Goal: Task Accomplishment & Management: Manage account settings

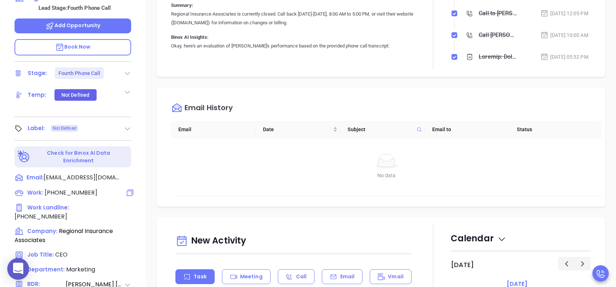
scroll to position [242, 0]
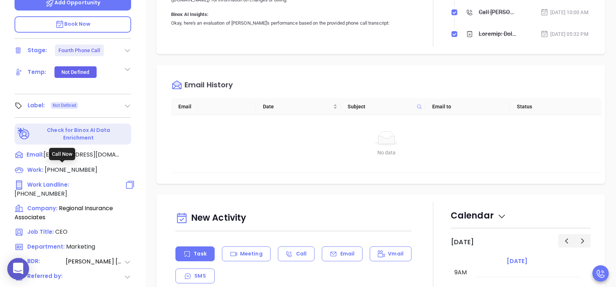
click span "(215) 321-1900"
type input "(215) 321-1900"
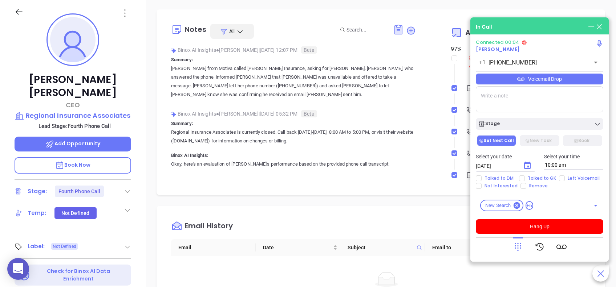
scroll to position [97, 0]
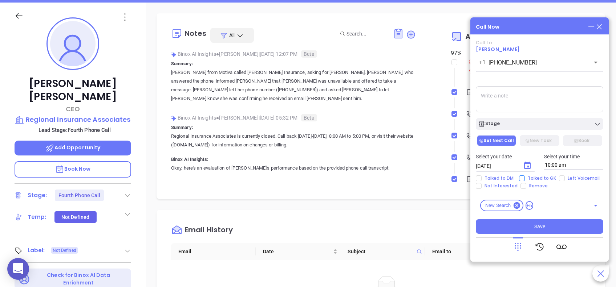
click span "Talked to GK"
click input "Talked to GK"
checkbox input "true"
click icon "Choose date, selected date is Sep 3, 2025"
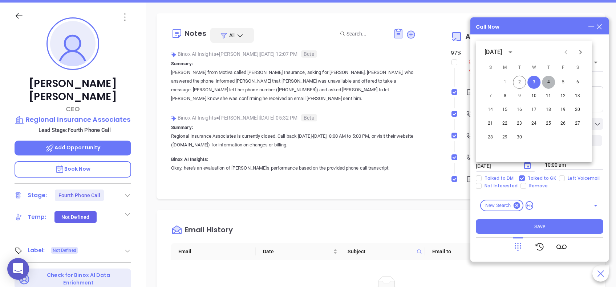
click button "4"
type input "09/04/2025"
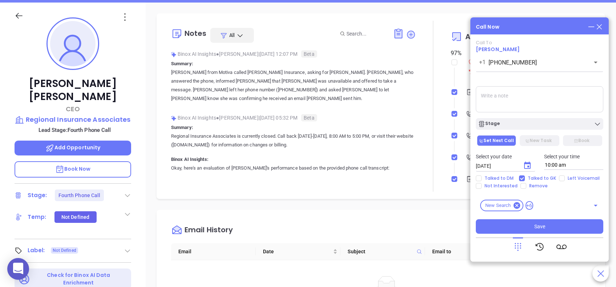
click div "Binox AI Insights ● Vicky Mendoza | Aug 28, 2025 12:07 PM Beta Summary: Vicky f…"
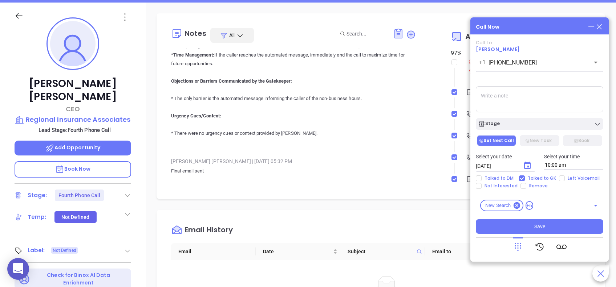
scroll to position [484, 0]
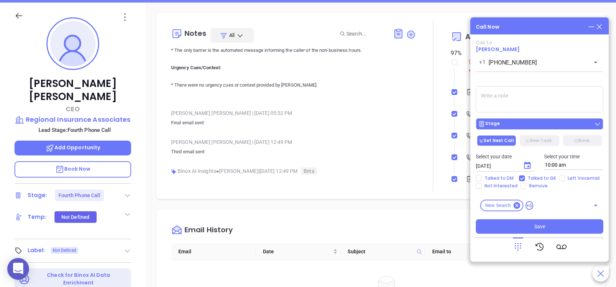
click div "Stage"
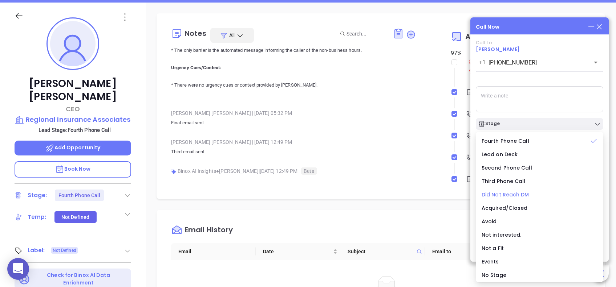
click span "Did Not Reach DM"
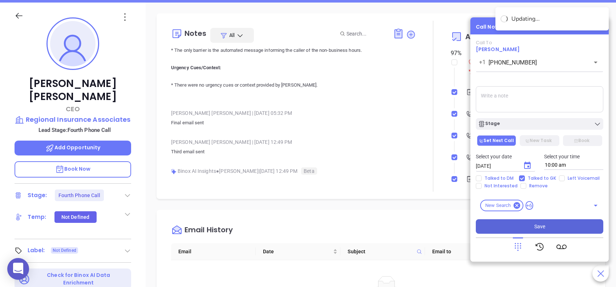
click button "Save"
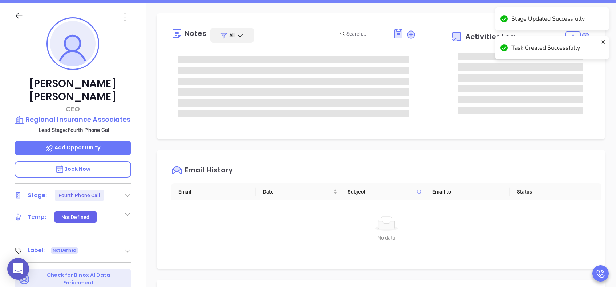
scroll to position [0, 0]
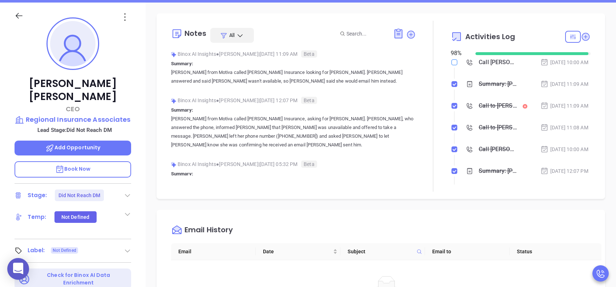
click input "checkbox"
checkbox input "true"
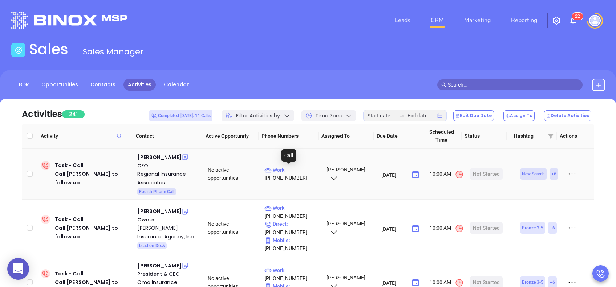
drag, startPoint x: 294, startPoint y: 171, endPoint x: 292, endPoint y: 111, distance: 59.9
click at [294, 171] on p "Work : (215) 675-6117" at bounding box center [291, 174] width 55 height 16
type input "(215) 675-6117"
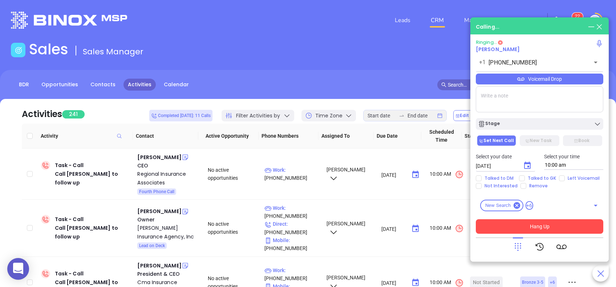
click at [556, 221] on button "Hang Up" at bounding box center [538, 227] width 127 height 15
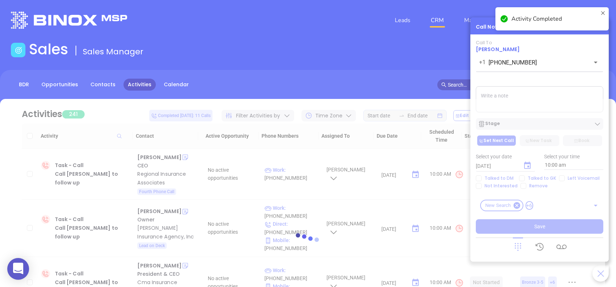
click at [601, 26] on div "Activity Completed" at bounding box center [552, 22] width 116 height 32
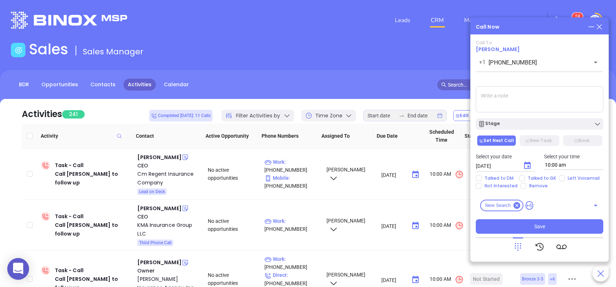
click at [600, 26] on icon at bounding box center [599, 27] width 8 height 8
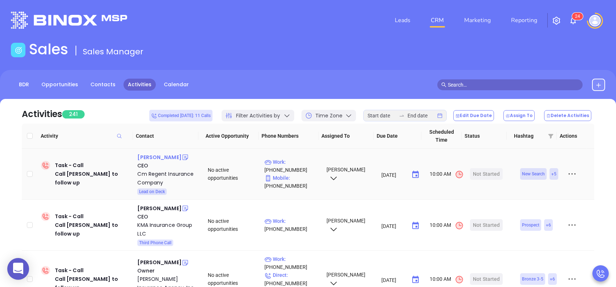
click at [158, 156] on div "Alan Ogilvie" at bounding box center [159, 157] width 44 height 9
click at [299, 161] on p "Work : (717) 590-8008" at bounding box center [291, 166] width 55 height 16
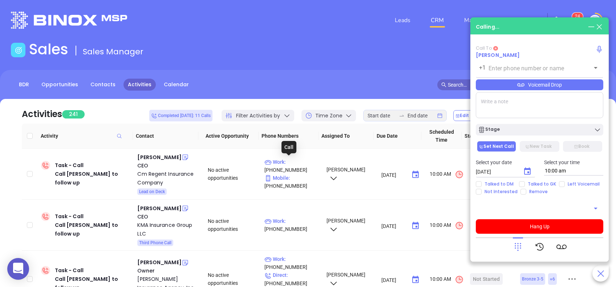
type input "(717) 590-8008"
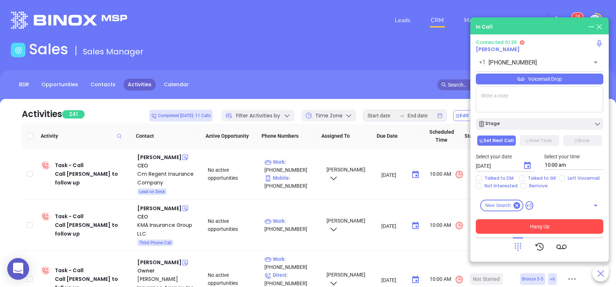
click at [556, 225] on button "Hang Up" at bounding box center [538, 227] width 127 height 15
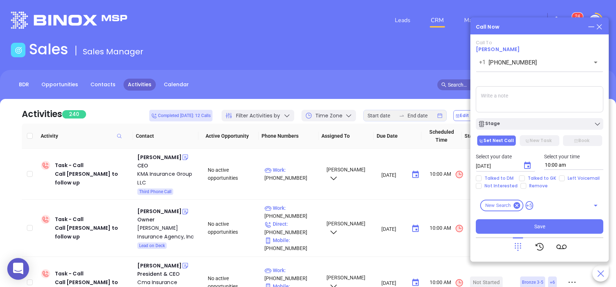
click at [562, 110] on textarea at bounding box center [538, 99] width 127 height 26
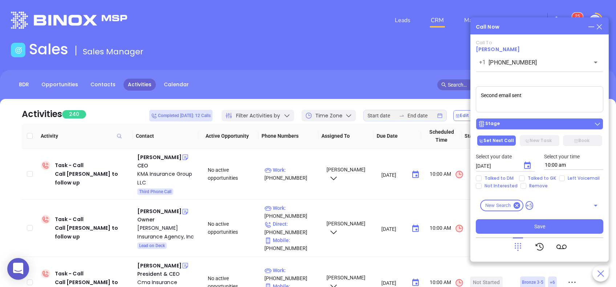
type textarea "Second email sent"
click at [537, 122] on div "Stage" at bounding box center [539, 124] width 123 height 7
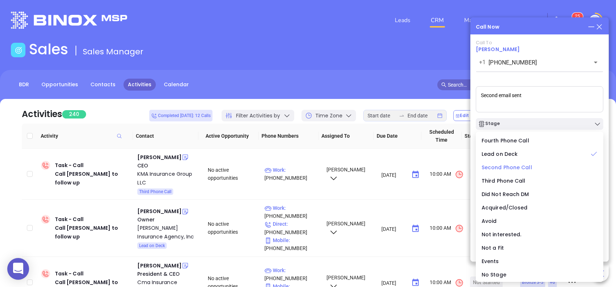
click at [519, 167] on span "Second Phone Call" at bounding box center [506, 167] width 50 height 7
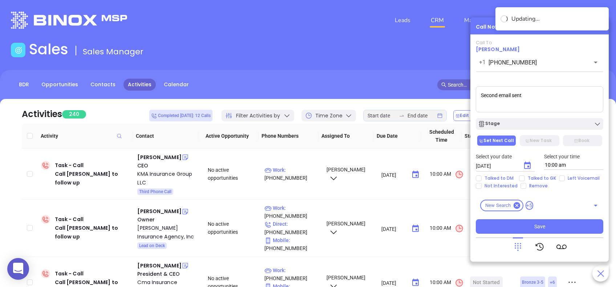
click at [525, 169] on icon "Choose date, selected date is Sep 3, 2025" at bounding box center [527, 165] width 7 height 7
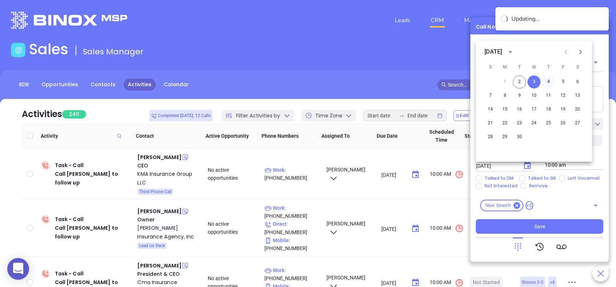
click at [551, 82] on button "4" at bounding box center [548, 81] width 13 height 13
type input "09/04/2025"
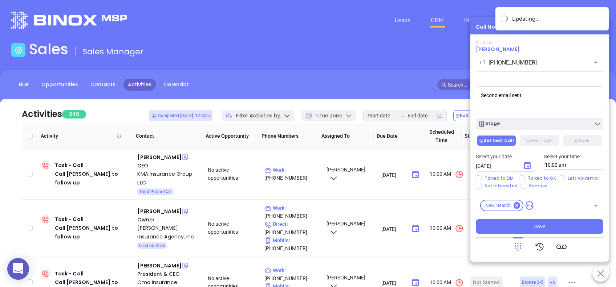
drag, startPoint x: 531, startPoint y: 230, endPoint x: 364, endPoint y: 104, distance: 208.6
click at [530, 229] on button "Save" at bounding box center [538, 227] width 127 height 15
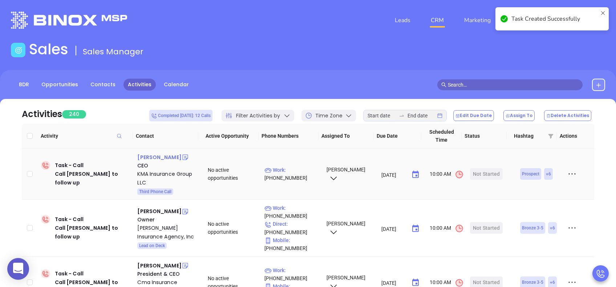
click at [150, 156] on div "Kyle Miller" at bounding box center [159, 157] width 44 height 9
click at [299, 170] on p "Work : (717) 367-1309" at bounding box center [291, 174] width 55 height 16
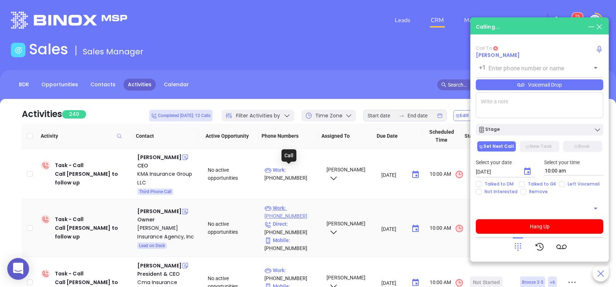
type input "(717) 367-1309"
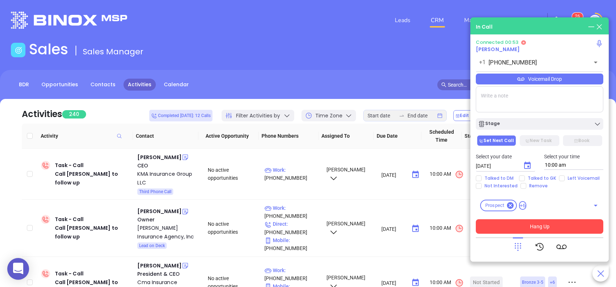
click at [531, 222] on button "Hang Up" at bounding box center [538, 227] width 127 height 15
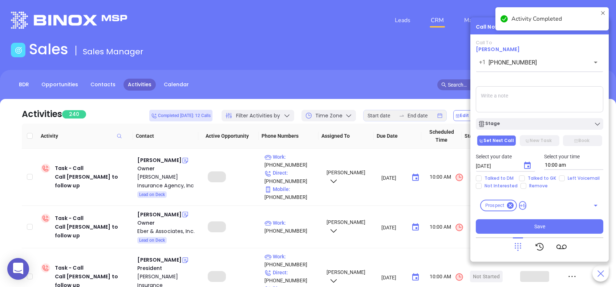
click at [530, 165] on icon "Choose date, selected date is Sep 3, 2025" at bounding box center [527, 165] width 7 height 7
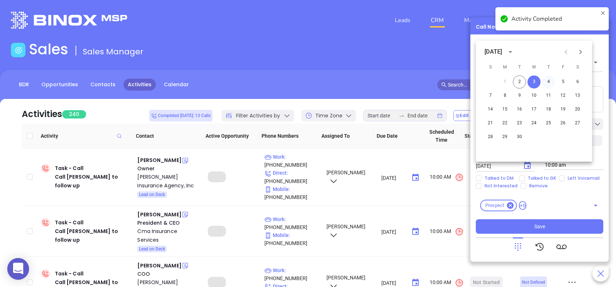
click at [548, 83] on button "4" at bounding box center [548, 81] width 13 height 13
type input "09/04/2025"
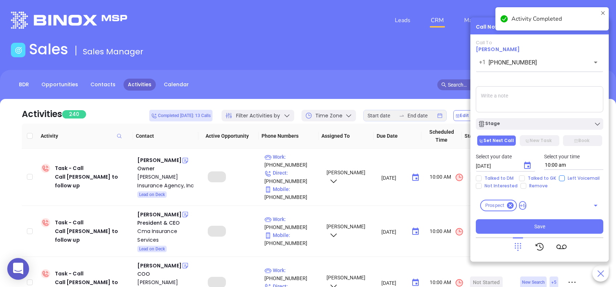
click at [561, 179] on input "Left Voicemail" at bounding box center [562, 179] width 6 height 6
checkbox input "true"
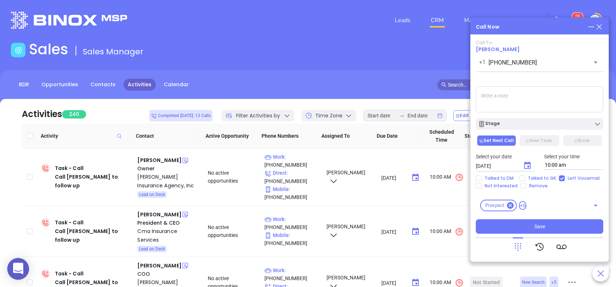
click at [514, 96] on textarea at bounding box center [538, 99] width 127 height 26
type textarea "Final email sent"
click at [527, 168] on icon "Choose date, selected date is Sep 4, 2025" at bounding box center [527, 165] width 7 height 7
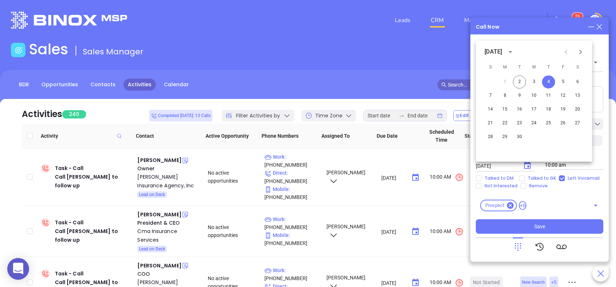
click at [547, 81] on button "4" at bounding box center [548, 81] width 13 height 13
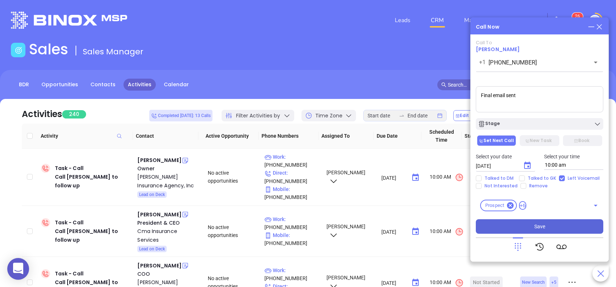
click at [533, 224] on button "Save" at bounding box center [538, 227] width 127 height 15
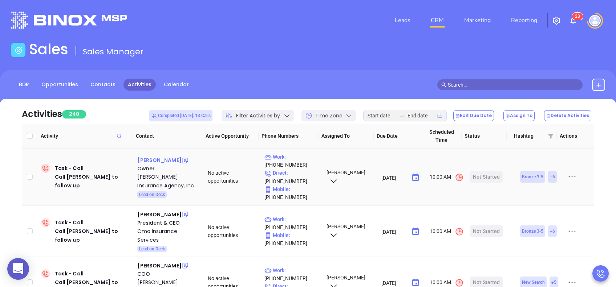
click at [164, 165] on div "Raymond Staudenmeier" at bounding box center [159, 160] width 44 height 9
click at [298, 156] on p "Work : (570) 826-0777" at bounding box center [291, 161] width 55 height 16
type input "(570) 826-0777"
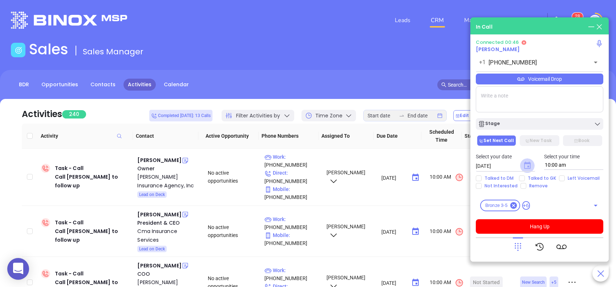
click at [527, 168] on icon "Choose date, selected date is Sep 3, 2025" at bounding box center [527, 165] width 7 height 7
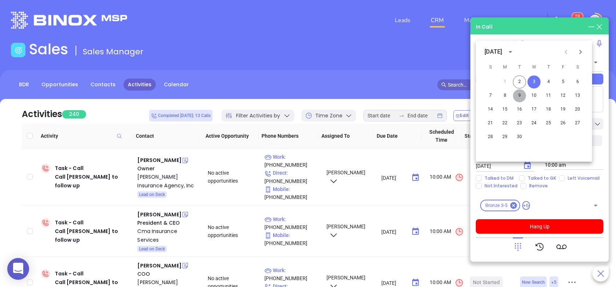
click at [520, 94] on button "9" at bounding box center [519, 95] width 13 height 13
type input "09/09/2025"
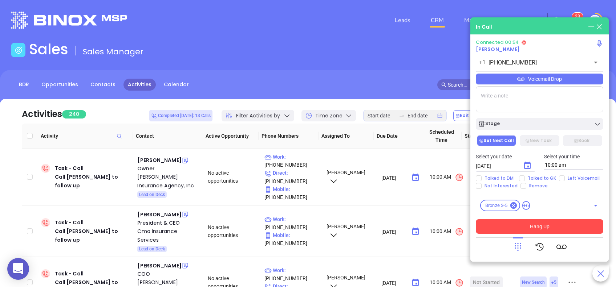
click at [546, 231] on button "Hang Up" at bounding box center [538, 227] width 127 height 15
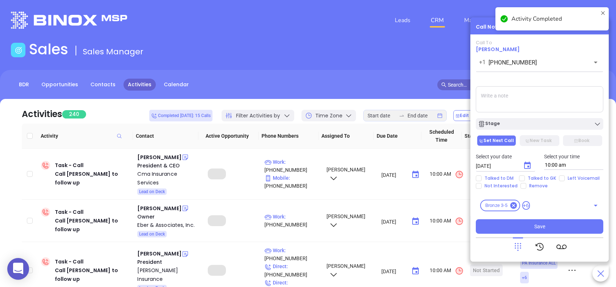
click at [491, 95] on textarea at bounding box center [538, 99] width 127 height 26
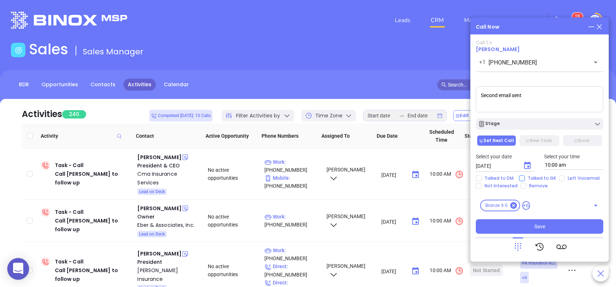
type textarea "Second email sent"
click at [526, 179] on span "Talked to GK" at bounding box center [541, 179] width 34 height 6
click at [524, 179] on input "Talked to GK" at bounding box center [522, 179] width 6 height 6
checkbox input "true"
click at [550, 225] on button "Save" at bounding box center [538, 227] width 127 height 15
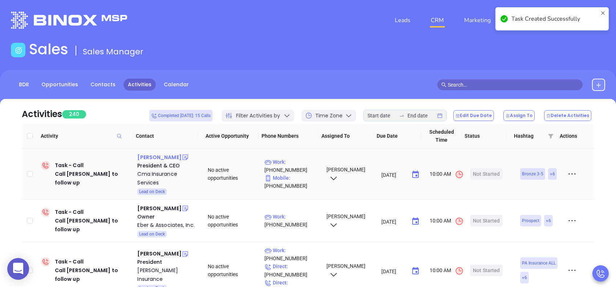
click at [162, 159] on div "Carey Morrison" at bounding box center [159, 157] width 44 height 9
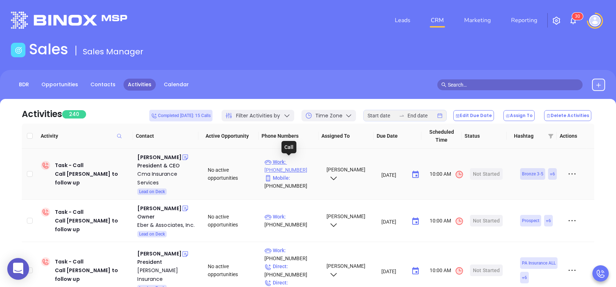
click at [303, 164] on p "Work : (717) 718-5591" at bounding box center [291, 166] width 55 height 16
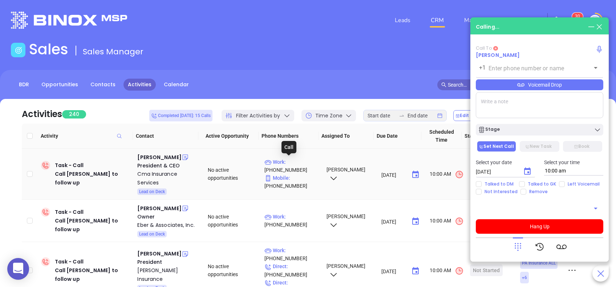
type input "(717) 718-5591"
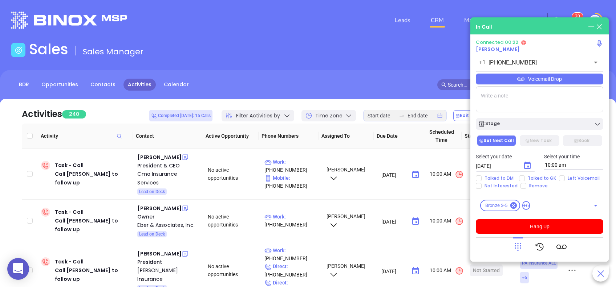
drag, startPoint x: 517, startPoint y: 249, endPoint x: 518, endPoint y: 239, distance: 10.2
click at [518, 248] on icon at bounding box center [518, 247] width 10 height 10
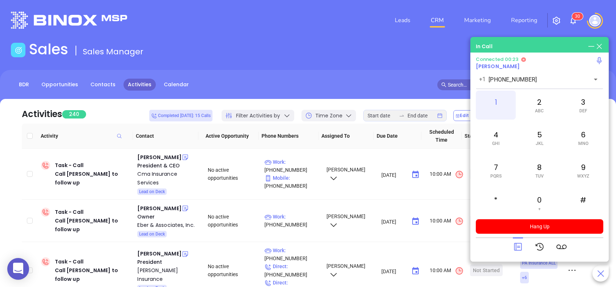
click at [495, 99] on div "1" at bounding box center [495, 105] width 40 height 29
drag, startPoint x: 536, startPoint y: 204, endPoint x: 523, endPoint y: 180, distance: 26.8
click at [536, 202] on div "0 +" at bounding box center [539, 203] width 40 height 29
click at [489, 106] on div "1" at bounding box center [495, 105] width 40 height 29
click at [521, 247] on icon at bounding box center [518, 248] width 8 height 8
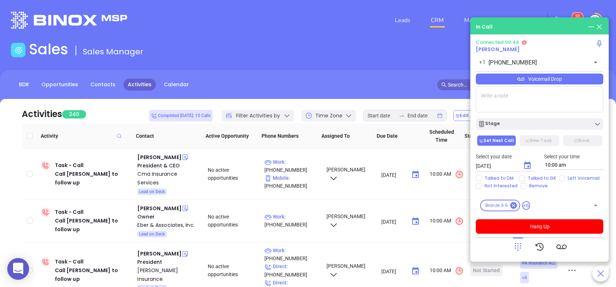
click at [528, 78] on div "Voicemail Drop" at bounding box center [538, 79] width 127 height 11
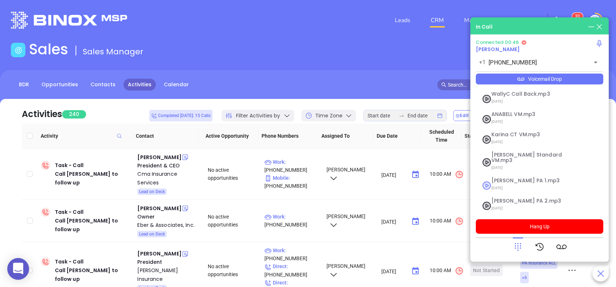
click at [505, 178] on span "Vicky PA 1.mp3" at bounding box center [530, 180] width 78 height 5
checkbox input "true"
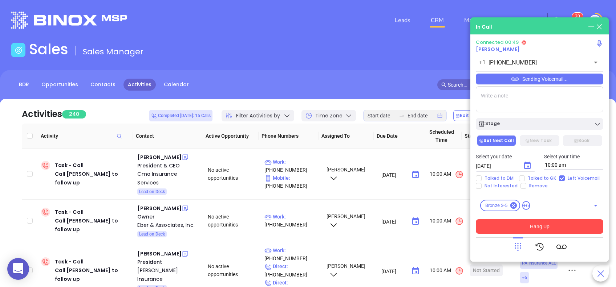
click at [551, 224] on button "Hang Up" at bounding box center [538, 227] width 127 height 15
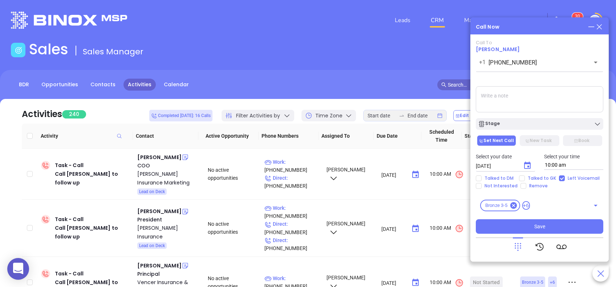
click at [518, 98] on textarea at bounding box center [538, 99] width 127 height 26
type textarea "Second email sent"
click at [524, 164] on icon "Choose date, selected date is Sep 3, 2025" at bounding box center [527, 165] width 7 height 7
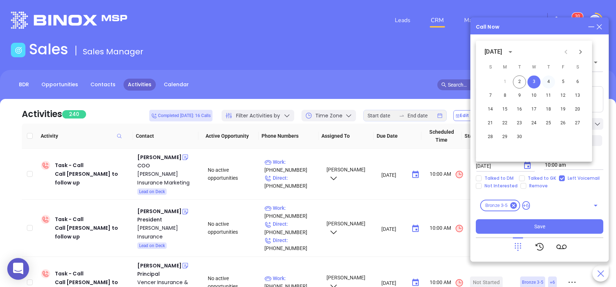
click at [549, 82] on button "4" at bounding box center [548, 81] width 13 height 13
type input "09/04/2025"
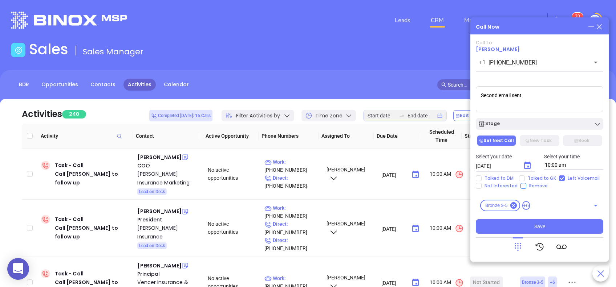
drag, startPoint x: 572, startPoint y: 226, endPoint x: 541, endPoint y: 189, distance: 48.0
click at [571, 225] on button "Save" at bounding box center [538, 227] width 127 height 15
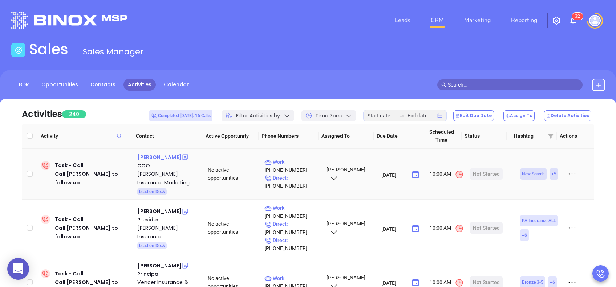
click at [167, 157] on div "Scott Kowalski" at bounding box center [159, 157] width 44 height 9
click at [289, 163] on p "Work : (800) 769-1847" at bounding box center [291, 166] width 55 height 16
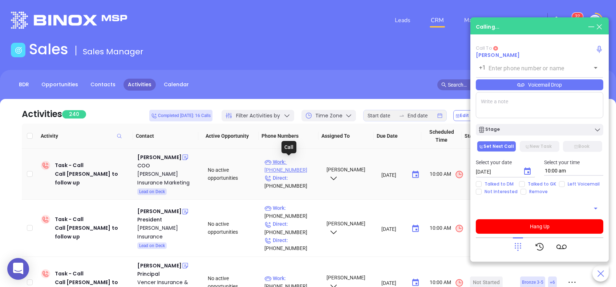
type input "(800) 769-1847"
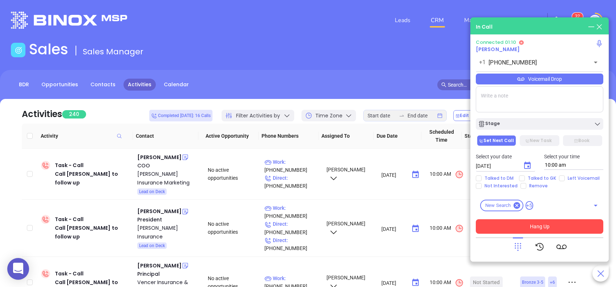
click at [585, 226] on button "Hang Up" at bounding box center [538, 227] width 127 height 15
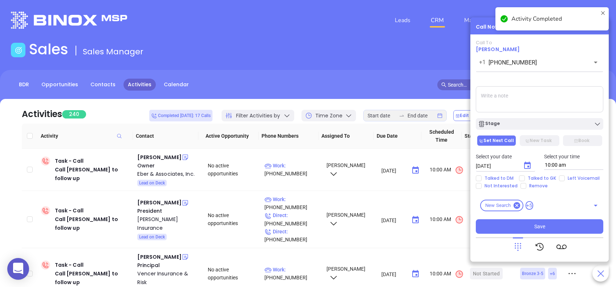
click at [534, 97] on textarea at bounding box center [538, 99] width 127 height 26
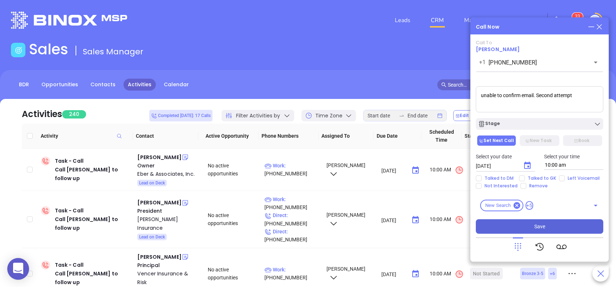
type textarea "unable to confirm email. Second attempt"
click at [541, 226] on span "Save" at bounding box center [539, 227] width 11 height 8
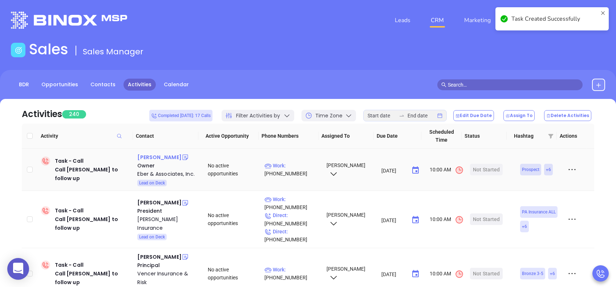
click at [166, 156] on div "William Eber" at bounding box center [159, 157] width 44 height 9
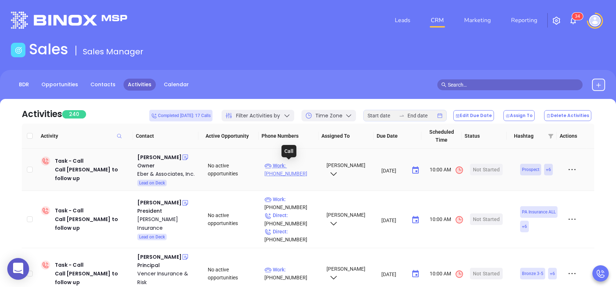
click at [296, 168] on p "Work : (412) 653-6169" at bounding box center [291, 170] width 55 height 16
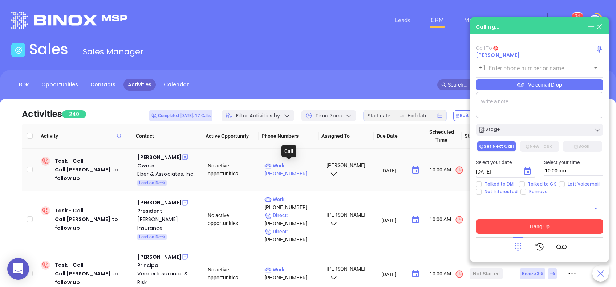
type input "(412) 653-6169"
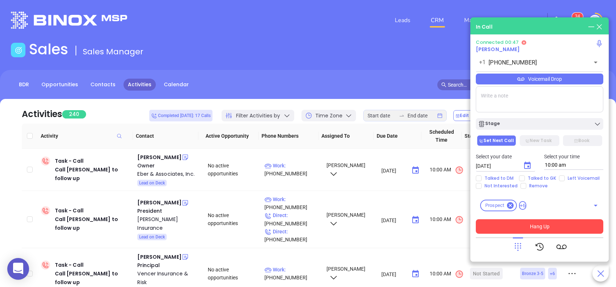
click at [536, 229] on button "Hang Up" at bounding box center [538, 227] width 127 height 15
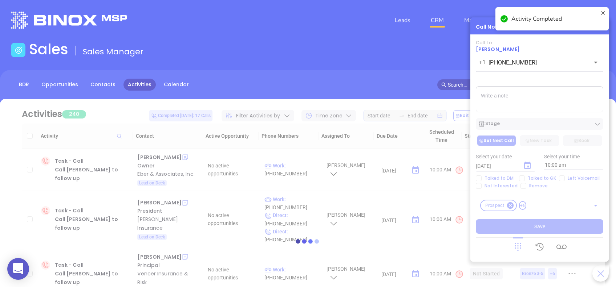
click at [601, 27] on div "Activity Completed" at bounding box center [552, 22] width 116 height 32
click at [603, 12] on icon at bounding box center [603, 18] width 6 height 17
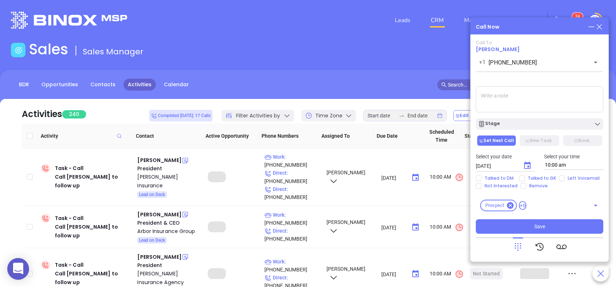
click at [600, 27] on icon at bounding box center [599, 27] width 8 height 8
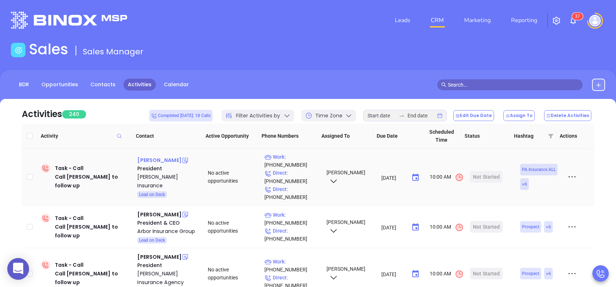
click at [148, 162] on div "Robert Smyrl" at bounding box center [159, 160] width 44 height 9
click at [295, 158] on p "Work : (215) 997-9440" at bounding box center [291, 161] width 55 height 16
type input "(215) 997-9440"
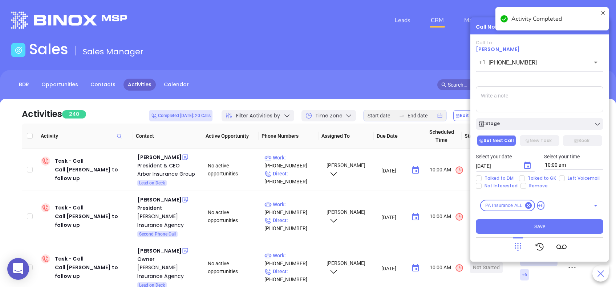
click at [522, 100] on textarea at bounding box center [538, 99] width 127 height 26
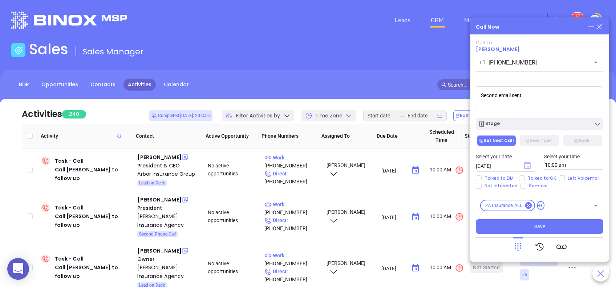
type textarea "Second email sent"
click at [528, 164] on icon "Choose date, selected date is Sep 3, 2025" at bounding box center [527, 165] width 7 height 7
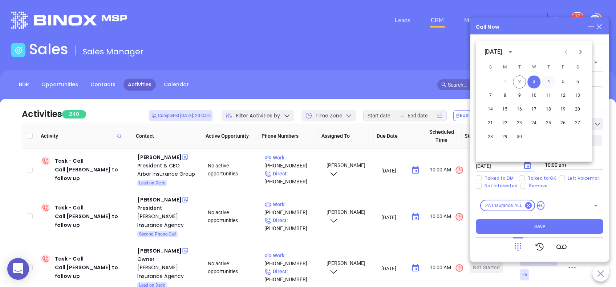
click at [551, 81] on button "4" at bounding box center [548, 81] width 13 height 13
type input "09/04/2025"
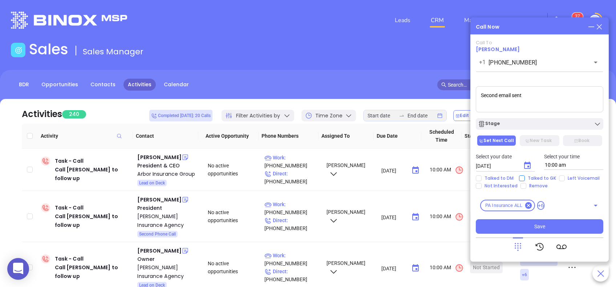
click at [547, 179] on span "Talked to GK" at bounding box center [541, 179] width 34 height 6
click at [524, 179] on input "Talked to GK" at bounding box center [522, 179] width 6 height 6
checkbox input "true"
click at [540, 227] on span "Save" at bounding box center [539, 227] width 11 height 8
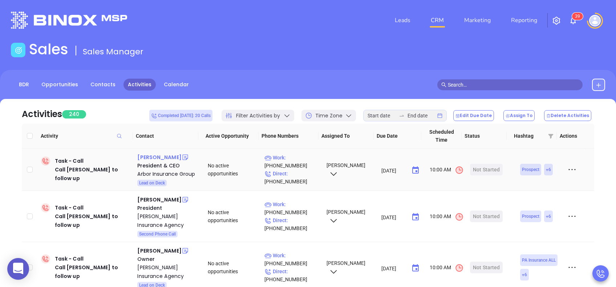
click at [159, 159] on div "William C. Hacker" at bounding box center [159, 157] width 44 height 9
click at [296, 157] on p "Work : (610) 437-3340" at bounding box center [291, 162] width 55 height 16
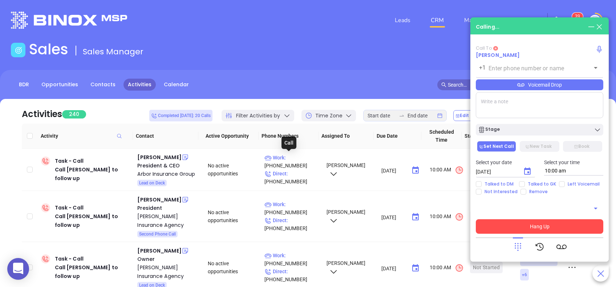
type input "(610) 437-3340"
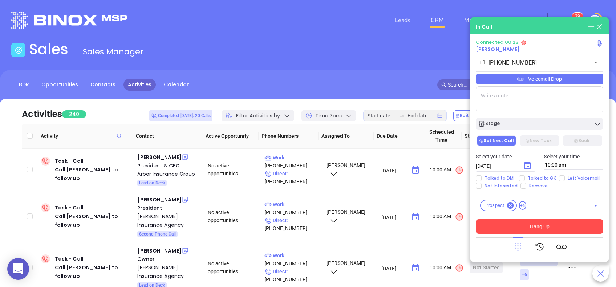
click at [522, 247] on div at bounding box center [540, 247] width 54 height 19
drag, startPoint x: 520, startPoint y: 247, endPoint x: 536, endPoint y: 230, distance: 23.6
click at [520, 247] on icon at bounding box center [517, 248] width 7 height 8
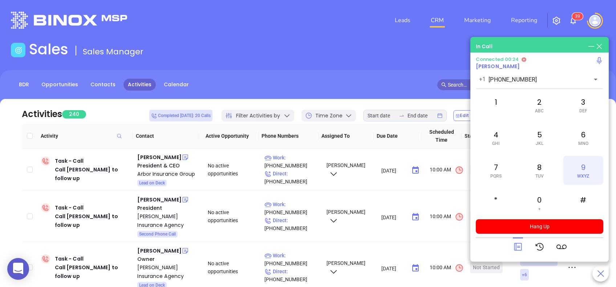
click at [579, 171] on div "9 WXYZ" at bounding box center [583, 170] width 40 height 29
click at [500, 140] on div "4 GHI" at bounding box center [495, 137] width 40 height 29
click at [539, 110] on span "ABC" at bounding box center [539, 111] width 9 height 5
drag, startPoint x: 539, startPoint y: 110, endPoint x: 584, endPoint y: 196, distance: 96.9
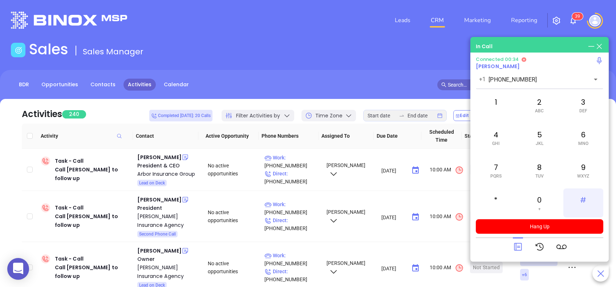
click at [584, 196] on div "#" at bounding box center [583, 203] width 40 height 29
click at [539, 101] on div "2 ABC" at bounding box center [539, 105] width 40 height 29
click at [505, 102] on div "1" at bounding box center [495, 105] width 40 height 29
click at [516, 243] on icon at bounding box center [518, 247] width 10 height 10
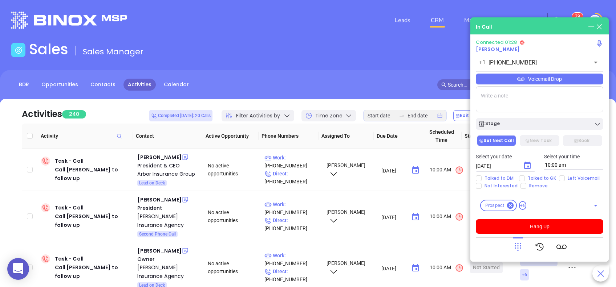
click at [531, 82] on div "Voicemail Drop" at bounding box center [538, 79] width 127 height 11
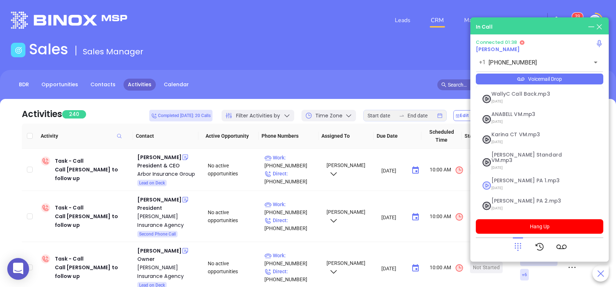
click at [523, 175] on li "Vicky PA 1.mp3 07/18/2025" at bounding box center [539, 186] width 124 height 22
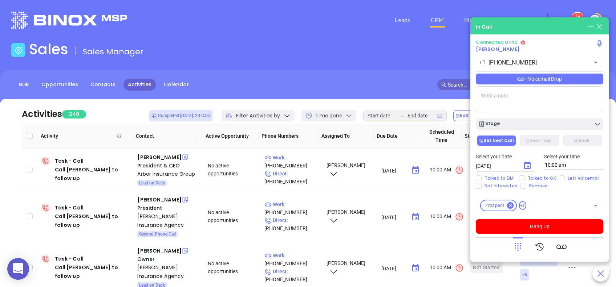
click at [546, 80] on div "Voicemail Drop" at bounding box center [538, 79] width 127 height 11
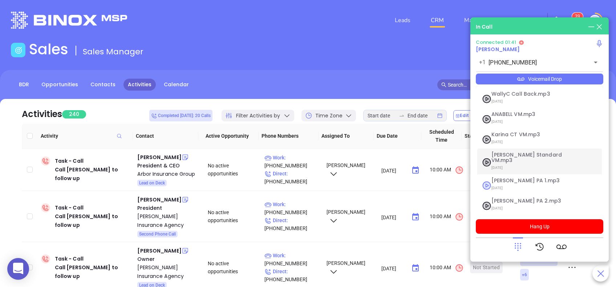
click at [504, 178] on span "Vicky PA 1.mp3" at bounding box center [530, 180] width 78 height 5
checkbox input "true"
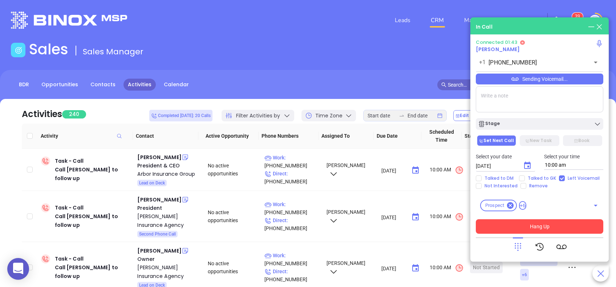
click at [544, 226] on button "Hang Up" at bounding box center [538, 227] width 127 height 15
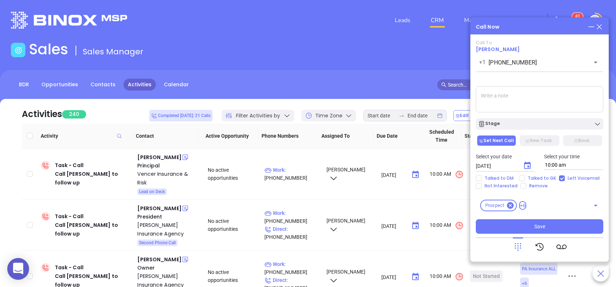
click at [528, 166] on icon "Choose date, selected date is Sep 3, 2025" at bounding box center [527, 165] width 7 height 7
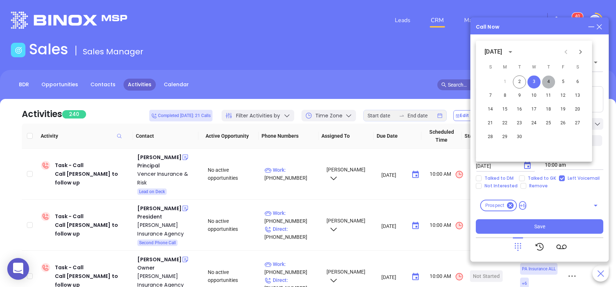
click at [549, 85] on button "4" at bounding box center [548, 81] width 13 height 13
type input "09/04/2025"
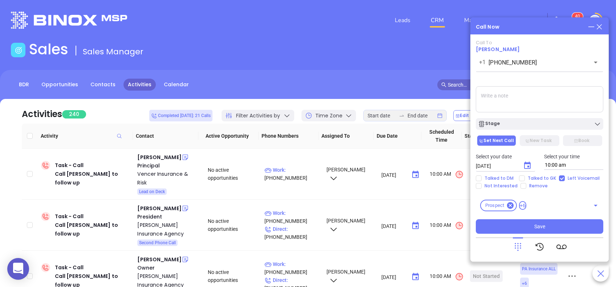
click at [505, 99] on textarea at bounding box center [538, 99] width 127 height 26
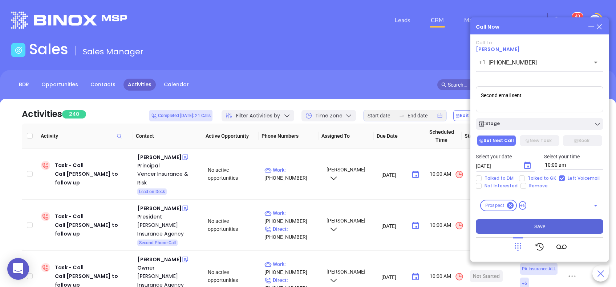
type textarea "Second email sent"
click at [547, 232] on button "Save" at bounding box center [538, 227] width 127 height 15
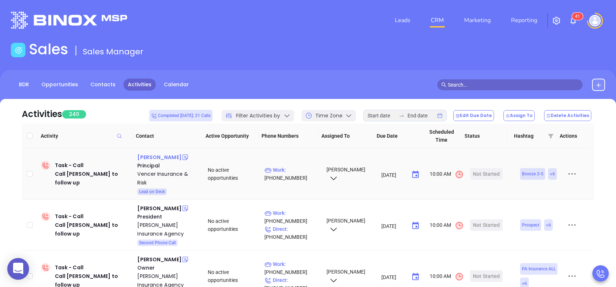
click at [156, 157] on div "Micah Knapp" at bounding box center [159, 157] width 44 height 9
click at [302, 172] on p "Work : (215) 701-3972" at bounding box center [291, 174] width 55 height 16
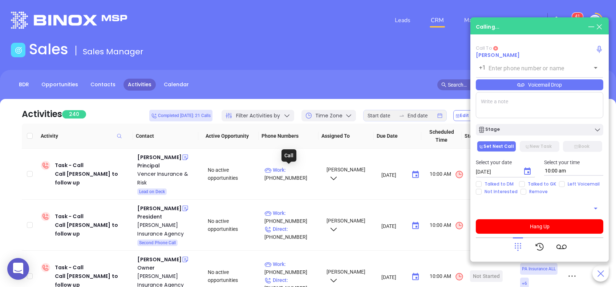
type input "(215) 701-3972"
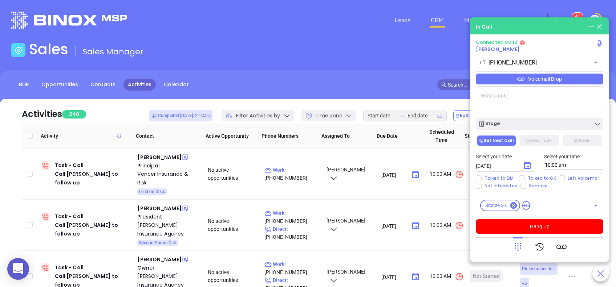
click at [540, 81] on div "Voicemail Drop" at bounding box center [538, 79] width 127 height 11
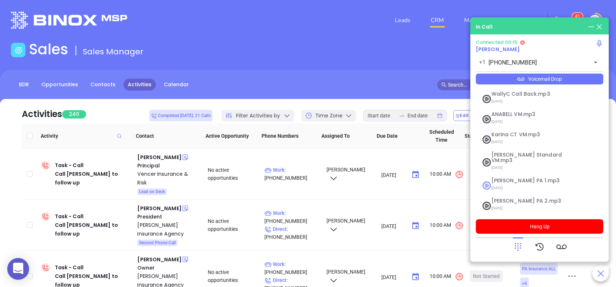
click at [523, 178] on span "Vicky PA 1.mp3" at bounding box center [530, 180] width 78 height 5
checkbox input "true"
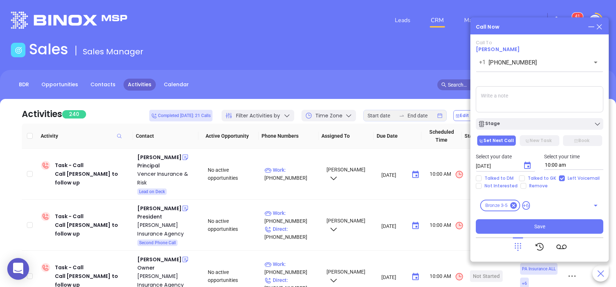
click at [502, 92] on textarea at bounding box center [538, 99] width 127 height 26
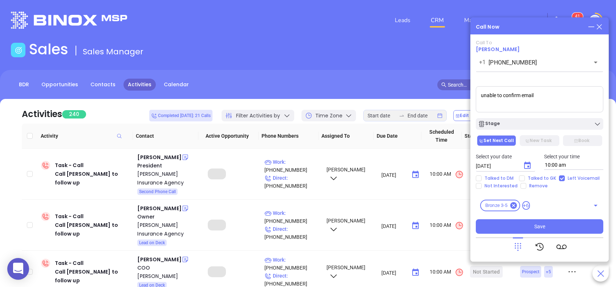
type textarea "unable to confirm email"
click at [526, 166] on icon "Choose date, selected date is Sep 3, 2025" at bounding box center [527, 166] width 9 height 9
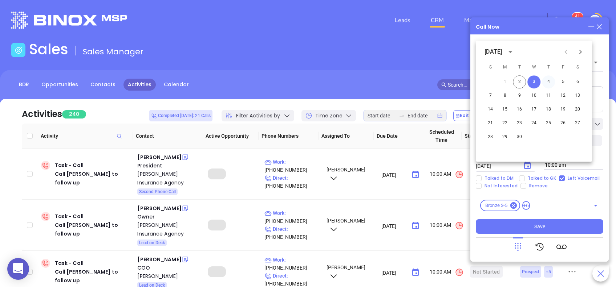
click at [549, 76] on button "4" at bounding box center [548, 81] width 13 height 13
type input "09/04/2025"
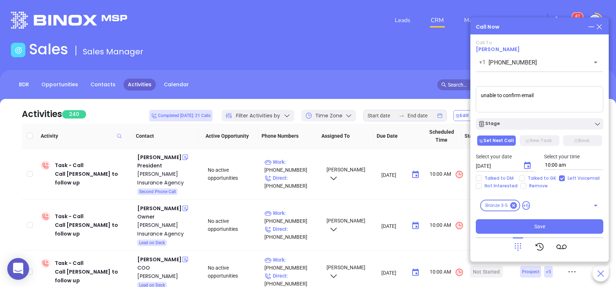
click at [569, 109] on textarea "unable to confirm email" at bounding box center [538, 99] width 127 height 26
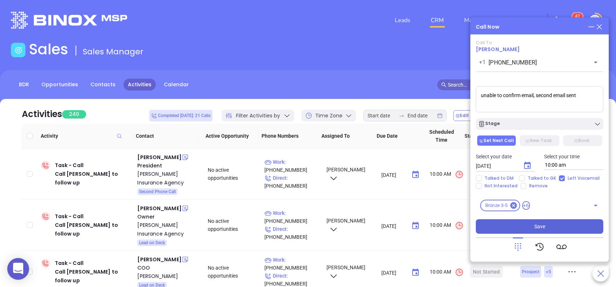
type textarea "unable to confirm email, second email sent"
click at [562, 229] on button "Save" at bounding box center [538, 227] width 127 height 15
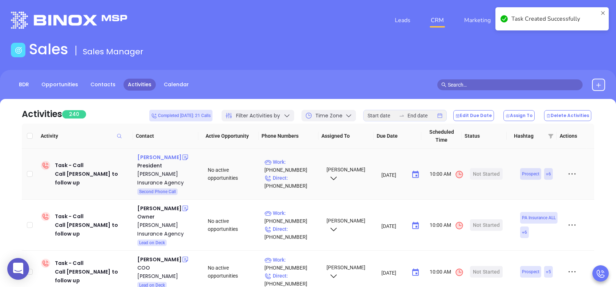
click at [170, 156] on div "Ronald C Dunn" at bounding box center [159, 157] width 44 height 9
click at [302, 161] on p "Work : (412) 922-1126" at bounding box center [291, 166] width 55 height 16
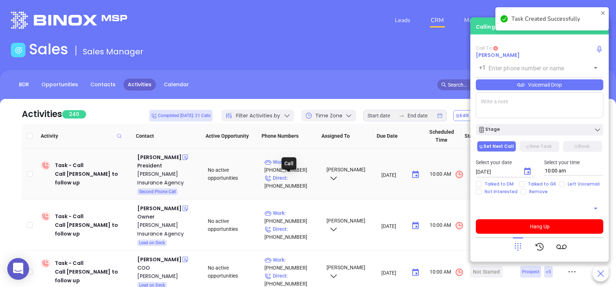
type input "(412) 922-1126"
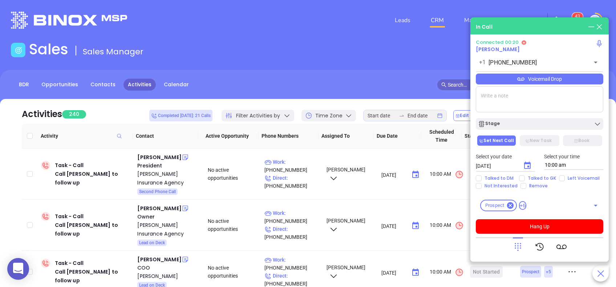
click at [520, 254] on div at bounding box center [518, 247] width 10 height 19
click at [561, 179] on input "Left Voicemail" at bounding box center [562, 179] width 6 height 6
checkbox input "true"
click at [538, 239] on div at bounding box center [539, 247] width 10 height 19
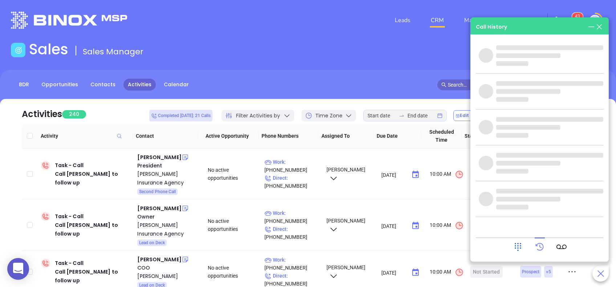
click at [514, 245] on icon at bounding box center [518, 247] width 10 height 10
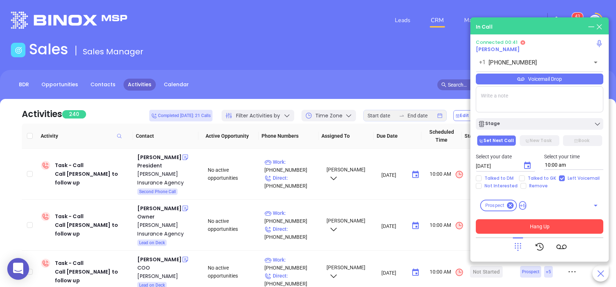
click at [526, 224] on button "Hang Up" at bounding box center [538, 227] width 127 height 15
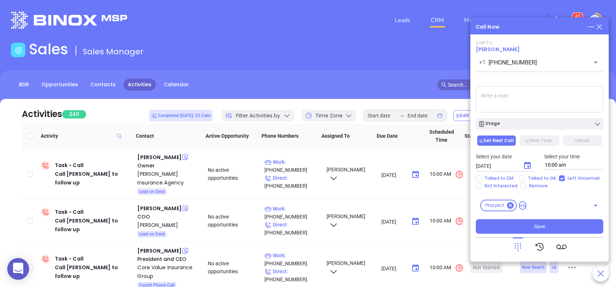
click at [550, 107] on textarea at bounding box center [538, 99] width 127 height 26
type textarea "second email sent"
click at [529, 164] on icon "Choose date, selected date is Sep 3, 2025" at bounding box center [527, 165] width 7 height 7
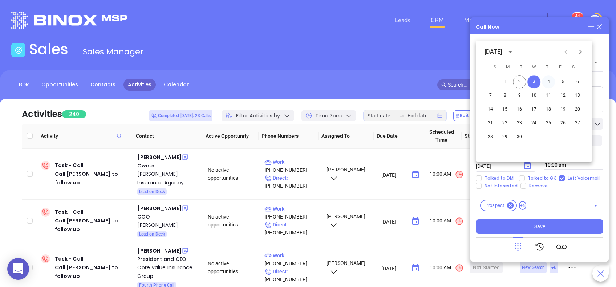
click at [548, 82] on button "4" at bounding box center [548, 81] width 13 height 13
type input "09/04/2025"
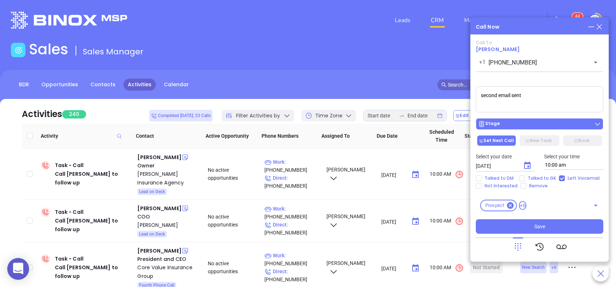
click at [555, 125] on div "Stage" at bounding box center [539, 124] width 123 height 7
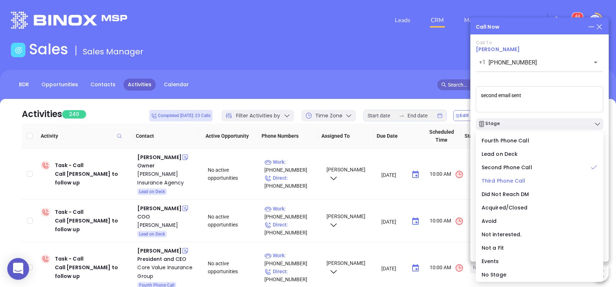
click at [534, 177] on div "Third Phone Call" at bounding box center [539, 181] width 116 height 8
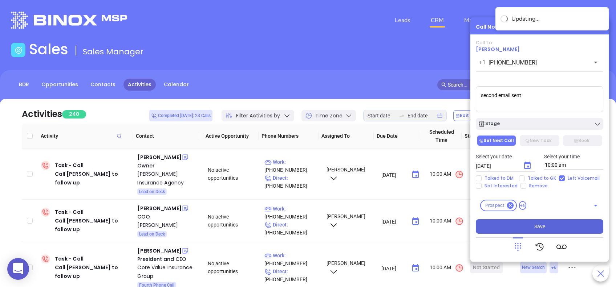
click at [556, 221] on button "Save" at bounding box center [538, 227] width 127 height 15
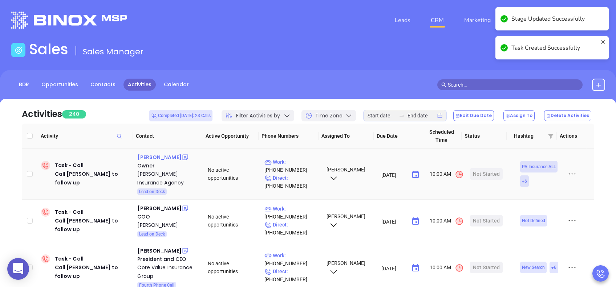
click at [162, 157] on div "Gregg Basile" at bounding box center [159, 157] width 44 height 9
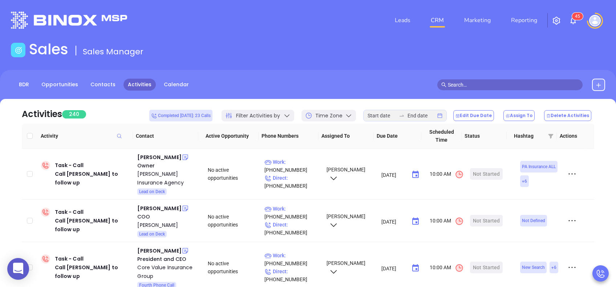
click at [326, 88] on div "BDR Opportunities Contacts Activities Calendar" at bounding box center [308, 85] width 616 height 12
click at [302, 166] on p "Work : (717) 792-6400" at bounding box center [291, 166] width 55 height 16
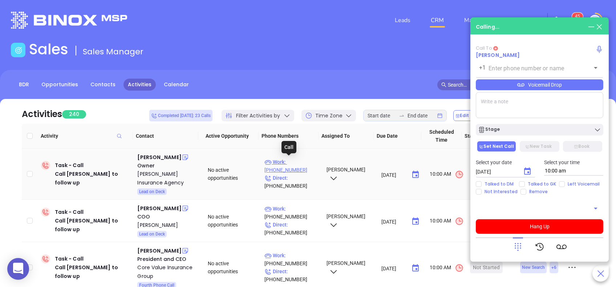
type input "(717) 792-6400"
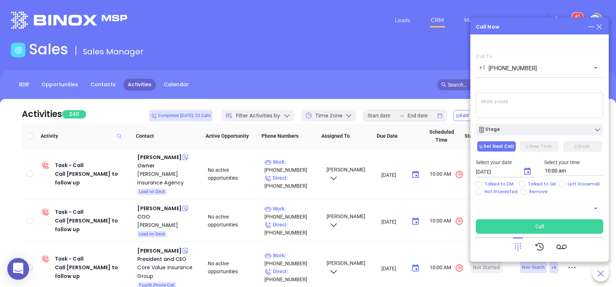
click at [508, 26] on div "Call Now" at bounding box center [538, 27] width 127 height 8
click at [523, 24] on div "Call Now" at bounding box center [538, 27] width 127 height 8
click at [541, 229] on button "Call" at bounding box center [538, 227] width 127 height 15
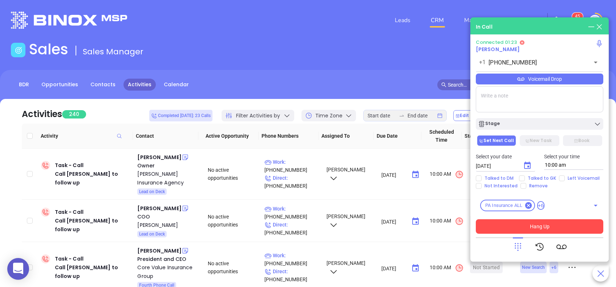
click at [563, 221] on button "Hang Up" at bounding box center [538, 227] width 127 height 15
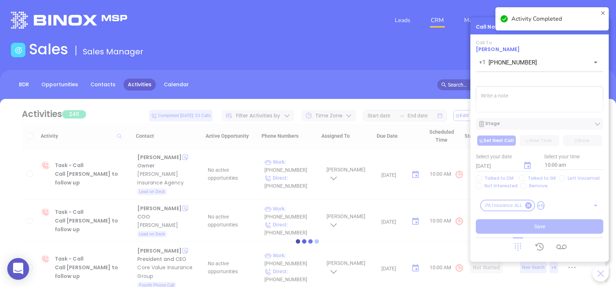
click at [561, 178] on div at bounding box center [308, 241] width 594 height 285
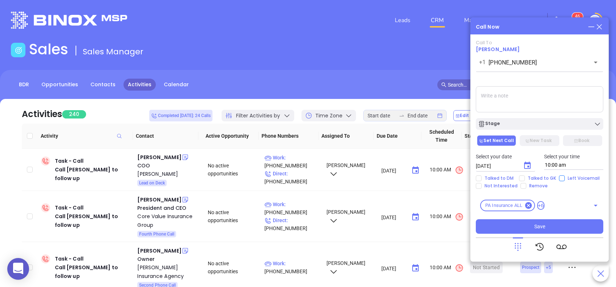
click at [559, 179] on input "Left Voicemail" at bounding box center [562, 179] width 6 height 6
checkbox input "true"
click at [528, 166] on icon "Choose date, selected date is Sep 3, 2025" at bounding box center [527, 165] width 7 height 7
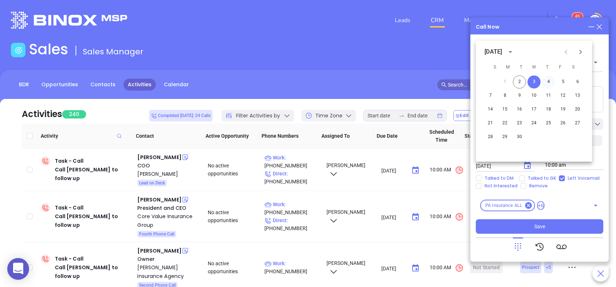
click at [546, 81] on button "4" at bounding box center [548, 81] width 13 height 13
type input "09/04/2025"
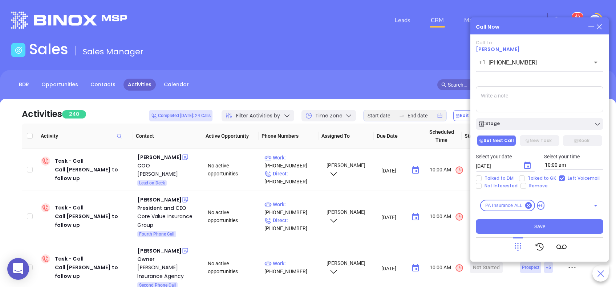
click at [534, 115] on div "Call To Gregg Basile +1 (717) 792-6400 ​ Voicemail Drop Stage Set Next Call New…" at bounding box center [538, 137] width 127 height 194
click at [535, 127] on div "Stage" at bounding box center [539, 124] width 123 height 7
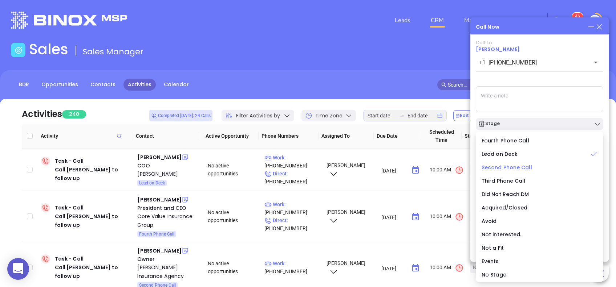
click at [533, 168] on div "Second Phone Call" at bounding box center [539, 168] width 116 height 8
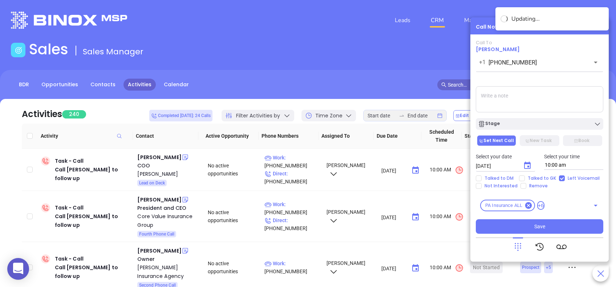
click at [484, 92] on textarea at bounding box center [538, 99] width 127 height 26
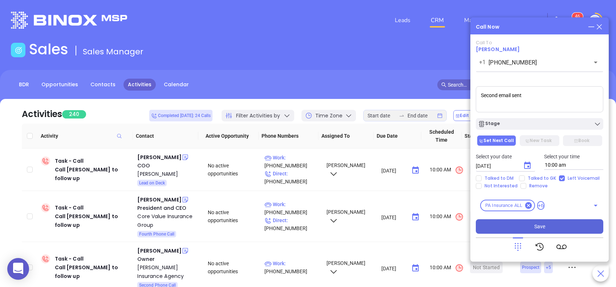
type textarea "Second email sent"
click at [557, 228] on button "Save" at bounding box center [538, 227] width 127 height 15
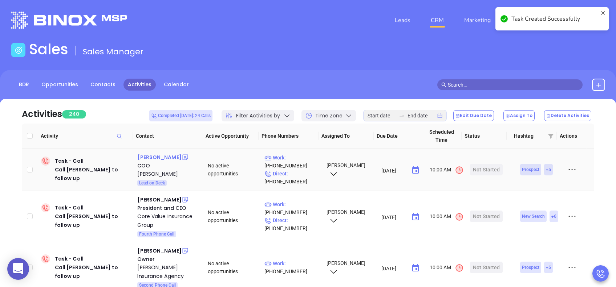
click at [165, 158] on div "Maura Derstein" at bounding box center [159, 157] width 44 height 9
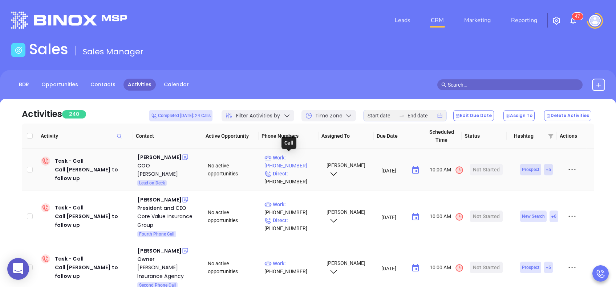
click at [298, 155] on p "Work : (215) 723-4378" at bounding box center [291, 162] width 55 height 16
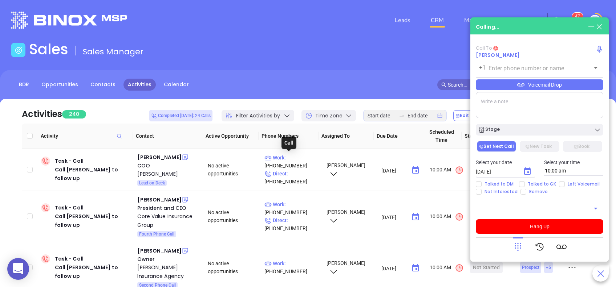
type input "(215) 723-4378"
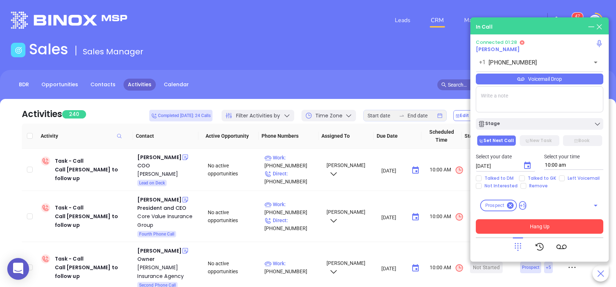
click at [523, 224] on button "Hang Up" at bounding box center [538, 227] width 127 height 15
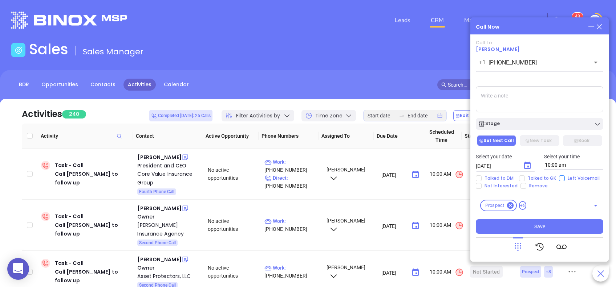
click at [559, 179] on input "Left Voicemail" at bounding box center [562, 179] width 6 height 6
checkbox input "true"
click at [527, 103] on textarea at bounding box center [538, 99] width 127 height 26
type textarea "Second email sent"
click at [528, 166] on icon "Choose date, selected date is Sep 3, 2025" at bounding box center [527, 166] width 9 height 9
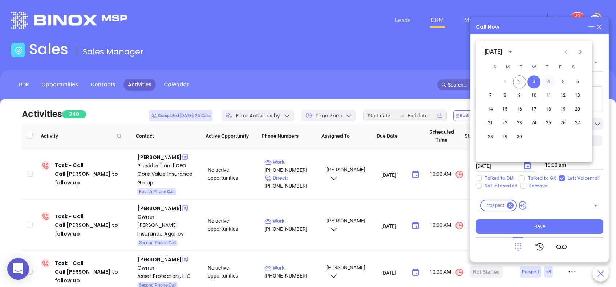
click at [547, 82] on button "4" at bounding box center [548, 81] width 13 height 13
type input "09/04/2025"
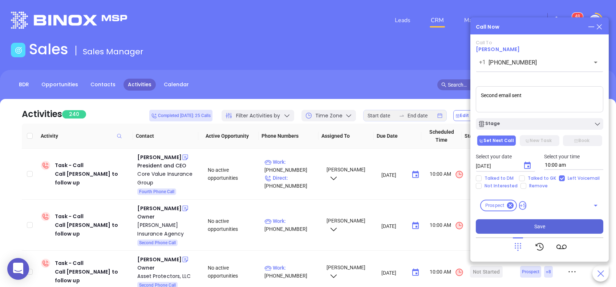
click at [550, 229] on button "Save" at bounding box center [538, 227] width 127 height 15
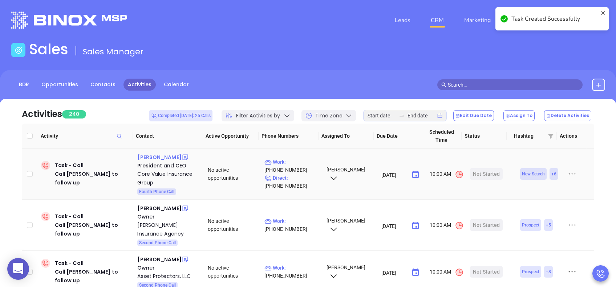
click at [152, 158] on div "Austin Levin" at bounding box center [159, 157] width 44 height 9
click at [295, 163] on p "Work : (888) 326-2844" at bounding box center [291, 166] width 55 height 16
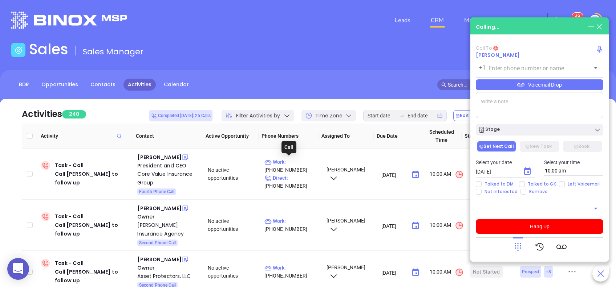
type input "(888) 326-2844"
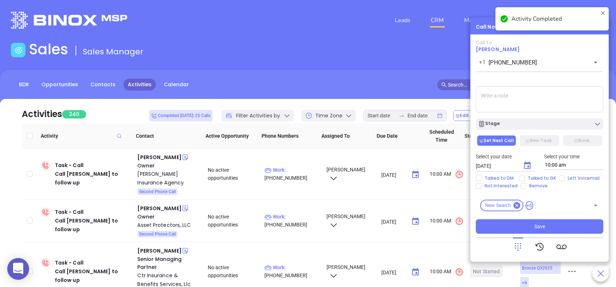
click at [602, 12] on icon at bounding box center [603, 18] width 6 height 17
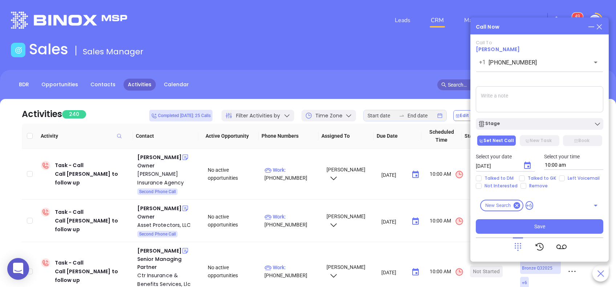
click at [603, 30] on div "Activity Completed" at bounding box center [552, 22] width 116 height 32
click at [600, 27] on icon at bounding box center [599, 27] width 8 height 8
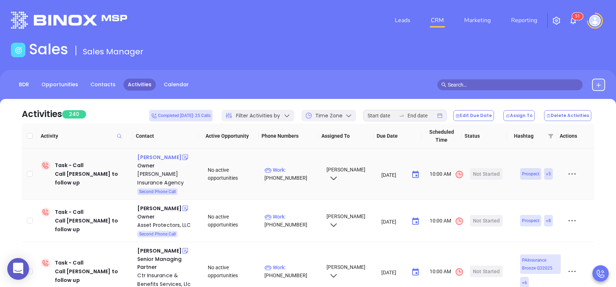
click at [158, 156] on div "Erin Weber" at bounding box center [159, 157] width 44 height 9
click at [291, 168] on p "Work : (724) 776-6667" at bounding box center [291, 174] width 55 height 16
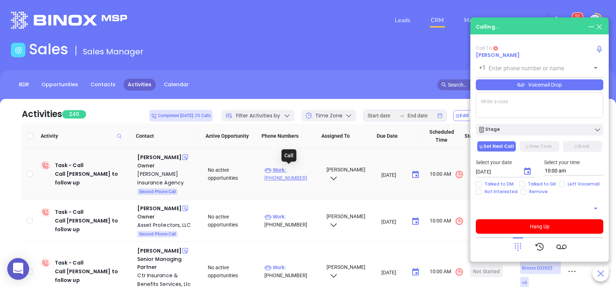
type input "(724) 776-6667"
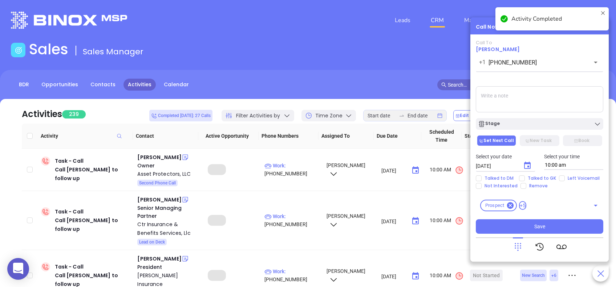
click at [555, 90] on textarea at bounding box center [538, 99] width 127 height 26
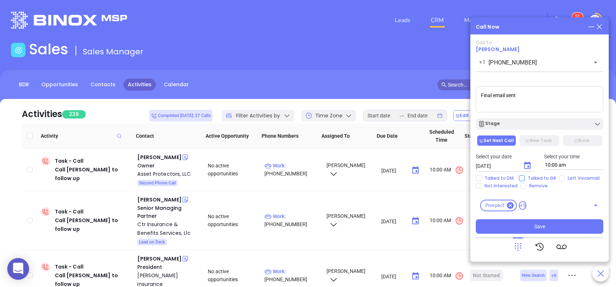
type textarea "Final email sent"
click at [528, 177] on span "Talked to GK" at bounding box center [541, 179] width 34 height 6
click at [524, 177] on input "Talked to GK" at bounding box center [522, 179] width 6 height 6
checkbox input "true"
click at [530, 168] on icon "Choose date, selected date is Sep 3, 2025" at bounding box center [527, 166] width 9 height 9
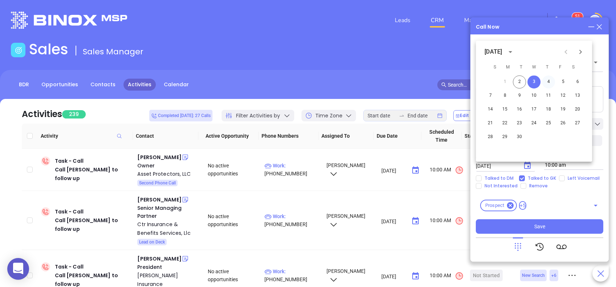
click at [553, 79] on button "4" at bounding box center [548, 81] width 13 height 13
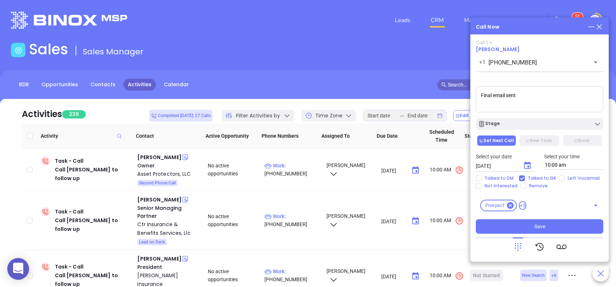
type input "09/04/2025"
click at [558, 228] on button "Save" at bounding box center [538, 227] width 127 height 15
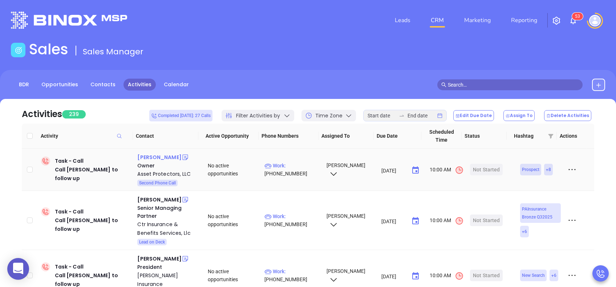
click at [163, 157] on div "Richard Costabile" at bounding box center [159, 157] width 44 height 9
click at [299, 165] on p "Work : (717) 699-2336" at bounding box center [291, 170] width 55 height 16
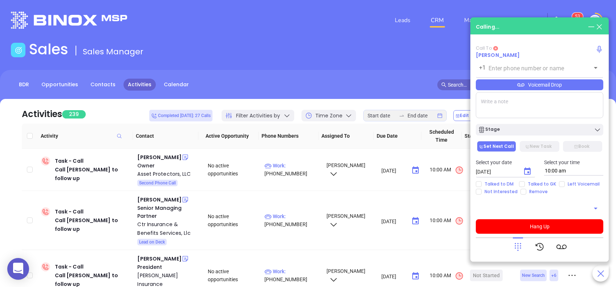
type input "(717) 699-2336"
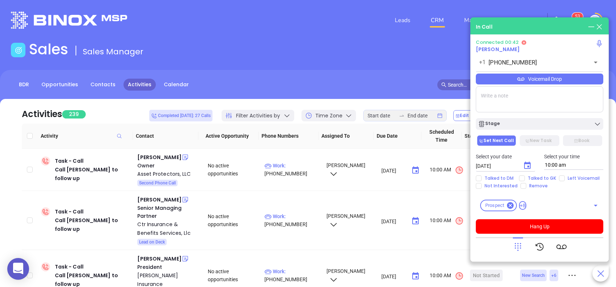
click at [518, 84] on div "Voicemail Drop" at bounding box center [538, 79] width 127 height 11
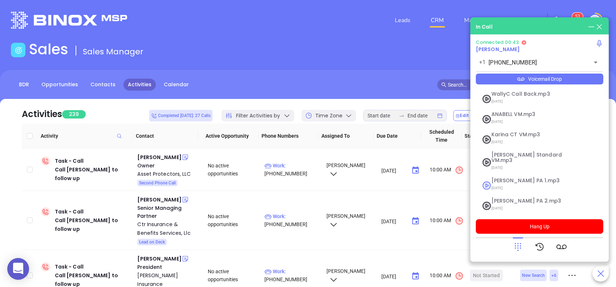
drag, startPoint x: 515, startPoint y: 175, endPoint x: 523, endPoint y: 189, distance: 15.9
click at [515, 178] on span "Vicky PA 1.mp3" at bounding box center [530, 180] width 78 height 5
checkbox input "true"
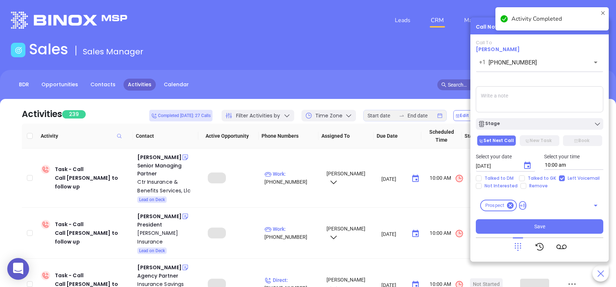
click at [527, 165] on icon "Choose date, selected date is Sep 3, 2025" at bounding box center [527, 166] width 9 height 9
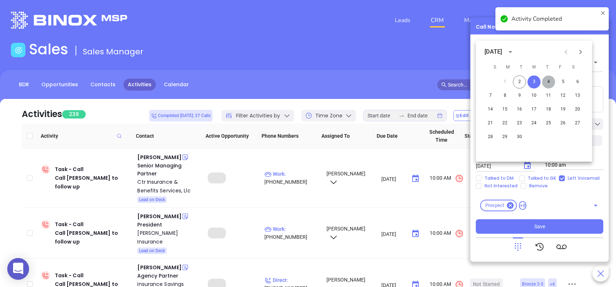
click at [548, 82] on button "4" at bounding box center [548, 81] width 13 height 13
type input "09/04/2025"
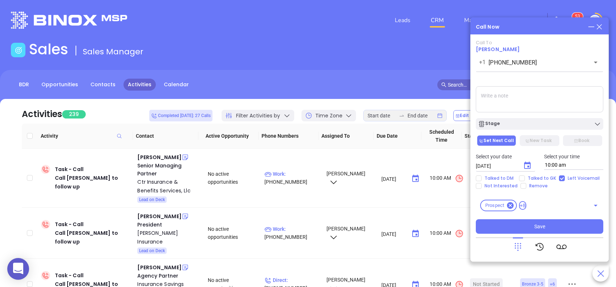
click at [569, 101] on textarea at bounding box center [538, 99] width 127 height 26
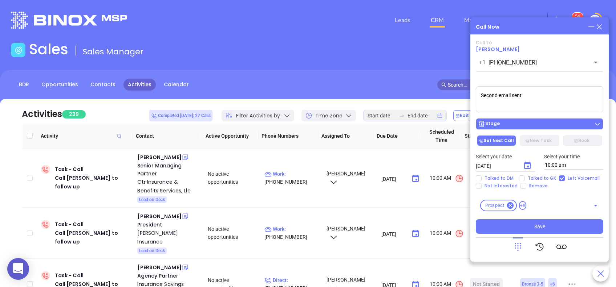
type textarea "Second email sent"
click at [533, 125] on div "Stage" at bounding box center [539, 124] width 123 height 7
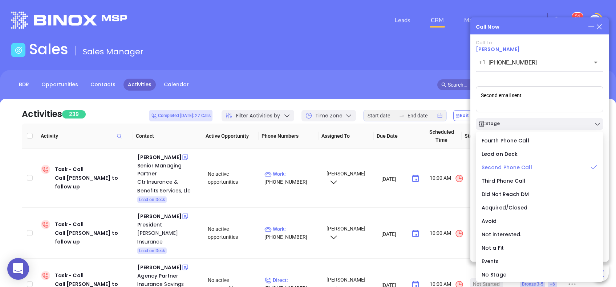
click at [510, 163] on li "Second Phone Call" at bounding box center [539, 167] width 124 height 15
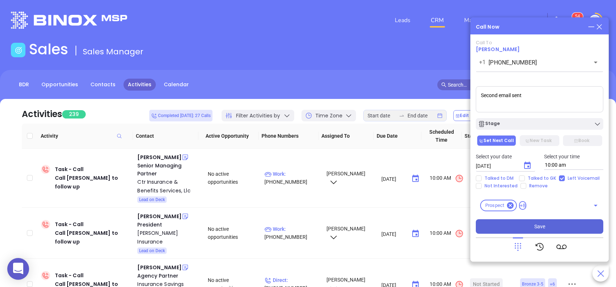
click at [533, 222] on button "Save" at bounding box center [538, 227] width 127 height 15
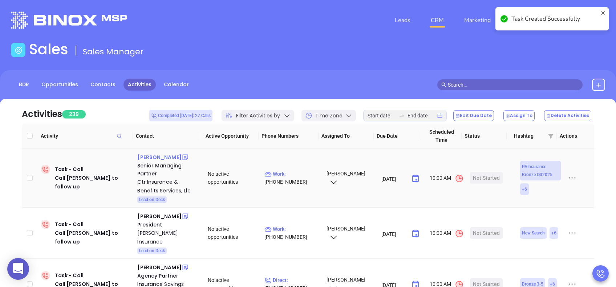
click at [147, 157] on div "Joseph Mills" at bounding box center [159, 157] width 44 height 9
click at [289, 173] on p "Work : (724) 772-3160" at bounding box center [291, 178] width 55 height 16
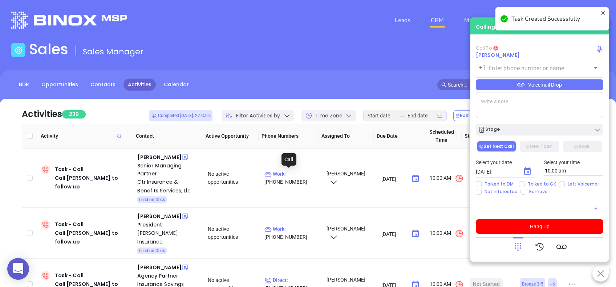
type input "(724) 772-3160"
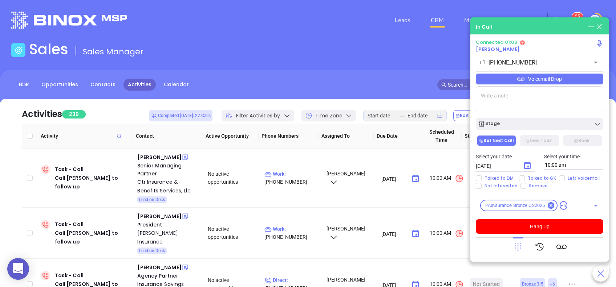
click at [520, 248] on icon at bounding box center [517, 248] width 7 height 8
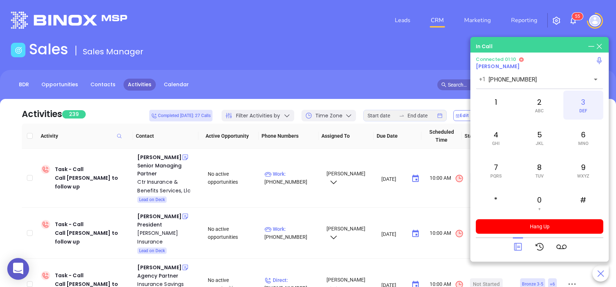
click at [579, 103] on div "3 DEF" at bounding box center [583, 105] width 40 height 29
click at [542, 107] on div "2 ABC" at bounding box center [539, 105] width 40 height 29
click at [577, 139] on div "6 MNO" at bounding box center [583, 137] width 40 height 29
drag, startPoint x: 576, startPoint y: 139, endPoint x: 509, endPoint y: 139, distance: 67.1
click at [494, 139] on div "4 GHI" at bounding box center [495, 137] width 40 height 29
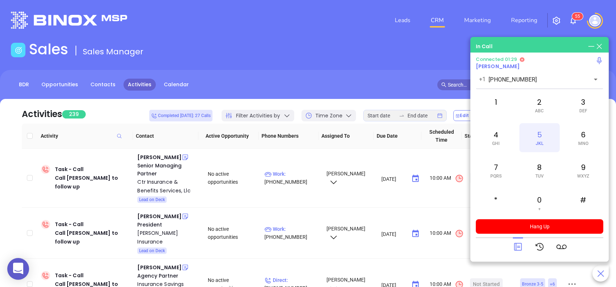
click at [539, 138] on div "5 JKL" at bounding box center [539, 137] width 40 height 29
click at [494, 102] on div "1" at bounding box center [495, 105] width 40 height 29
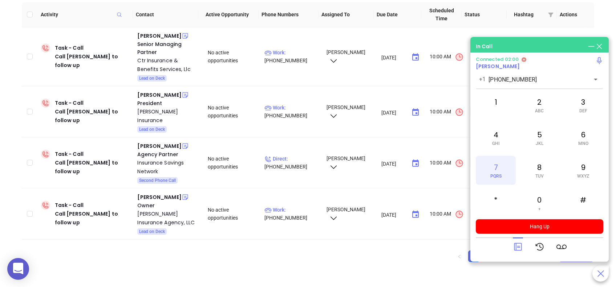
scroll to position [122, 0]
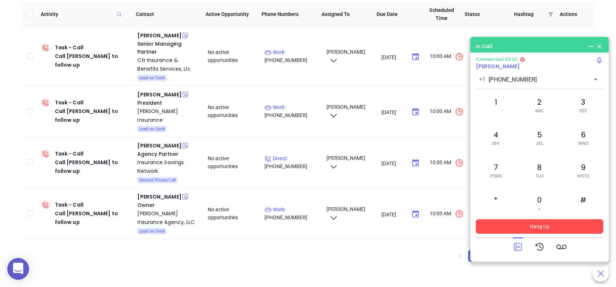
drag, startPoint x: 515, startPoint y: 249, endPoint x: 524, endPoint y: 222, distance: 27.5
click at [515, 248] on icon at bounding box center [518, 248] width 8 height 8
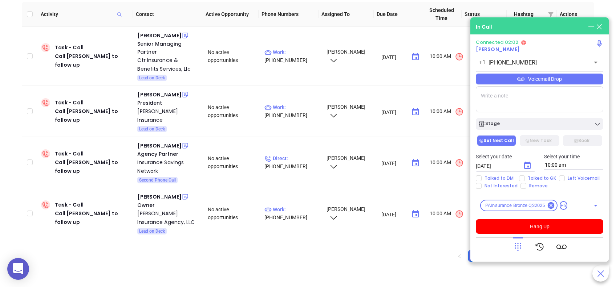
click at [531, 79] on div "Voicemail Drop" at bounding box center [538, 79] width 127 height 11
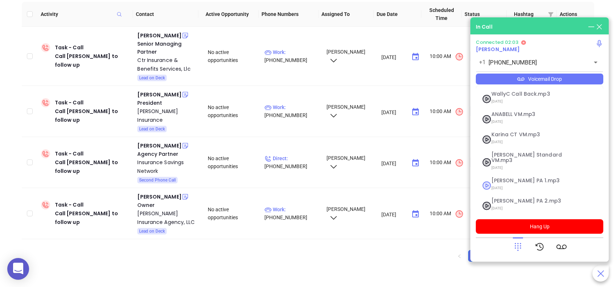
click at [528, 178] on span "[PERSON_NAME] PA 1.mp3" at bounding box center [530, 180] width 78 height 5
checkbox input "true"
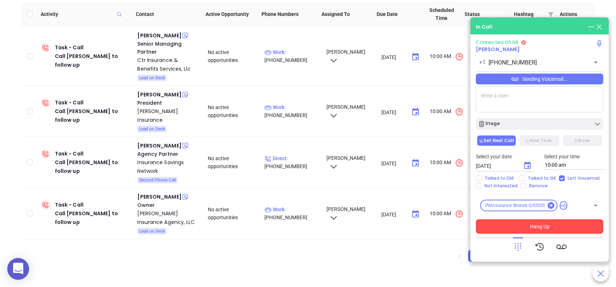
click at [555, 227] on button "Hang Up" at bounding box center [538, 227] width 127 height 15
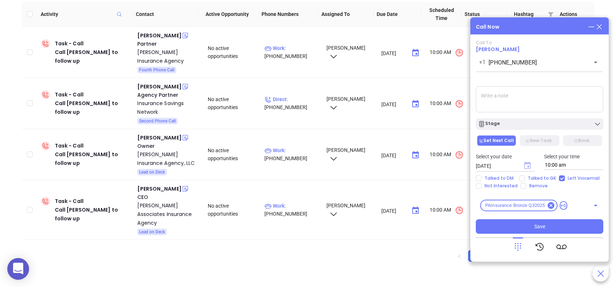
click at [526, 163] on icon "Choose date, selected date is Sep 3, 2025" at bounding box center [527, 165] width 7 height 7
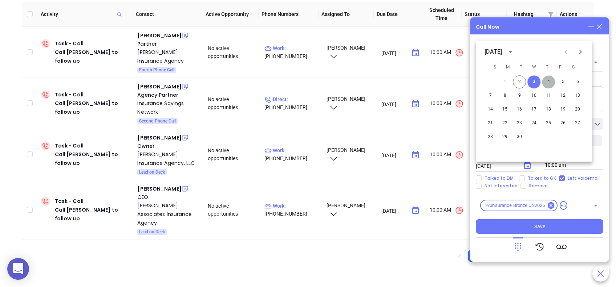
click at [548, 81] on button "4" at bounding box center [548, 81] width 13 height 13
type input "[DATE]"
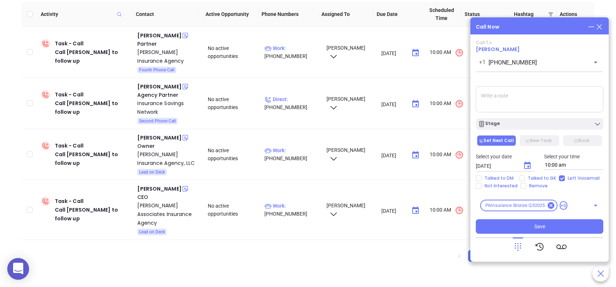
click at [503, 111] on textarea at bounding box center [538, 99] width 127 height 26
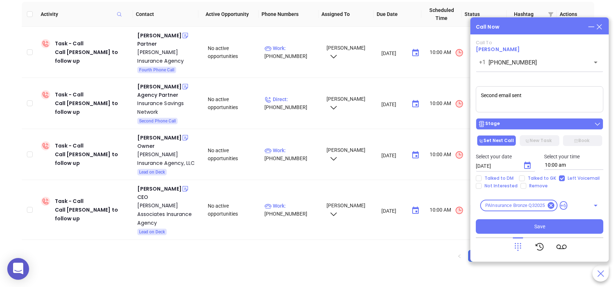
type textarea "Second email sent"
click at [521, 119] on button "Stage" at bounding box center [538, 124] width 127 height 12
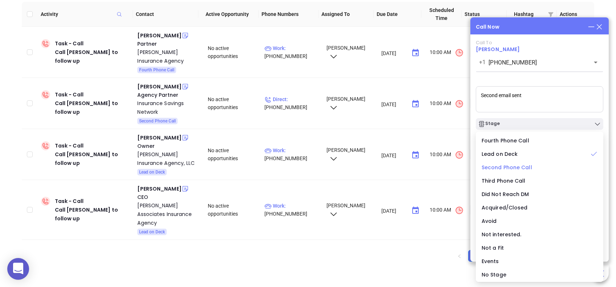
click at [520, 166] on span "Second Phone Call" at bounding box center [506, 167] width 50 height 7
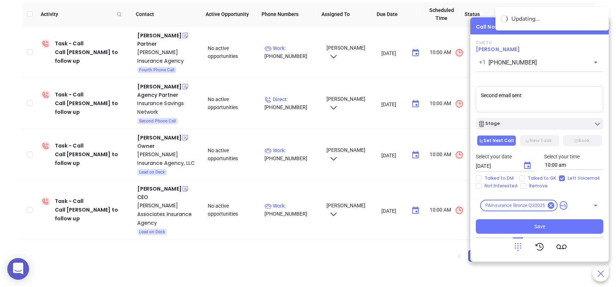
drag, startPoint x: 542, startPoint y: 227, endPoint x: 473, endPoint y: 147, distance: 106.5
click at [542, 228] on span "Save" at bounding box center [539, 227] width 11 height 8
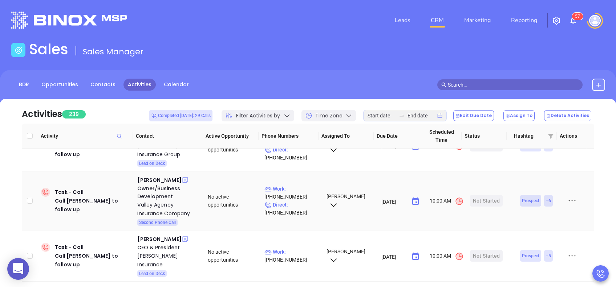
scroll to position [0, 0]
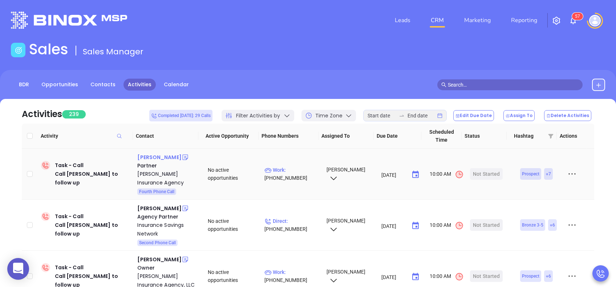
click at [152, 159] on div "Alan Hilling" at bounding box center [159, 157] width 44 height 9
click at [293, 171] on p "Work : (814) 870-3109" at bounding box center [291, 174] width 55 height 16
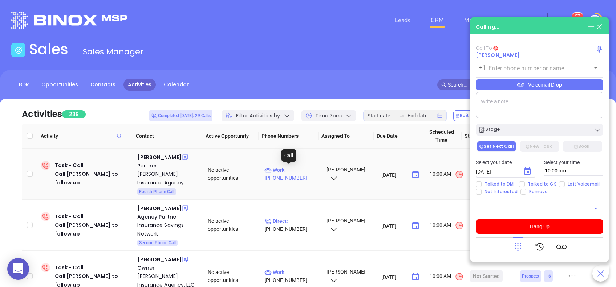
type input "(814) 870-3109"
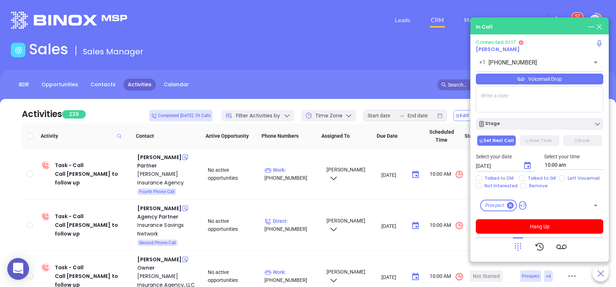
click at [517, 78] on icon at bounding box center [520, 78] width 7 height 7
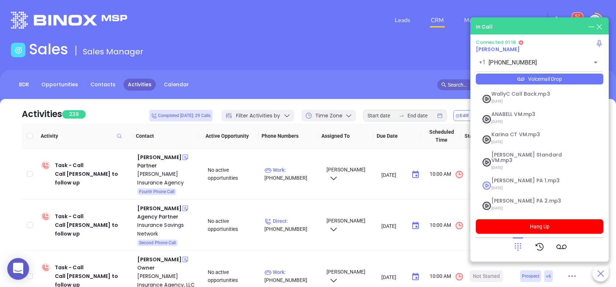
click at [520, 178] on span "Vicky PA 1.mp3" at bounding box center [530, 180] width 78 height 5
checkbox input "true"
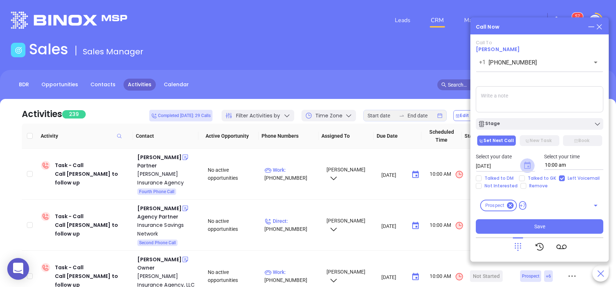
click at [526, 164] on icon "Choose date, selected date is Sep 3, 2025" at bounding box center [527, 165] width 7 height 7
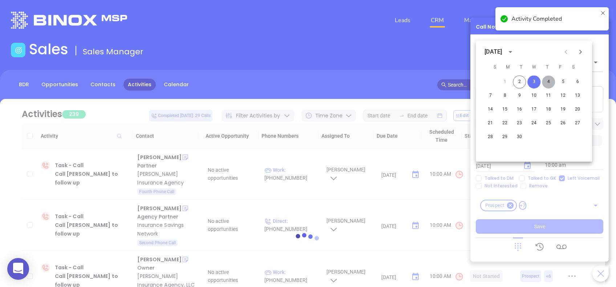
click at [549, 82] on button "4" at bounding box center [548, 81] width 13 height 13
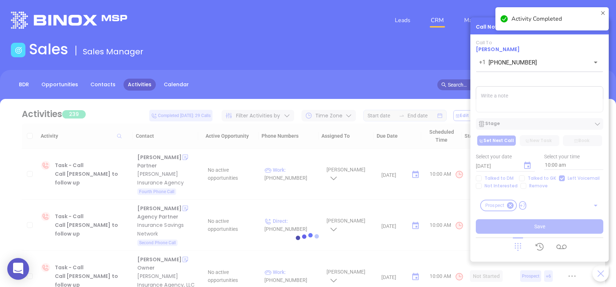
type input "09/04/2025"
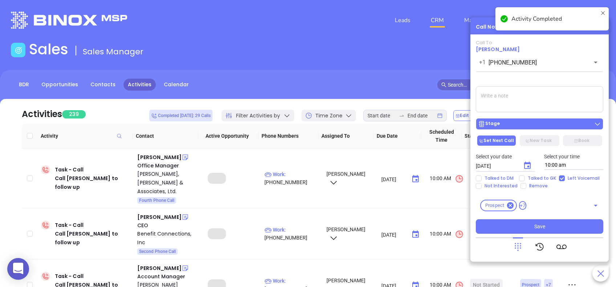
click at [565, 127] on div "Stage" at bounding box center [539, 124] width 123 height 7
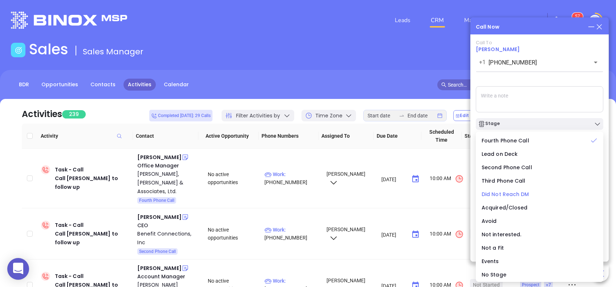
click at [527, 194] on span "Did Not Reach DM" at bounding box center [505, 194] width 48 height 7
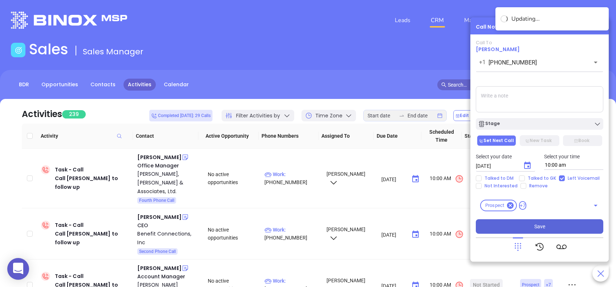
click at [560, 228] on button "Save" at bounding box center [538, 227] width 127 height 15
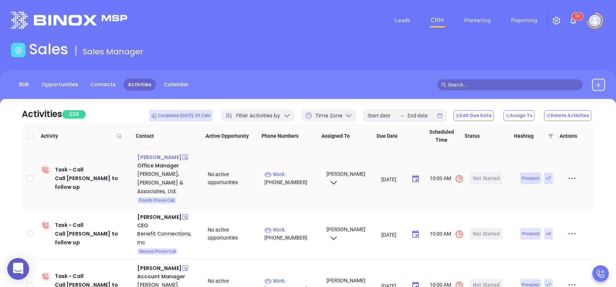
click at [158, 158] on div "Nancy Scott" at bounding box center [159, 157] width 44 height 9
click at [290, 171] on p "Work : (610) 995-9100" at bounding box center [291, 179] width 55 height 16
type input "(610) 995-9100"
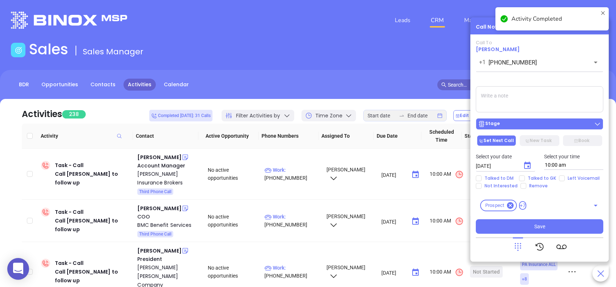
click at [526, 122] on div "Stage" at bounding box center [539, 124] width 123 height 7
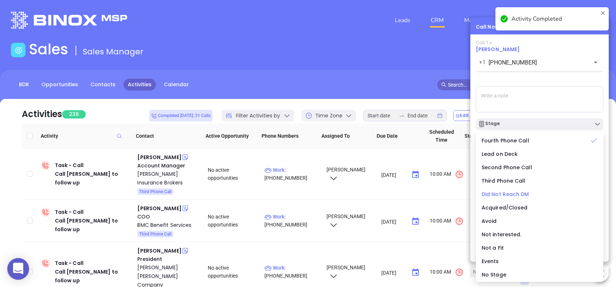
click at [530, 192] on div "Did Not Reach DM" at bounding box center [539, 195] width 116 height 8
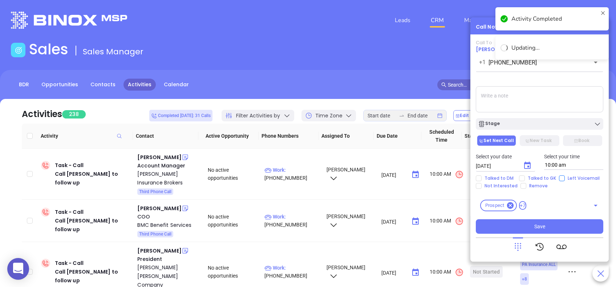
click at [559, 180] on input "Left Voicemail" at bounding box center [562, 179] width 6 height 6
checkbox input "true"
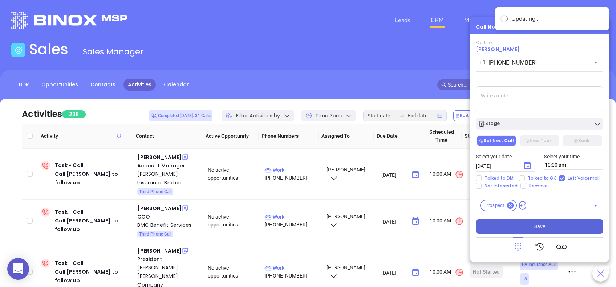
click at [537, 226] on span "Save" at bounding box center [539, 227] width 11 height 8
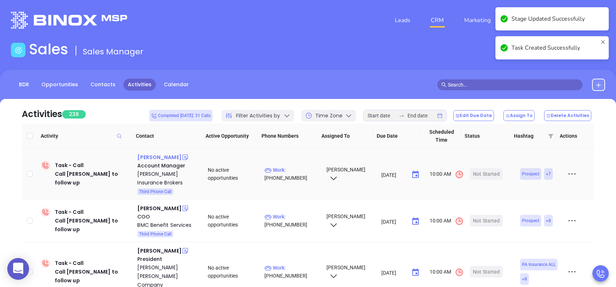
click at [177, 157] on div "Michele McGuigan" at bounding box center [159, 157] width 44 height 9
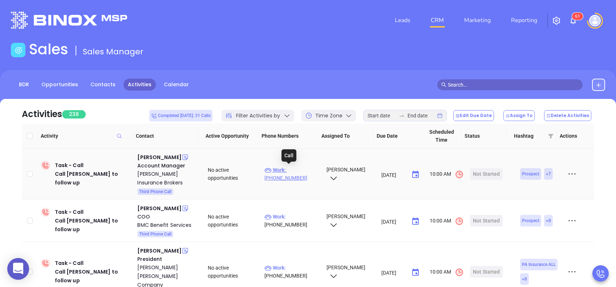
click at [303, 168] on p "Work : (610) 891-9850" at bounding box center [291, 174] width 55 height 16
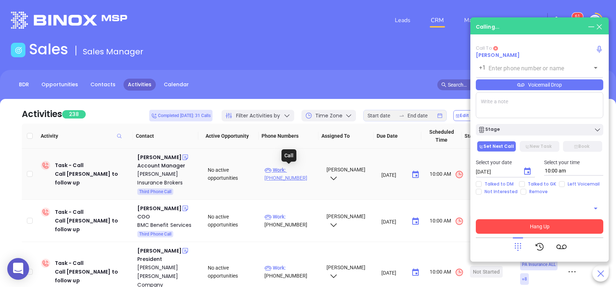
type input "(610) 891-9850"
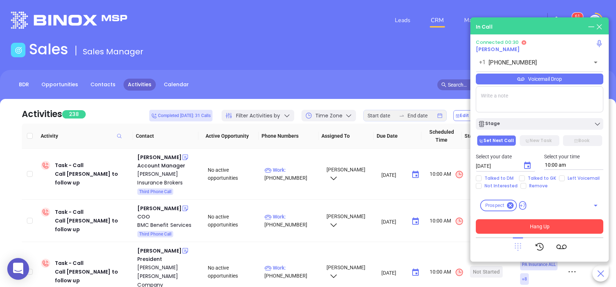
click at [518, 246] on icon at bounding box center [517, 248] width 7 height 8
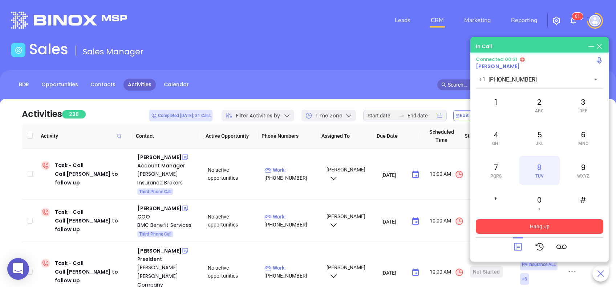
click at [539, 174] on span "TUV" at bounding box center [539, 176] width 8 height 5
click at [537, 201] on div "0 +" at bounding box center [539, 203] width 40 height 29
click at [541, 200] on div "0 +" at bounding box center [539, 203] width 40 height 29
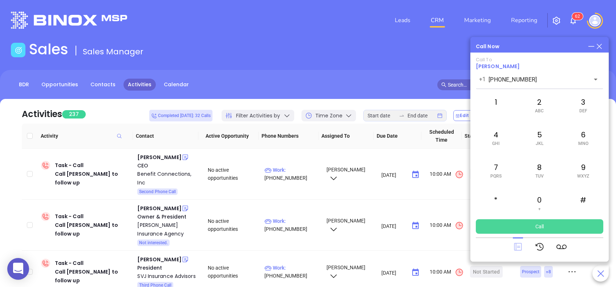
click at [514, 246] on icon at bounding box center [518, 248] width 8 height 8
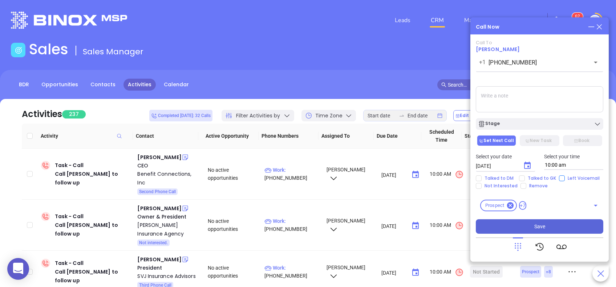
click at [564, 179] on span "Left Voicemail" at bounding box center [583, 179] width 38 height 6
click at [564, 179] on input "Left Voicemail" at bounding box center [562, 179] width 6 height 6
checkbox input "true"
click at [506, 127] on div "Stage" at bounding box center [539, 124] width 123 height 7
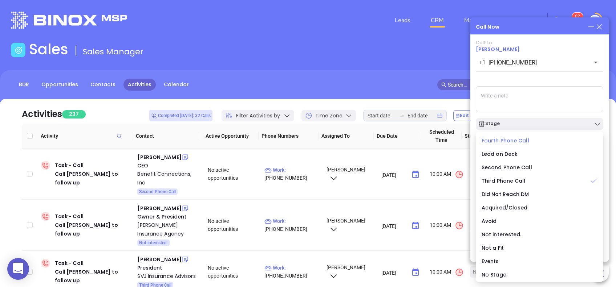
click at [505, 137] on span "Fourth Phone Call" at bounding box center [505, 140] width 48 height 7
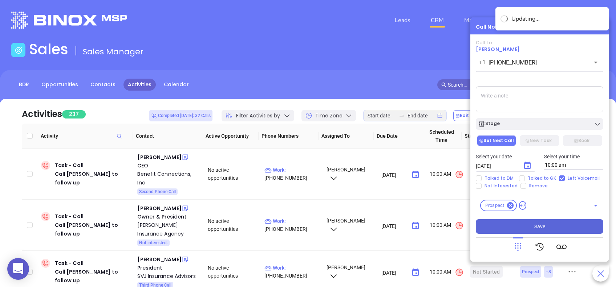
click at [500, 110] on textarea at bounding box center [538, 99] width 127 height 26
type textarea "Final email sent"
drag, startPoint x: 523, startPoint y: 168, endPoint x: 532, endPoint y: 162, distance: 10.8
click at [524, 168] on icon "Choose date, selected date is Sep 3, 2025" at bounding box center [527, 165] width 7 height 7
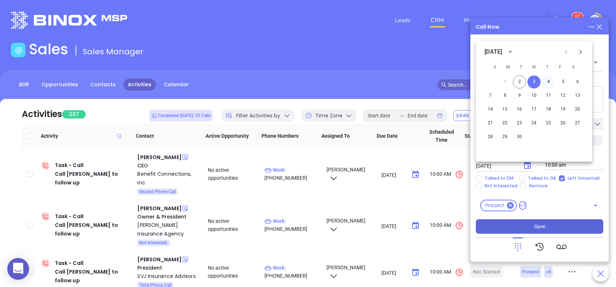
click at [547, 84] on button "4" at bounding box center [548, 81] width 13 height 13
type input "09/04/2025"
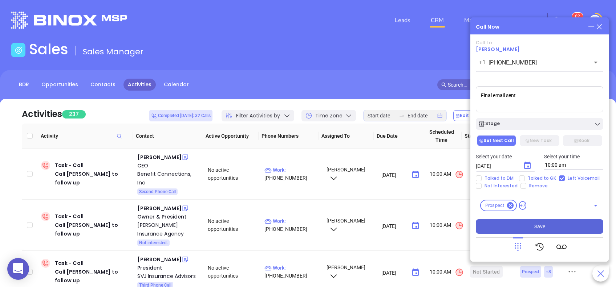
click at [551, 224] on button "Save" at bounding box center [538, 227] width 127 height 15
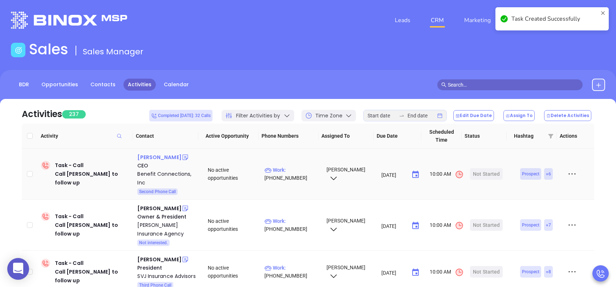
click at [154, 159] on div "Rob Kole" at bounding box center [159, 157] width 44 height 9
click at [301, 169] on p "Work : (717) 258-5599" at bounding box center [291, 174] width 55 height 16
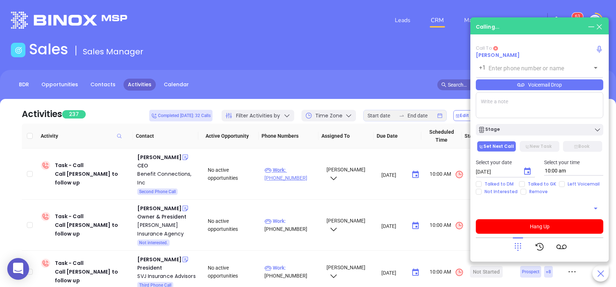
type input "(717) 258-5599"
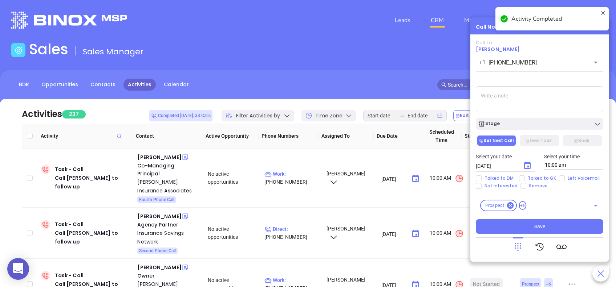
click at [533, 99] on textarea at bounding box center [538, 99] width 127 height 26
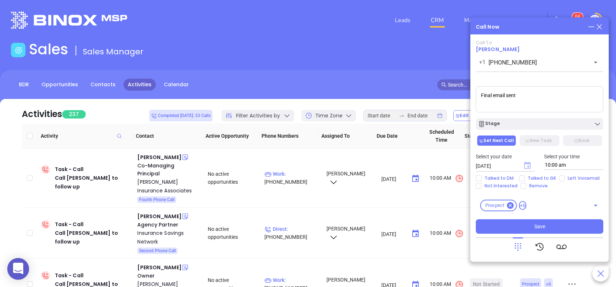
type textarea "Final email sent"
click at [524, 163] on icon "Choose date, selected date is Sep 3, 2025" at bounding box center [527, 165] width 7 height 7
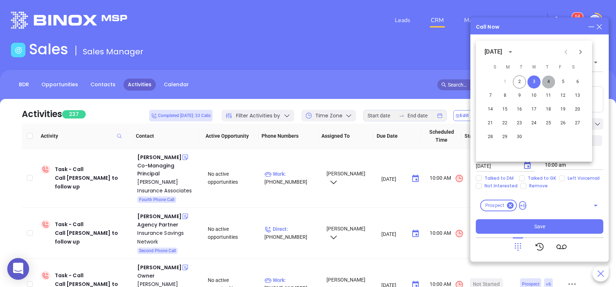
click at [548, 80] on button "4" at bounding box center [548, 81] width 13 height 13
type input "09/04/2025"
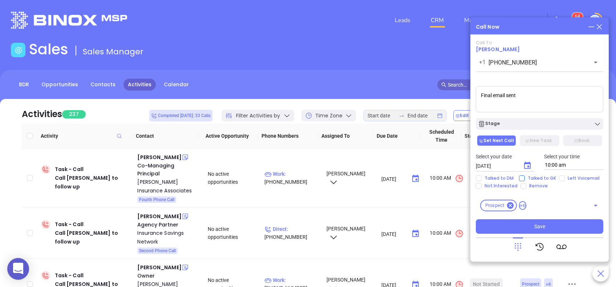
click at [548, 179] on span "Talked to GK" at bounding box center [541, 179] width 34 height 6
click at [524, 179] on input "Talked to GK" at bounding box center [522, 179] width 6 height 6
checkbox input "true"
click at [544, 224] on span "Save" at bounding box center [539, 227] width 11 height 8
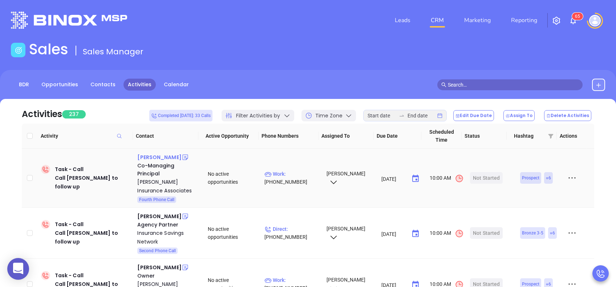
click at [156, 155] on div "Megan Ashmead" at bounding box center [159, 157] width 44 height 9
click at [303, 174] on p "Work : (215) 822-7573" at bounding box center [291, 178] width 55 height 16
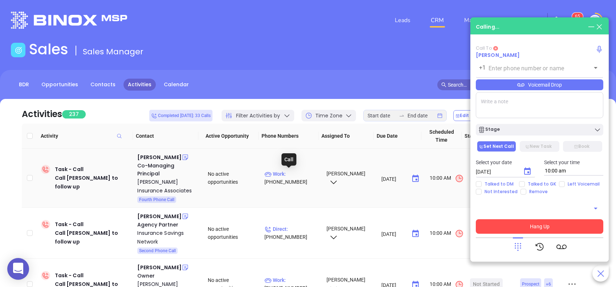
type input "(215) 822-7573"
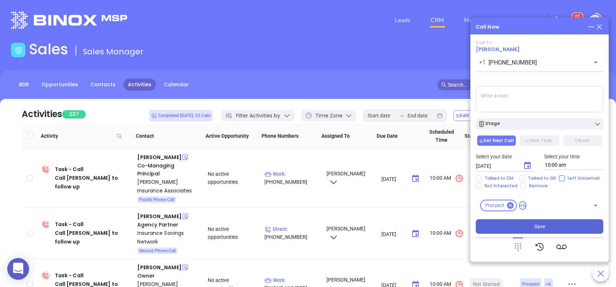
click at [560, 177] on input "Left Voicemail" at bounding box center [562, 179] width 6 height 6
checkbox input "true"
click at [581, 126] on div "Stage" at bounding box center [539, 124] width 123 height 7
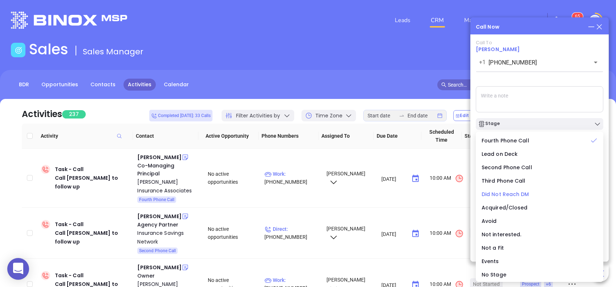
click at [527, 194] on div "Did Not Reach DM" at bounding box center [539, 195] width 116 height 8
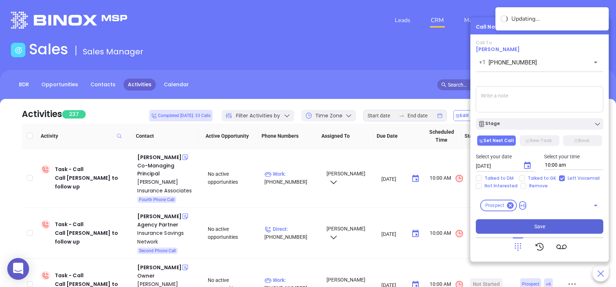
click at [539, 227] on span "Save" at bounding box center [539, 227] width 11 height 8
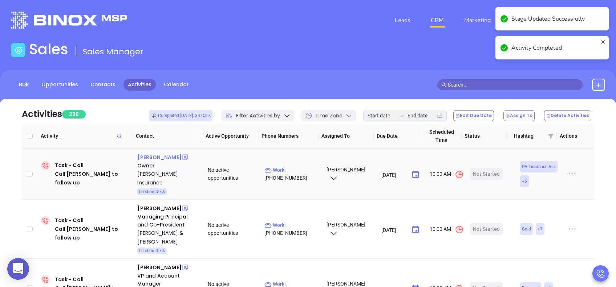
click at [161, 157] on div "Thomas D'Angelo" at bounding box center [159, 157] width 44 height 9
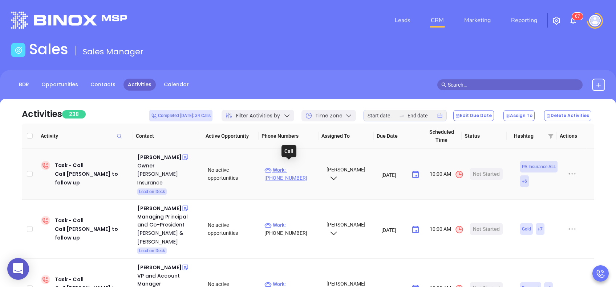
click at [280, 168] on span "Work :" at bounding box center [274, 170] width 21 height 6
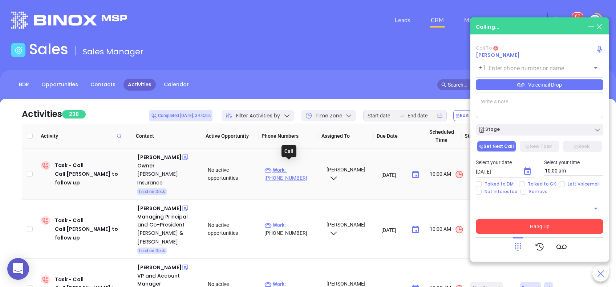
type input "(570) 662-7300"
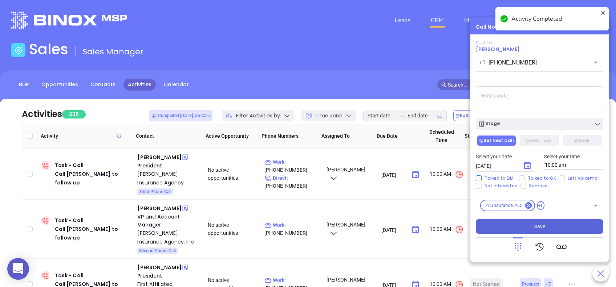
click at [476, 180] on input "Talked to DM" at bounding box center [478, 179] width 6 height 6
checkbox input "true"
click at [478, 187] on input "Not Interested" at bounding box center [478, 186] width 6 height 6
checkbox input "true"
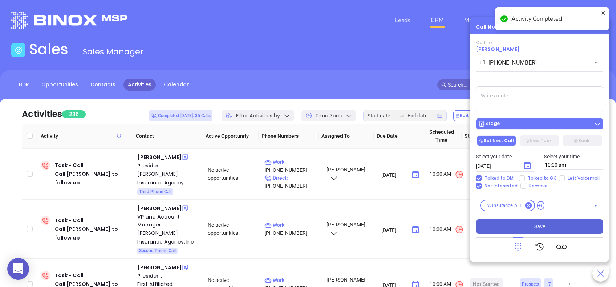
click at [528, 129] on button "Stage" at bounding box center [538, 124] width 127 height 12
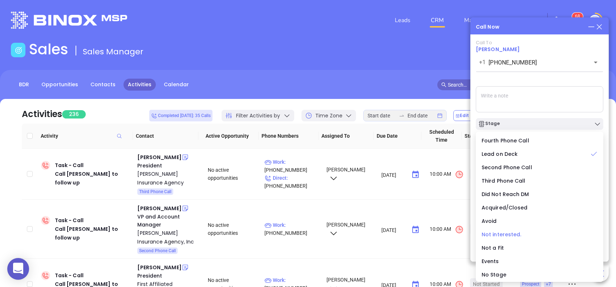
click at [511, 231] on span "Not interested." at bounding box center [501, 234] width 40 height 7
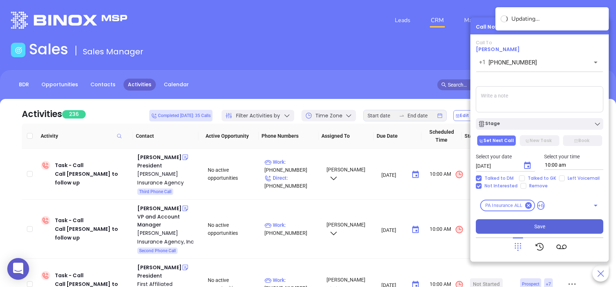
click at [537, 225] on span "Save" at bounding box center [539, 227] width 11 height 8
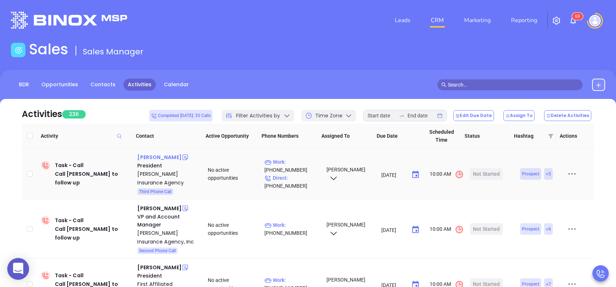
click at [168, 154] on div "Matthew Mangus" at bounding box center [159, 157] width 44 height 9
click at [302, 162] on p "Work : (610) 269-4500" at bounding box center [291, 166] width 55 height 16
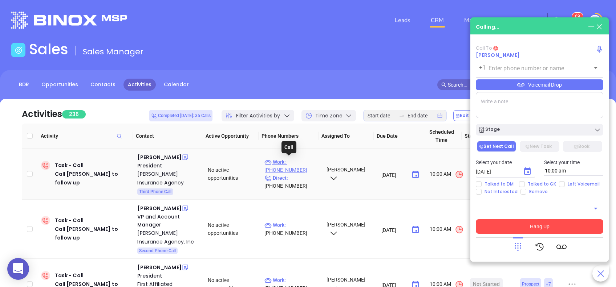
type input "(610) 269-4500"
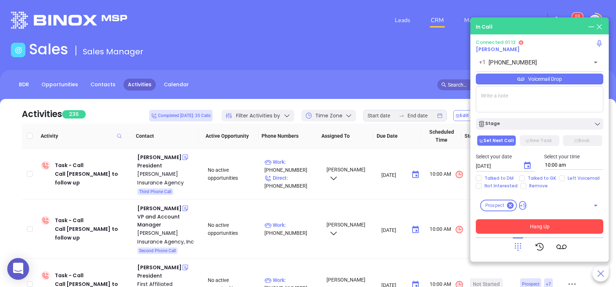
click at [526, 103] on textarea at bounding box center [538, 99] width 127 height 26
type textarea "Third email sent"
click at [526, 166] on icon "Choose date, selected date is Sep 3, 2025" at bounding box center [527, 166] width 9 height 9
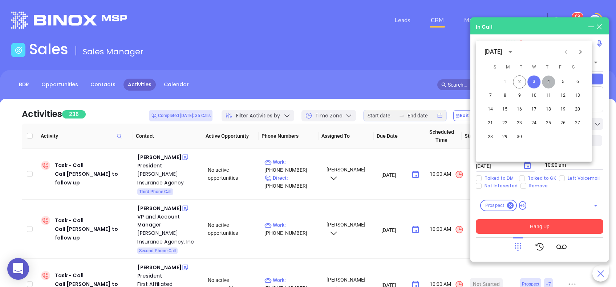
click at [548, 84] on button "4" at bounding box center [548, 81] width 13 height 13
type input "09/04/2025"
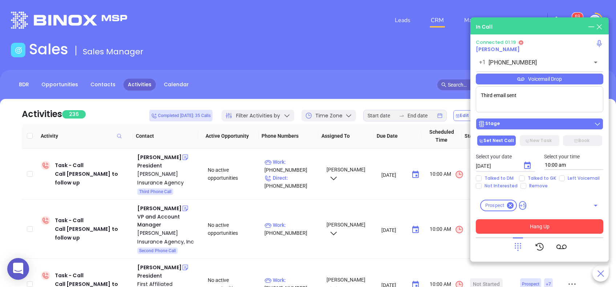
click at [535, 123] on div "Stage" at bounding box center [539, 124] width 123 height 7
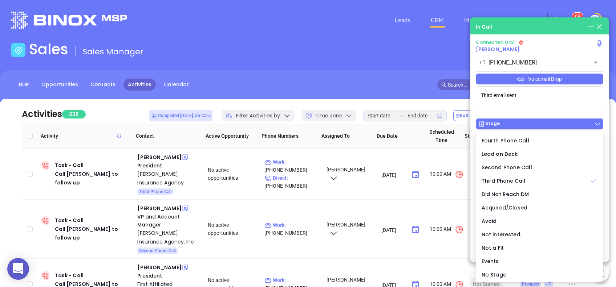
click at [535, 123] on div "Stage" at bounding box center [539, 124] width 123 height 7
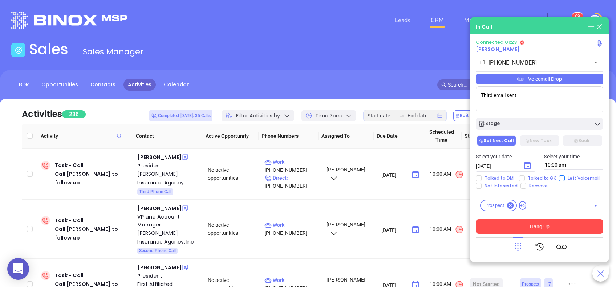
click at [561, 178] on input "Left Voicemail" at bounding box center [562, 179] width 6 height 6
checkbox input "true"
click at [550, 225] on button "Hang Up" at bounding box center [538, 227] width 127 height 15
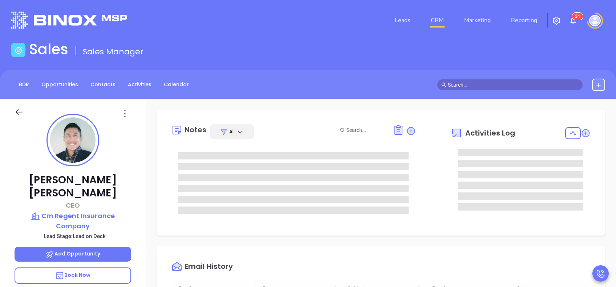
type input "[DATE]"
type input "[PERSON_NAME]"
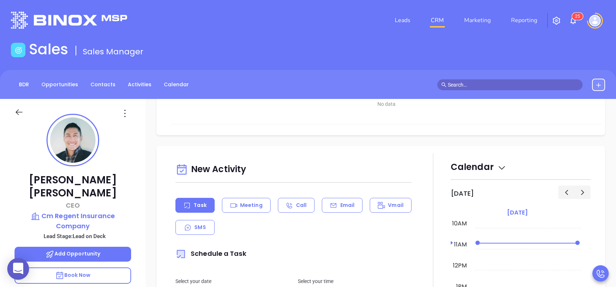
scroll to position [339, 0]
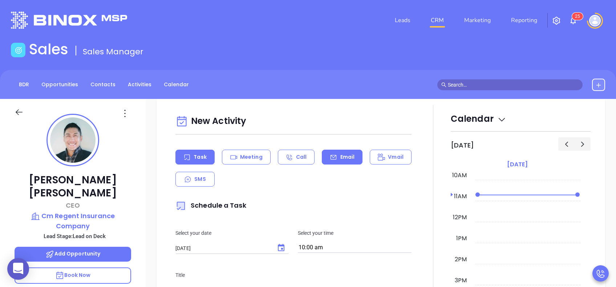
click div "Email"
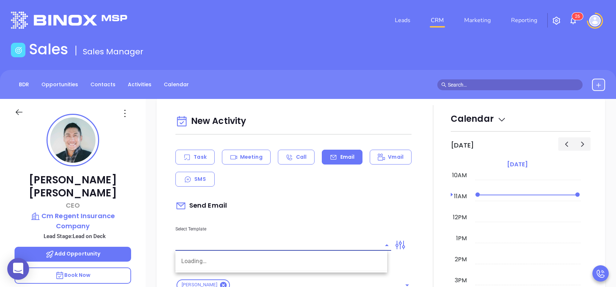
click input "text"
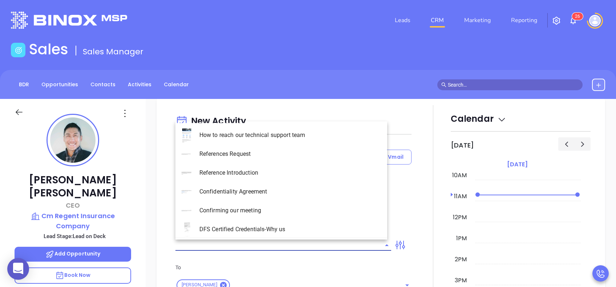
type input "[PERSON_NAME]"
click li "PA Insurance 0625 - Email 2"
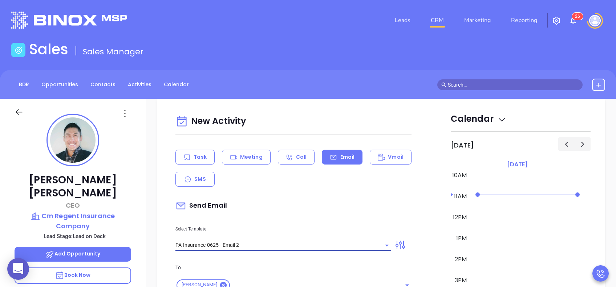
type input "PA Insurance 0625 - Email 2"
click div "Send Email"
type input "[PERSON_NAME] You’re not alone — most PA agencies haven’t done this yet"
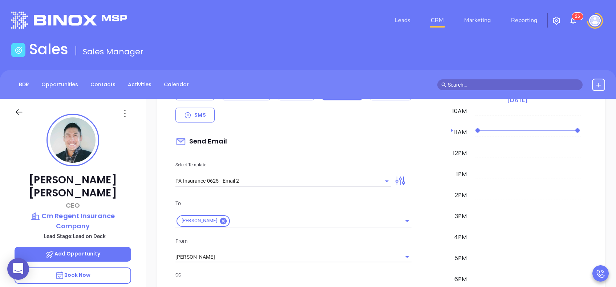
scroll to position [436, 0]
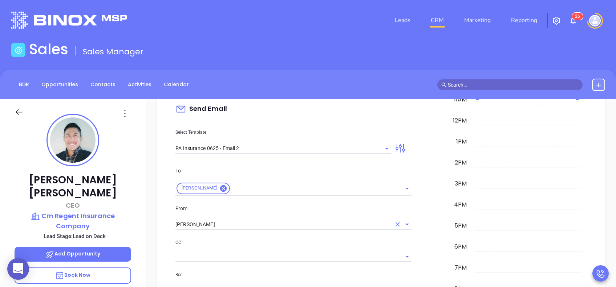
click div "From [PERSON_NAME]"
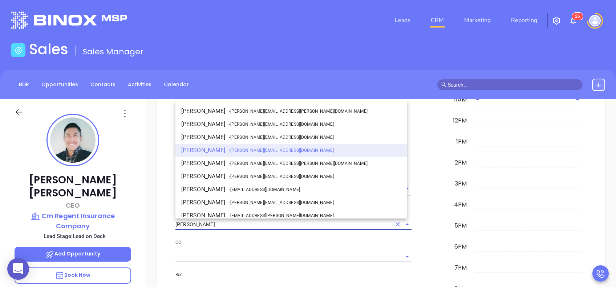
click input "[PERSON_NAME]"
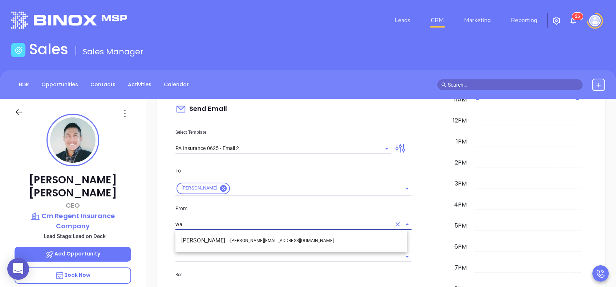
click span "- [PERSON_NAME][EMAIL_ADDRESS][DOMAIN_NAME]"
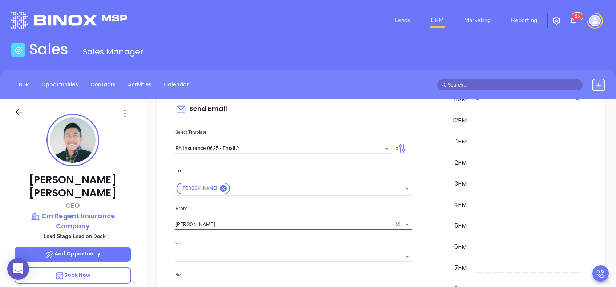
type input "[PERSON_NAME]"
click p "CC"
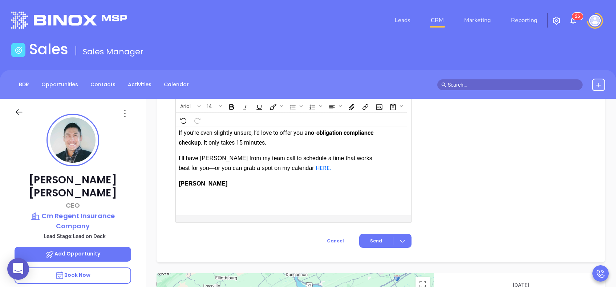
scroll to position [874, 0]
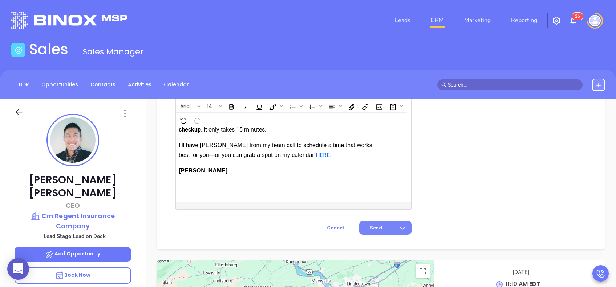
click span "Send"
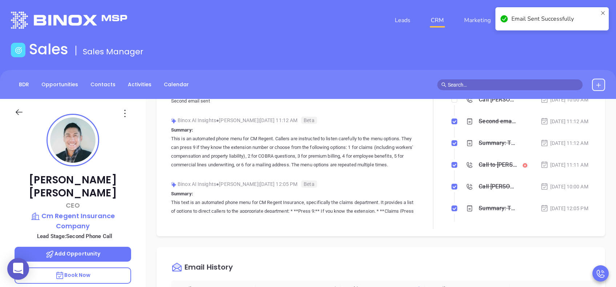
scroll to position [0, 0]
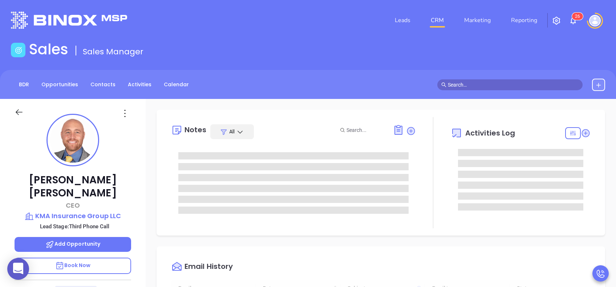
type input "[DATE]"
type input "[PERSON_NAME]"
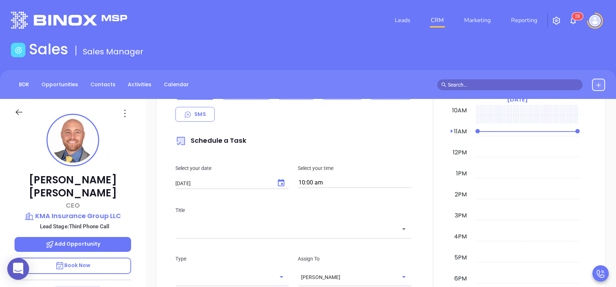
scroll to position [339, 0]
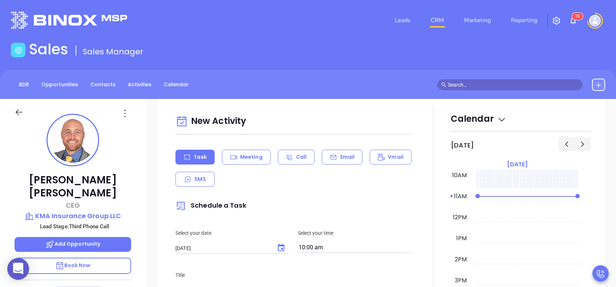
click at [344, 166] on div "Task Meeting Call Email Vmail SMS" at bounding box center [293, 168] width 236 height 37
click at [343, 159] on p "Email" at bounding box center [347, 158] width 15 height 8
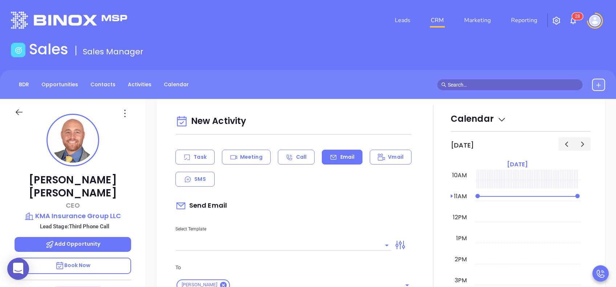
click at [340, 238] on div "Select Template" at bounding box center [283, 233] width 224 height 37
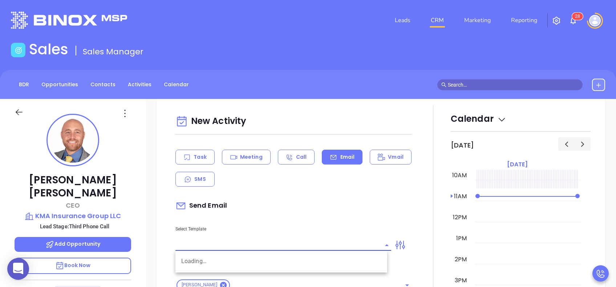
click at [343, 244] on input "text" at bounding box center [277, 245] width 205 height 11
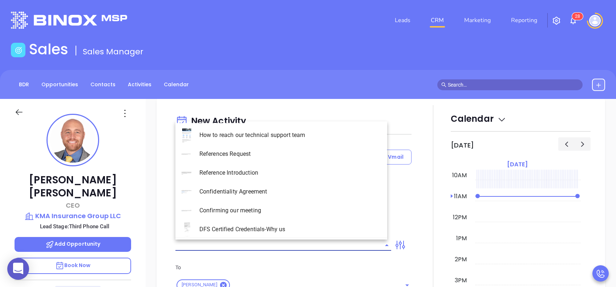
type input "[PERSON_NAME]"
click at [287, 186] on li "PA Insurance 0625 - Email 4" at bounding box center [281, 192] width 212 height 19
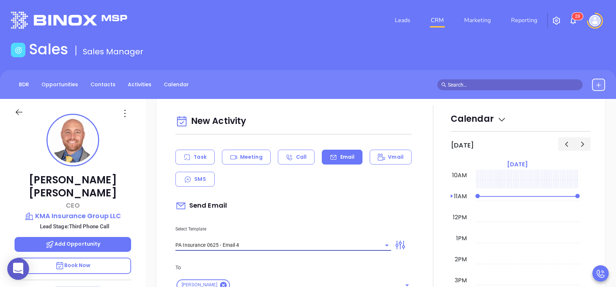
type input "PA Insurance 0625 - Email 4"
click at [314, 207] on div "Send Email" at bounding box center [293, 206] width 236 height 17
type input "Last attempt—are you still considering this?"
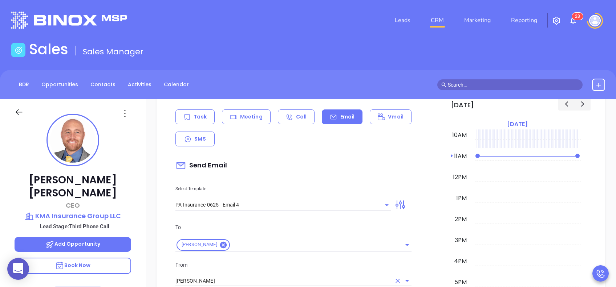
scroll to position [436, 0]
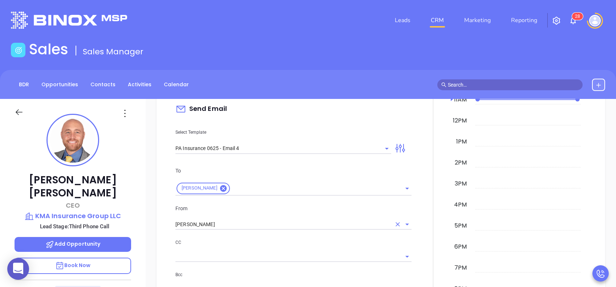
click at [258, 221] on input "[PERSON_NAME]" at bounding box center [283, 225] width 216 height 11
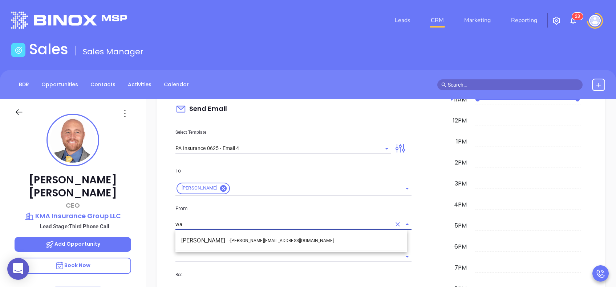
click at [265, 238] on span "- walter@motiva.net" at bounding box center [281, 241] width 105 height 7
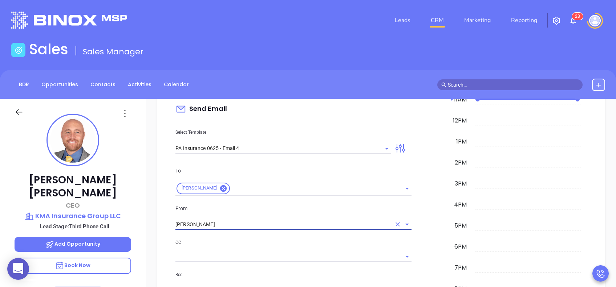
type input "[PERSON_NAME]"
click at [291, 241] on p "CC" at bounding box center [293, 243] width 236 height 8
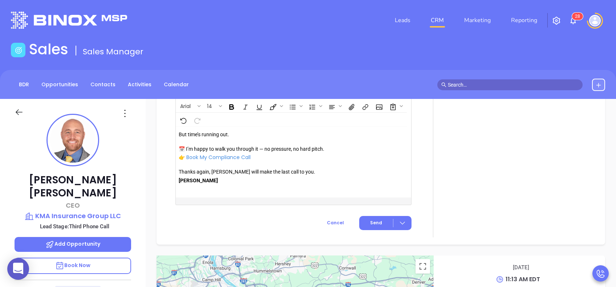
scroll to position [841, 0]
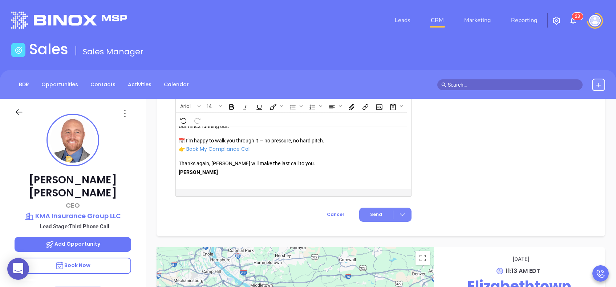
click at [377, 216] on button "Send" at bounding box center [385, 215] width 52 height 14
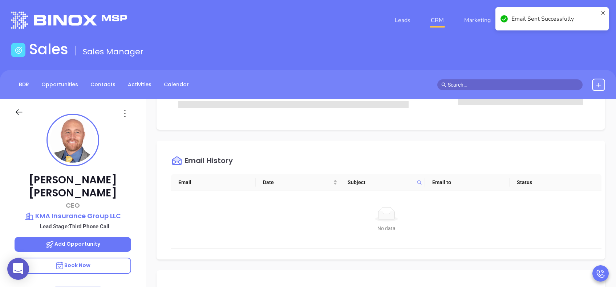
scroll to position [0, 0]
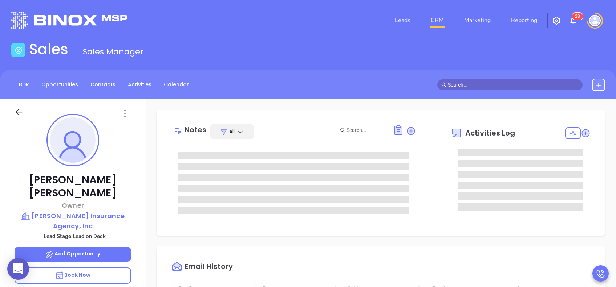
scroll to position [211, 0]
type input "[PERSON_NAME]"
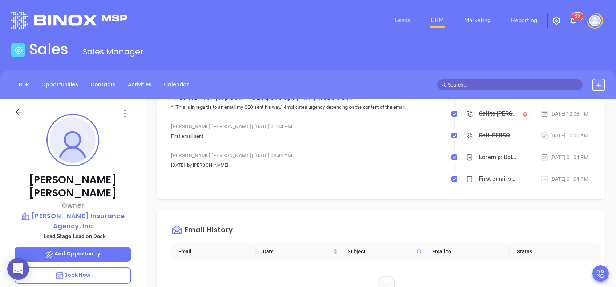
scroll to position [290, 0]
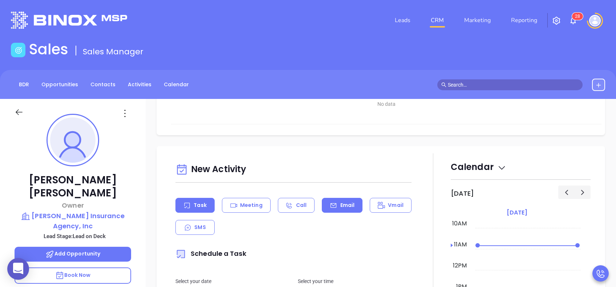
click at [348, 208] on p "Email" at bounding box center [347, 206] width 15 height 8
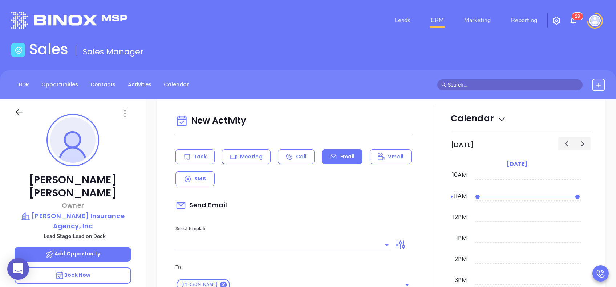
scroll to position [387, 0]
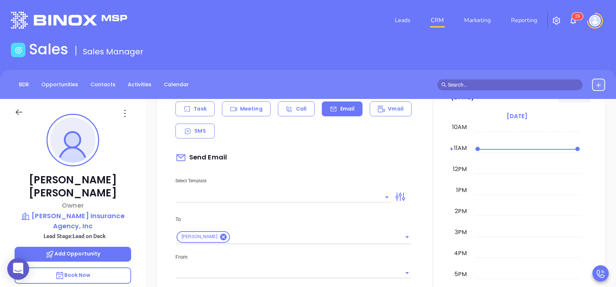
type input "[PERSON_NAME]"
click at [355, 197] on input "text" at bounding box center [277, 197] width 205 height 11
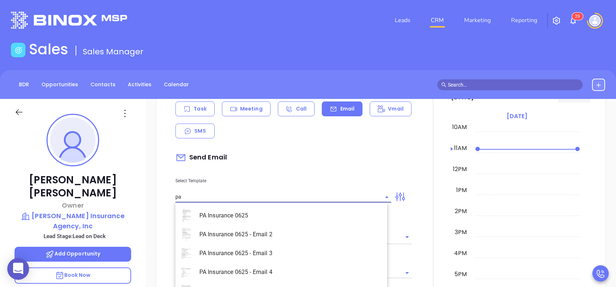
click at [293, 237] on li "PA Insurance 0625 - Email 2" at bounding box center [281, 234] width 212 height 19
type input "PA Insurance 0625 - Email 2"
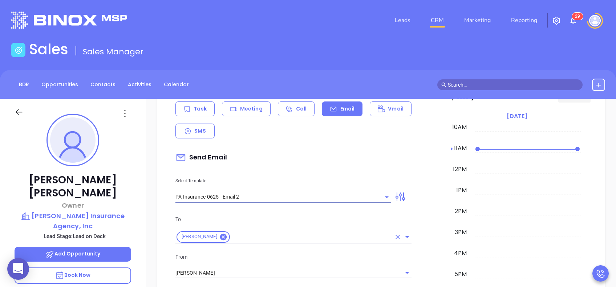
type input "Raymond You’re not alone — most PA agencies haven’t done this yet"
type input "PA Insurance 0625 - Email 2"
click at [296, 272] on input "[PERSON_NAME]" at bounding box center [283, 273] width 216 height 11
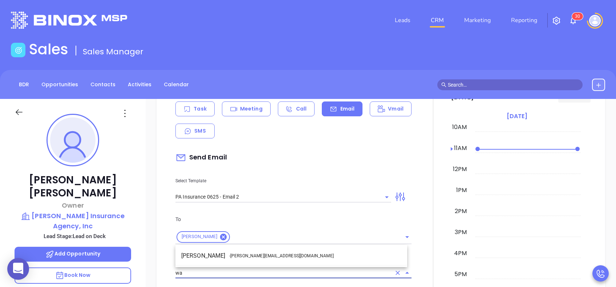
drag, startPoint x: 294, startPoint y: 258, endPoint x: 303, endPoint y: 261, distance: 9.3
click at [295, 258] on li "Walter Contreras - [EMAIL_ADDRESS][DOMAIN_NAME]" at bounding box center [291, 256] width 232 height 13
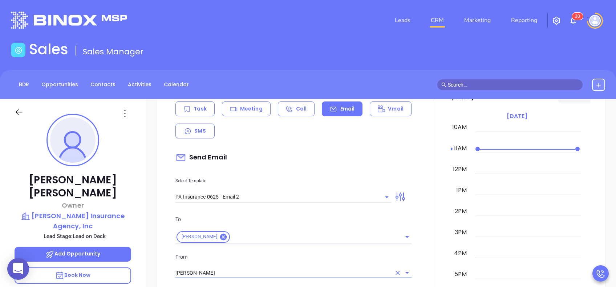
click at [317, 267] on div "[PERSON_NAME]" at bounding box center [293, 273] width 236 height 12
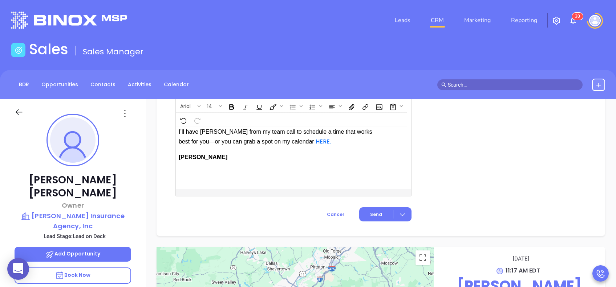
scroll to position [888, 0]
type input "[PERSON_NAME]"
click at [376, 215] on span "Send" at bounding box center [376, 214] width 12 height 7
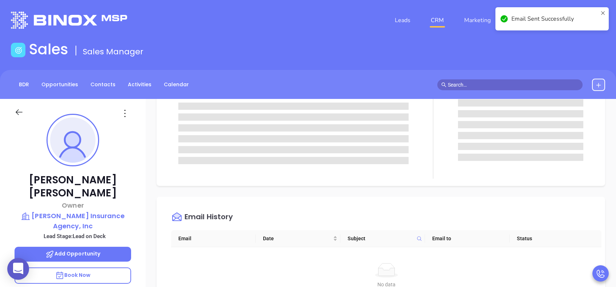
scroll to position [0, 0]
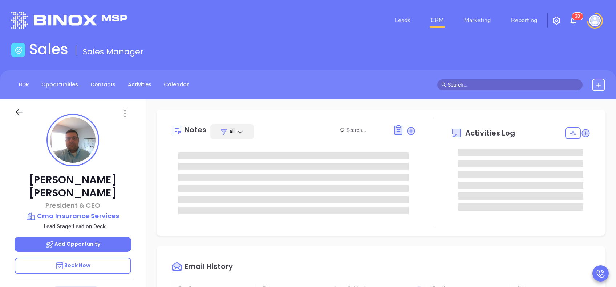
type input "[DATE]"
type input "Vicky Mendoza"
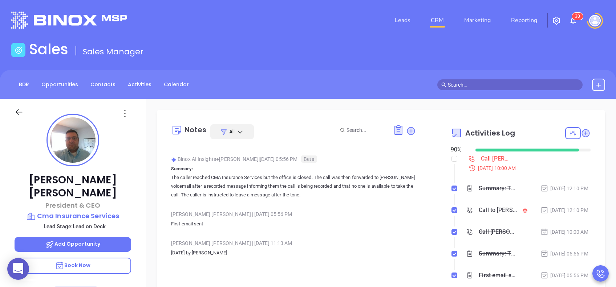
scroll to position [0, 0]
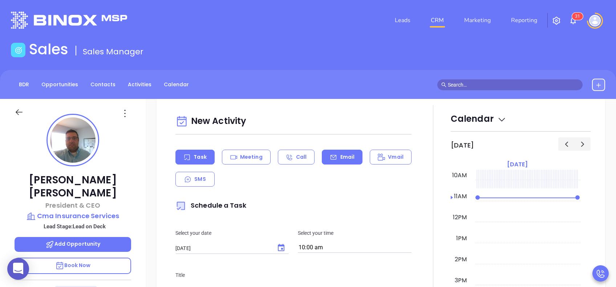
click at [344, 162] on div "Email" at bounding box center [342, 157] width 41 height 15
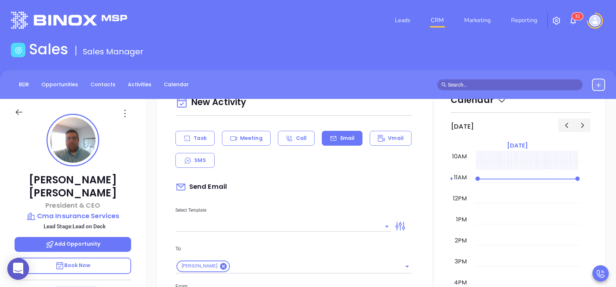
scroll to position [387, 0]
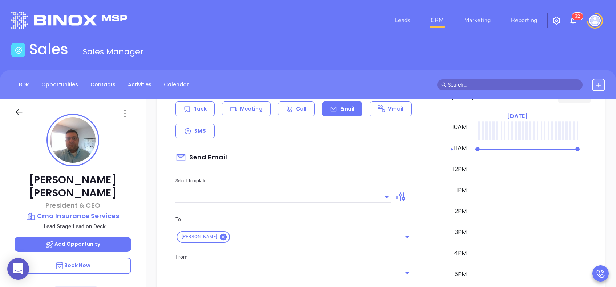
click at [366, 201] on input "text" at bounding box center [277, 197] width 205 height 11
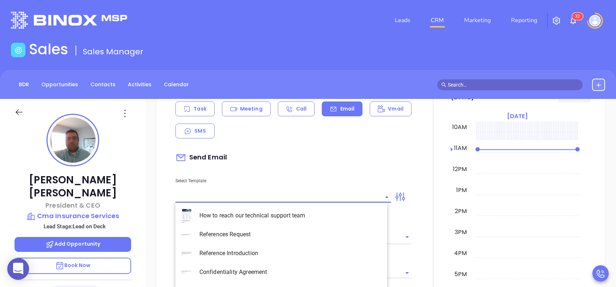
type input "p"
type input "[PERSON_NAME]"
click at [305, 238] on li "PA Insurance 0625 - Email 2" at bounding box center [281, 234] width 212 height 19
type input "PA Insurance 0625 - Email 2"
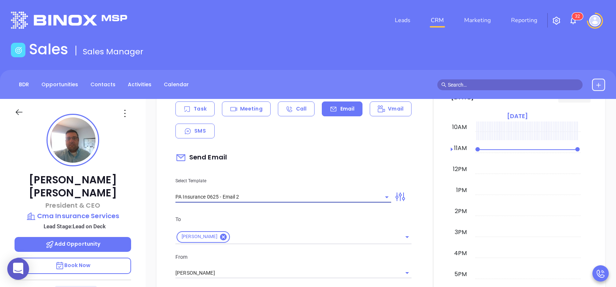
type input "Carey You’re not alone — most PA agencies haven’t done this yet"
type input "PA Insurance 0625 - Email 2"
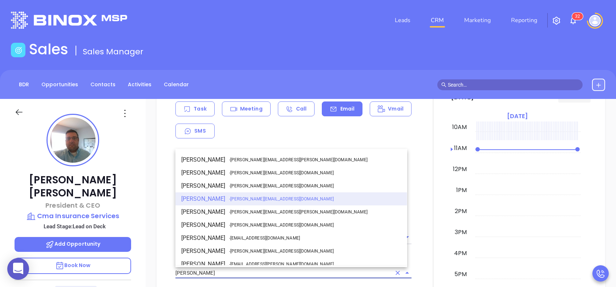
click input "[PERSON_NAME]"
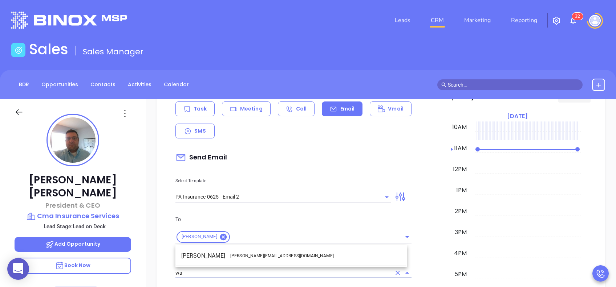
click li "Walter Contreras - walter@motiva.net"
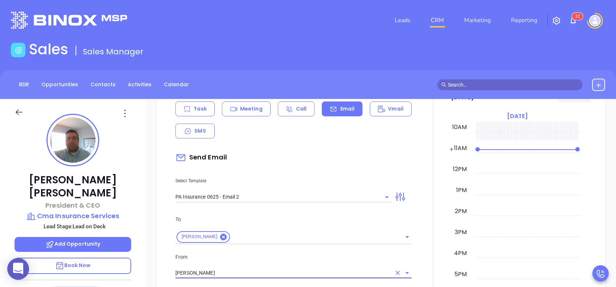
type input "Walter Contreras"
click div "From Walter Contreras"
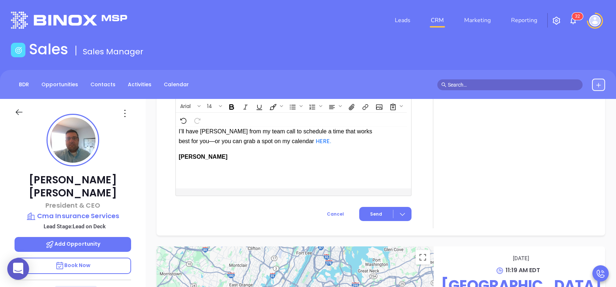
scroll to position [888, 0]
click span "Send"
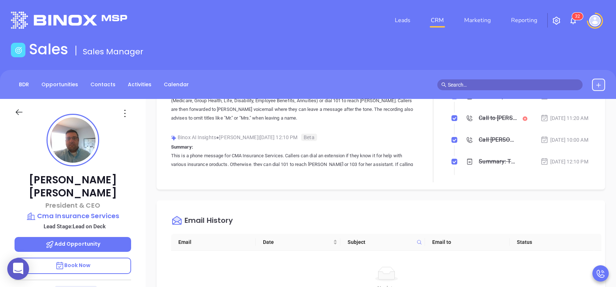
scroll to position [0, 0]
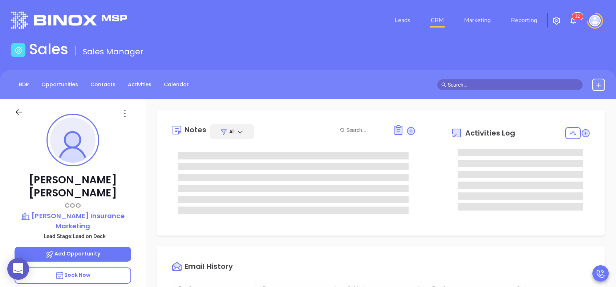
type input "[DATE]"
type input "[PERSON_NAME]"
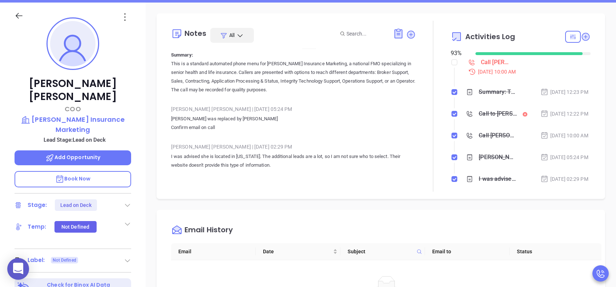
scroll to position [0, 0]
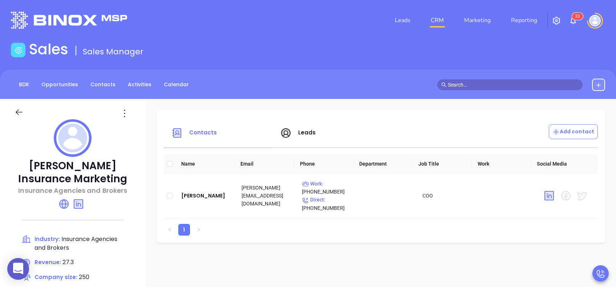
click at [310, 132] on span "Leads" at bounding box center [307, 133] width 18 height 8
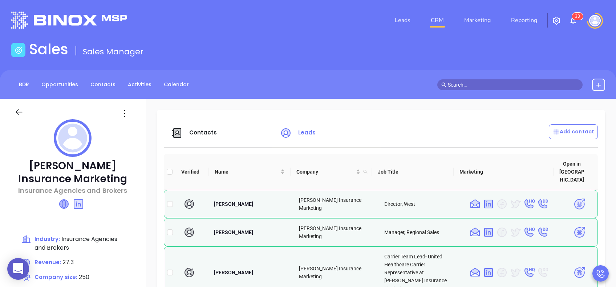
click at [62, 207] on icon at bounding box center [64, 204] width 9 height 9
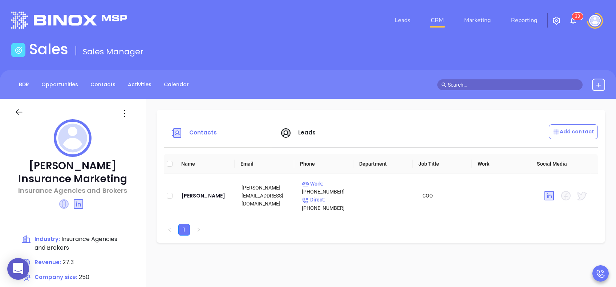
click at [68, 203] on icon at bounding box center [63, 204] width 9 height 9
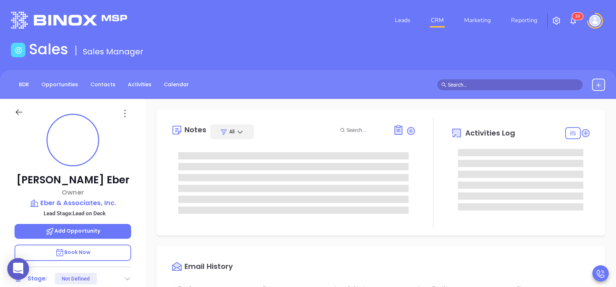
type input "[DATE]"
type input "[PERSON_NAME]"
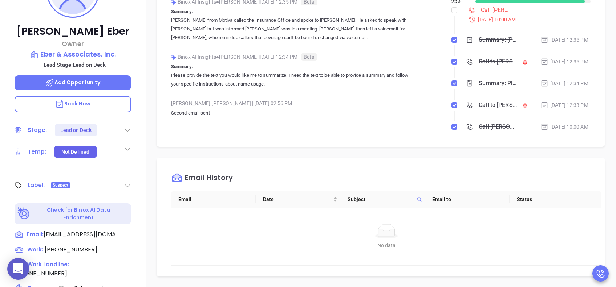
scroll to position [193, 0]
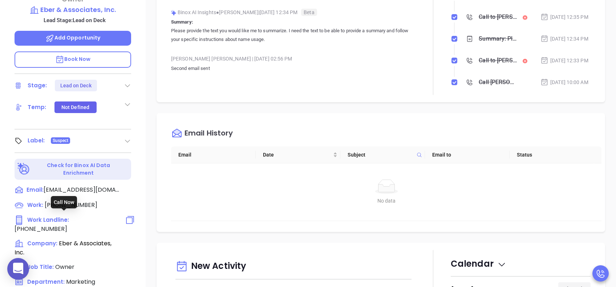
click at [67, 225] on span "[PHONE_NUMBER]" at bounding box center [41, 229] width 53 height 8
type input "[PHONE_NUMBER]"
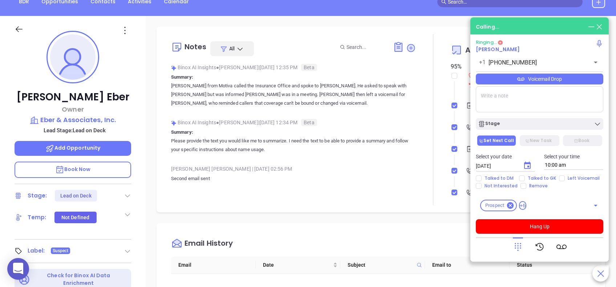
scroll to position [48, 0]
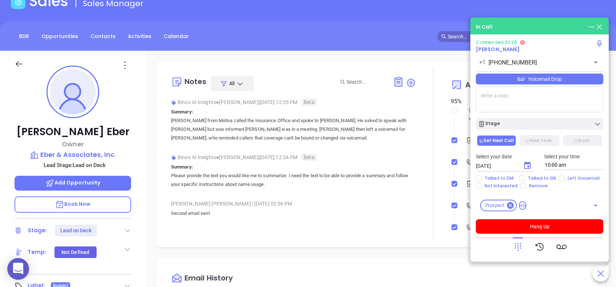
click at [511, 84] on div "Voicemail Drop" at bounding box center [538, 79] width 127 height 11
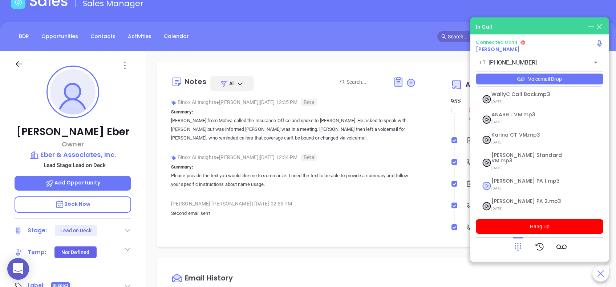
click at [508, 179] on span "Vicky PA 1.mp3" at bounding box center [530, 181] width 78 height 5
checkbox input "true"
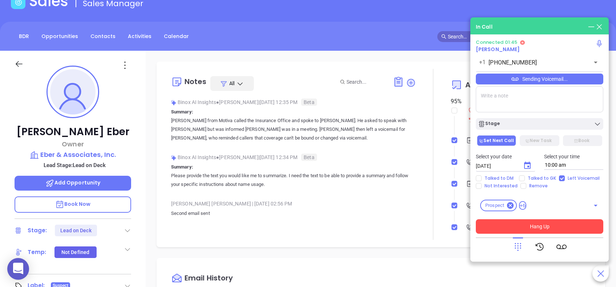
click at [520, 221] on button "Hang Up" at bounding box center [538, 227] width 127 height 15
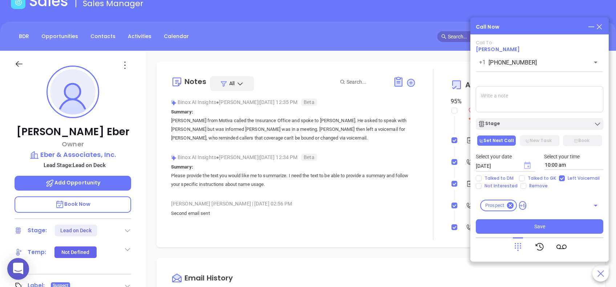
click at [524, 163] on icon "Choose date, selected date is Sep 3, 2025" at bounding box center [527, 165] width 7 height 7
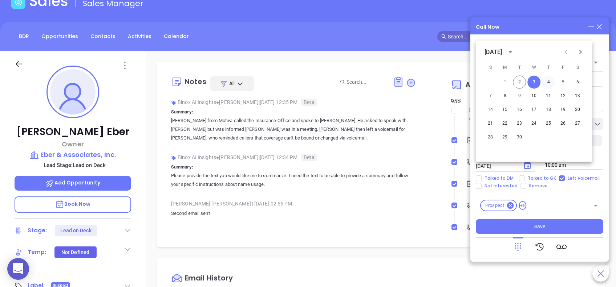
click at [546, 83] on button "4" at bounding box center [548, 82] width 13 height 13
type input "09/04/2025"
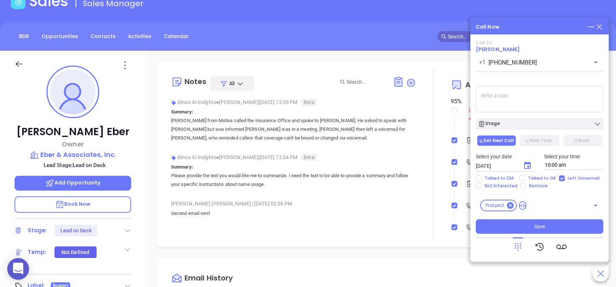
drag, startPoint x: 290, startPoint y: 136, endPoint x: 298, endPoint y: 137, distance: 8.0
click at [291, 136] on p "Ricky from Motiva called the Insurance Office and spoke to Tracy. He asked to s…" at bounding box center [293, 130] width 245 height 26
click at [516, 99] on textarea at bounding box center [538, 99] width 127 height 26
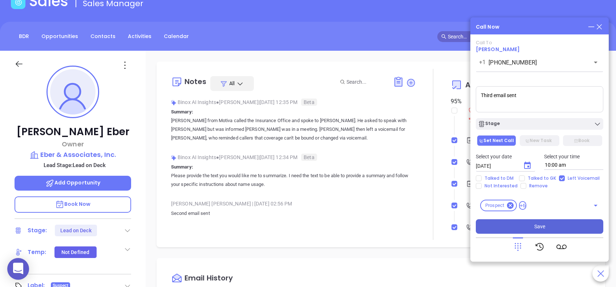
type textarea "Third email sent"
click at [523, 224] on button "Save" at bounding box center [538, 227] width 127 height 15
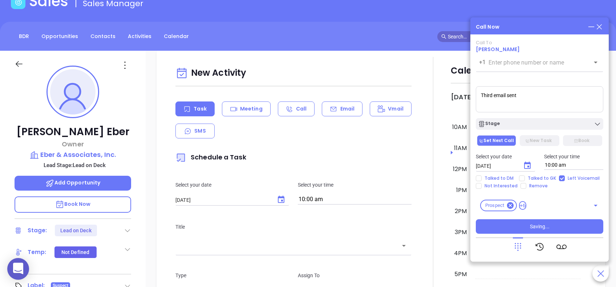
scroll to position [279, 0]
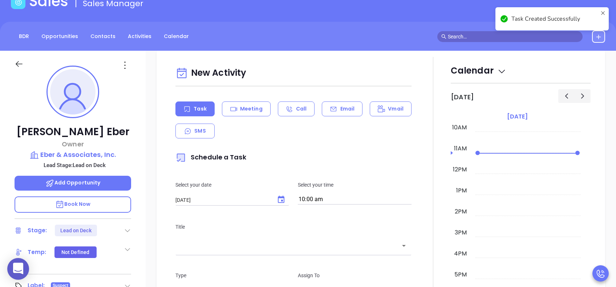
click at [341, 109] on p "Email" at bounding box center [347, 109] width 15 height 8
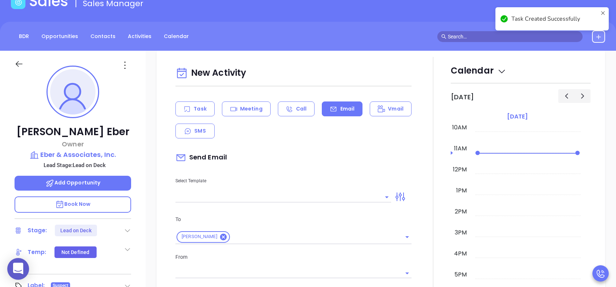
click at [331, 197] on input "text" at bounding box center [277, 197] width 205 height 11
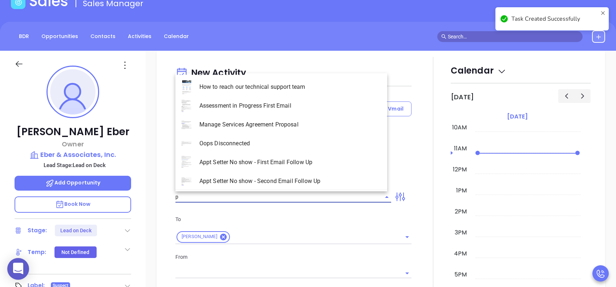
type input "pa"
type input "[PERSON_NAME]"
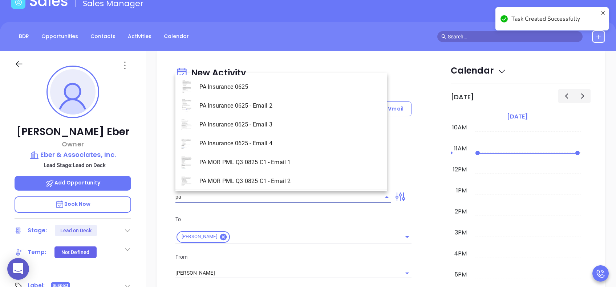
click at [288, 119] on li "PA Insurance 0625 - Email 3" at bounding box center [281, 124] width 212 height 19
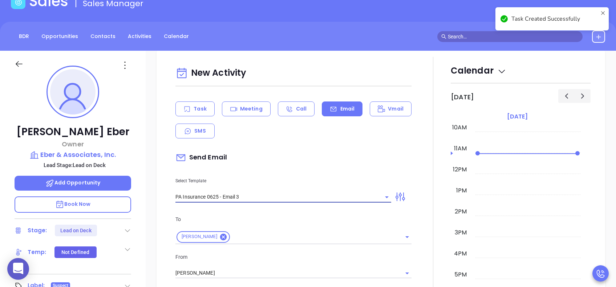
type input "PA Insurance 0625 - Email 3"
type input "What one PA agency discovered (and why it mattered)"
click at [301, 151] on div "Send Email" at bounding box center [293, 158] width 236 height 17
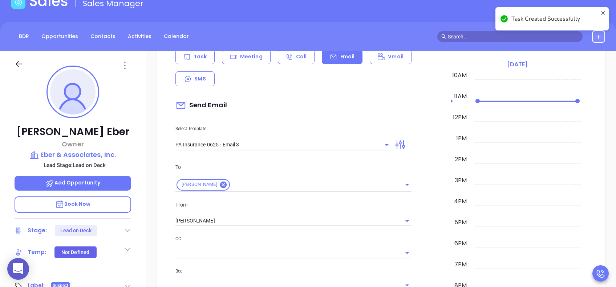
scroll to position [375, 0]
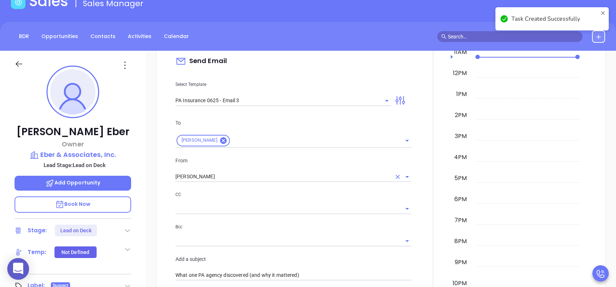
click at [222, 171] on div "[PERSON_NAME]" at bounding box center [293, 177] width 236 height 12
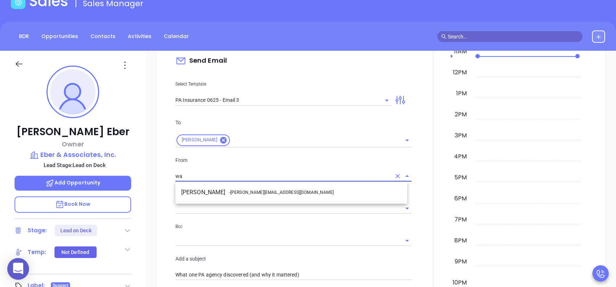
drag, startPoint x: 236, startPoint y: 193, endPoint x: 248, endPoint y: 197, distance: 12.4
click at [237, 193] on span "- walter@motiva.net" at bounding box center [281, 192] width 105 height 7
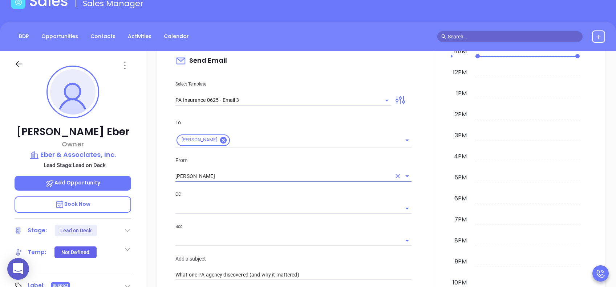
type input "[PERSON_NAME]"
drag, startPoint x: 257, startPoint y: 200, endPoint x: 269, endPoint y: 205, distance: 12.3
click at [258, 200] on div "CC" at bounding box center [293, 203] width 236 height 24
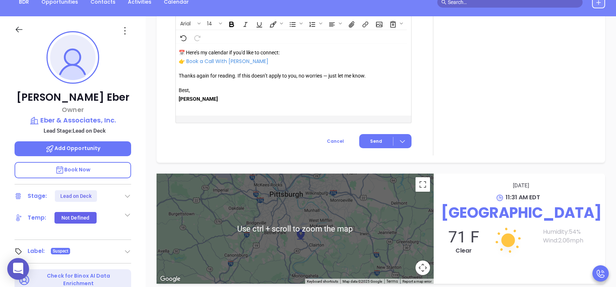
scroll to position [97, 0]
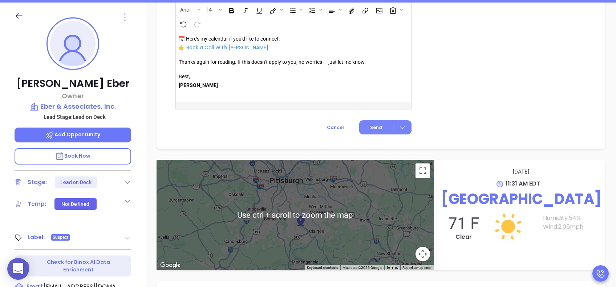
click at [371, 123] on button "Send" at bounding box center [385, 128] width 52 height 14
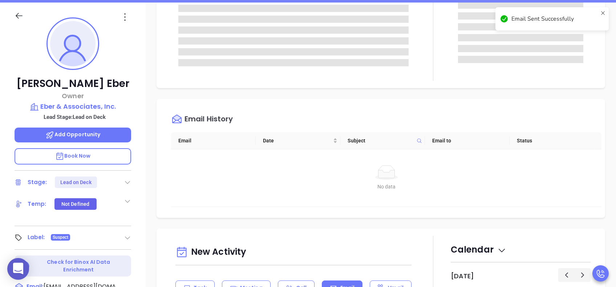
scroll to position [0, 0]
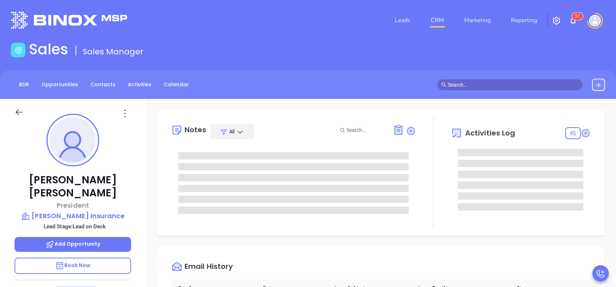
scroll to position [211, 0]
type input "[PERSON_NAME]"
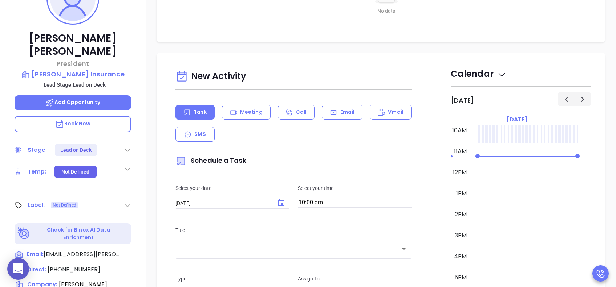
scroll to position [242, 0]
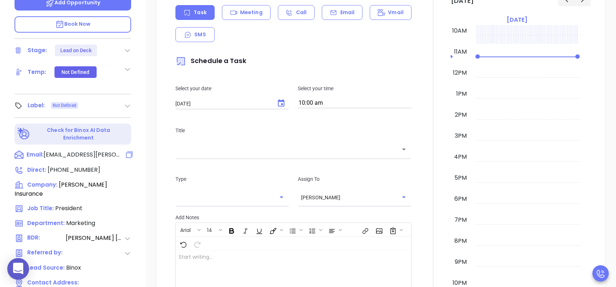
click at [127, 151] on icon at bounding box center [129, 155] width 9 height 9
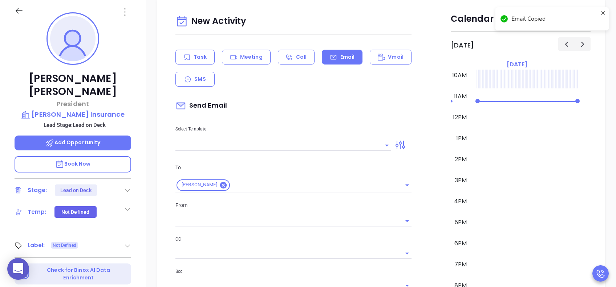
scroll to position [99, 0]
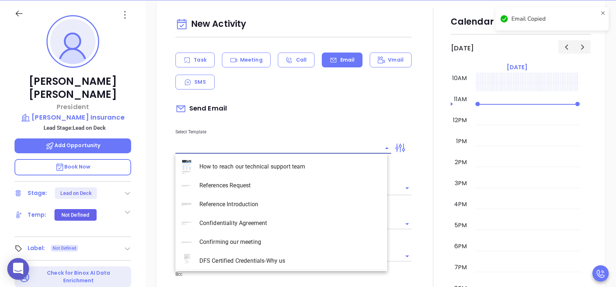
click at [233, 144] on input "text" at bounding box center [277, 148] width 205 height 11
paste input "rsmyrl@smyrl-insurance.com"
type input "rsmyrl@smyrl-insurance.com"
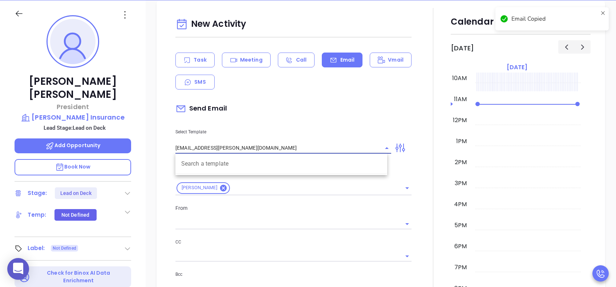
type input "[PERSON_NAME]"
drag, startPoint x: 261, startPoint y: 146, endPoint x: 172, endPoint y: 143, distance: 88.2
click at [172, 143] on div "Select Template rsmyrl@smyrl-insurance.com Search a template" at bounding box center [283, 135] width 224 height 37
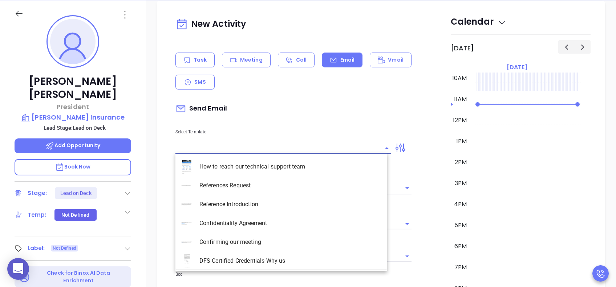
drag, startPoint x: 286, startPoint y: 96, endPoint x: 282, endPoint y: 93, distance: 4.9
click at [286, 95] on div "New Activity Task Meeting Call Email Vmail SMS Send Email Select Template How t…" at bounding box center [293, 249] width 245 height 469
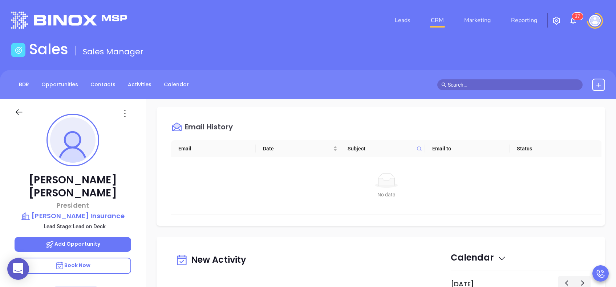
scroll to position [242, 0]
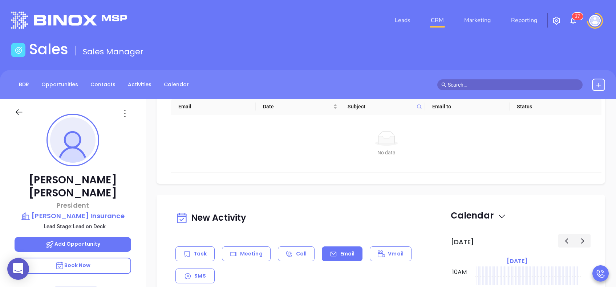
click at [343, 250] on p "Email" at bounding box center [347, 254] width 15 height 8
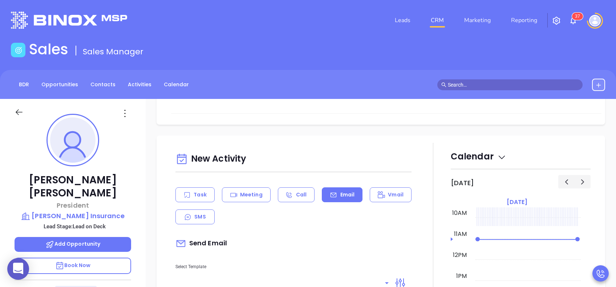
scroll to position [339, 0]
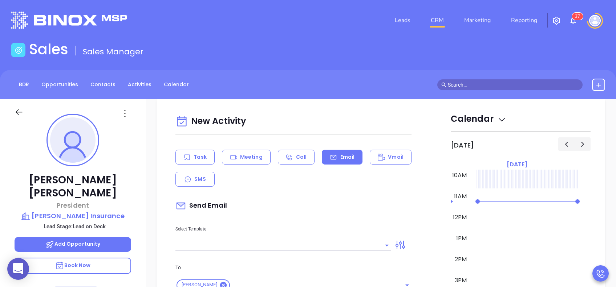
click at [336, 243] on input "text" at bounding box center [277, 245] width 205 height 11
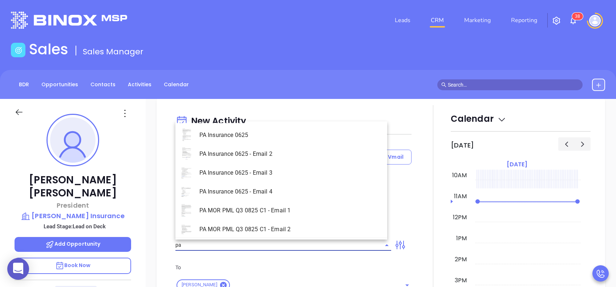
click at [315, 156] on li "PA Insurance 0625 - Email 2" at bounding box center [281, 154] width 212 height 19
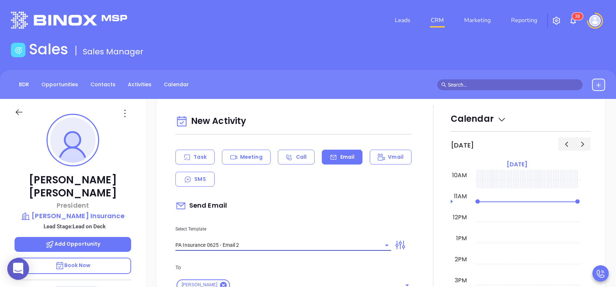
type input "PA Insurance 0625 - Email 2"
type input "Robert You’re not alone — most PA agencies haven’t done this yet"
drag, startPoint x: 327, startPoint y: 193, endPoint x: 340, endPoint y: 212, distance: 23.3
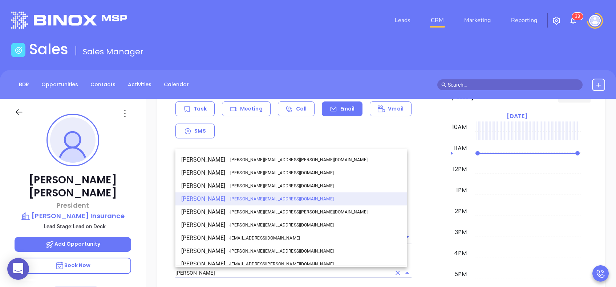
click at [244, 269] on input "[PERSON_NAME]" at bounding box center [283, 273] width 216 height 11
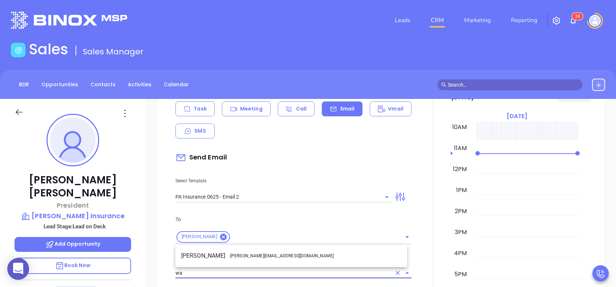
click at [246, 260] on li "Walter Contreras - walter@motiva.net" at bounding box center [291, 256] width 232 height 13
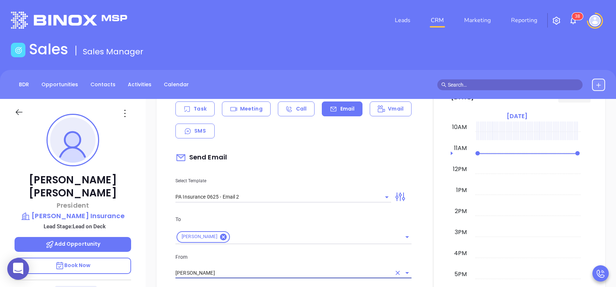
type input "[PERSON_NAME]"
click at [268, 258] on p "From" at bounding box center [293, 257] width 236 height 8
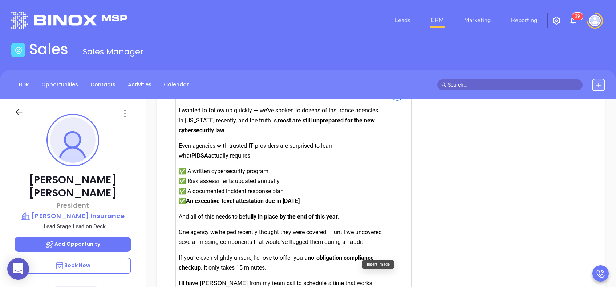
scroll to position [822, 0]
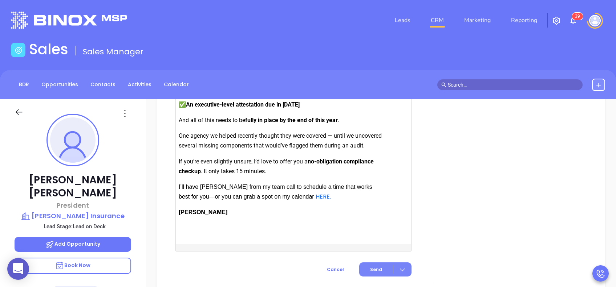
click at [372, 273] on span "Send" at bounding box center [376, 270] width 12 height 7
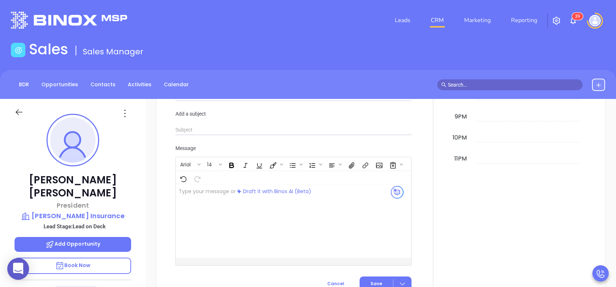
scroll to position [689, 0]
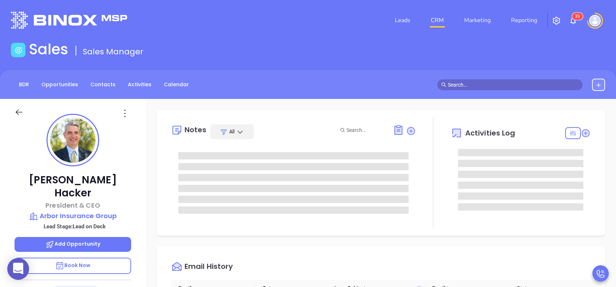
scroll to position [211, 0]
type input "[PERSON_NAME]"
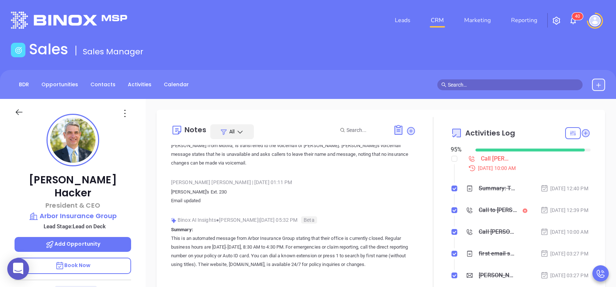
scroll to position [145, 0]
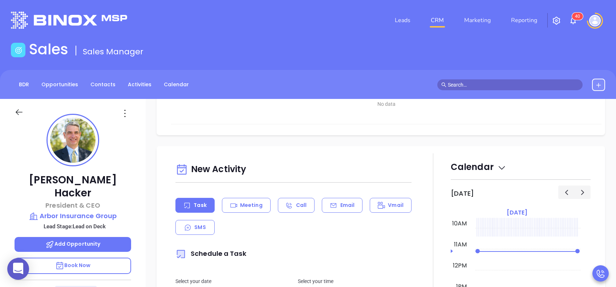
drag, startPoint x: 351, startPoint y: 210, endPoint x: 359, endPoint y: 218, distance: 11.6
click at [351, 209] on div "Email" at bounding box center [342, 205] width 41 height 15
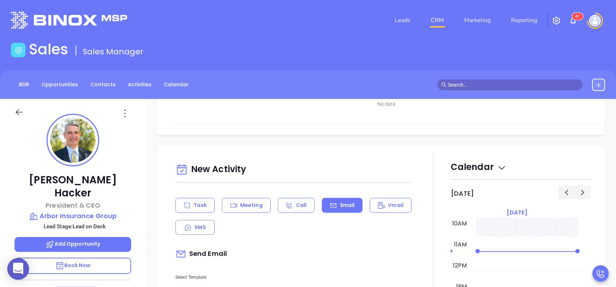
scroll to position [387, 0]
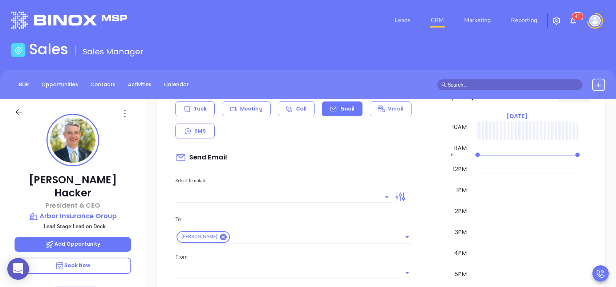
click at [357, 197] on input "text" at bounding box center [277, 197] width 205 height 11
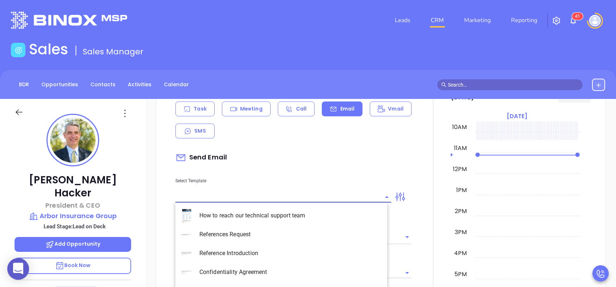
type input "[PERSON_NAME]"
click at [328, 233] on li "PA Insurance 0625 - Email 2" at bounding box center [281, 234] width 212 height 19
type input "PA Insurance 0625 - Email 2"
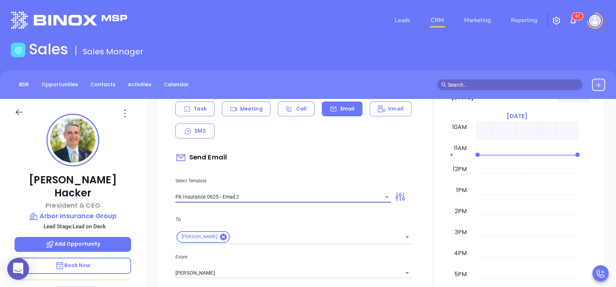
type input "[PERSON_NAME] You’re not alone — most PA agencies haven’t done this yet"
type input "PA Insurance 0625 - Email 2"
click at [331, 224] on div "To [PERSON_NAME]" at bounding box center [293, 230] width 245 height 29
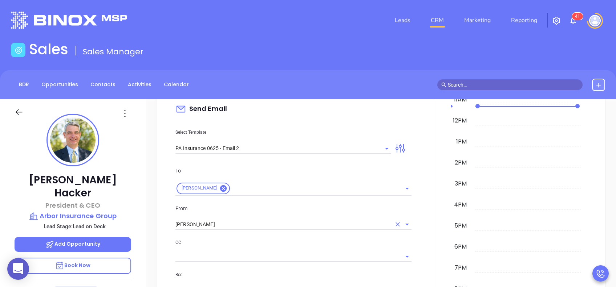
click at [282, 226] on input "[PERSON_NAME]" at bounding box center [283, 225] width 216 height 11
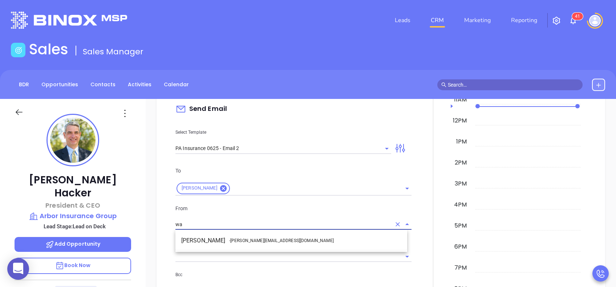
drag, startPoint x: 289, startPoint y: 240, endPoint x: 305, endPoint y: 242, distance: 15.7
click at [291, 239] on li "Walter Contreras - [EMAIL_ADDRESS][DOMAIN_NAME]" at bounding box center [291, 240] width 232 height 13
type input "[PERSON_NAME]"
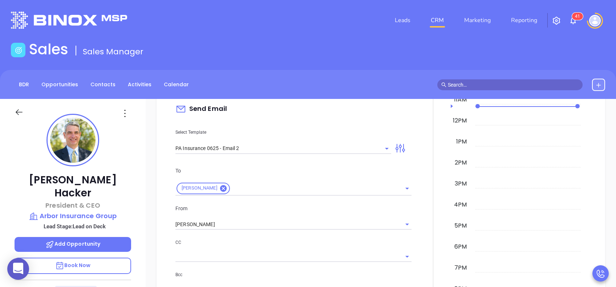
drag, startPoint x: 331, startPoint y: 245, endPoint x: 337, endPoint y: 243, distance: 6.3
click at [332, 245] on p "CC" at bounding box center [293, 243] width 236 height 8
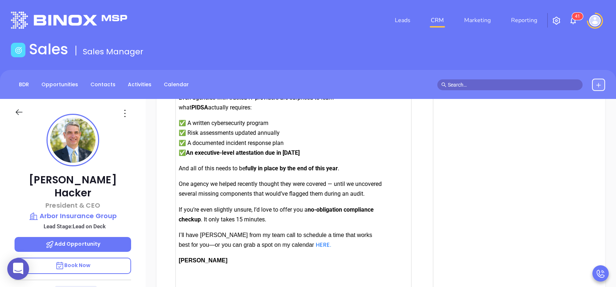
scroll to position [888, 0]
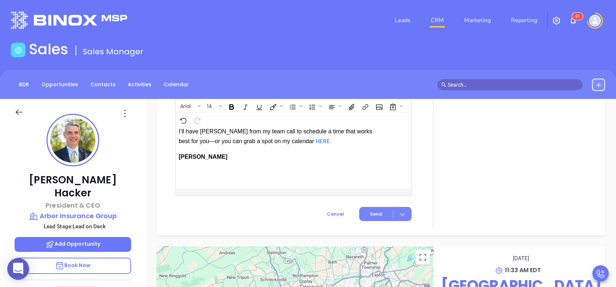
click at [370, 214] on span "Send" at bounding box center [376, 214] width 12 height 7
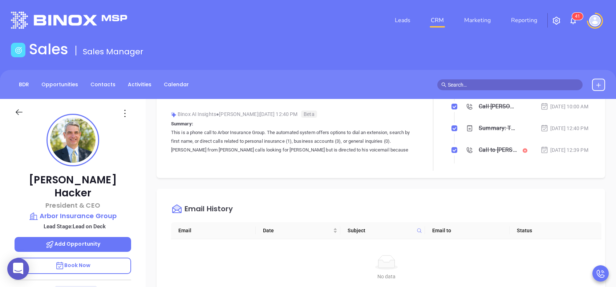
scroll to position [0, 0]
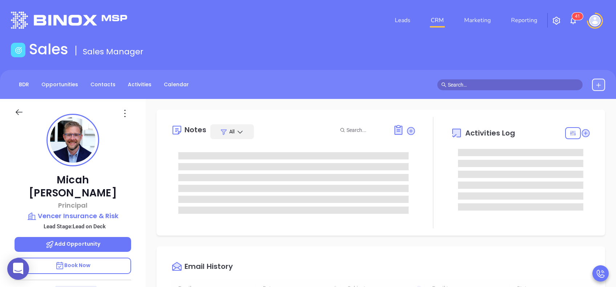
type input "[DATE]"
type input "[PERSON_NAME]"
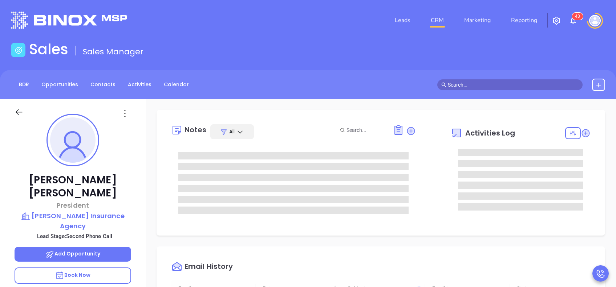
type input "[DATE]"
type input "[PERSON_NAME]"
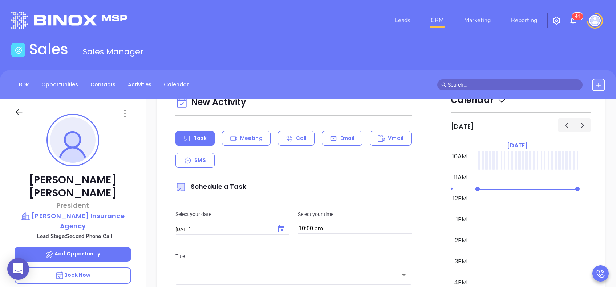
scroll to position [387, 0]
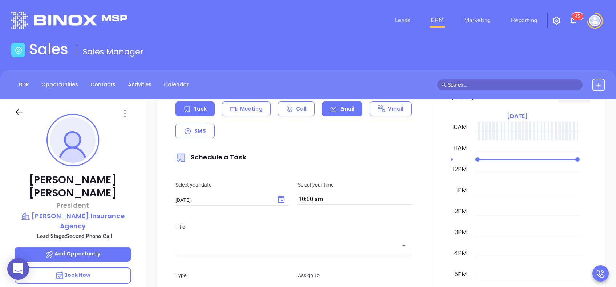
click at [342, 110] on p "Email" at bounding box center [347, 109] width 15 height 8
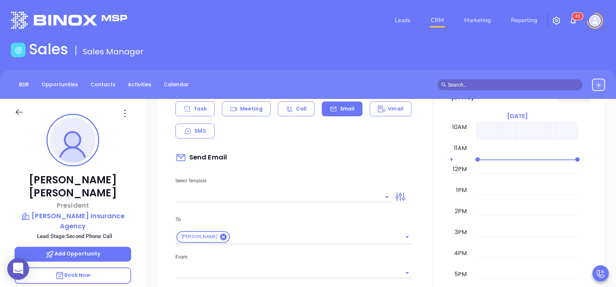
click at [330, 198] on input "text" at bounding box center [277, 197] width 205 height 11
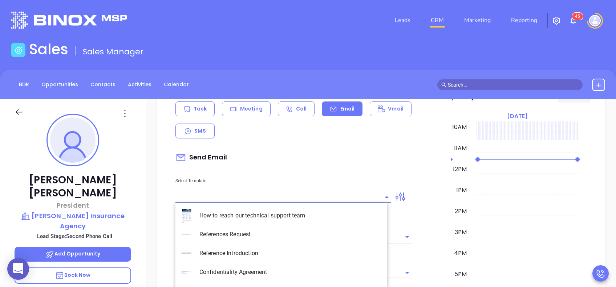
type input "p"
type input "[PERSON_NAME]"
click at [314, 230] on li "PA Insurance 0625 - Email 2" at bounding box center [281, 234] width 212 height 19
type input "PA Insurance 0625 - Email 2"
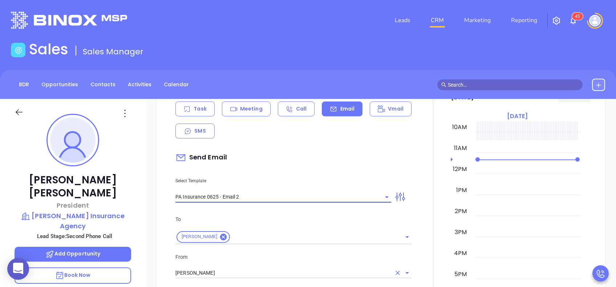
type input "Ronald C You’re not alone — most PA agencies haven’t done this yet"
click at [271, 267] on div "[PERSON_NAME]" at bounding box center [293, 273] width 236 height 12
type input "PA Insurance 0625 - Email 2"
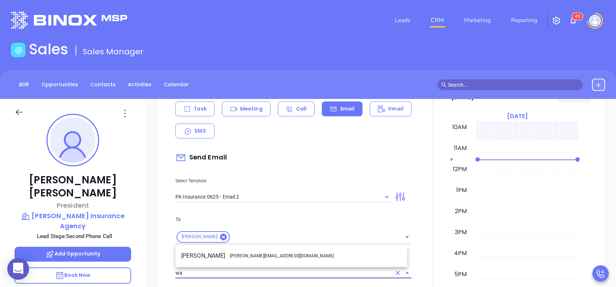
click at [271, 257] on li "Walter Contreras - walter@motiva.net" at bounding box center [291, 256] width 232 height 13
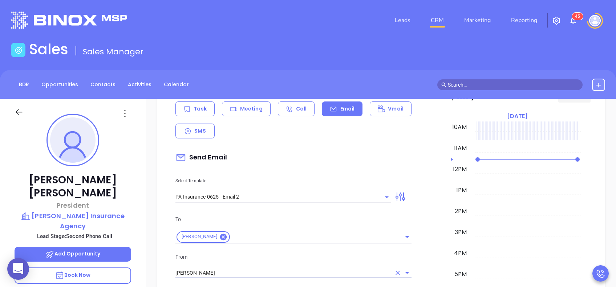
type input "[PERSON_NAME]"
click at [318, 265] on div "From Walter Contreras" at bounding box center [293, 266] width 245 height 26
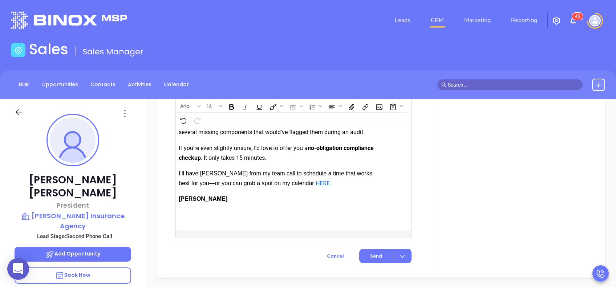
scroll to position [871, 0]
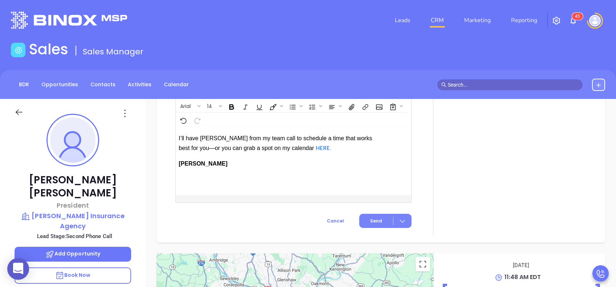
click at [373, 225] on span "Send" at bounding box center [376, 221] width 12 height 7
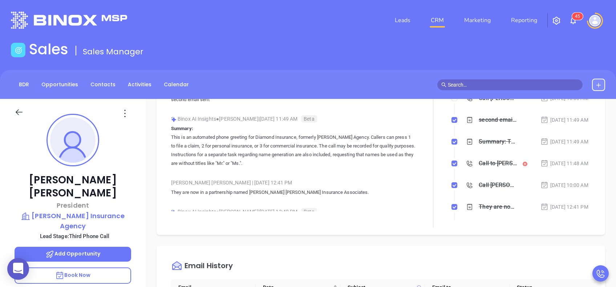
scroll to position [0, 0]
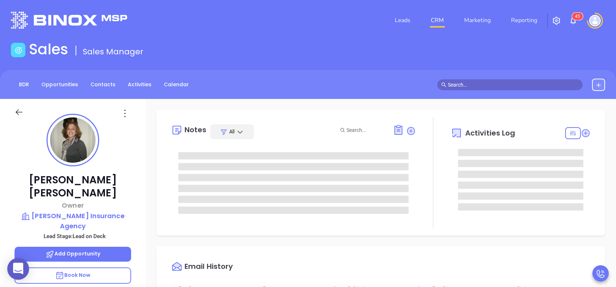
type input "[DATE]"
type input "[PERSON_NAME]"
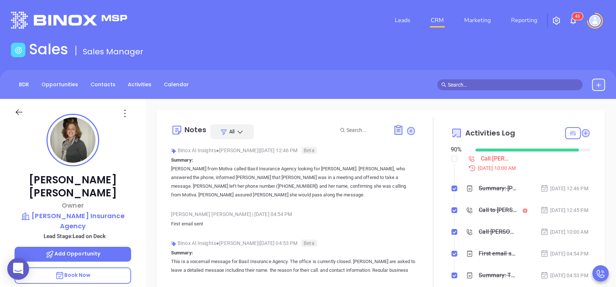
scroll to position [55, 0]
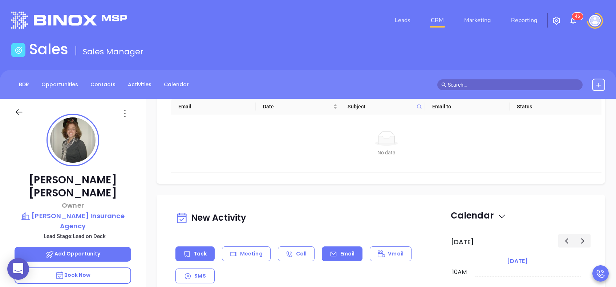
click at [354, 258] on div "Email" at bounding box center [342, 254] width 41 height 15
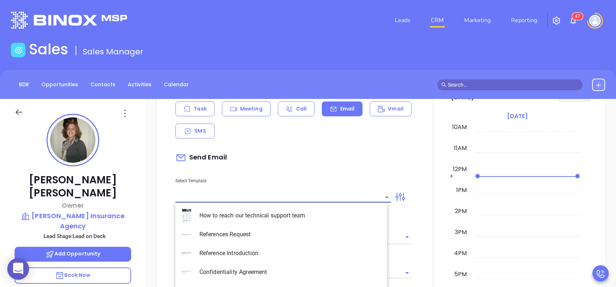
type input "[PERSON_NAME]"
drag, startPoint x: 351, startPoint y: 197, endPoint x: 339, endPoint y: 189, distance: 14.8
click at [351, 197] on input "text" at bounding box center [277, 197] width 205 height 11
click at [312, 229] on li "PA Insurance 0625 - Email 2" at bounding box center [281, 234] width 212 height 19
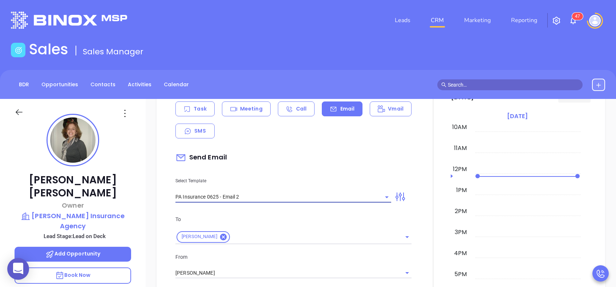
type input "PA Insurance 0625 - Email 2"
click at [317, 220] on p "To" at bounding box center [293, 220] width 236 height 8
type input "Gregg You’re not alone — most PA agencies haven’t done this yet"
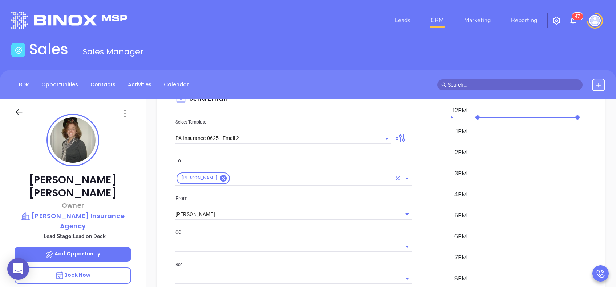
scroll to position [484, 0]
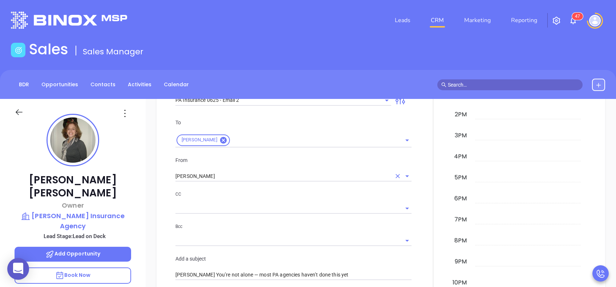
click at [237, 176] on input "[PERSON_NAME]" at bounding box center [283, 176] width 216 height 11
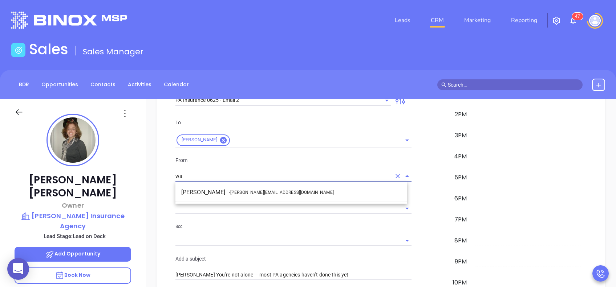
click at [237, 190] on span "- [PERSON_NAME][EMAIL_ADDRESS][DOMAIN_NAME]" at bounding box center [281, 192] width 105 height 7
type input "[PERSON_NAME]"
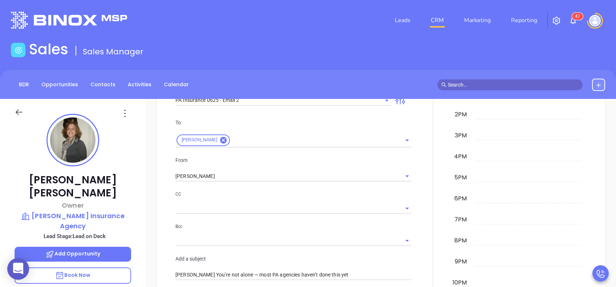
click at [261, 197] on p "CC" at bounding box center [293, 195] width 236 height 8
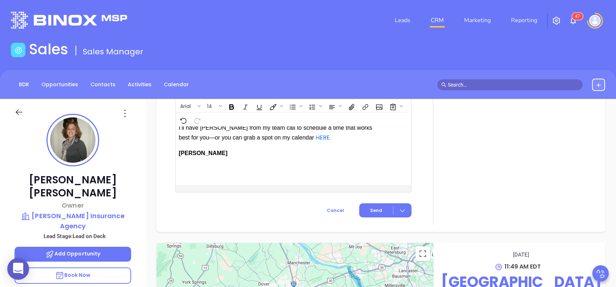
scroll to position [892, 0]
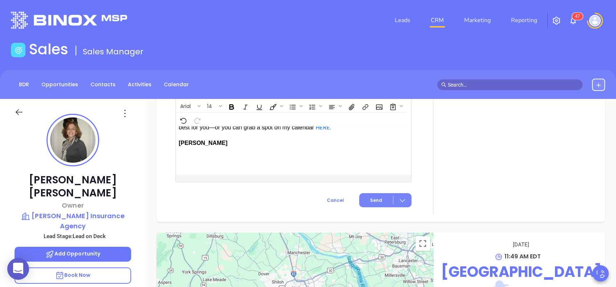
click at [373, 204] on span "Send" at bounding box center [376, 200] width 12 height 7
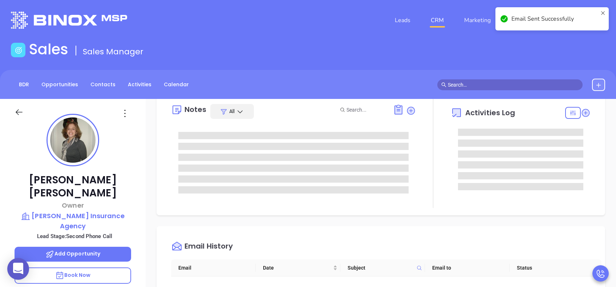
scroll to position [0, 0]
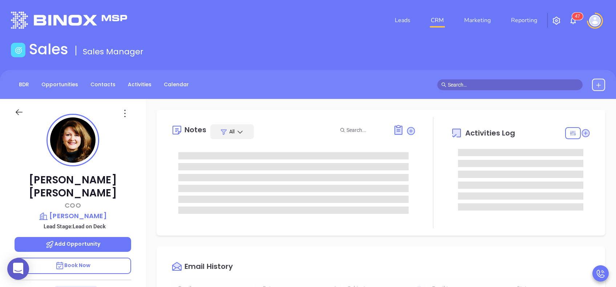
type input "[DATE]"
type input "[PERSON_NAME]"
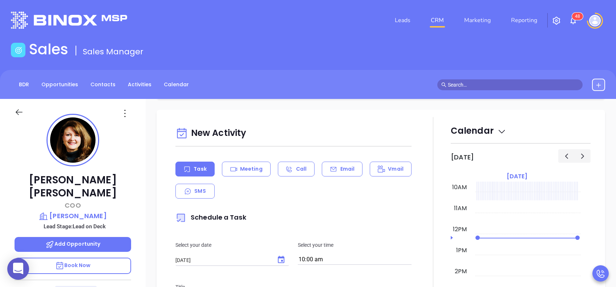
scroll to position [387, 0]
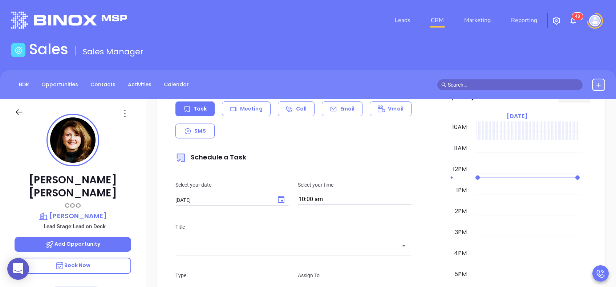
click at [343, 109] on p "Email" at bounding box center [347, 109] width 15 height 8
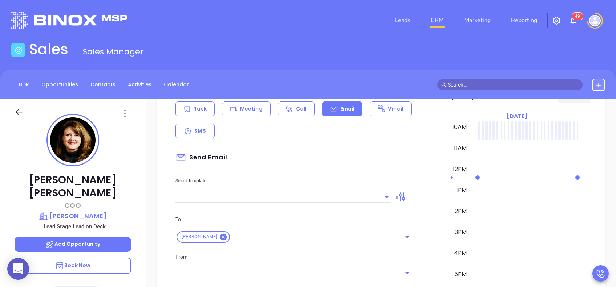
click at [340, 192] on input "text" at bounding box center [277, 197] width 205 height 11
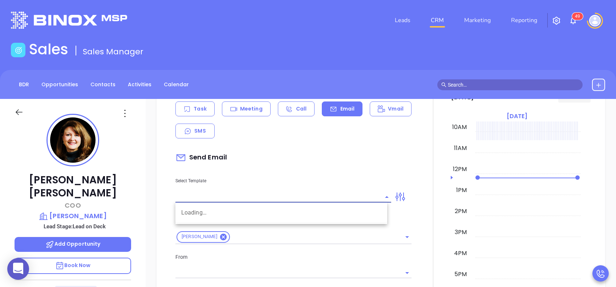
type input "p"
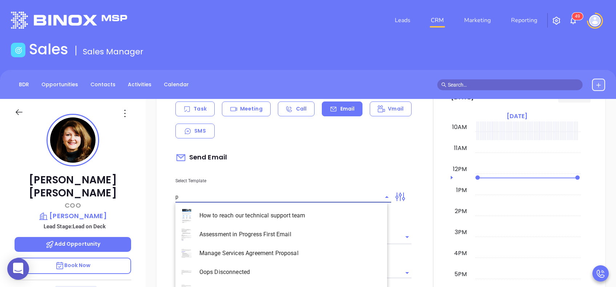
type input "[PERSON_NAME]"
click at [285, 240] on li "PA Insurance 0625 - Email 2" at bounding box center [281, 234] width 212 height 19
type input "PA Insurance 0625 - Email 2"
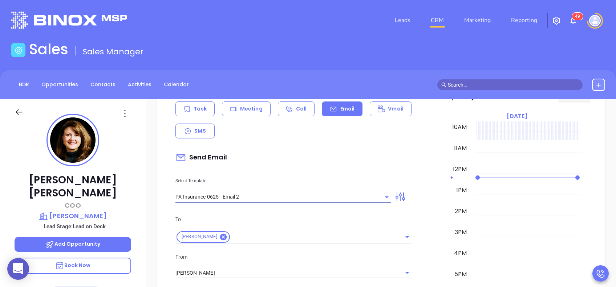
type input "[PERSON_NAME] You’re not alone — most PA agencies haven’t done this yet"
type input "PA Insurance 0625 - Email 2"
click at [290, 225] on div "To [PERSON_NAME]" at bounding box center [293, 230] width 245 height 29
click at [258, 272] on input "[PERSON_NAME]" at bounding box center [283, 273] width 216 height 11
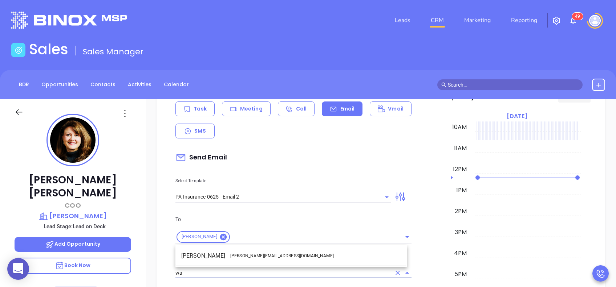
click at [265, 257] on span "- [PERSON_NAME][EMAIL_ADDRESS][DOMAIN_NAME]" at bounding box center [281, 256] width 105 height 7
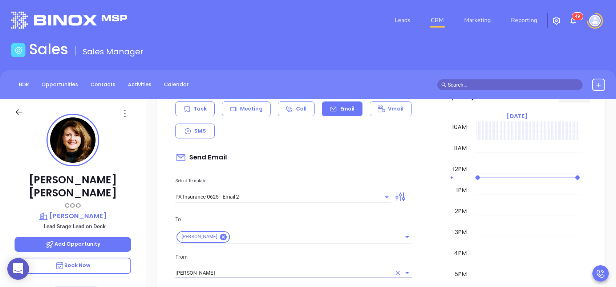
type input "[PERSON_NAME]"
click at [284, 261] on div "From Walter Contreras" at bounding box center [293, 266] width 245 height 26
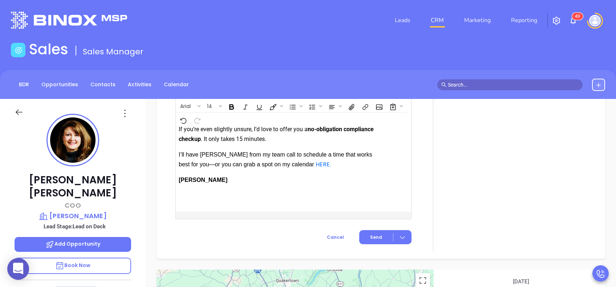
scroll to position [871, 0]
click at [370, 234] on span "Send" at bounding box center [376, 237] width 12 height 7
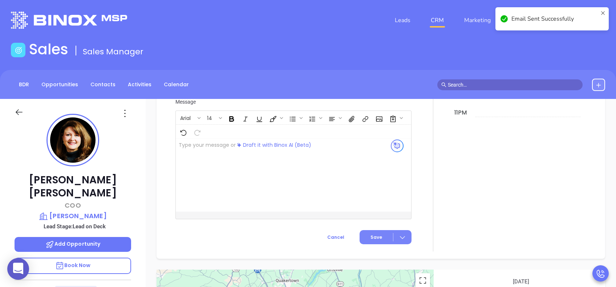
scroll to position [638, 0]
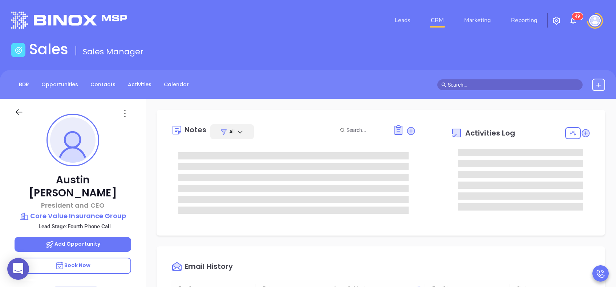
type input "[DATE]"
type input "[PERSON_NAME]"
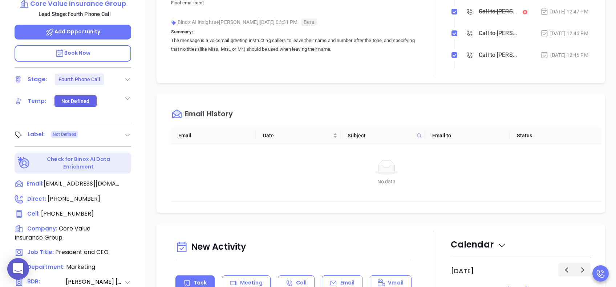
scroll to position [242, 0]
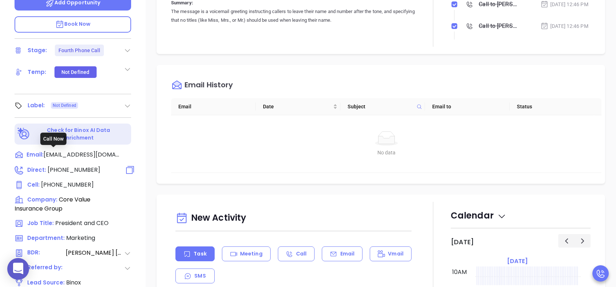
click at [81, 166] on span "(888) 326-2844" at bounding box center [74, 170] width 53 height 8
type input "(888) 326-2844"
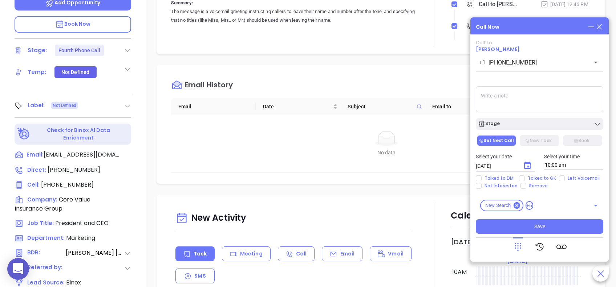
click at [600, 24] on icon at bounding box center [599, 27] width 8 height 8
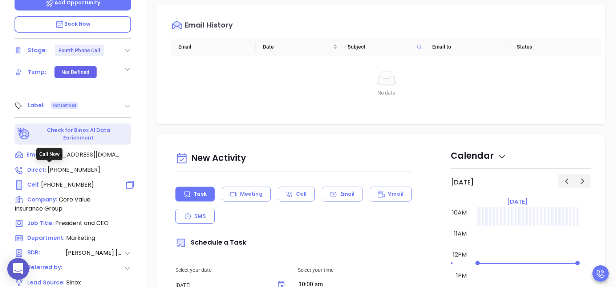
click at [74, 181] on span "(267) 251-6408" at bounding box center [67, 185] width 53 height 8
type input "(267) 251-6408"
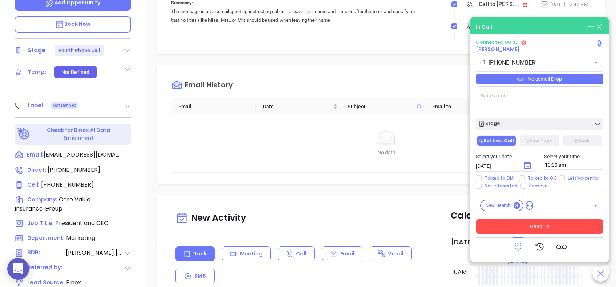
click at [531, 226] on button "Hang Up" at bounding box center [538, 227] width 127 height 15
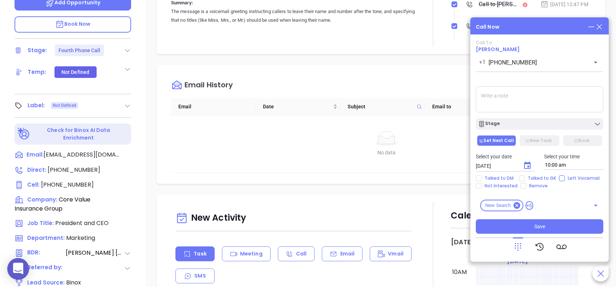
click at [562, 176] on input "Left Voicemail" at bounding box center [562, 179] width 6 height 6
checkbox input "true"
click at [535, 126] on div "Stage" at bounding box center [539, 124] width 123 height 7
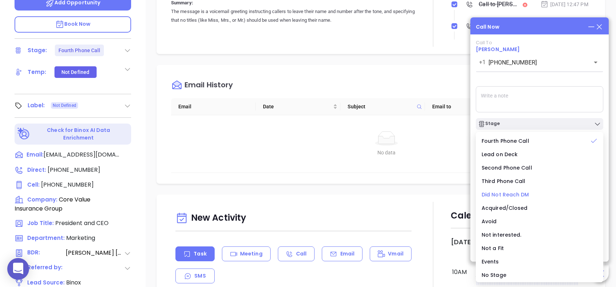
click at [521, 195] on span "Did Not Reach DM" at bounding box center [505, 194] width 48 height 7
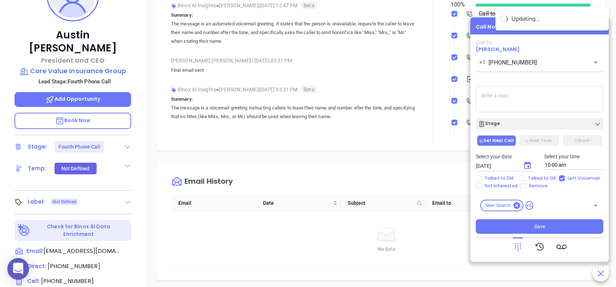
scroll to position [97, 0]
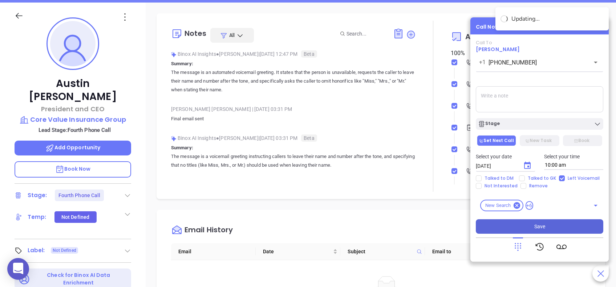
click at [541, 226] on span "Save" at bounding box center [539, 227] width 11 height 8
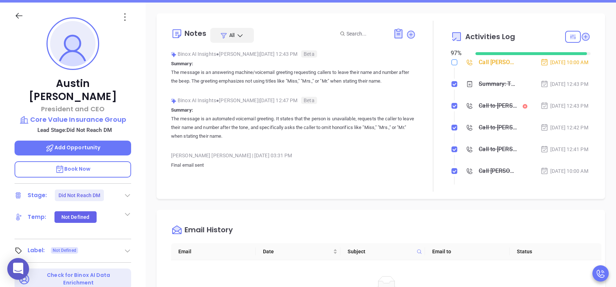
click at [451, 61] on input "checkbox" at bounding box center [454, 63] width 6 height 6
checkbox input "true"
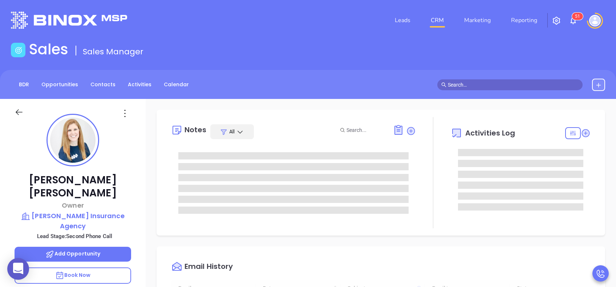
type input "10:00 am"
type input "[DATE]"
type input "[PERSON_NAME]"
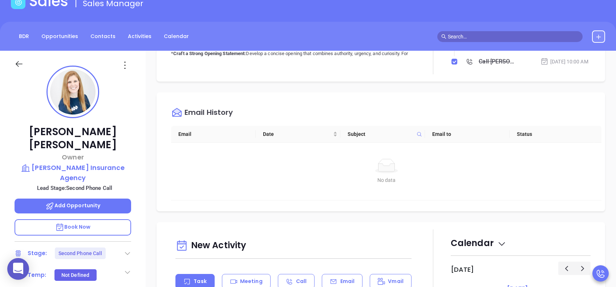
scroll to position [242, 0]
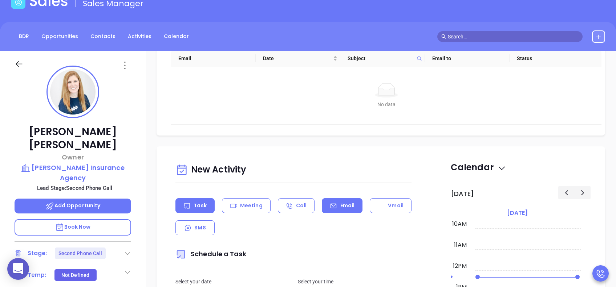
click at [351, 210] on div "Email" at bounding box center [342, 206] width 41 height 15
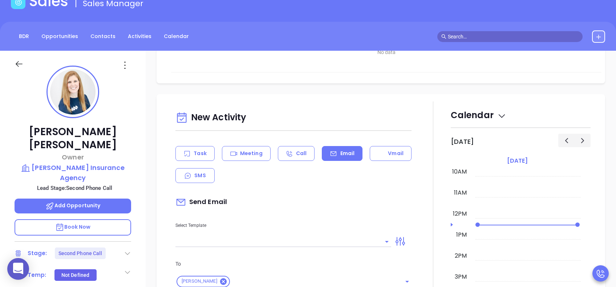
scroll to position [339, 0]
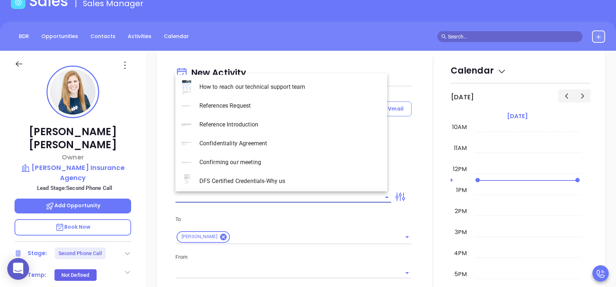
click at [347, 197] on input "text" at bounding box center [277, 197] width 205 height 11
type input "[PERSON_NAME]"
click at [294, 143] on li "PA Insurance 0625 - Email 4" at bounding box center [281, 143] width 212 height 19
type input "PA Insurance 0625 - Email 4"
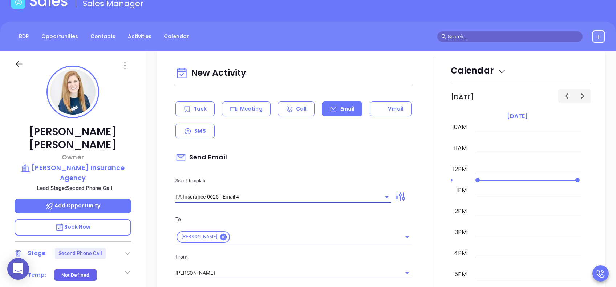
type input "Last attempt—are you still considering this?"
type input "PA Insurance 0625 - Email 4"
click at [334, 159] on div "Send Email" at bounding box center [293, 158] width 236 height 17
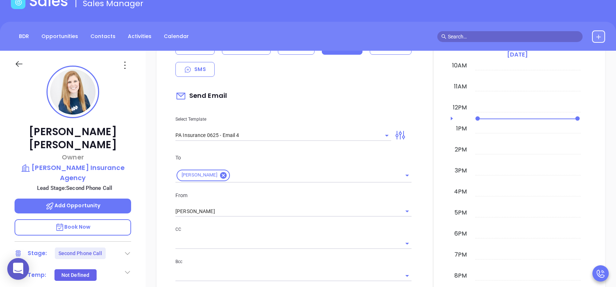
scroll to position [436, 0]
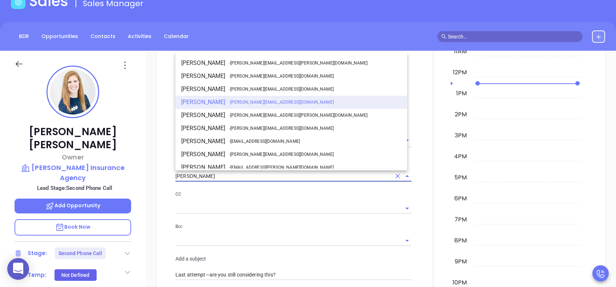
click at [227, 176] on input "[PERSON_NAME]" at bounding box center [283, 176] width 216 height 11
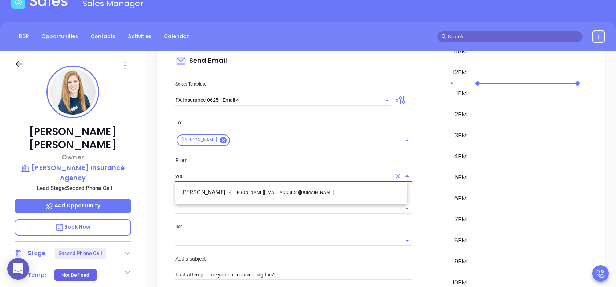
drag, startPoint x: 240, startPoint y: 191, endPoint x: 261, endPoint y: 195, distance: 21.0
click at [241, 191] on span "- [PERSON_NAME][EMAIL_ADDRESS][DOMAIN_NAME]" at bounding box center [281, 192] width 105 height 7
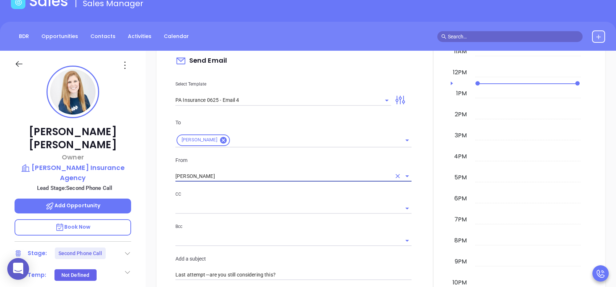
type input "[PERSON_NAME]"
click at [266, 196] on p "CC" at bounding box center [293, 195] width 236 height 8
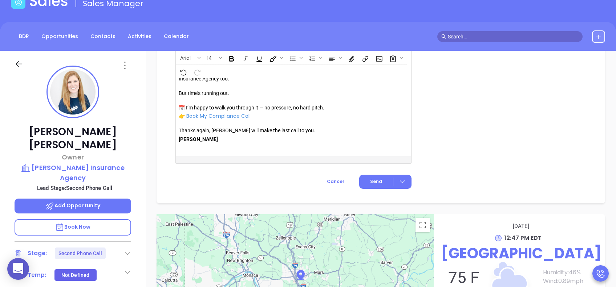
scroll to position [828, 0]
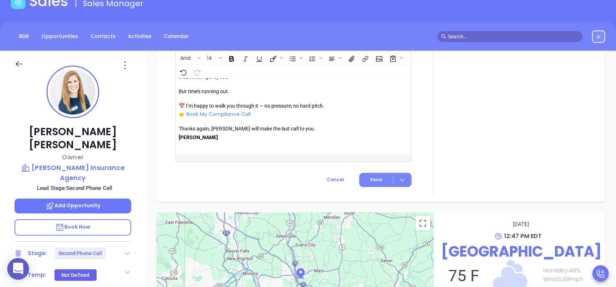
click at [373, 178] on span "Send" at bounding box center [376, 180] width 12 height 7
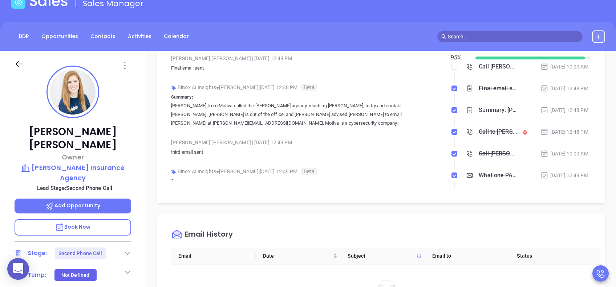
scroll to position [0, 0]
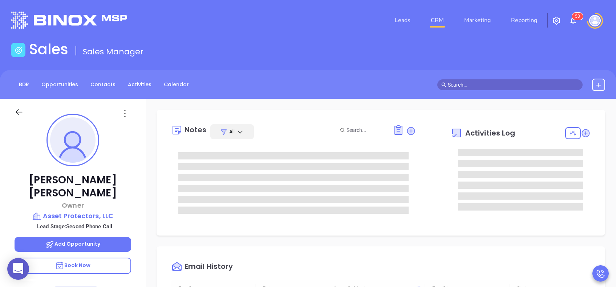
type input "[DATE]"
type input "[PERSON_NAME]"
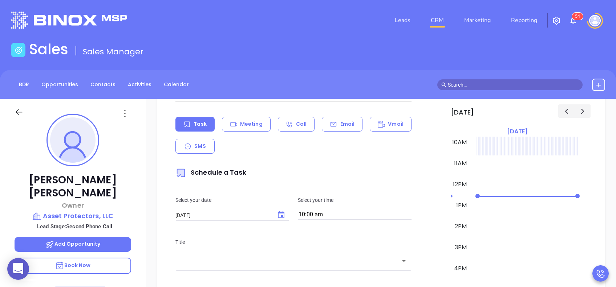
scroll to position [387, 0]
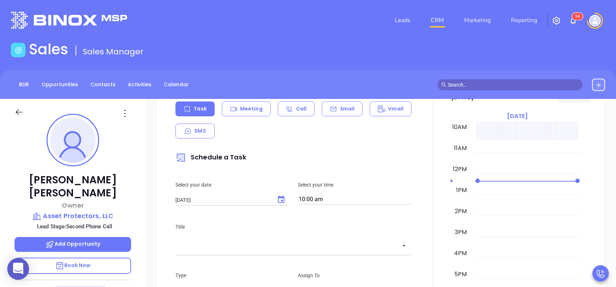
click at [346, 111] on p "Email" at bounding box center [347, 109] width 15 height 8
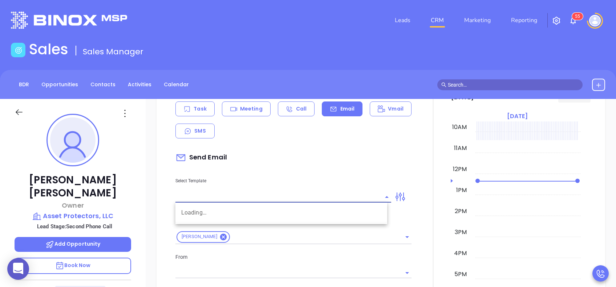
click at [322, 195] on input "text" at bounding box center [277, 197] width 205 height 11
type input "[PERSON_NAME]"
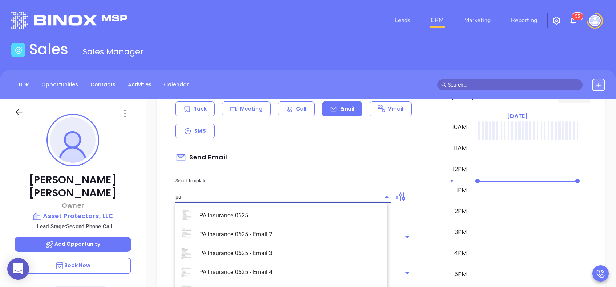
click at [299, 228] on li "PA Insurance 0625 - Email 2" at bounding box center [281, 234] width 212 height 19
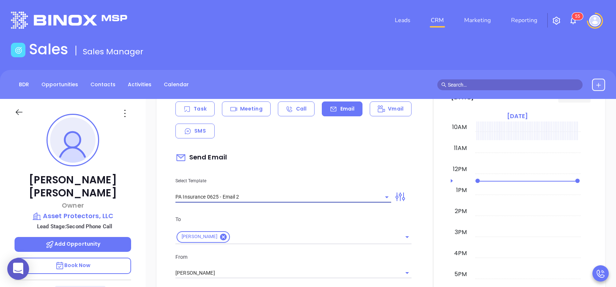
type input "PA Insurance 0625 - Email 2"
click at [310, 217] on p "To" at bounding box center [293, 220] width 236 height 8
type input "[PERSON_NAME] You’re not alone — most PA agencies haven’t done this yet"
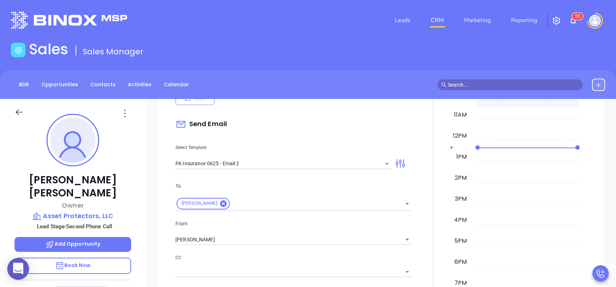
scroll to position [436, 0]
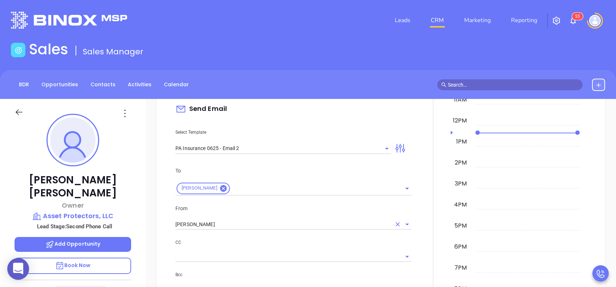
click at [261, 225] on input "[PERSON_NAME]" at bounding box center [283, 225] width 216 height 11
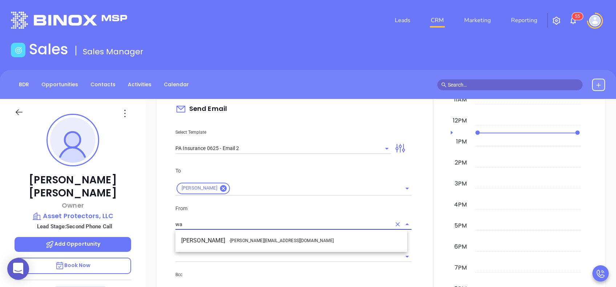
click at [256, 240] on span "- [PERSON_NAME][EMAIL_ADDRESS][DOMAIN_NAME]" at bounding box center [281, 241] width 105 height 7
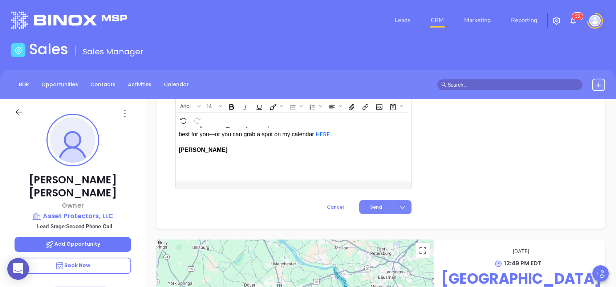
scroll to position [892, 0]
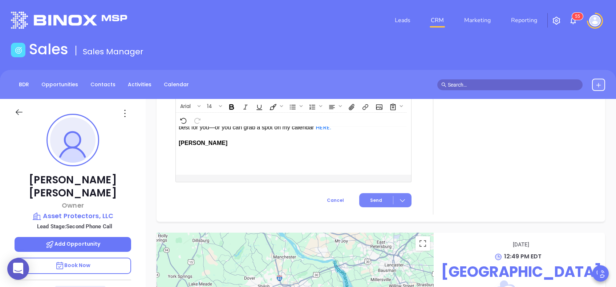
type input "[PERSON_NAME]"
click at [373, 206] on button "Send" at bounding box center [385, 200] width 52 height 14
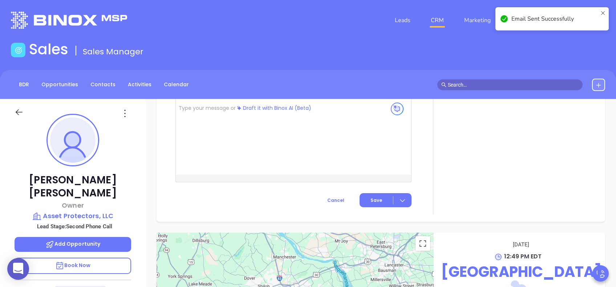
scroll to position [642, 0]
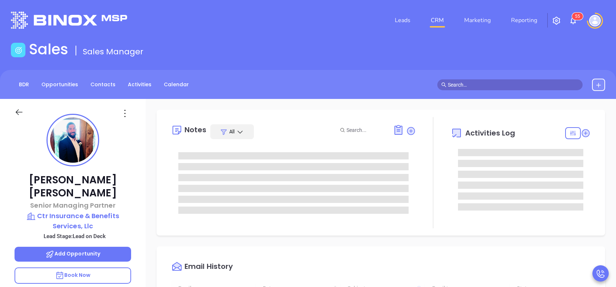
type input "[DATE]"
type input "[PERSON_NAME]"
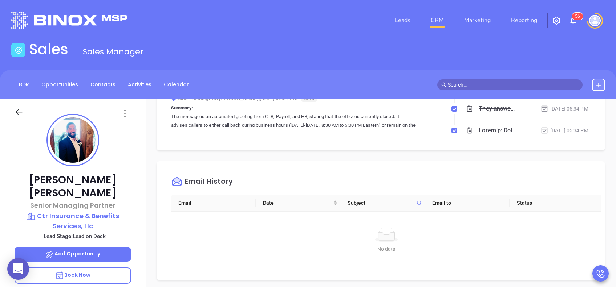
scroll to position [242, 0]
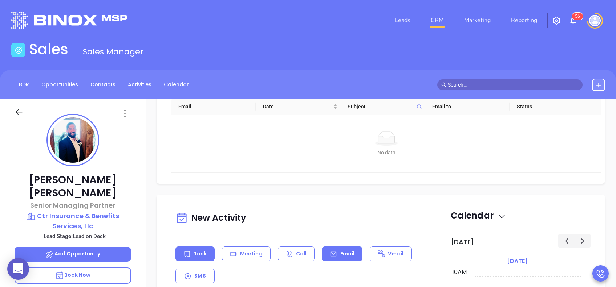
click at [336, 258] on div "Email" at bounding box center [342, 254] width 41 height 15
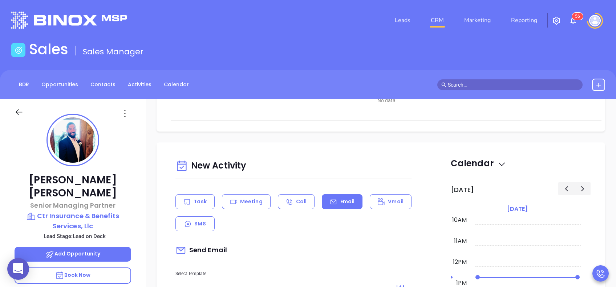
scroll to position [387, 0]
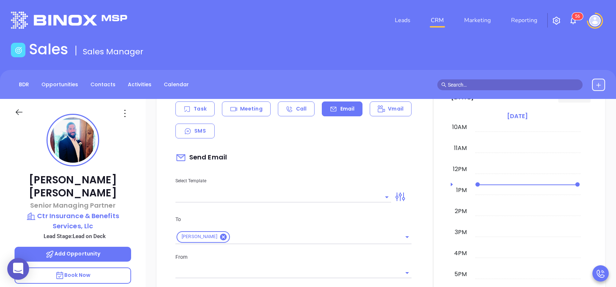
click at [344, 200] on input "text" at bounding box center [277, 197] width 205 height 11
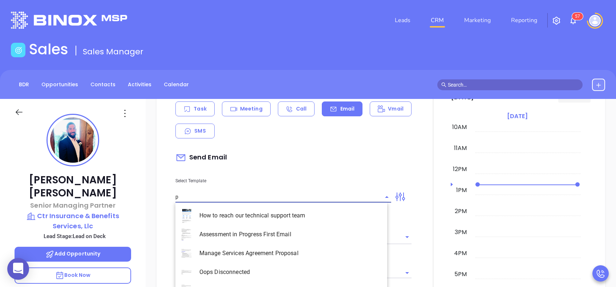
type input "pa"
type input "[PERSON_NAME]"
click at [327, 228] on li "PA Insurance 0625 - Email 2" at bounding box center [281, 234] width 212 height 19
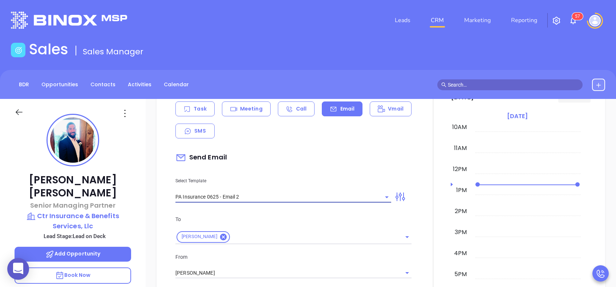
type input "PA Insurance 0625 - Email 2"
click at [331, 217] on p "To" at bounding box center [293, 220] width 236 height 8
type input "[PERSON_NAME] You’re not alone — most PA agencies haven’t done this yet"
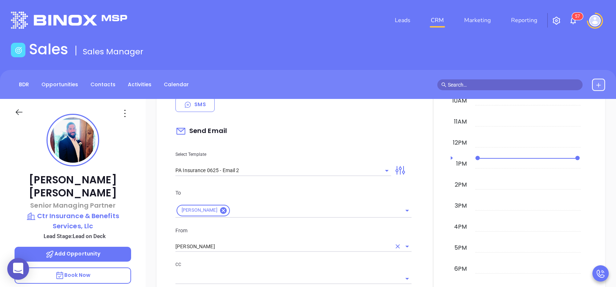
scroll to position [436, 0]
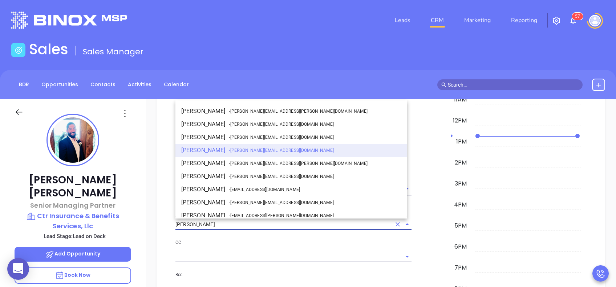
click at [252, 226] on input "[PERSON_NAME]" at bounding box center [283, 225] width 216 height 11
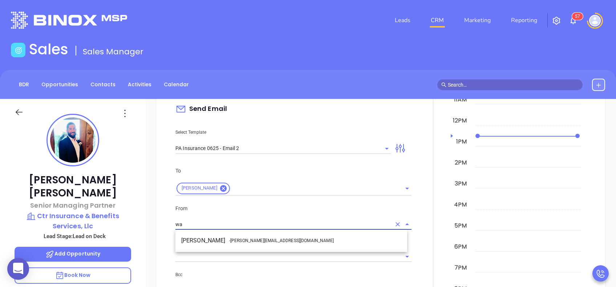
click at [256, 241] on span "- [PERSON_NAME][EMAIL_ADDRESS][DOMAIN_NAME]" at bounding box center [281, 241] width 105 height 7
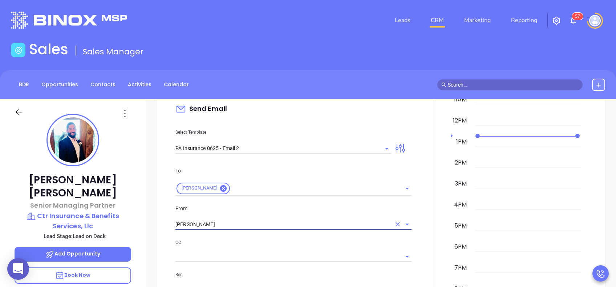
type input "[PERSON_NAME]"
click at [274, 247] on div "CC" at bounding box center [293, 251] width 236 height 24
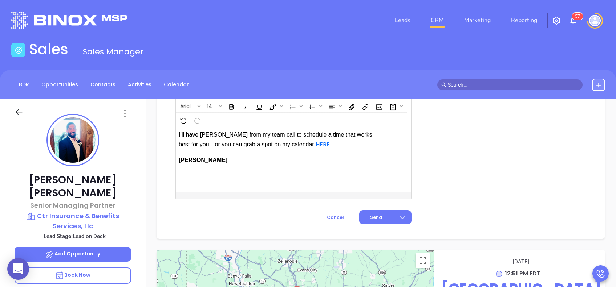
scroll to position [902, 0]
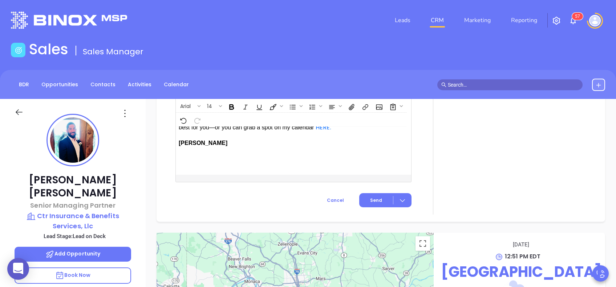
drag, startPoint x: 377, startPoint y: 206, endPoint x: 378, endPoint y: 210, distance: 4.1
click at [377, 205] on button "Send" at bounding box center [385, 200] width 52 height 14
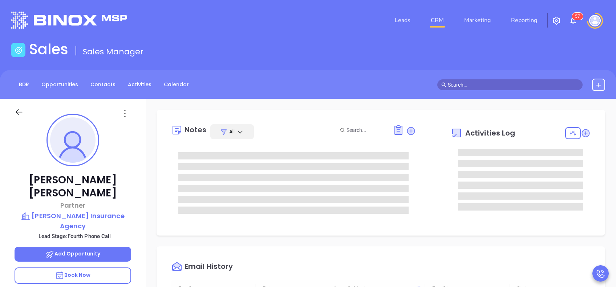
type input "[DATE]"
type input "[PERSON_NAME]"
type input "[DATE]"
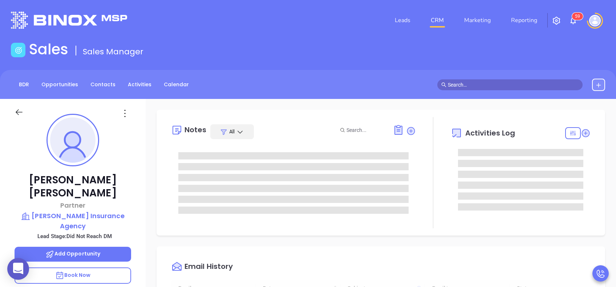
type input "[PERSON_NAME]"
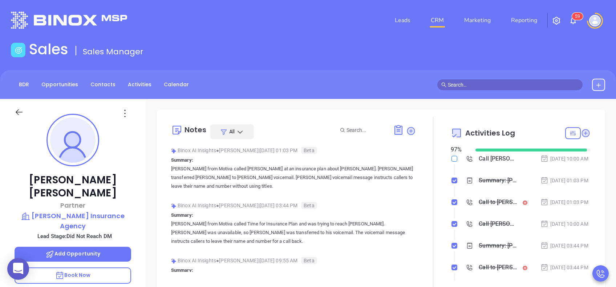
click at [451, 160] on input "checkbox" at bounding box center [454, 159] width 6 height 6
checkbox input "true"
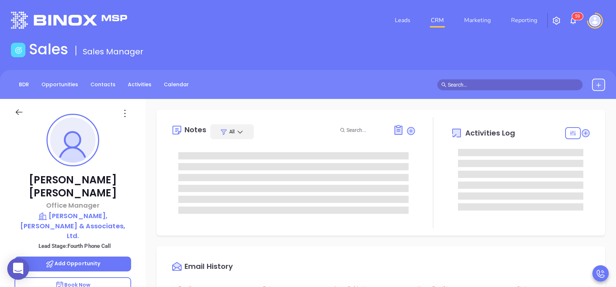
type input "[DATE]"
type input "[PERSON_NAME]"
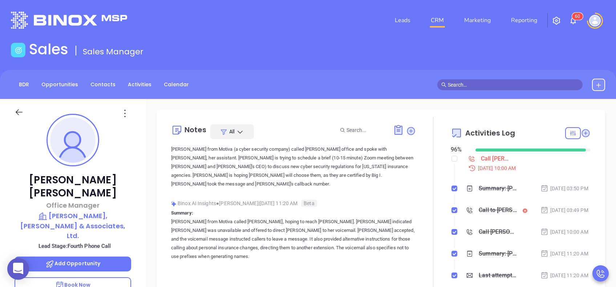
scroll to position [0, 0]
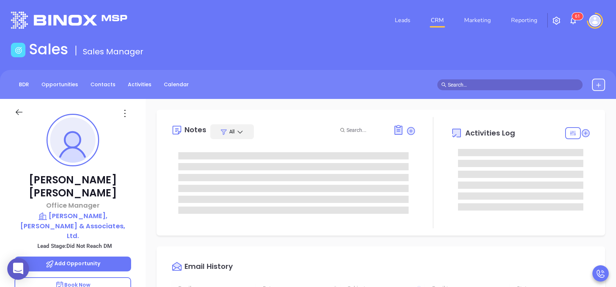
type input "[DATE]"
type input "[PERSON_NAME]"
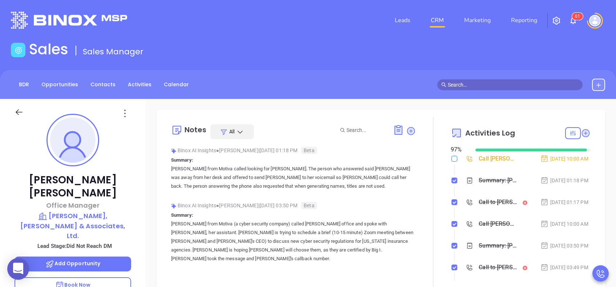
click at [451, 158] on input "checkbox" at bounding box center [454, 159] width 6 height 6
checkbox input "true"
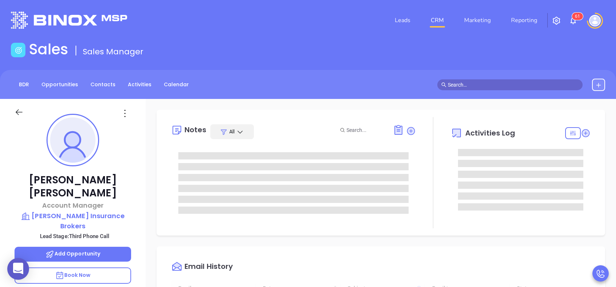
type input "[DATE]"
type input "[PERSON_NAME]"
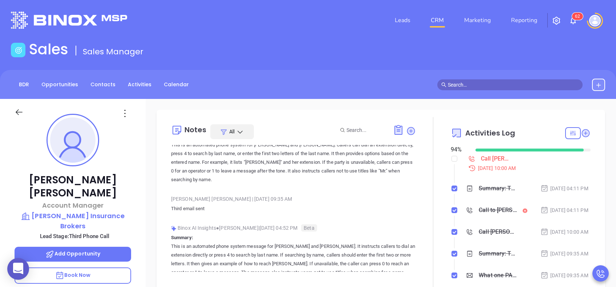
scroll to position [0, 0]
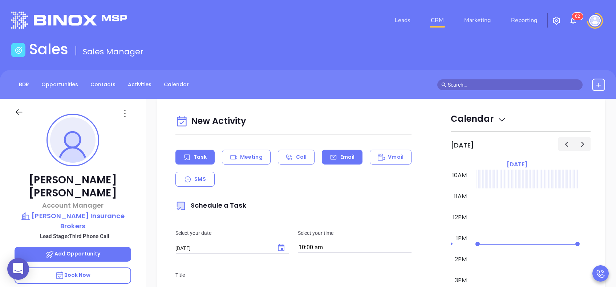
click at [340, 157] on p "Email" at bounding box center [347, 158] width 15 height 8
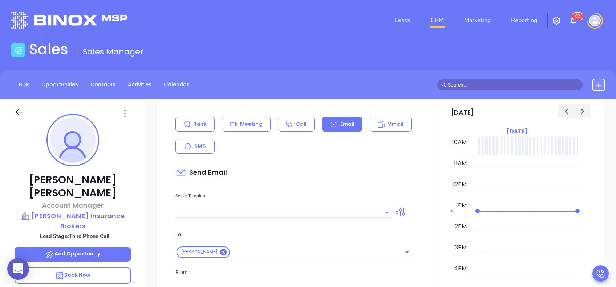
scroll to position [387, 0]
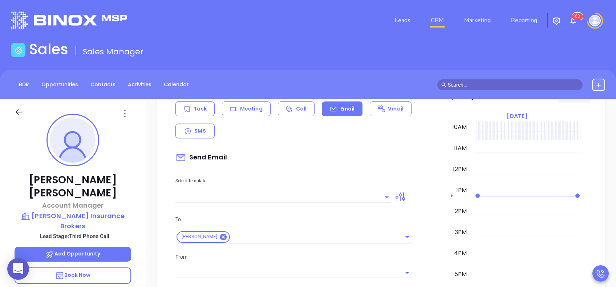
type input "[PERSON_NAME]"
click at [351, 195] on input "text" at bounding box center [277, 197] width 205 height 11
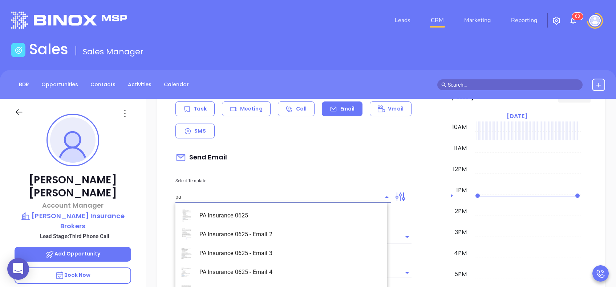
click at [330, 272] on li "PA Insurance 0625 - Email 4" at bounding box center [281, 272] width 212 height 19
type input "PA Insurance 0625 - Email 4"
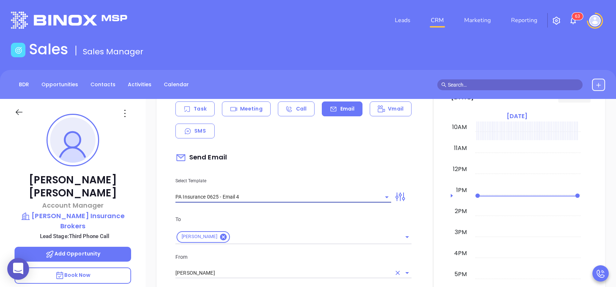
type input "Last attempt—are you still considering this?"
type input "PA Insurance 0625 - Email 4"
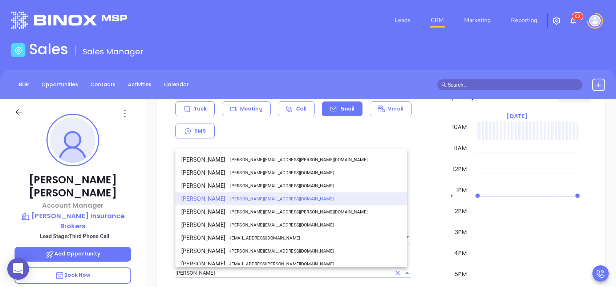
click at [306, 274] on input "[PERSON_NAME]" at bounding box center [283, 273] width 216 height 11
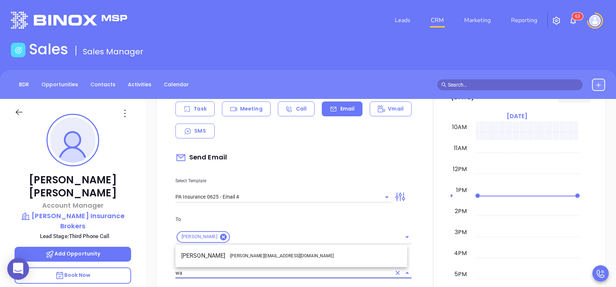
click at [308, 258] on li "Walter Contreras - walter@motiva.net" at bounding box center [291, 256] width 232 height 13
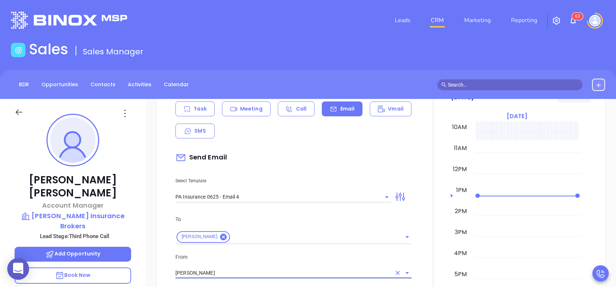
type input "Walter Contreras"
click at [329, 260] on p "From" at bounding box center [293, 257] width 236 height 8
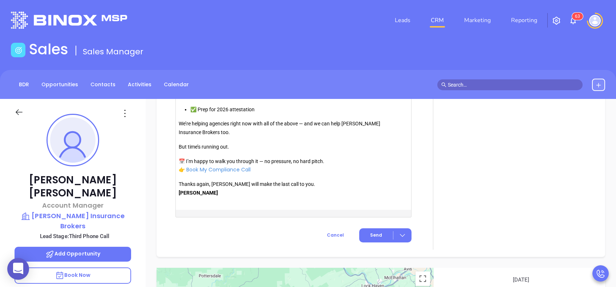
scroll to position [845, 0]
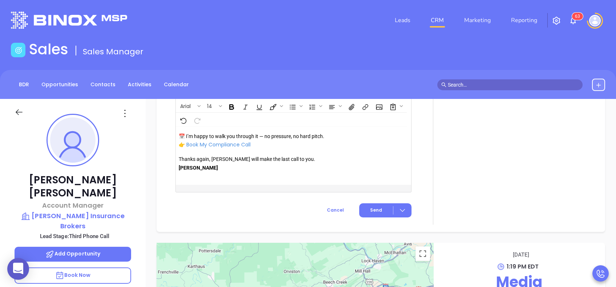
click at [370, 208] on span "Send" at bounding box center [376, 210] width 12 height 7
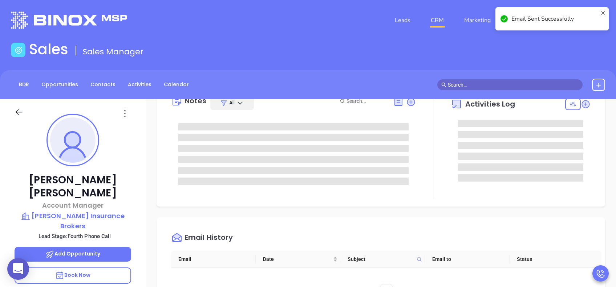
scroll to position [0, 0]
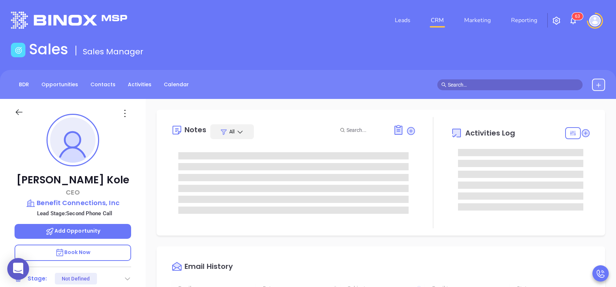
type input "[DATE]"
type input "[PERSON_NAME]"
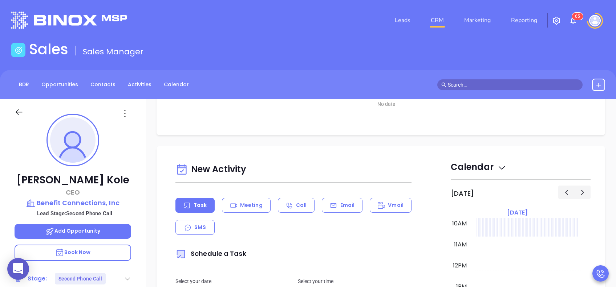
scroll to position [339, 0]
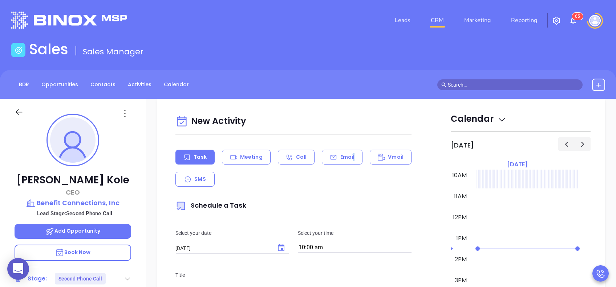
click at [350, 161] on div "Email" at bounding box center [342, 157] width 41 height 15
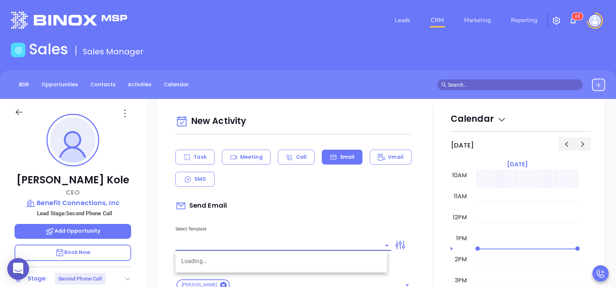
click at [337, 248] on input "text" at bounding box center [277, 245] width 205 height 11
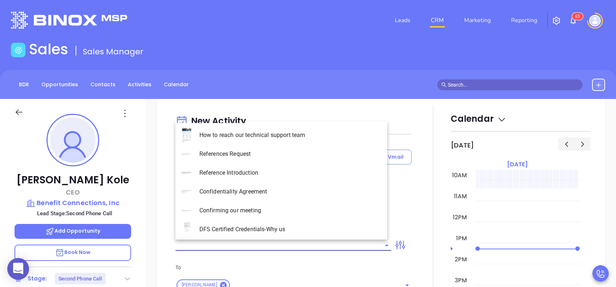
type input "[PERSON_NAME]"
click at [310, 189] on li "PA Insurance 0625 - Email 4" at bounding box center [281, 192] width 212 height 19
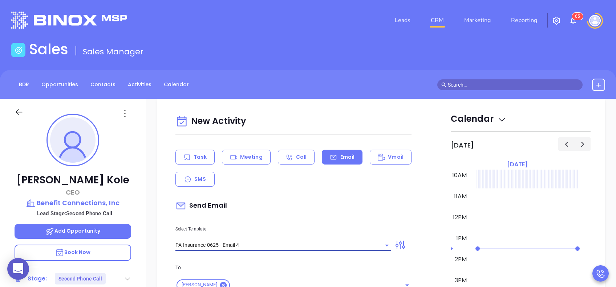
type input "PA Insurance 0625 - Email 4"
click at [322, 201] on div "Send Email" at bounding box center [293, 206] width 236 height 17
type input "Last attempt—are you still considering this?"
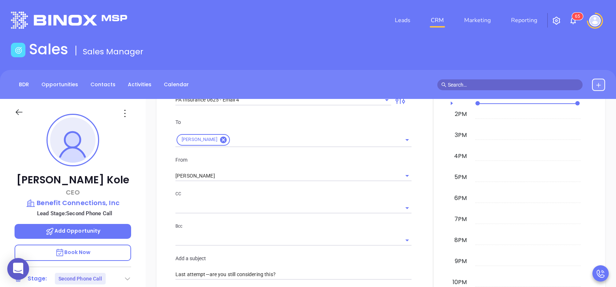
scroll to position [532, 0]
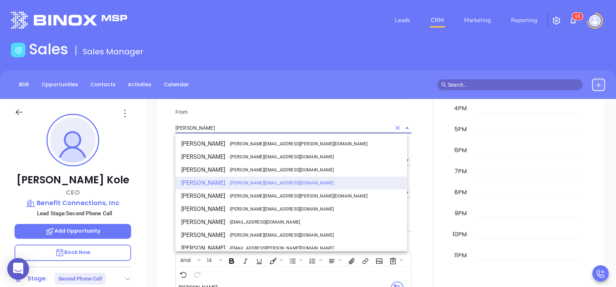
click at [229, 126] on input "[PERSON_NAME]" at bounding box center [283, 128] width 216 height 11
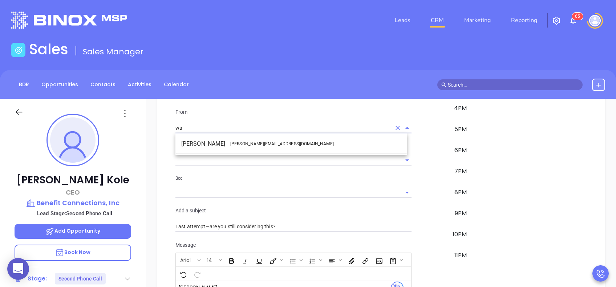
click at [230, 138] on li "Walter Contreras - walter@motiva.net" at bounding box center [291, 144] width 232 height 13
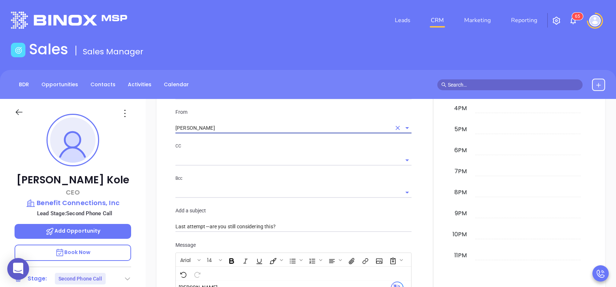
type input "Walter Contreras"
click at [264, 149] on p "CC" at bounding box center [293, 146] width 236 height 8
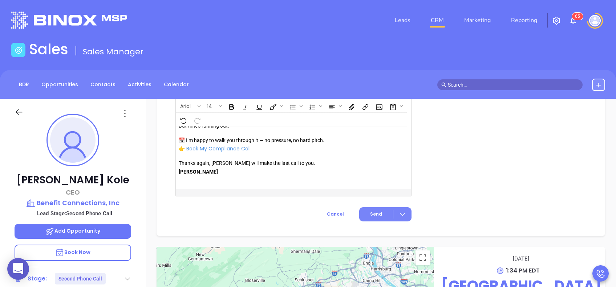
scroll to position [97, 0]
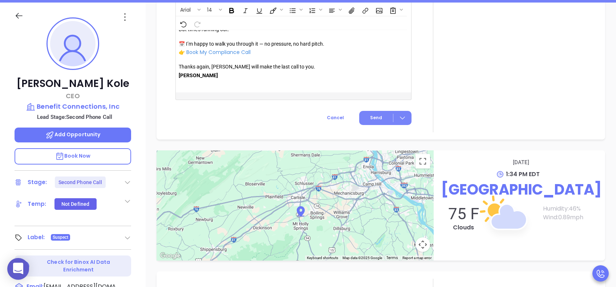
click at [380, 118] on button "Send" at bounding box center [385, 118] width 52 height 14
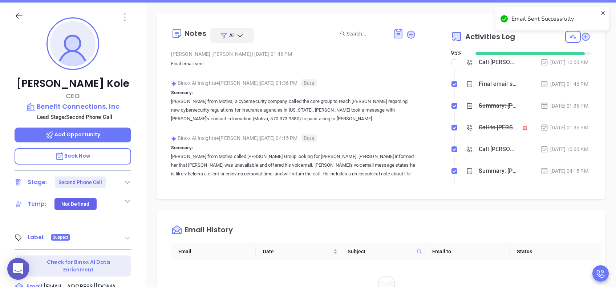
scroll to position [0, 0]
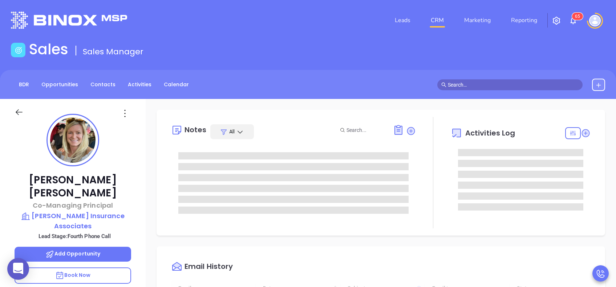
type input "[DATE]"
type input "[PERSON_NAME]"
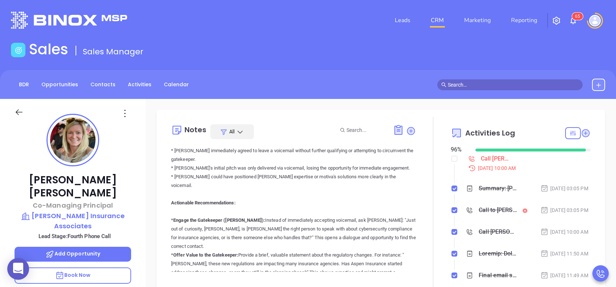
scroll to position [193, 0]
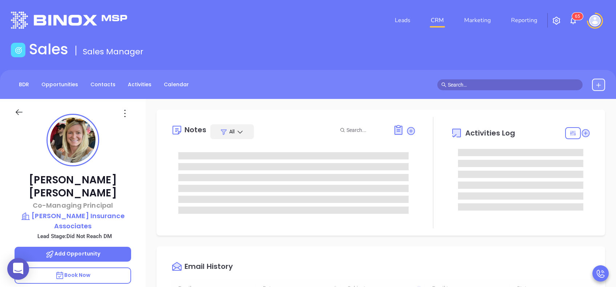
type input "10:00 am"
type input "[DATE]"
type input "[PERSON_NAME]"
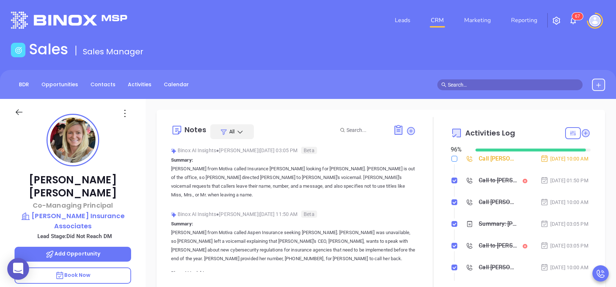
click at [451, 160] on input "checkbox" at bounding box center [454, 159] width 6 height 6
checkbox input "true"
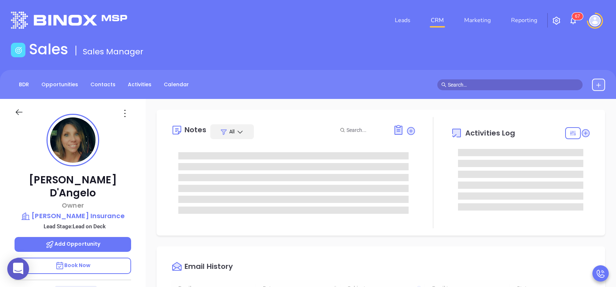
type input "[DATE]"
type input "[PERSON_NAME]"
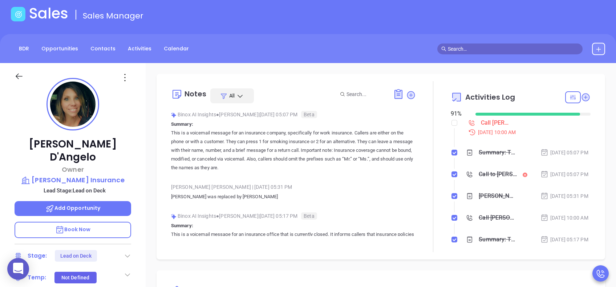
scroll to position [29, 0]
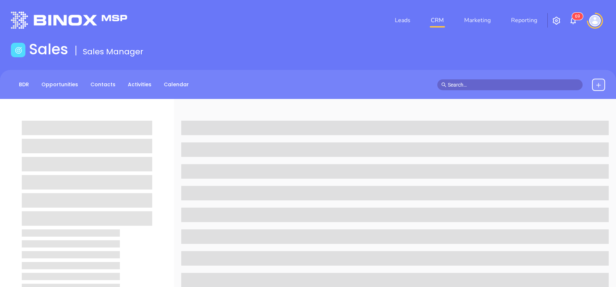
scroll to position [29, 0]
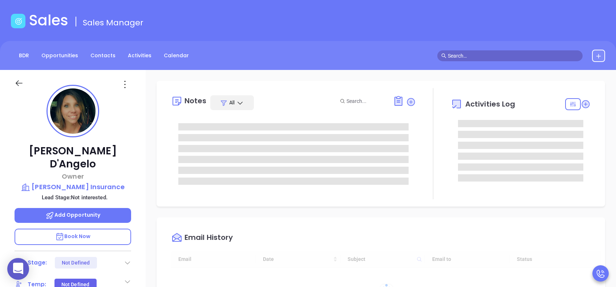
type input "[DATE]"
type input "[PERSON_NAME]"
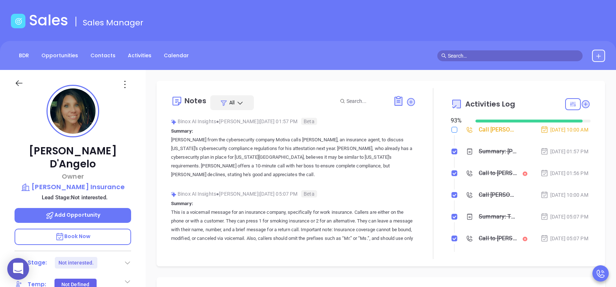
click at [451, 128] on input "checkbox" at bounding box center [454, 130] width 6 height 6
checkbox input "true"
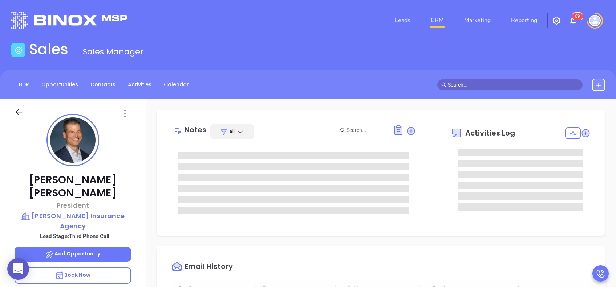
type input "[DATE]"
type input "[PERSON_NAME]"
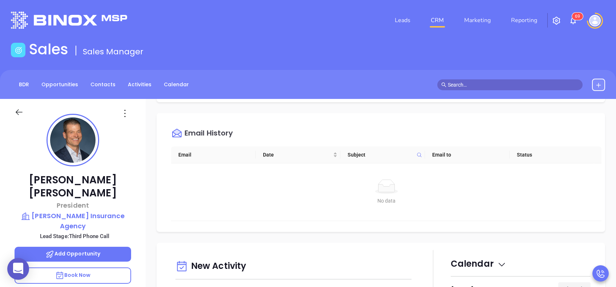
scroll to position [290, 0]
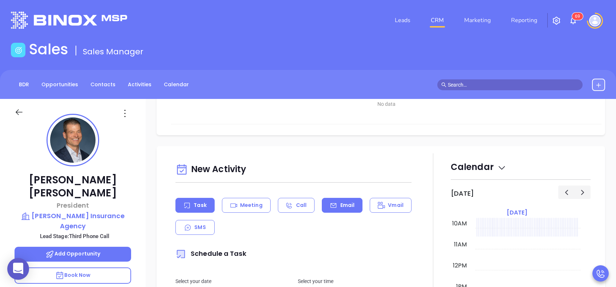
click at [343, 203] on p "Email" at bounding box center [347, 206] width 15 height 8
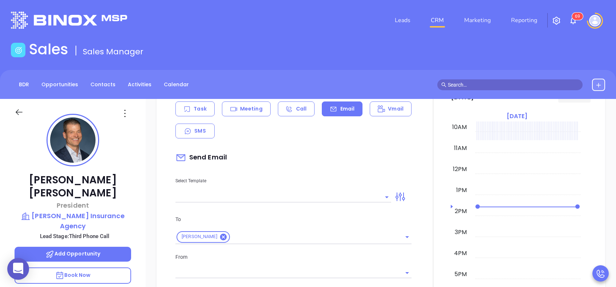
click at [357, 199] on input "text" at bounding box center [277, 197] width 205 height 11
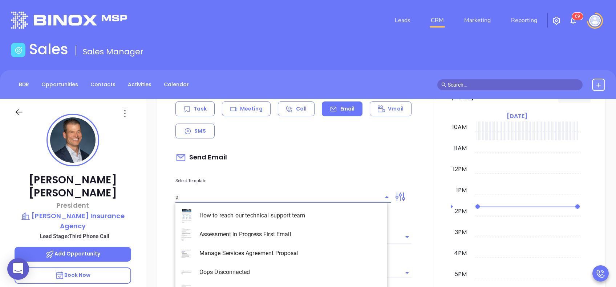
type input "pa"
type input "[PERSON_NAME]"
click at [287, 254] on li "PA Insurance 0625 - Email 3" at bounding box center [281, 253] width 212 height 19
type input "PA Insurance 0625 - Email 3"
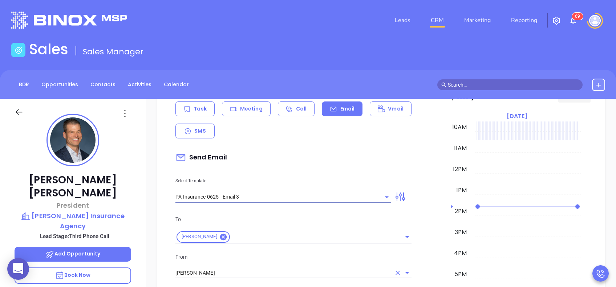
type input "What one PA agency discovered (and why it mattered)"
type input "PA Insurance 0625 - Email 3"
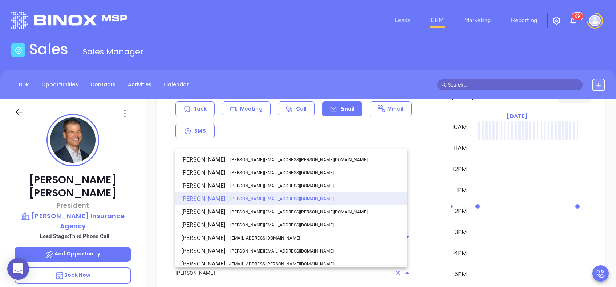
click at [261, 276] on input "[PERSON_NAME]" at bounding box center [283, 273] width 216 height 11
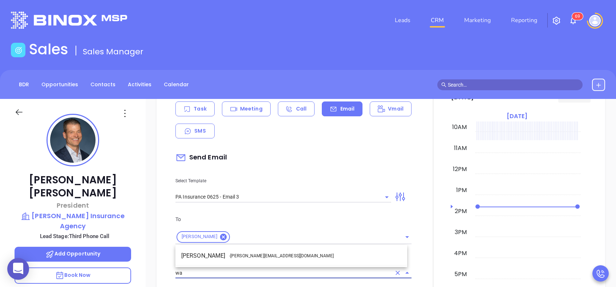
click at [265, 250] on li "Walter Contreras - [EMAIL_ADDRESS][DOMAIN_NAME]" at bounding box center [291, 256] width 232 height 13
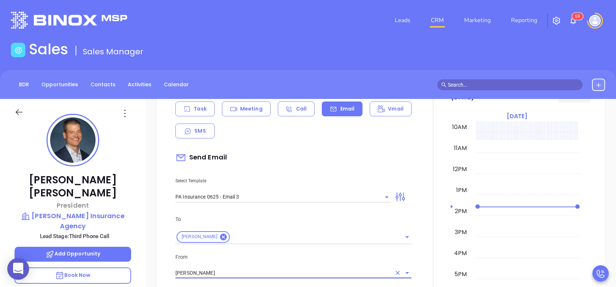
type input "[PERSON_NAME]"
click at [281, 256] on p "From" at bounding box center [293, 257] width 236 height 8
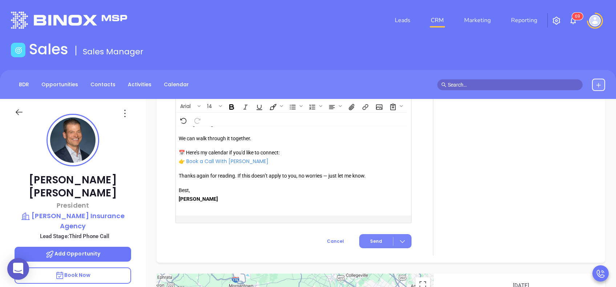
scroll to position [851, 0]
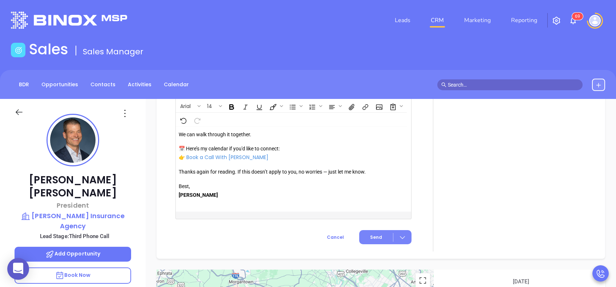
click at [377, 230] on button "Send" at bounding box center [385, 237] width 52 height 14
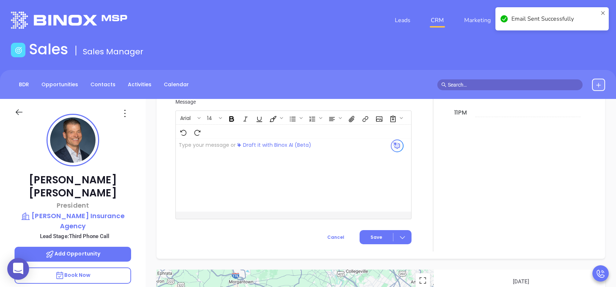
scroll to position [624, 0]
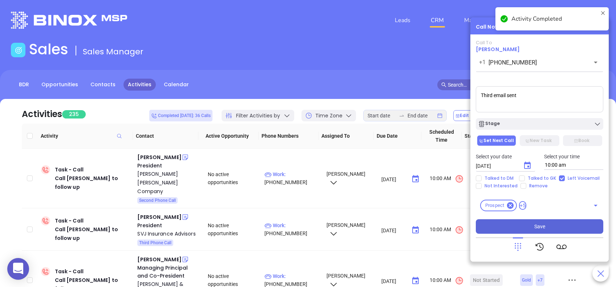
click at [542, 225] on span "Save" at bounding box center [539, 227] width 11 height 8
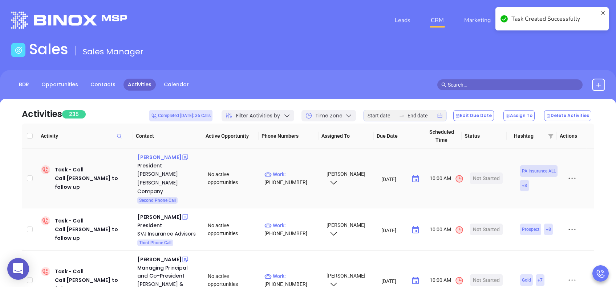
click at [148, 156] on div "[PERSON_NAME]" at bounding box center [159, 157] width 44 height 9
click at [300, 171] on p "Work : [PHONE_NUMBER]" at bounding box center [291, 179] width 55 height 16
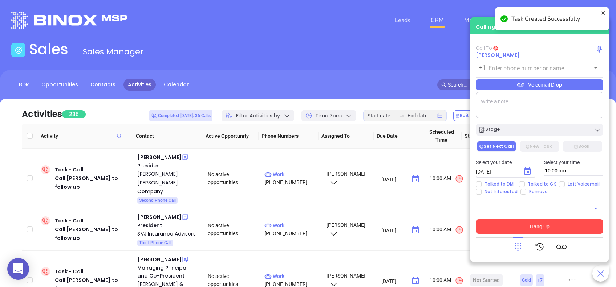
type input "[PHONE_NUMBER]"
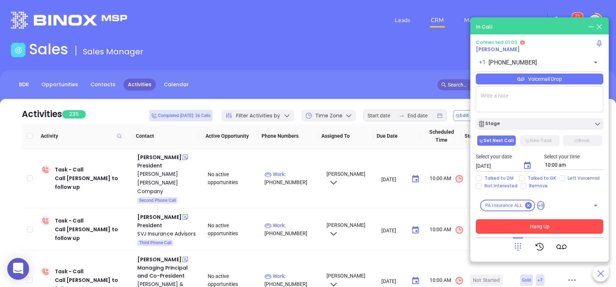
click at [555, 82] on div "Voicemail Drop" at bounding box center [538, 79] width 127 height 11
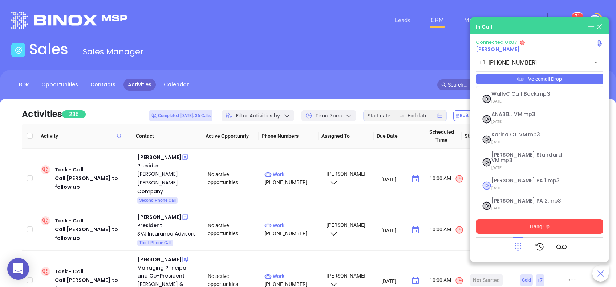
click at [506, 178] on span "[PERSON_NAME] PA 1.mp3" at bounding box center [530, 180] width 78 height 5
checkbox input "true"
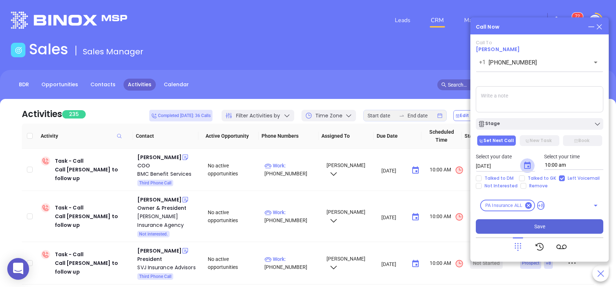
click at [526, 167] on icon "Choose date, selected date is Sep 3, 2025" at bounding box center [527, 166] width 9 height 9
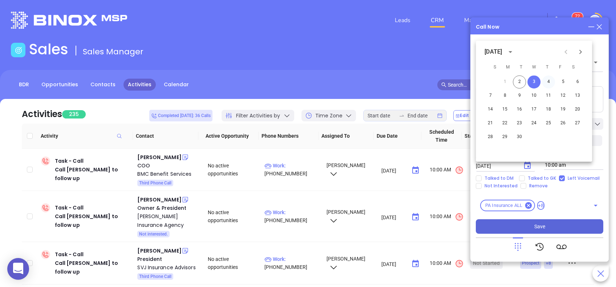
click at [550, 81] on button "4" at bounding box center [548, 81] width 13 height 13
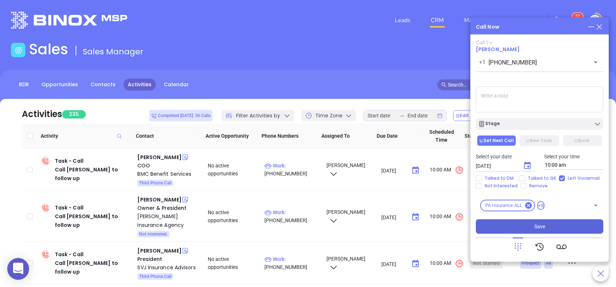
type input "[DATE]"
click at [541, 126] on div "Stage" at bounding box center [539, 124] width 123 height 7
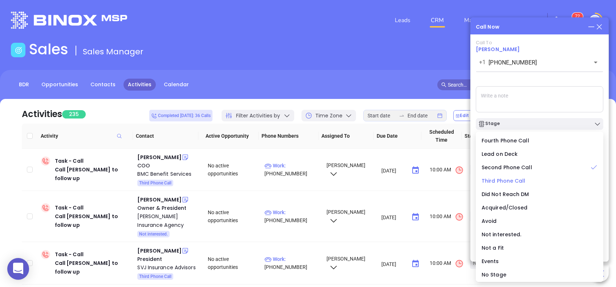
click at [523, 180] on span "Third Phone Call" at bounding box center [503, 180] width 44 height 7
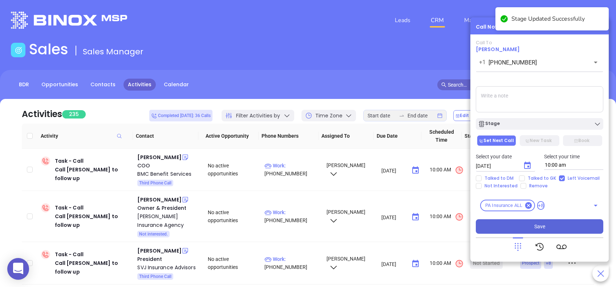
click at [536, 104] on textarea at bounding box center [538, 99] width 127 height 26
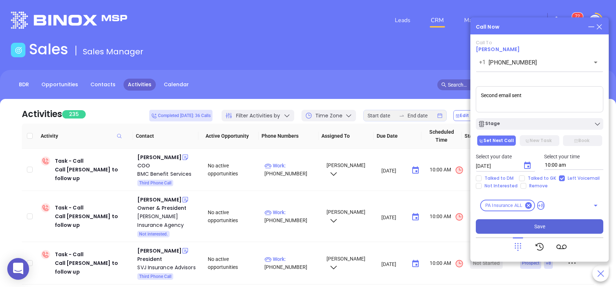
type textarea "Second email sent"
click at [531, 230] on button "Save" at bounding box center [538, 227] width 127 height 15
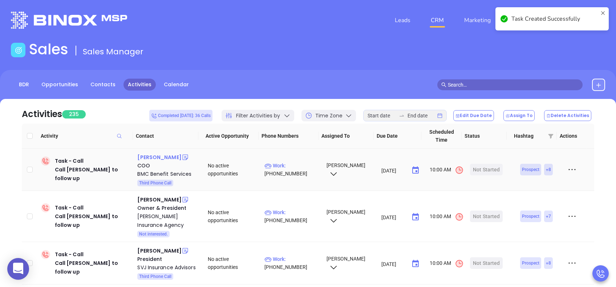
click at [151, 160] on div "[PERSON_NAME]" at bounding box center [159, 157] width 44 height 9
click at [302, 166] on p "Work : [PHONE_NUMBER]" at bounding box center [291, 170] width 55 height 16
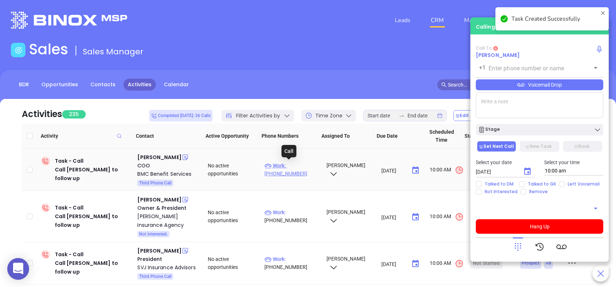
type input "[PHONE_NUMBER]"
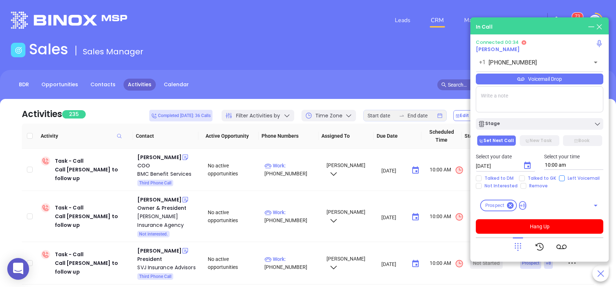
click at [559, 177] on input "Left Voicemail" at bounding box center [562, 179] width 6 height 6
checkbox input "true"
click at [543, 80] on div "Voicemail Drop" at bounding box center [538, 79] width 127 height 11
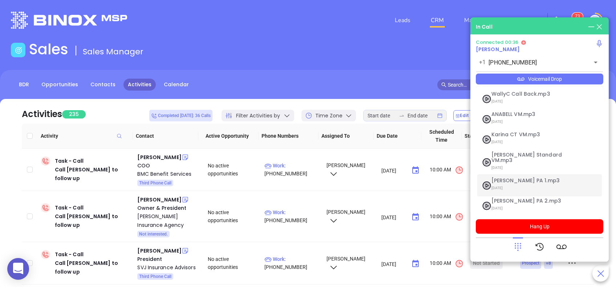
click at [510, 178] on span "[PERSON_NAME] PA 1.mp3" at bounding box center [530, 180] width 78 height 5
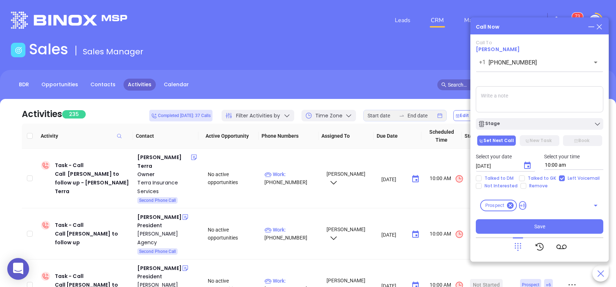
click at [529, 168] on icon "Choose date, selected date is Sep 3, 2025" at bounding box center [527, 166] width 9 height 9
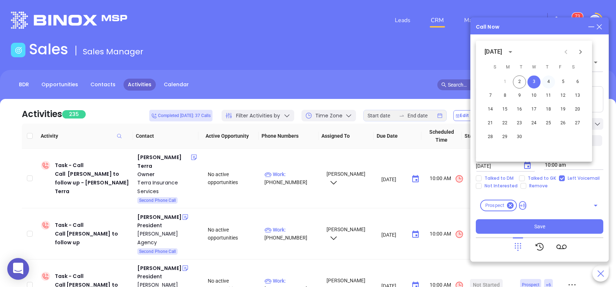
click at [549, 83] on button "4" at bounding box center [548, 81] width 13 height 13
type input "[DATE]"
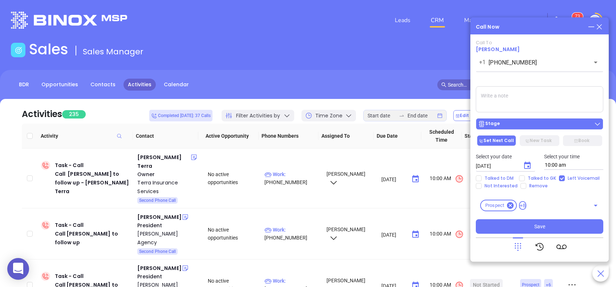
click at [531, 125] on div "Stage" at bounding box center [539, 124] width 123 height 7
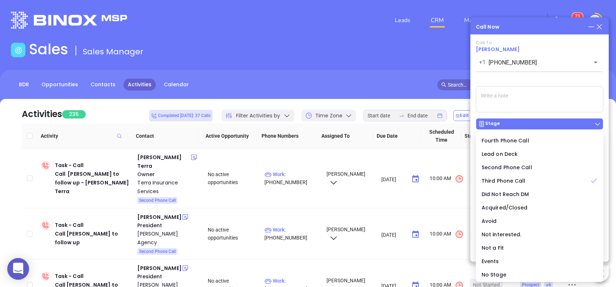
click at [531, 125] on div "Stage" at bounding box center [539, 124] width 123 height 7
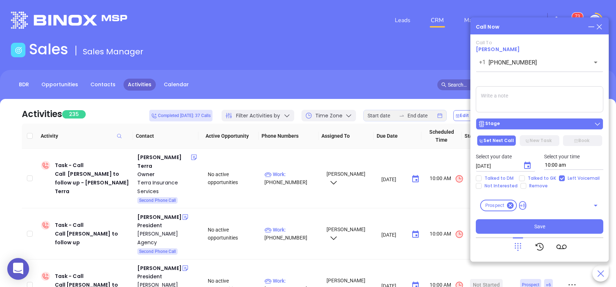
click at [548, 125] on div "Stage" at bounding box center [539, 124] width 123 height 7
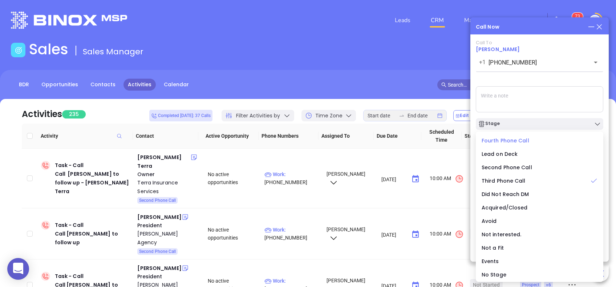
click at [536, 139] on div "Fourth Phone Call" at bounding box center [539, 141] width 116 height 8
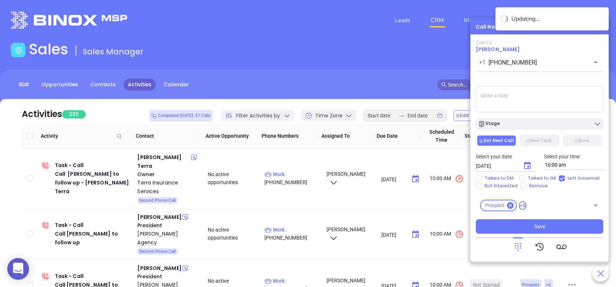
drag, startPoint x: 530, startPoint y: 96, endPoint x: 526, endPoint y: 90, distance: 7.9
click at [530, 95] on textarea at bounding box center [538, 99] width 127 height 26
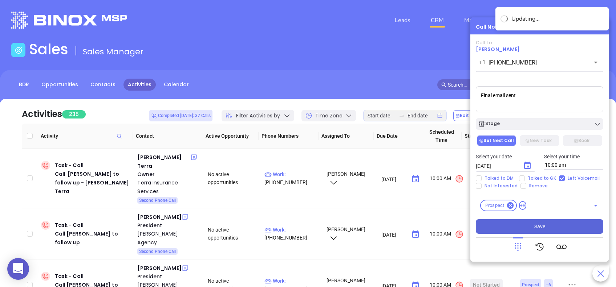
type textarea "Final email sent"
click at [555, 224] on button "Save" at bounding box center [538, 227] width 127 height 15
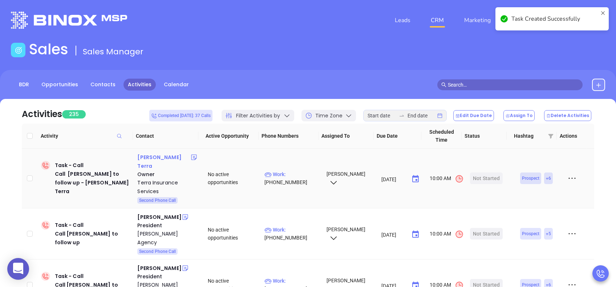
click at [157, 159] on div "[PERSON_NAME] Terra" at bounding box center [163, 161] width 53 height 17
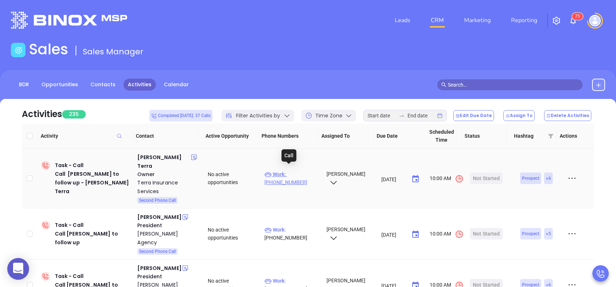
click at [297, 171] on p "Work : [PHONE_NUMBER]" at bounding box center [291, 179] width 55 height 16
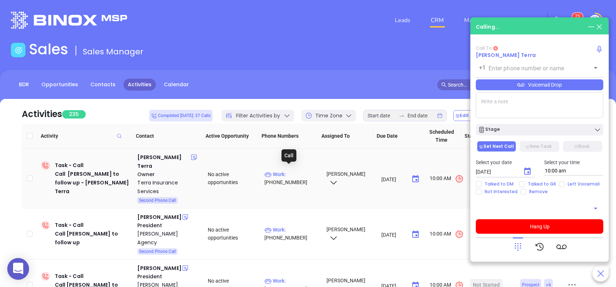
type input "[PHONE_NUMBER]"
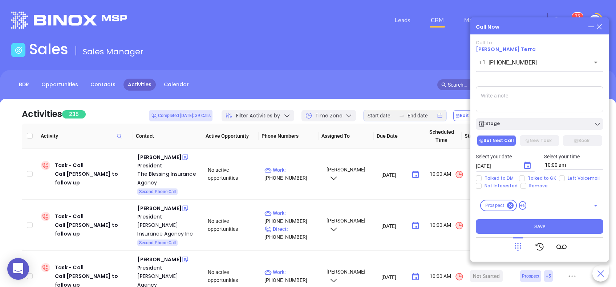
click at [506, 102] on textarea at bounding box center [538, 99] width 127 height 26
type textarea "third email sent"
click at [531, 178] on span "Talked to GK" at bounding box center [541, 179] width 34 height 6
click at [524, 178] on input "Talked to GK" at bounding box center [522, 179] width 6 height 6
checkbox input "true"
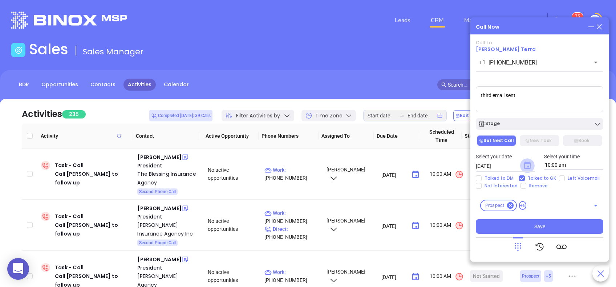
click at [526, 164] on icon "Choose date, selected date is Sep 3, 2025" at bounding box center [527, 165] width 7 height 7
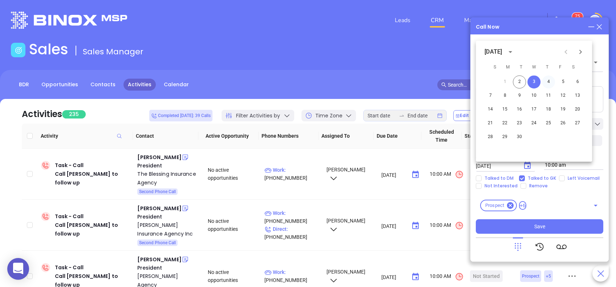
click at [546, 80] on button "4" at bounding box center [548, 81] width 13 height 13
type input "09/04/2025"
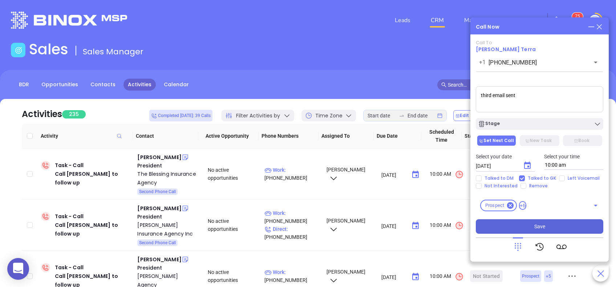
drag, startPoint x: 562, startPoint y: 226, endPoint x: 559, endPoint y: 223, distance: 5.1
click at [562, 226] on button "Save" at bounding box center [538, 227] width 127 height 15
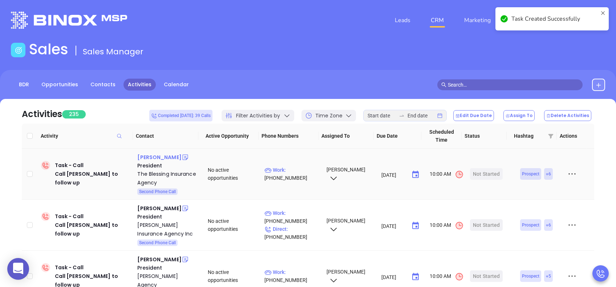
click at [166, 156] on div "Nicole Blessing" at bounding box center [159, 157] width 44 height 9
click at [297, 168] on p "Work : (570) 546-7575" at bounding box center [291, 174] width 55 height 16
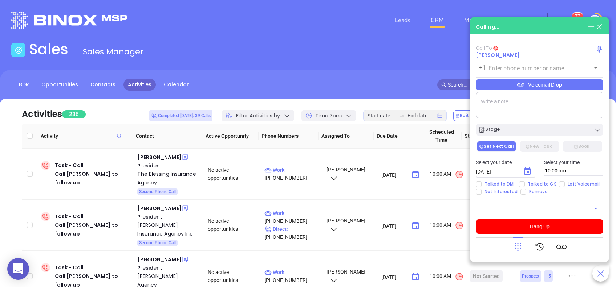
type input "(570) 546-7575"
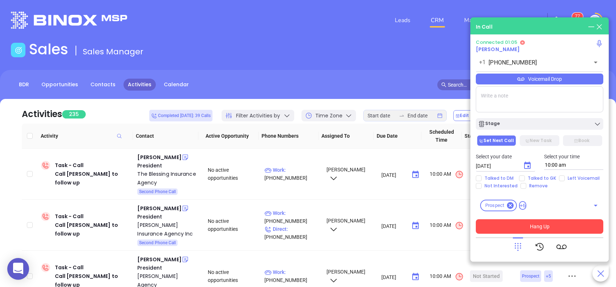
click at [519, 233] on button "Hang Up" at bounding box center [538, 227] width 127 height 15
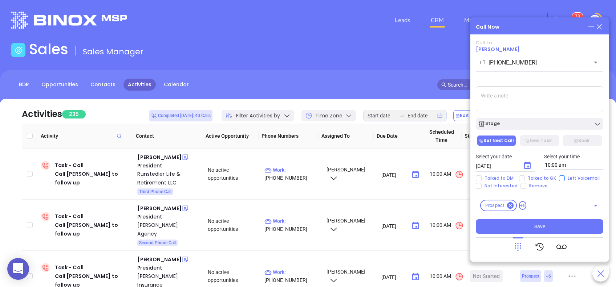
click at [560, 180] on input "Left Voicemail" at bounding box center [562, 179] width 6 height 6
checkbox input "true"
click at [530, 124] on div "Stage" at bounding box center [539, 124] width 123 height 7
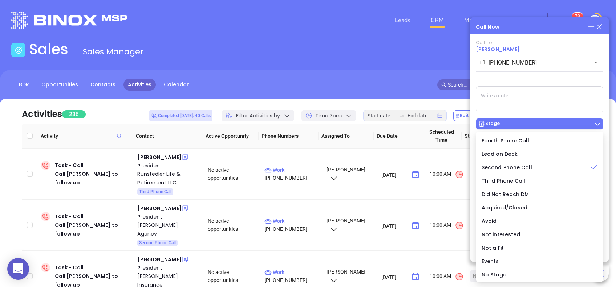
click at [530, 124] on div "Stage" at bounding box center [539, 124] width 123 height 7
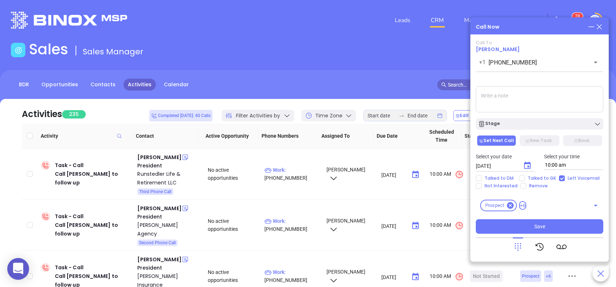
drag, startPoint x: 499, startPoint y: 109, endPoint x: 501, endPoint y: 105, distance: 3.9
click at [500, 106] on textarea at bounding box center [538, 99] width 127 height 26
click at [501, 105] on textarea at bounding box center [538, 99] width 127 height 26
type textarea "Third email sent"
click at [524, 166] on icon "Choose date, selected date is Sep 3, 2025" at bounding box center [527, 166] width 9 height 9
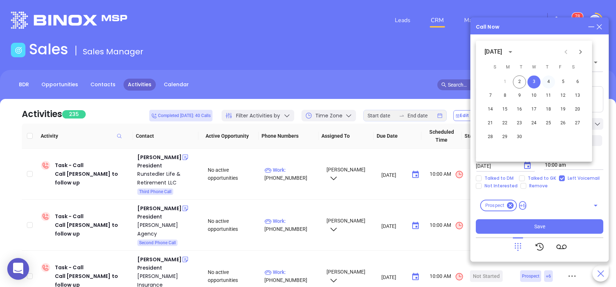
click at [547, 82] on button "4" at bounding box center [548, 81] width 13 height 13
type input "09/04/2025"
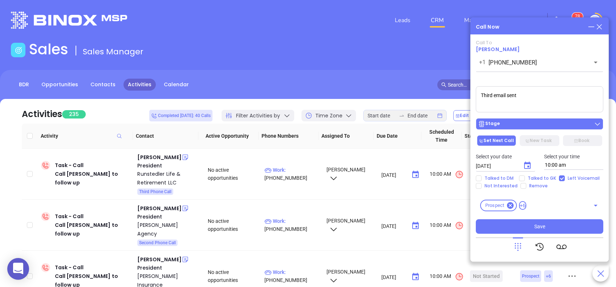
click at [550, 129] on button "Stage" at bounding box center [538, 124] width 127 height 12
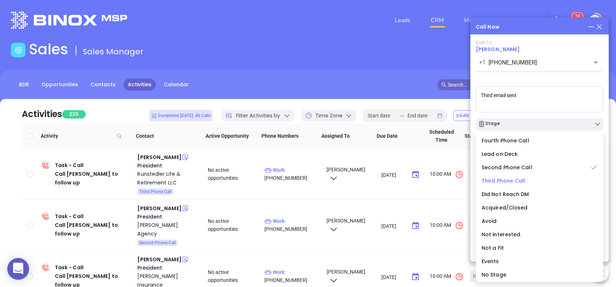
click at [520, 176] on li "Third Phone Call" at bounding box center [539, 180] width 124 height 15
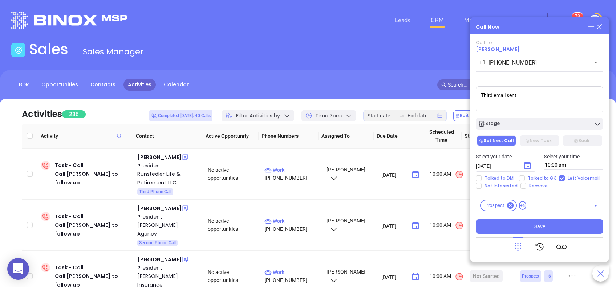
drag, startPoint x: 548, startPoint y: 227, endPoint x: 526, endPoint y: 192, distance: 41.2
click at [548, 226] on button "Save" at bounding box center [538, 227] width 127 height 15
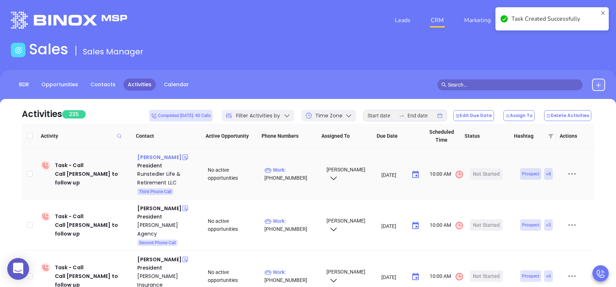
click at [162, 158] on div "Ross Runstedler" at bounding box center [159, 157] width 44 height 9
click at [299, 172] on p "Work : (814) 323-0861" at bounding box center [291, 174] width 55 height 16
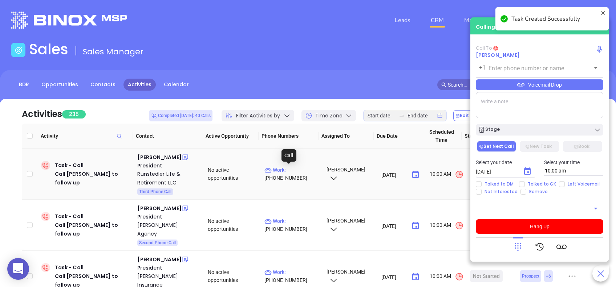
type input "(814) 323-0861"
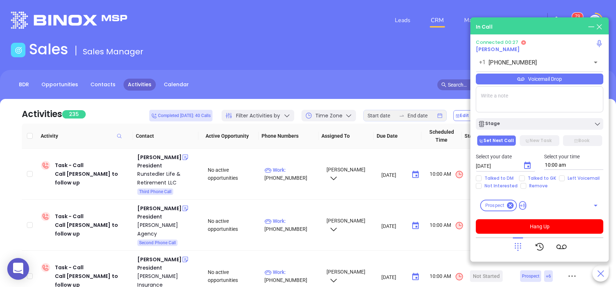
click at [536, 75] on div "Voicemail Drop" at bounding box center [538, 79] width 127 height 11
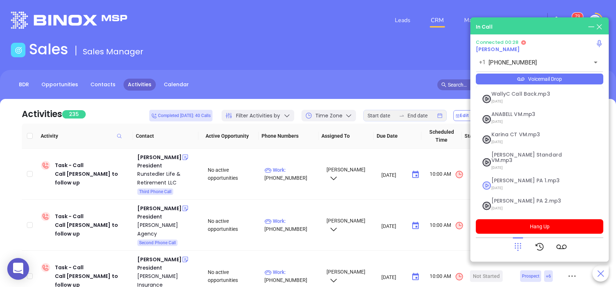
click at [510, 178] on span "Vicky PA 1.mp3" at bounding box center [530, 180] width 78 height 5
checkbox input "true"
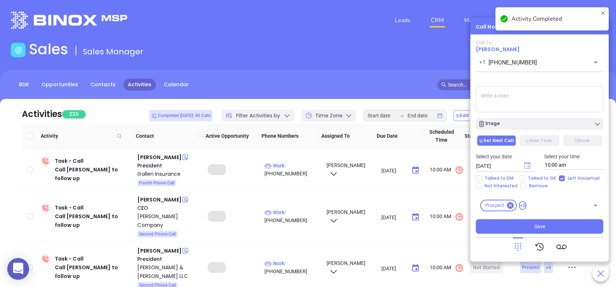
click at [527, 164] on icon "Choose date, selected date is Sep 3, 2025" at bounding box center [527, 165] width 7 height 7
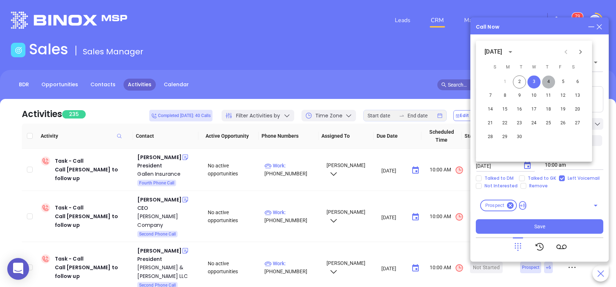
click at [548, 80] on button "4" at bounding box center [548, 81] width 13 height 13
type input "09/04/2025"
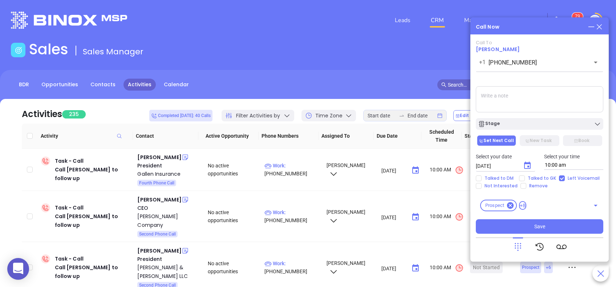
click at [536, 95] on textarea at bounding box center [538, 99] width 127 height 26
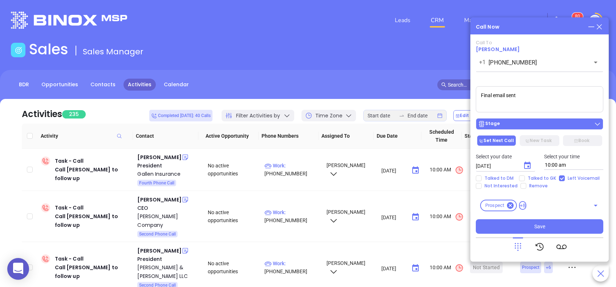
type textarea "Final email sent"
click at [535, 124] on div "Stage" at bounding box center [539, 124] width 123 height 7
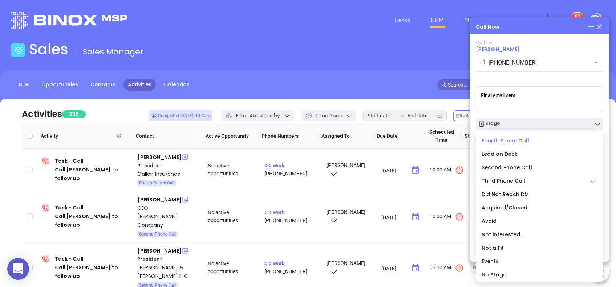
click at [536, 139] on div "Fourth Phone Call" at bounding box center [539, 141] width 116 height 8
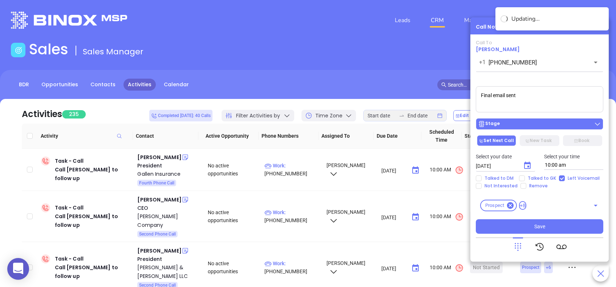
click at [517, 124] on div "Stage" at bounding box center [539, 124] width 123 height 7
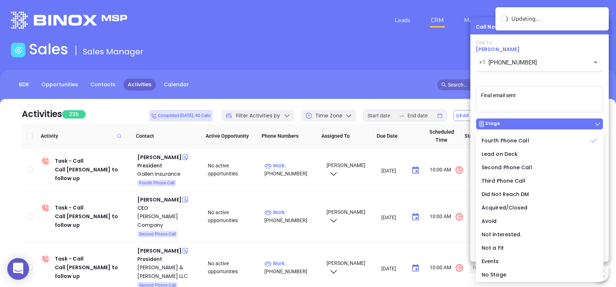
click at [517, 123] on div "Stage" at bounding box center [539, 124] width 123 height 7
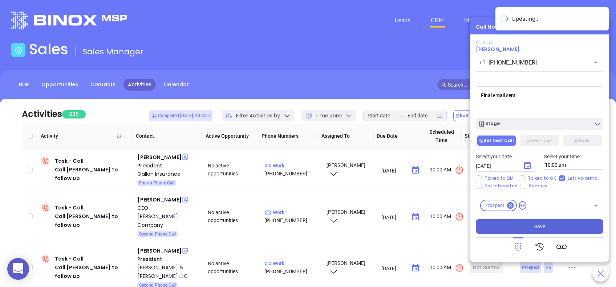
click at [552, 229] on button "Save" at bounding box center [538, 227] width 127 height 15
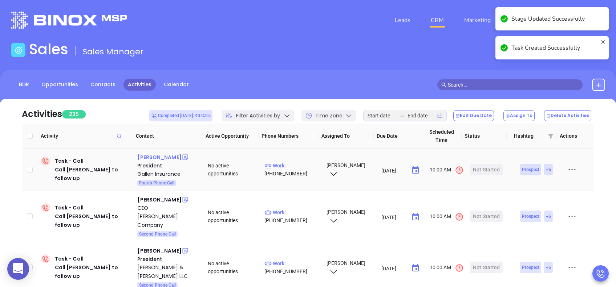
click at [160, 158] on div "Dave Gallen" at bounding box center [159, 157] width 44 height 9
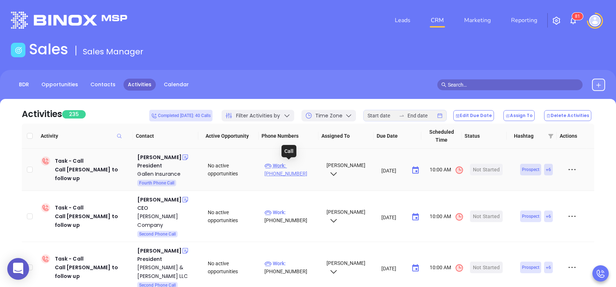
click at [302, 166] on p "Work : (610) 777-4123" at bounding box center [291, 170] width 55 height 16
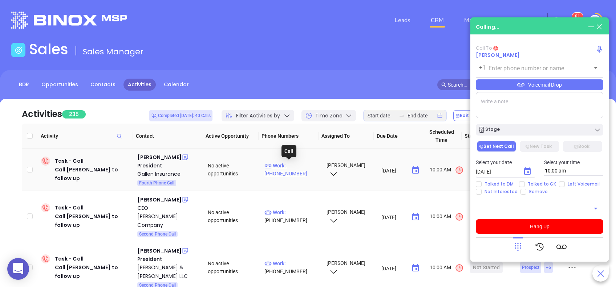
type input "(610) 777-4123"
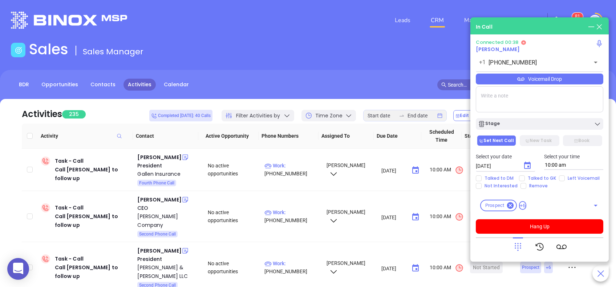
click at [534, 82] on div "Voicemail Drop" at bounding box center [538, 79] width 127 height 11
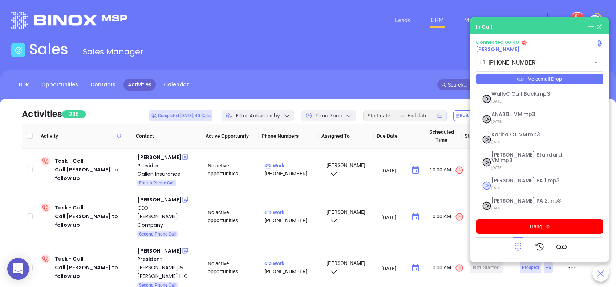
click at [520, 178] on span "Vicky PA 1.mp3" at bounding box center [530, 180] width 78 height 5
checkbox input "true"
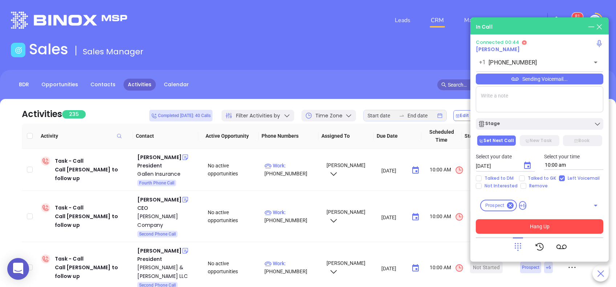
click at [556, 225] on button "Hang Up" at bounding box center [538, 227] width 127 height 15
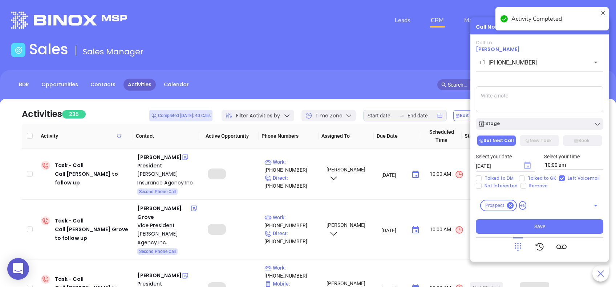
click at [528, 166] on icon "Choose date, selected date is Sep 3, 2025" at bounding box center [527, 165] width 7 height 7
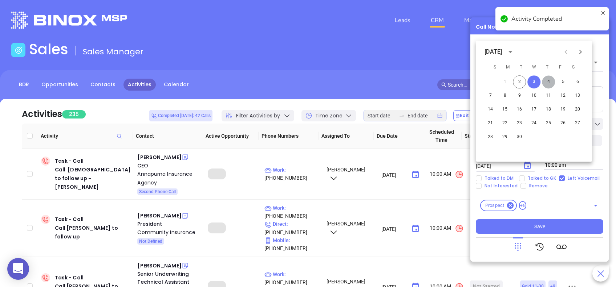
click at [548, 82] on button "4" at bounding box center [548, 81] width 13 height 13
type input "09/04/2025"
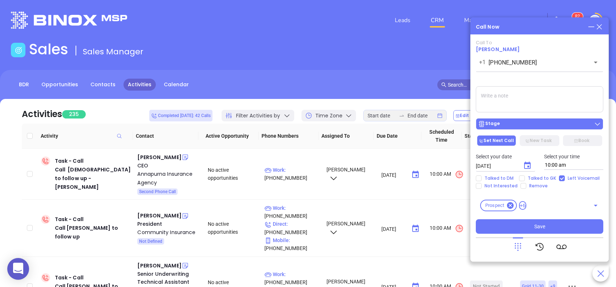
click at [524, 127] on div "Stage" at bounding box center [539, 124] width 123 height 7
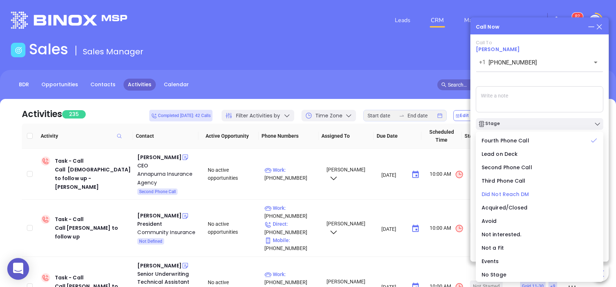
click at [529, 190] on li "Did Not Reach DM" at bounding box center [539, 194] width 124 height 15
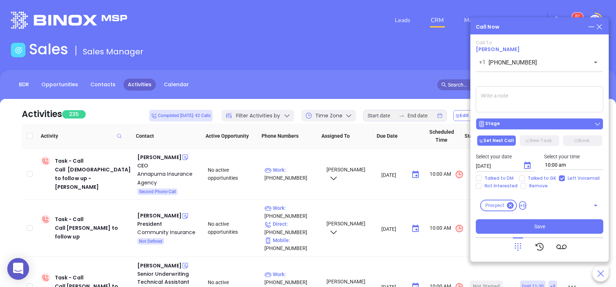
click at [536, 125] on div "Stage" at bounding box center [539, 124] width 123 height 7
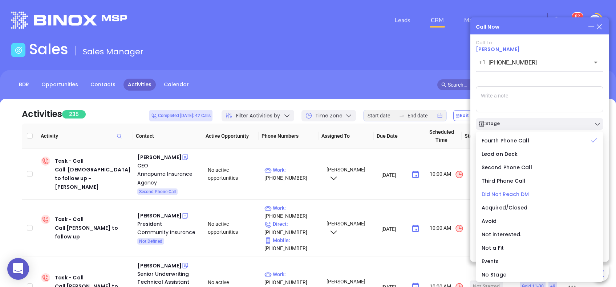
click at [497, 192] on span "Did Not Reach DM" at bounding box center [505, 194] width 48 height 7
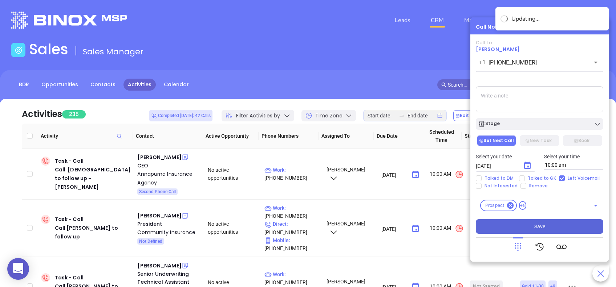
click at [536, 226] on span "Save" at bounding box center [539, 227] width 11 height 8
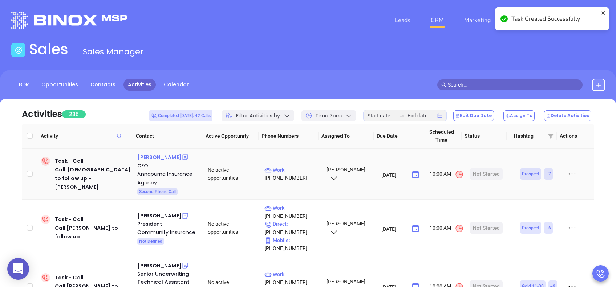
click at [163, 156] on div "Krishna Khanal" at bounding box center [159, 157] width 44 height 9
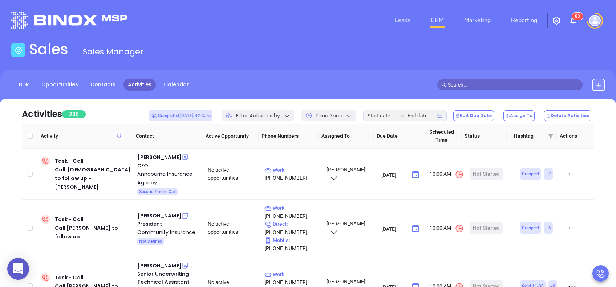
drag, startPoint x: 136, startPoint y: 23, endPoint x: 128, endPoint y: 37, distance: 16.6
click at [136, 23] on div at bounding box center [107, 20] width 201 height 17
click at [303, 167] on p "Work : (717) 788-1236" at bounding box center [291, 174] width 55 height 16
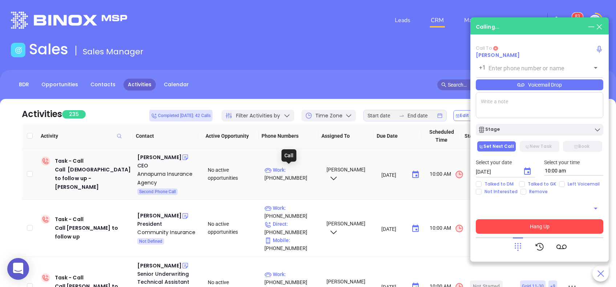
type input "(717) 788-1236"
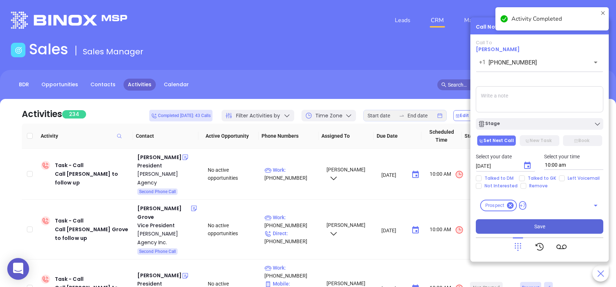
click at [521, 105] on textarea at bounding box center [538, 99] width 127 height 26
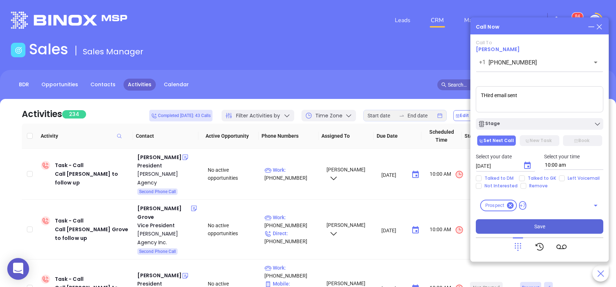
type textarea "THird email sent"
click at [529, 166] on icon "Choose date, selected date is Sep 3, 2025" at bounding box center [527, 166] width 9 height 9
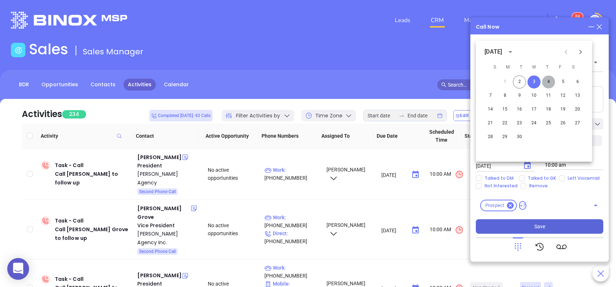
click at [548, 83] on button "4" at bounding box center [548, 81] width 13 height 13
type input "09/04/2025"
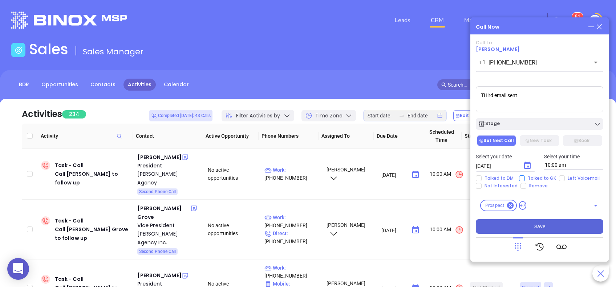
click at [536, 177] on span "Talked to GK" at bounding box center [541, 179] width 34 height 6
click at [524, 177] on input "Talked to GK" at bounding box center [522, 179] width 6 height 6
checkbox input "true"
click at [554, 228] on button "Save" at bounding box center [538, 227] width 127 height 15
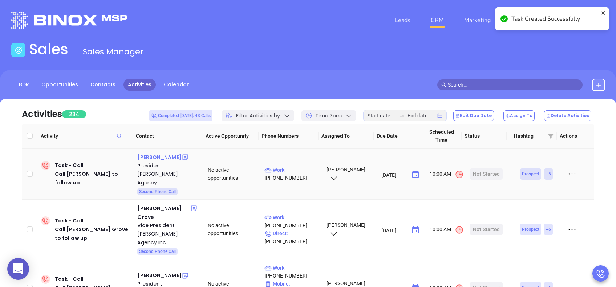
click at [157, 156] on div "Robin Tuscano" at bounding box center [159, 157] width 44 height 9
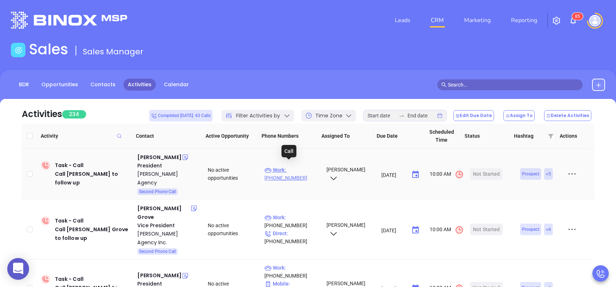
click at [298, 168] on p "Work : (800) 442-8063" at bounding box center [291, 174] width 55 height 16
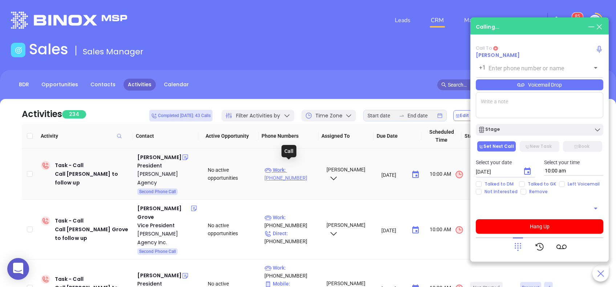
type input "(800) 442-8063"
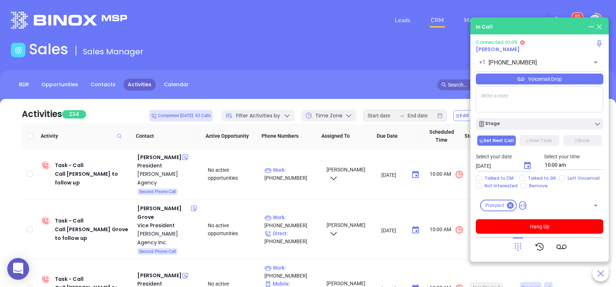
click at [552, 78] on div "Voicemail Drop" at bounding box center [538, 79] width 127 height 11
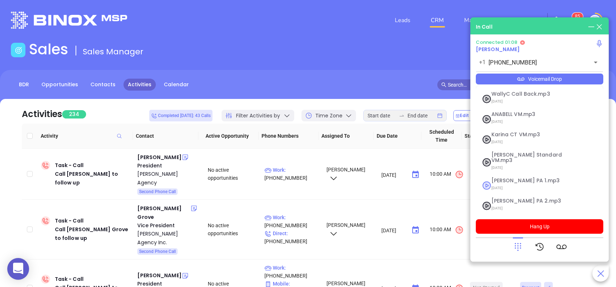
click at [514, 178] on span "Vicky PA 1.mp3" at bounding box center [530, 180] width 78 height 5
checkbox input "true"
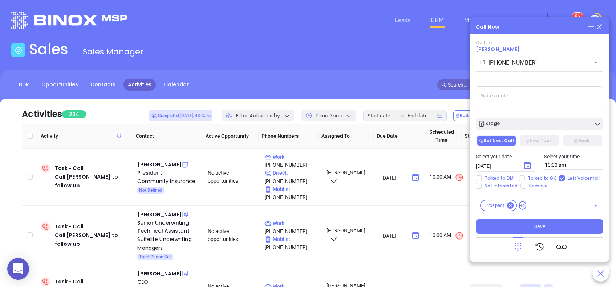
click at [499, 102] on textarea at bounding box center [538, 99] width 127 height 26
type textarea "Third email sent"
click at [528, 166] on icon "Choose date, selected date is Sep 3, 2025" at bounding box center [527, 165] width 7 height 7
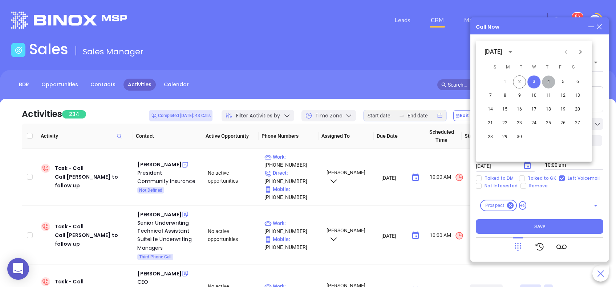
click at [549, 80] on button "4" at bounding box center [548, 81] width 13 height 13
type input "09/04/2025"
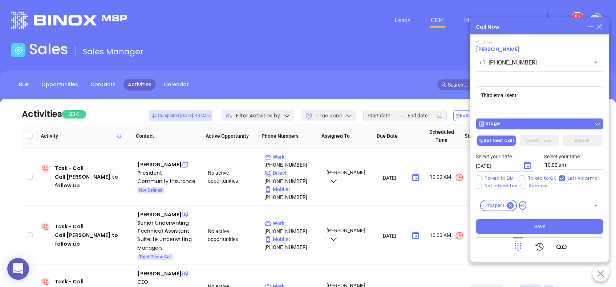
click at [536, 122] on div "Stage" at bounding box center [539, 124] width 123 height 7
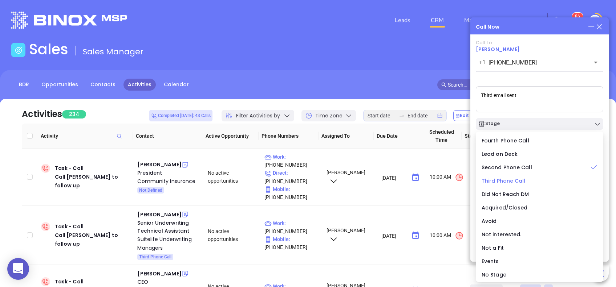
click at [520, 180] on span "Third Phone Call" at bounding box center [503, 180] width 44 height 7
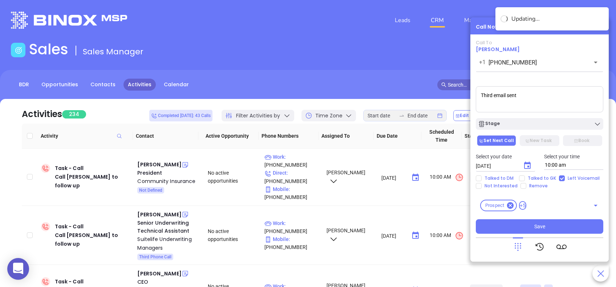
drag, startPoint x: 541, startPoint y: 226, endPoint x: 427, endPoint y: 130, distance: 149.4
click at [541, 226] on span "Save" at bounding box center [539, 227] width 11 height 8
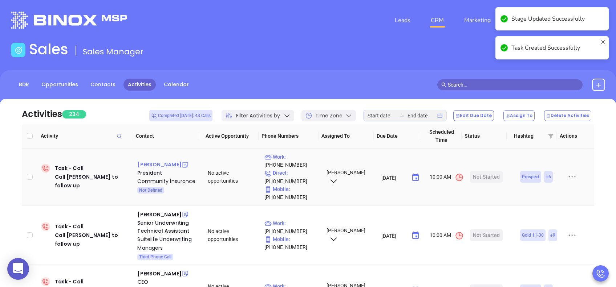
click at [147, 163] on div "Deb Groff" at bounding box center [159, 164] width 44 height 9
click at [299, 156] on p "Work : (717) 397-7531" at bounding box center [291, 161] width 55 height 16
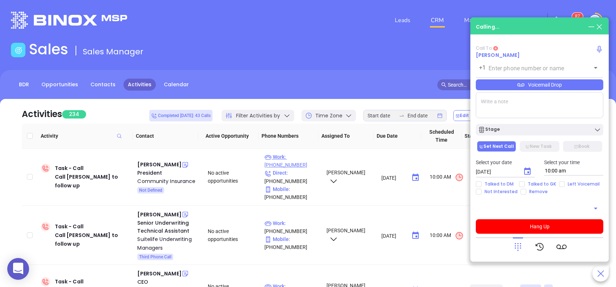
type input "(717) 397-7531"
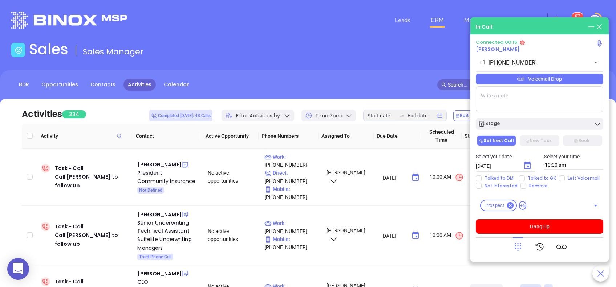
click at [517, 250] on icon at bounding box center [517, 248] width 7 height 8
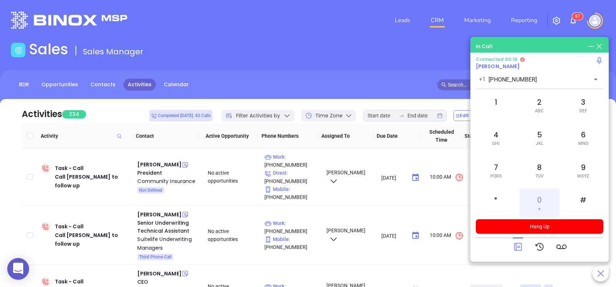
click at [543, 201] on div "0 +" at bounding box center [539, 203] width 40 height 29
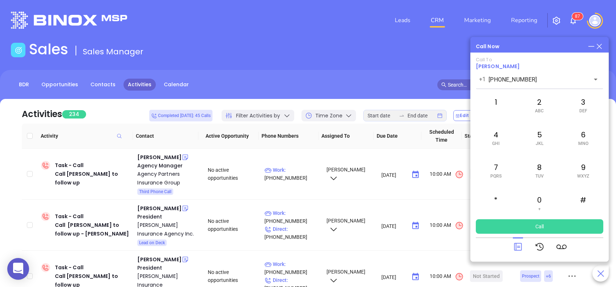
click at [521, 245] on icon at bounding box center [518, 247] width 10 height 10
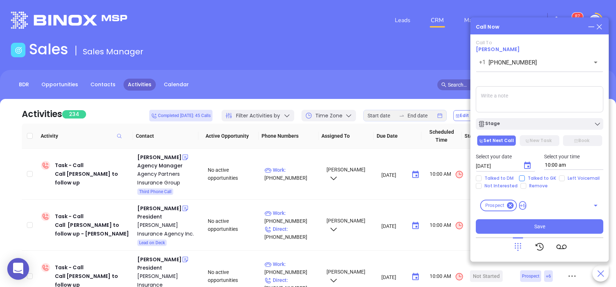
click at [538, 179] on span "Talked to GK" at bounding box center [541, 179] width 34 height 6
click at [524, 179] on input "Talked to GK" at bounding box center [522, 179] width 6 height 6
checkbox input "true"
click at [529, 165] on icon "Choose date, selected date is Sep 3, 2025" at bounding box center [527, 165] width 7 height 7
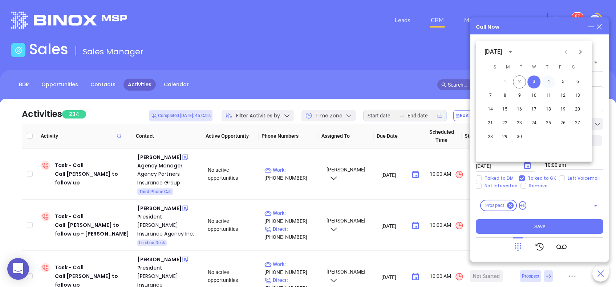
click at [547, 80] on button "4" at bounding box center [548, 81] width 13 height 13
type input "09/04/2025"
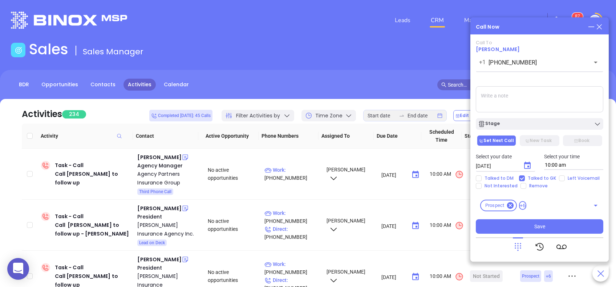
click at [500, 102] on textarea at bounding box center [538, 99] width 127 height 26
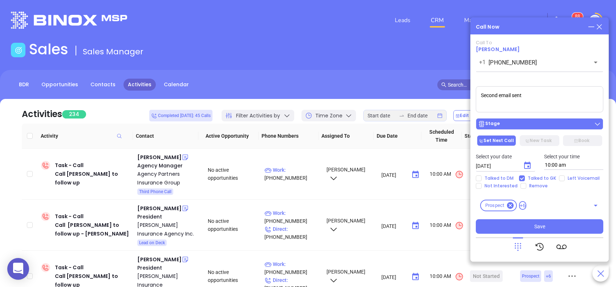
type textarea "Second email sent"
click at [532, 121] on div "Stage" at bounding box center [539, 124] width 123 height 7
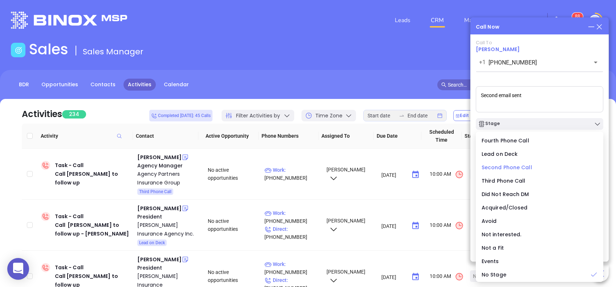
click at [514, 166] on span "Second Phone Call" at bounding box center [506, 167] width 50 height 7
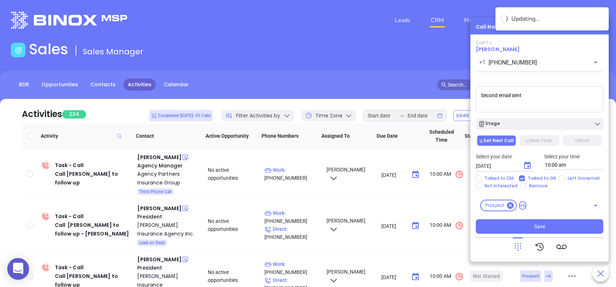
click at [516, 118] on div "Stage" at bounding box center [539, 122] width 136 height 15
click at [518, 123] on div "Stage" at bounding box center [539, 124] width 123 height 7
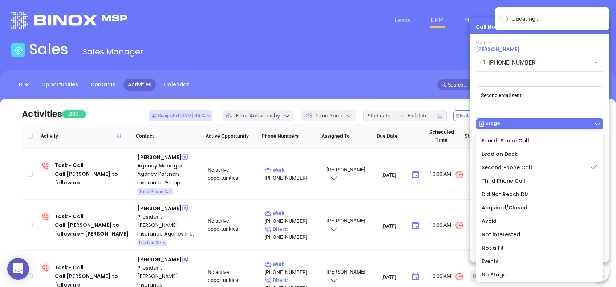
click at [518, 122] on div "Stage" at bounding box center [539, 124] width 123 height 7
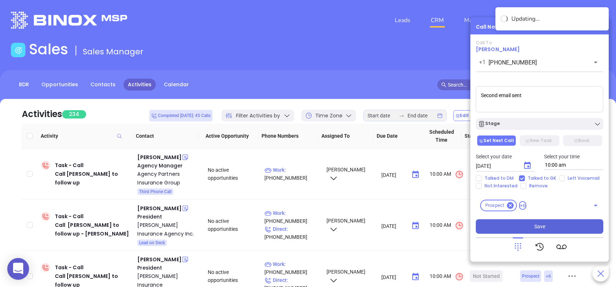
click at [545, 225] on button "Save" at bounding box center [538, 227] width 127 height 15
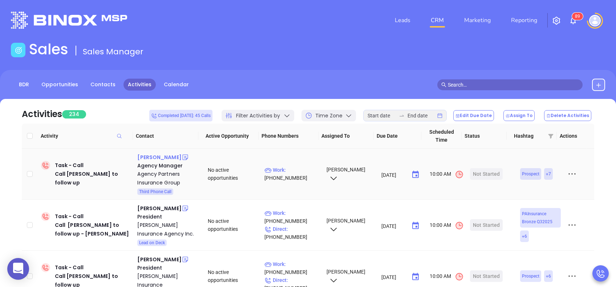
click at [167, 159] on div "Nicole Tallarida" at bounding box center [159, 157] width 44 height 9
click at [299, 169] on p "Work : (888) 390-0818" at bounding box center [291, 174] width 55 height 16
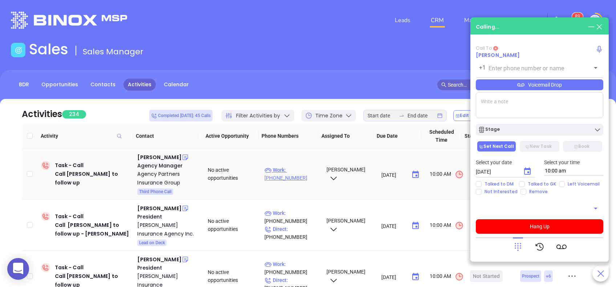
type input "(888) 390-0818"
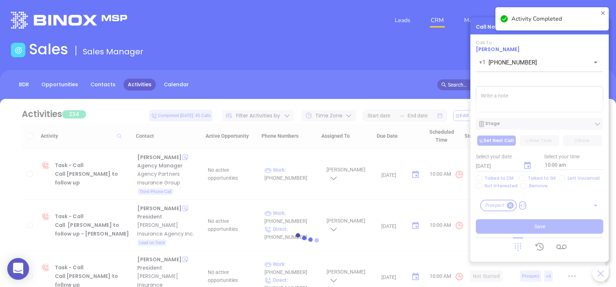
click at [491, 89] on textarea at bounding box center [538, 99] width 127 height 26
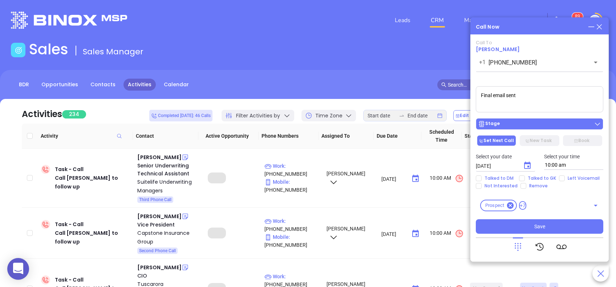
type textarea "Final email sent"
click at [509, 125] on div "Stage" at bounding box center [539, 124] width 123 height 7
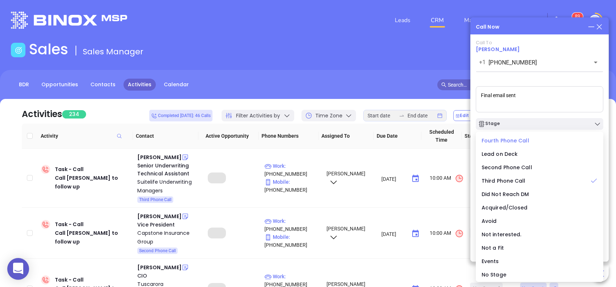
click at [501, 140] on span "Fourth Phone Call" at bounding box center [505, 140] width 48 height 7
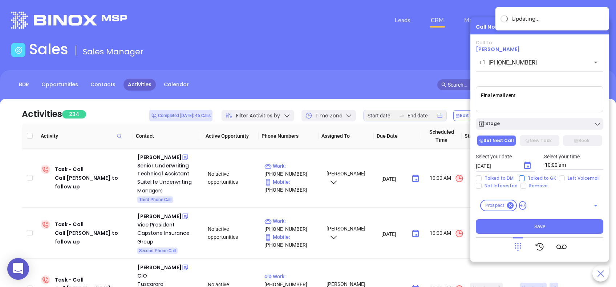
click at [543, 179] on span "Talked to GK" at bounding box center [541, 179] width 34 height 6
click at [524, 179] on input "Talked to GK" at bounding box center [522, 179] width 6 height 6
checkbox input "true"
click at [530, 167] on icon "Choose date, selected date is Sep 3, 2025" at bounding box center [527, 166] width 9 height 9
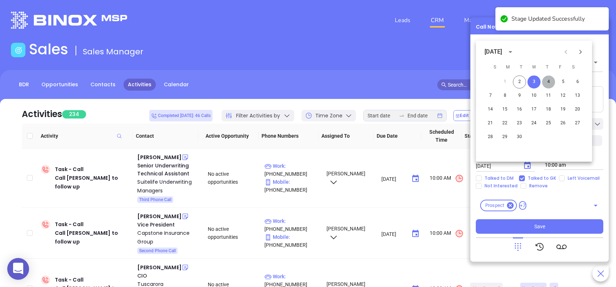
click at [548, 82] on button "4" at bounding box center [548, 81] width 13 height 13
type input "09/04/2025"
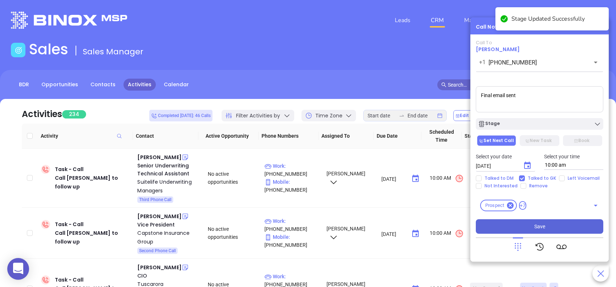
click at [543, 228] on span "Save" at bounding box center [539, 227] width 11 height 8
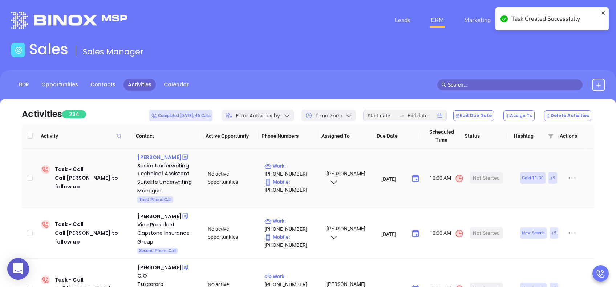
click at [139, 157] on div "Robert Clark" at bounding box center [159, 157] width 44 height 9
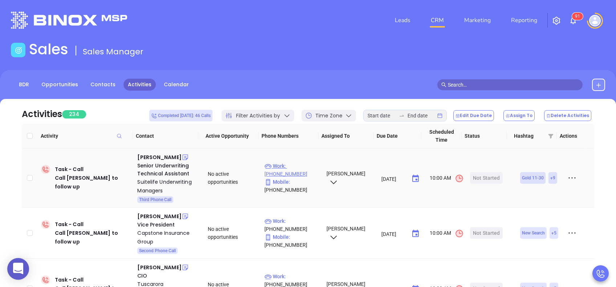
click at [293, 167] on p "Work : (877) 409-8069" at bounding box center [291, 170] width 55 height 16
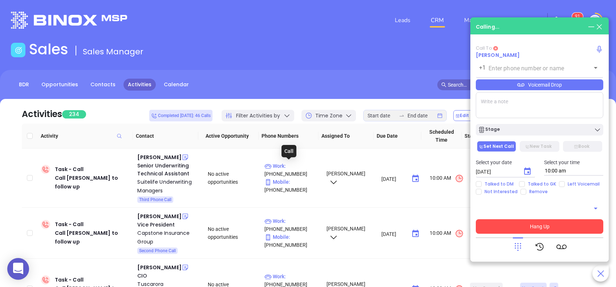
type input "(877) 409-8069"
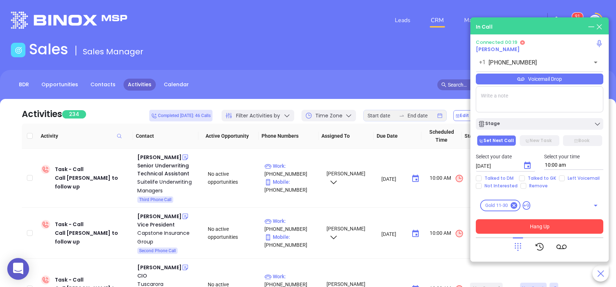
click at [518, 249] on icon at bounding box center [518, 247] width 10 height 10
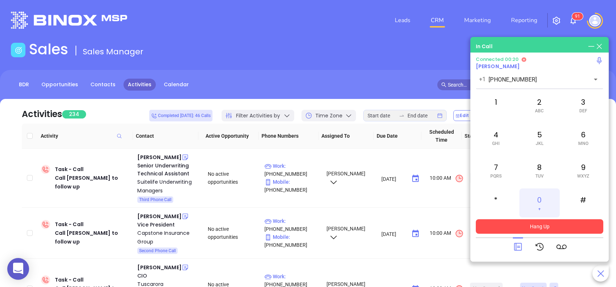
click at [540, 203] on div "0 +" at bounding box center [539, 203] width 40 height 29
click at [520, 249] on icon at bounding box center [518, 247] width 10 height 10
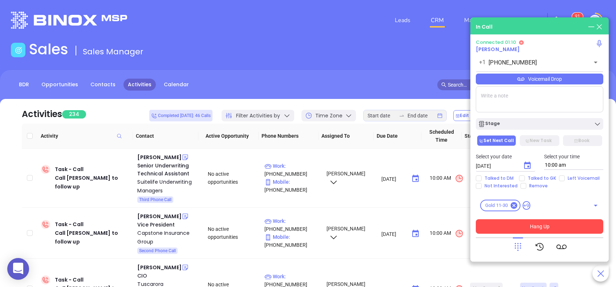
click at [546, 79] on div "Voicemail Drop" at bounding box center [538, 79] width 127 height 11
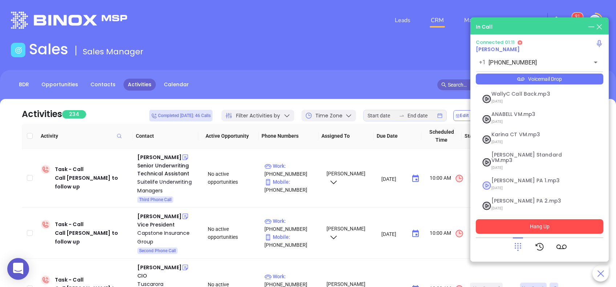
click at [525, 178] on span "Vicky PA 1.mp3" at bounding box center [530, 180] width 78 height 5
checkbox input "true"
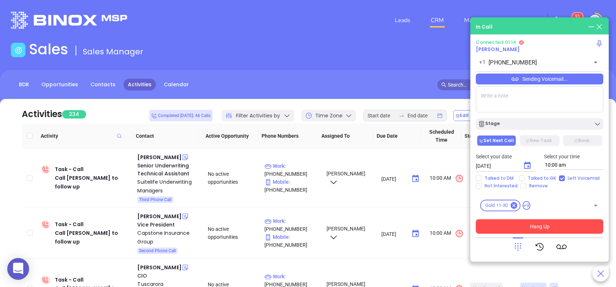
click at [530, 229] on button "Hang Up" at bounding box center [538, 227] width 127 height 15
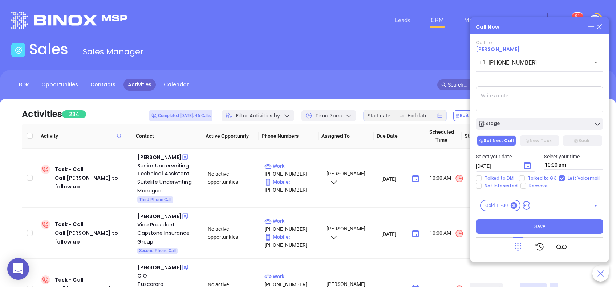
click at [527, 165] on icon "Choose date, selected date is Sep 3, 2025" at bounding box center [527, 166] width 9 height 9
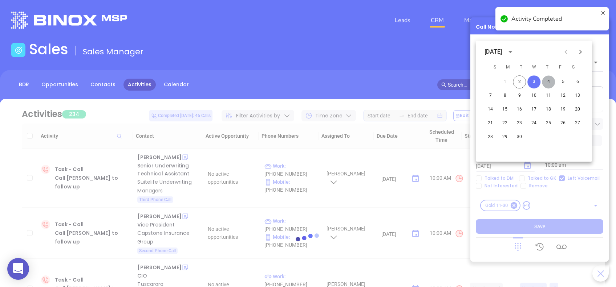
click at [552, 84] on button "4" at bounding box center [548, 81] width 13 height 13
type input "09/04/2025"
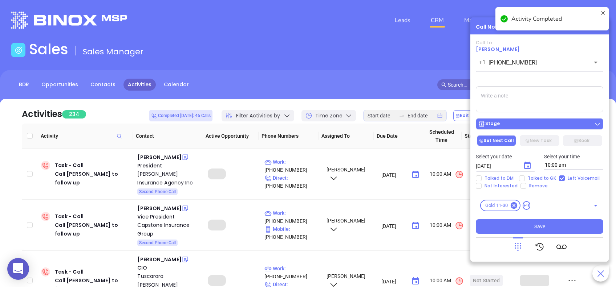
click at [522, 125] on div "Stage" at bounding box center [539, 124] width 123 height 7
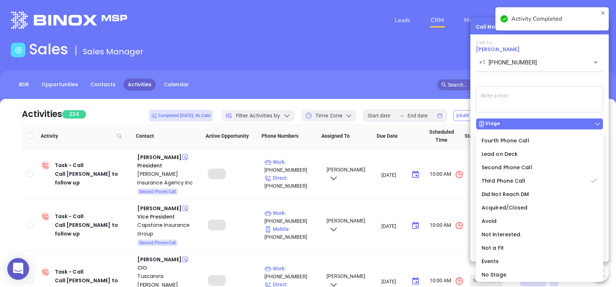
click at [521, 125] on div "Stage" at bounding box center [539, 124] width 123 height 7
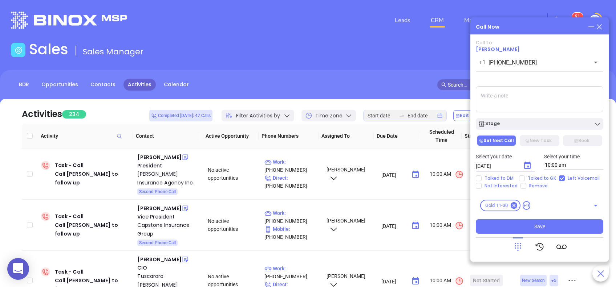
click at [503, 103] on textarea at bounding box center [538, 99] width 127 height 26
type textarea "Final email sent"
click at [520, 131] on div "Call To Robert Clark +1 (877) 409-8069 ​ Sending Voicemail... Final email sent …" at bounding box center [538, 137] width 127 height 194
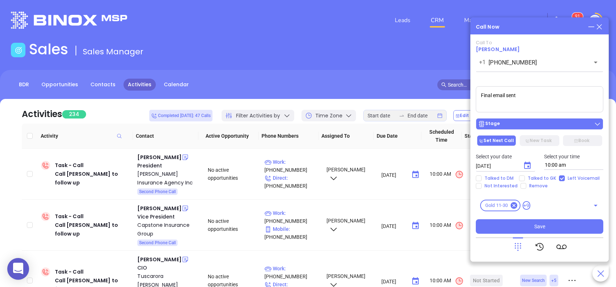
click at [518, 125] on div "Stage" at bounding box center [539, 124] width 123 height 7
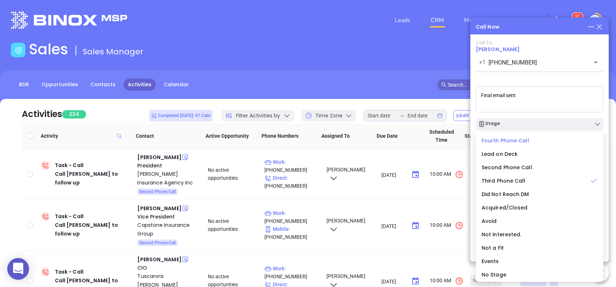
click at [491, 141] on span "Fourth Phone Call" at bounding box center [505, 140] width 48 height 7
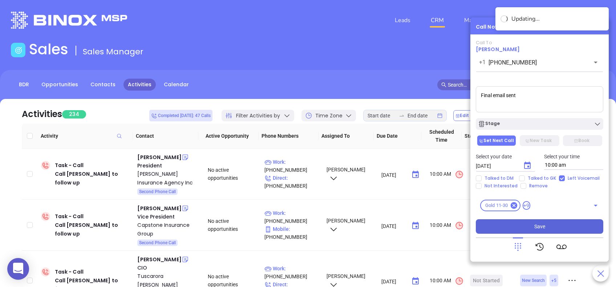
click at [544, 224] on button "Save" at bounding box center [538, 227] width 127 height 15
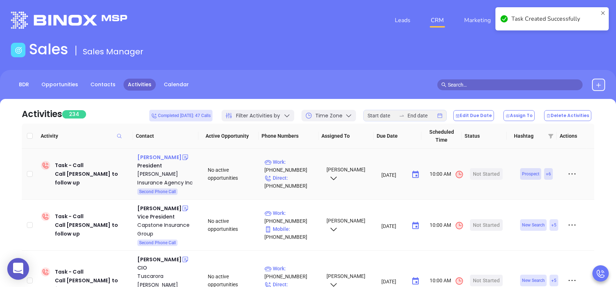
click at [167, 157] on div "William H Purdy" at bounding box center [159, 157] width 44 height 9
click at [297, 162] on p "Work : (800) 677-2478" at bounding box center [291, 166] width 55 height 16
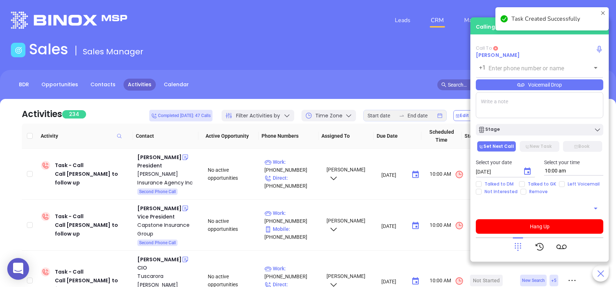
type input "(800) 677-2478"
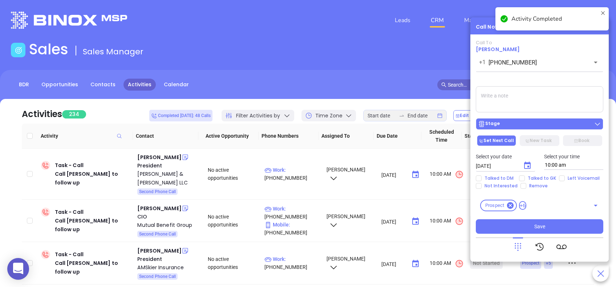
click at [513, 124] on div "Stage" at bounding box center [539, 124] width 123 height 7
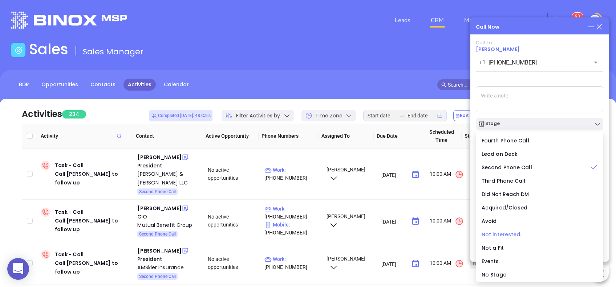
click at [511, 233] on span "Not interested." at bounding box center [501, 234] width 40 height 7
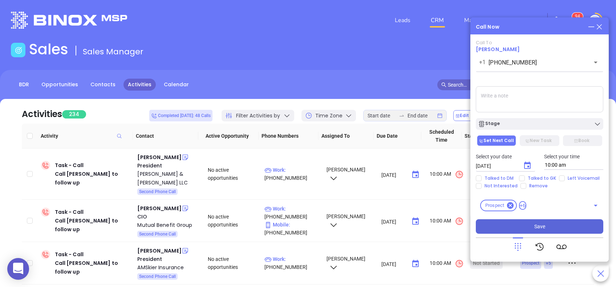
click at [540, 225] on span "Save" at bounding box center [539, 227] width 11 height 8
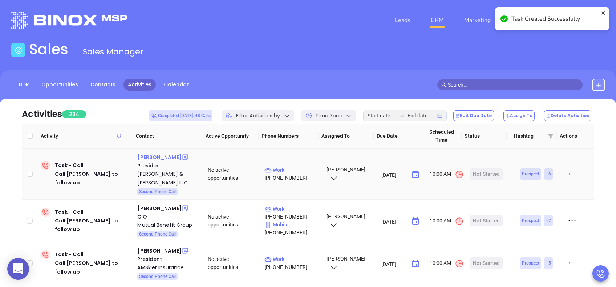
click at [164, 157] on div "David Gusmar" at bounding box center [159, 157] width 44 height 9
click at [295, 170] on p "Work : (724) 224-0550" at bounding box center [291, 174] width 55 height 16
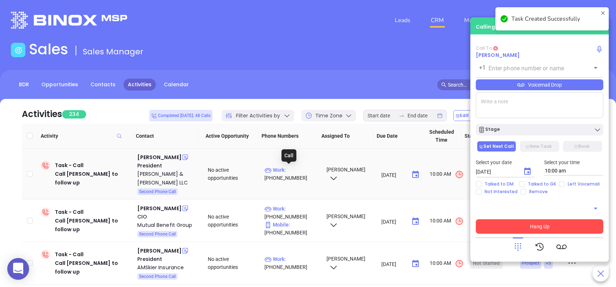
type input "(724) 224-0550"
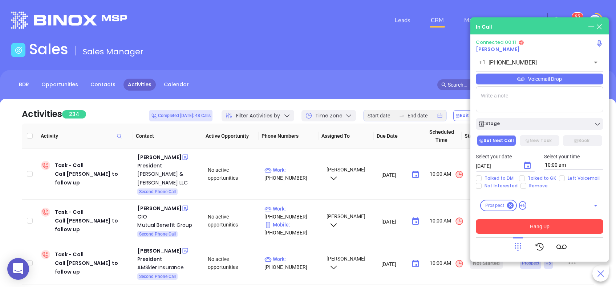
click at [520, 243] on icon at bounding box center [518, 247] width 10 height 10
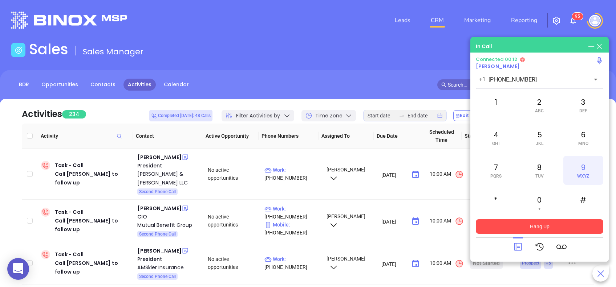
click at [583, 171] on div "9 WXYZ" at bounding box center [583, 170] width 40 height 29
click at [522, 248] on icon at bounding box center [518, 247] width 10 height 10
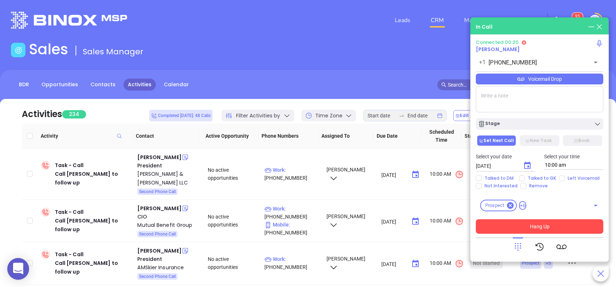
click at [516, 245] on icon at bounding box center [518, 247] width 10 height 10
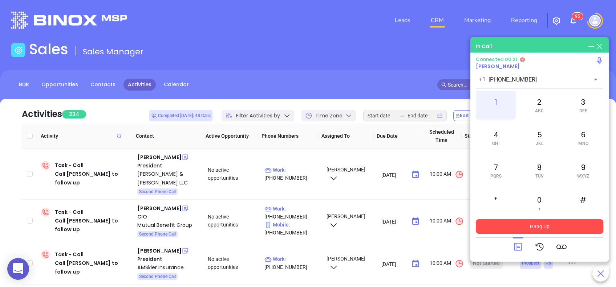
click at [496, 102] on div "1" at bounding box center [495, 105] width 40 height 29
click at [585, 110] on span "DEF" at bounding box center [583, 111] width 8 height 5
click at [540, 106] on div "2 ABC" at bounding box center [539, 105] width 40 height 29
click at [537, 172] on div "8 TUV" at bounding box center [539, 170] width 40 height 29
click at [490, 143] on div "4 GHI" at bounding box center [495, 137] width 40 height 29
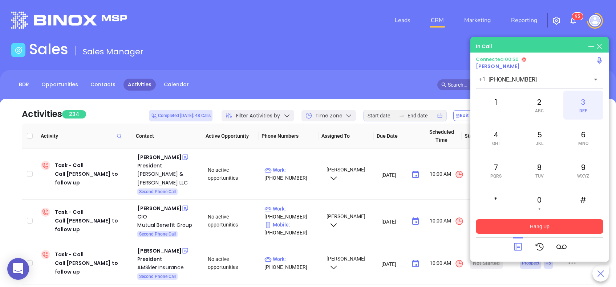
click at [582, 106] on div "3 DEF" at bounding box center [583, 105] width 40 height 29
click at [580, 106] on div "3 DEF" at bounding box center [583, 105] width 40 height 29
click at [544, 102] on div "2 ABC" at bounding box center [539, 105] width 40 height 29
click at [538, 171] on div "8 TUV" at bounding box center [539, 170] width 40 height 29
drag, startPoint x: 495, startPoint y: 144, endPoint x: 509, endPoint y: 134, distance: 16.6
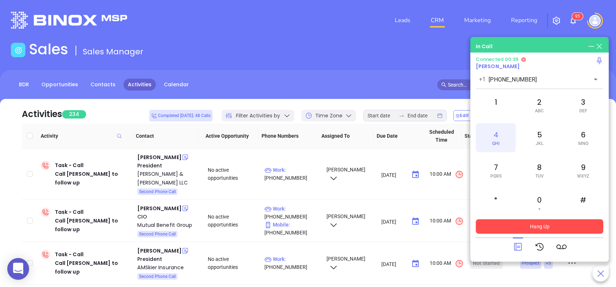
click at [495, 143] on span "GHI" at bounding box center [495, 143] width 7 height 5
click at [583, 105] on div "3 DEF" at bounding box center [583, 105] width 40 height 29
click at [584, 198] on div "#" at bounding box center [583, 203] width 40 height 29
click at [584, 105] on div "3 DEF" at bounding box center [583, 105] width 40 height 29
click at [538, 102] on div "2 ABC" at bounding box center [539, 105] width 40 height 29
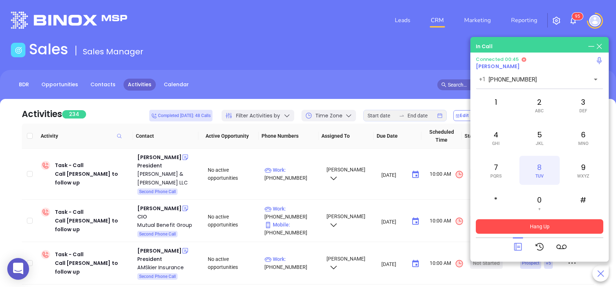
click at [538, 168] on div "8 TUV" at bounding box center [539, 170] width 40 height 29
click at [516, 245] on icon at bounding box center [518, 247] width 10 height 10
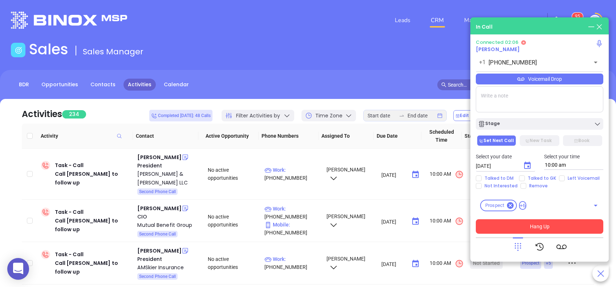
click at [528, 226] on button "Hang Up" at bounding box center [538, 227] width 127 height 15
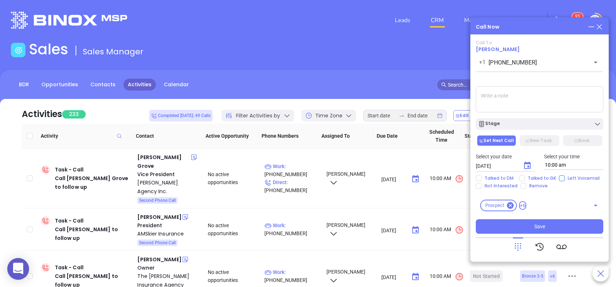
click at [558, 179] on div "Talked to DM Talked to GK Left Voicemail Not Interested Remove" at bounding box center [539, 182] width 136 height 13
click at [559, 179] on input "Left Voicemail" at bounding box center [562, 179] width 6 height 6
checkbox input "true"
click at [531, 167] on icon "Choose date, selected date is Sep 3, 2025" at bounding box center [527, 166] width 9 height 9
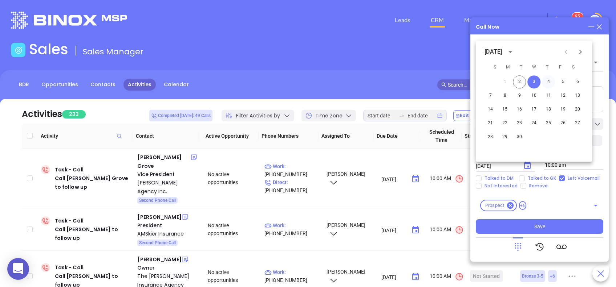
drag, startPoint x: 549, startPoint y: 77, endPoint x: 550, endPoint y: 81, distance: 4.1
click at [550, 77] on button "4" at bounding box center [548, 81] width 13 height 13
type input "09/04/2025"
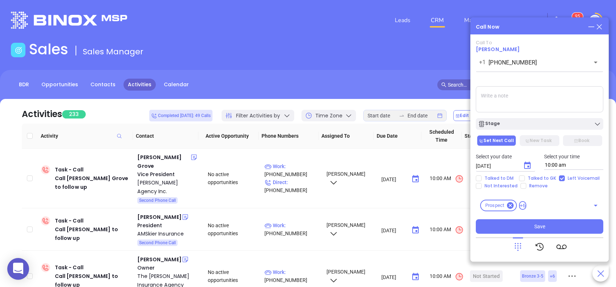
click at [485, 99] on textarea at bounding box center [538, 99] width 127 height 26
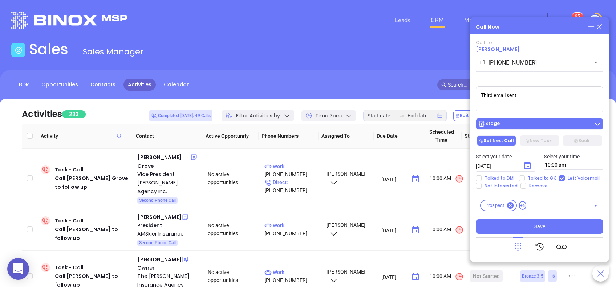
type textarea "Third email sent"
click at [506, 123] on div "Stage" at bounding box center [539, 124] width 123 height 7
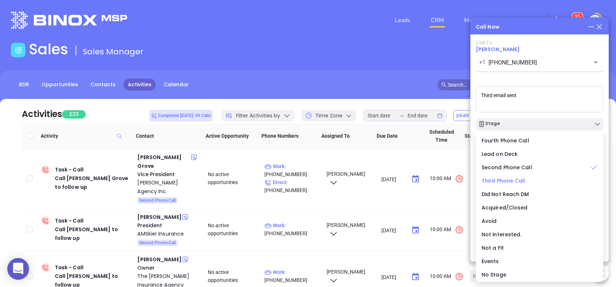
click at [515, 178] on span "Third Phone Call" at bounding box center [503, 180] width 44 height 7
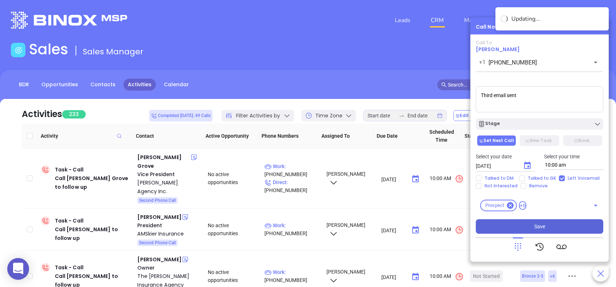
click at [548, 228] on button "Save" at bounding box center [538, 227] width 127 height 15
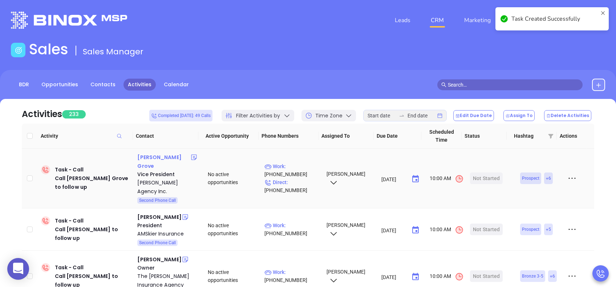
click at [163, 156] on div "Deb P Grove" at bounding box center [163, 161] width 53 height 17
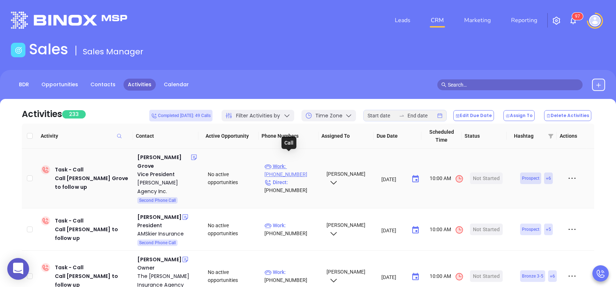
click at [299, 163] on p "Work : (610) 678-0373" at bounding box center [291, 171] width 55 height 16
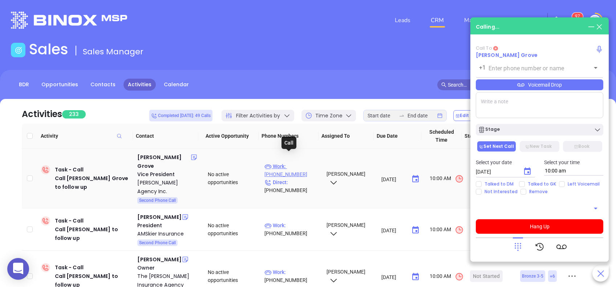
type input "(610) 678-0373"
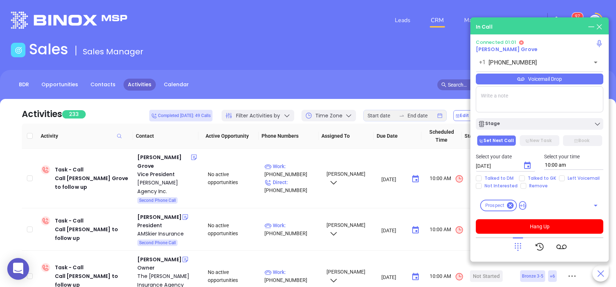
click at [519, 248] on icon at bounding box center [518, 247] width 10 height 10
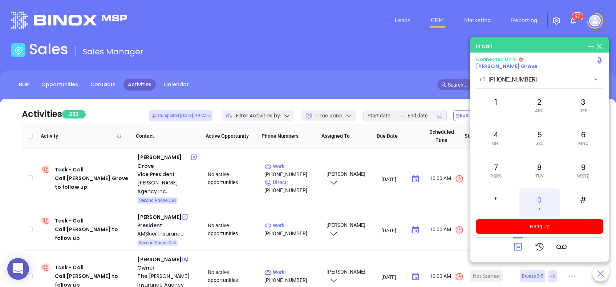
click at [543, 199] on div "0 +" at bounding box center [539, 203] width 40 height 29
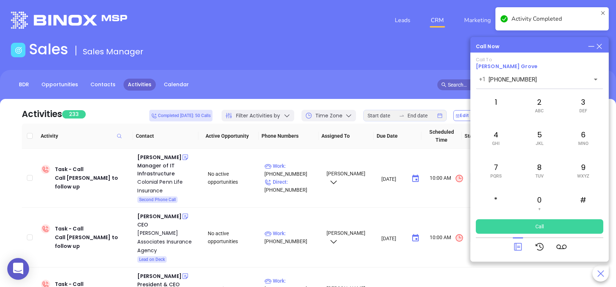
click at [517, 249] on icon at bounding box center [518, 247] width 10 height 10
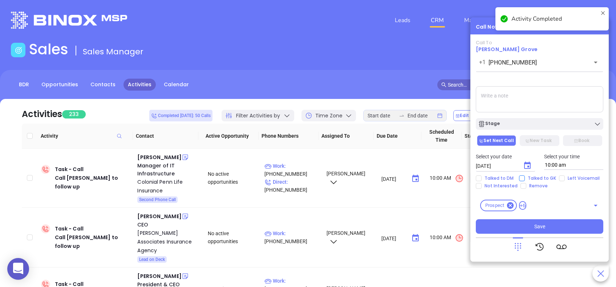
click at [534, 179] on span "Talked to GK" at bounding box center [541, 179] width 34 height 6
click at [524, 179] on input "Talked to GK" at bounding box center [522, 179] width 6 height 6
checkbox input "true"
click at [525, 128] on button "Stage" at bounding box center [538, 124] width 127 height 12
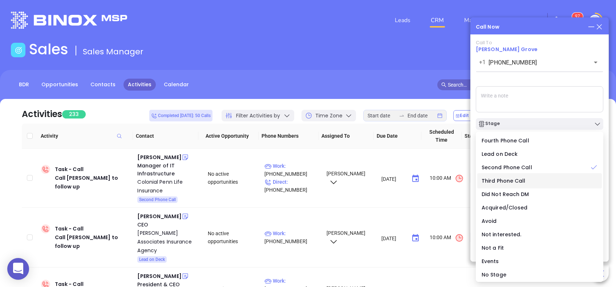
drag, startPoint x: 519, startPoint y: 181, endPoint x: 303, endPoint y: 82, distance: 236.9
click at [519, 181] on span "Third Phone Call" at bounding box center [503, 180] width 44 height 7
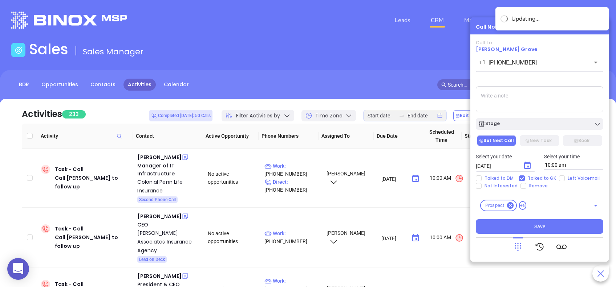
click at [496, 96] on textarea at bounding box center [538, 99] width 127 height 26
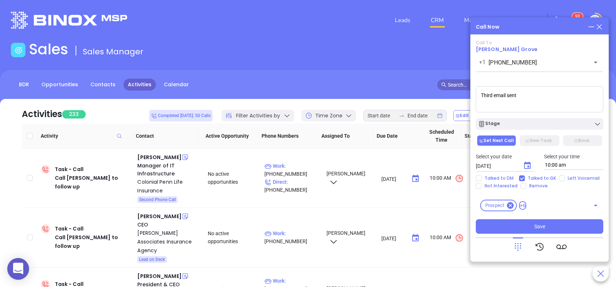
type textarea "Third email sent"
click at [525, 167] on icon "Choose date, selected date is Sep 3, 2025" at bounding box center [527, 166] width 9 height 9
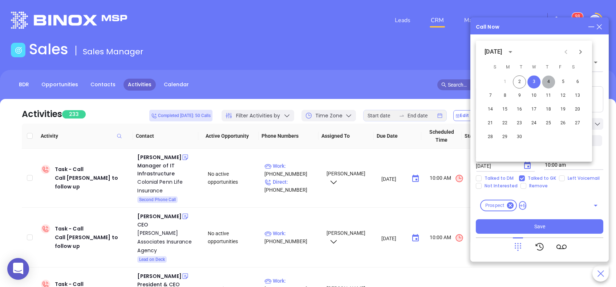
click at [547, 80] on button "4" at bounding box center [548, 81] width 13 height 13
type input "09/04/2025"
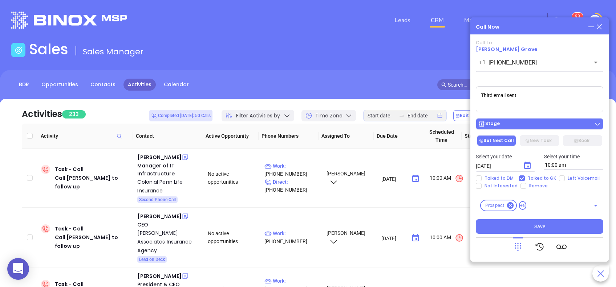
click at [547, 122] on div "Stage" at bounding box center [539, 124] width 123 height 7
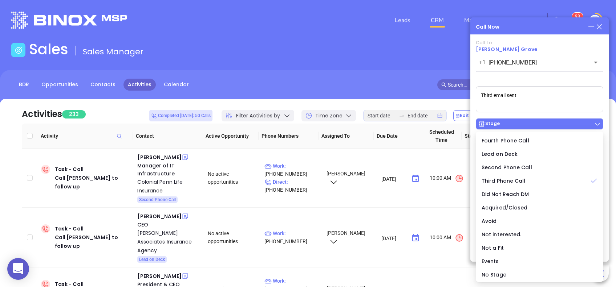
click at [547, 122] on div "Stage" at bounding box center [539, 124] width 123 height 7
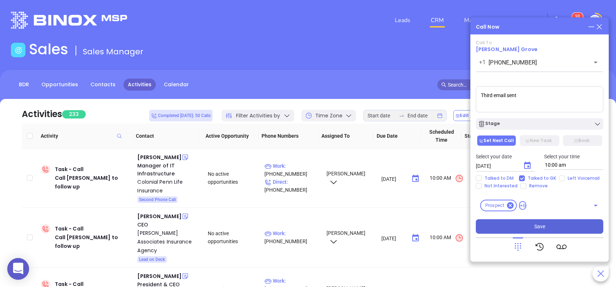
click at [526, 227] on button "Save" at bounding box center [538, 227] width 127 height 15
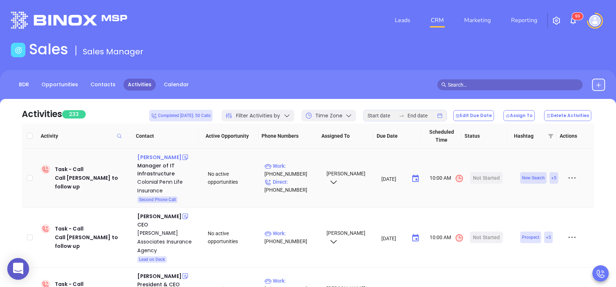
click at [163, 158] on div "Lynn Johnson" at bounding box center [159, 157] width 44 height 9
click at [297, 165] on p "Work : (877) 877-8052" at bounding box center [291, 170] width 55 height 16
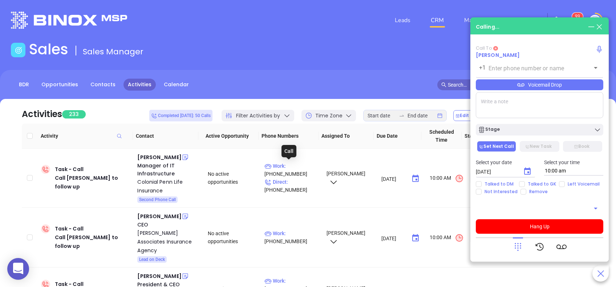
type input "(877) 877-8052"
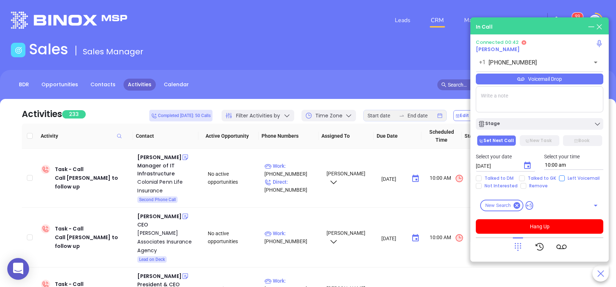
click at [560, 177] on input "Left Voicemail" at bounding box center [562, 179] width 6 height 6
checkbox input "true"
click at [543, 225] on button "Hang Up" at bounding box center [538, 227] width 127 height 15
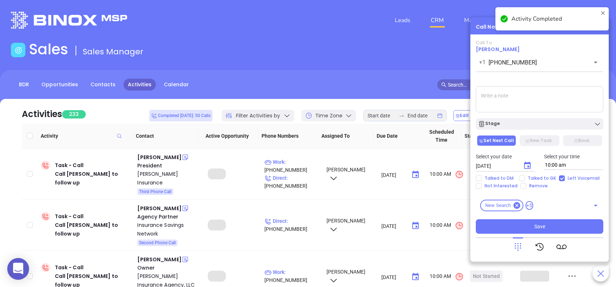
click at [530, 167] on icon "Choose date, selected date is Sep 3, 2025" at bounding box center [527, 166] width 9 height 9
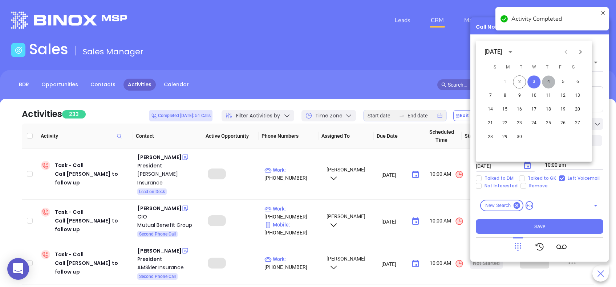
click at [548, 81] on button "4" at bounding box center [548, 81] width 13 height 13
type input "09/04/2025"
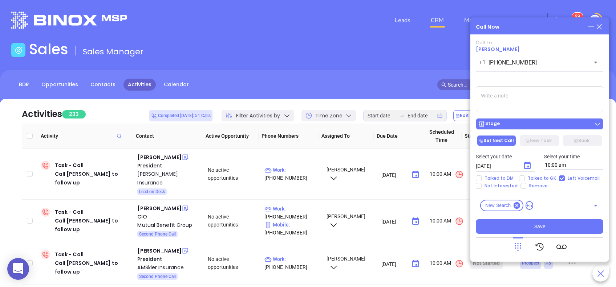
click at [519, 125] on div "Stage" at bounding box center [539, 124] width 123 height 7
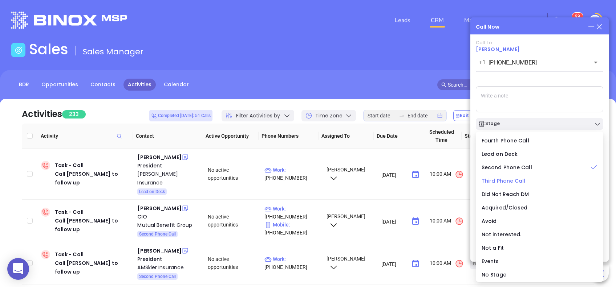
click at [516, 180] on span "Third Phone Call" at bounding box center [503, 180] width 44 height 7
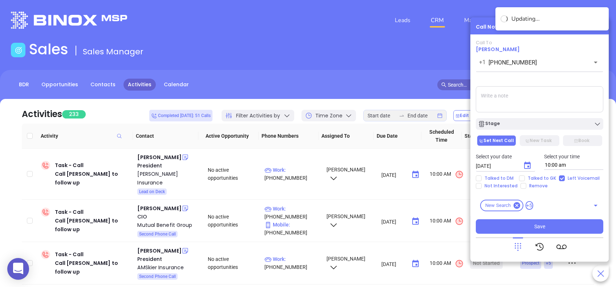
click at [513, 100] on textarea at bounding box center [538, 99] width 127 height 26
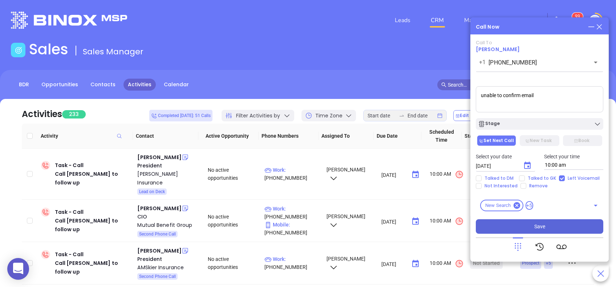
type textarea "unable to confirm email"
click at [565, 224] on button "Save" at bounding box center [538, 227] width 127 height 15
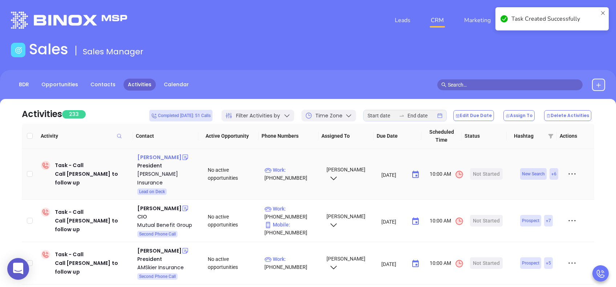
click at [160, 155] on div "Tom Sanders" at bounding box center [159, 157] width 44 height 9
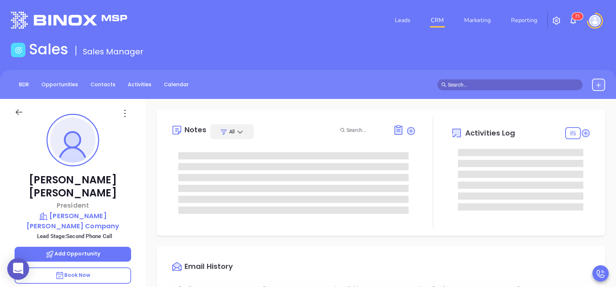
type input "[DATE]"
type input "[PERSON_NAME]"
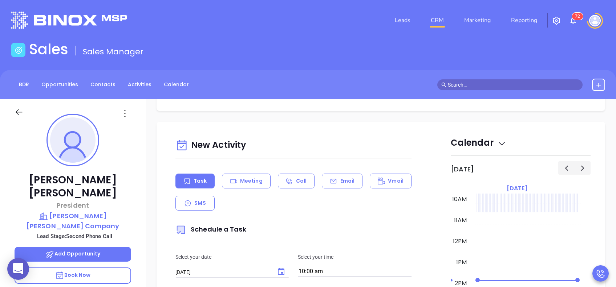
scroll to position [339, 0]
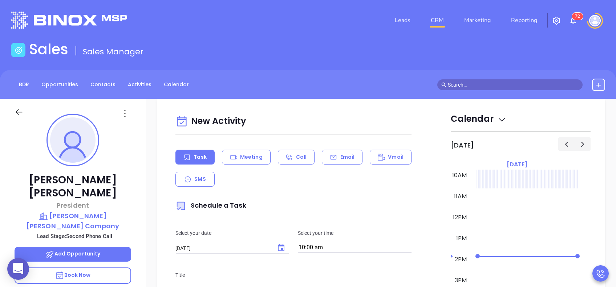
click at [315, 152] on div "Task Meeting Call Email Vmail SMS" at bounding box center [293, 168] width 236 height 37
click at [330, 159] on icon at bounding box center [333, 157] width 7 height 7
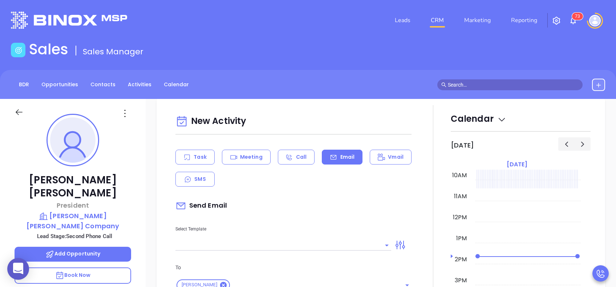
scroll to position [387, 0]
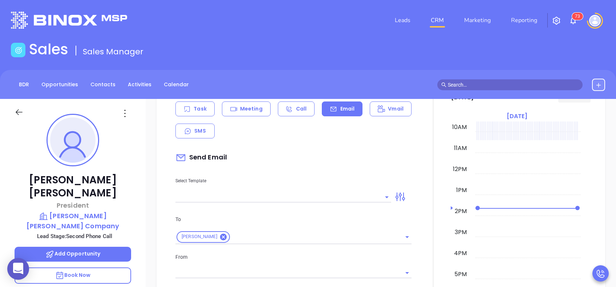
click at [343, 196] on input "text" at bounding box center [277, 197] width 205 height 11
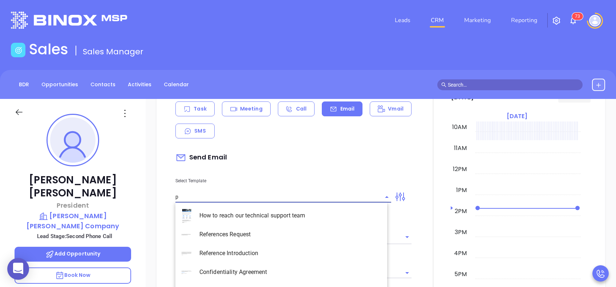
type input "pa"
type input "[PERSON_NAME]"
click at [300, 233] on li "PA Insurance 0625 - Email 2" at bounding box center [281, 234] width 212 height 19
type input "PA Insurance 0625 - Email 2"
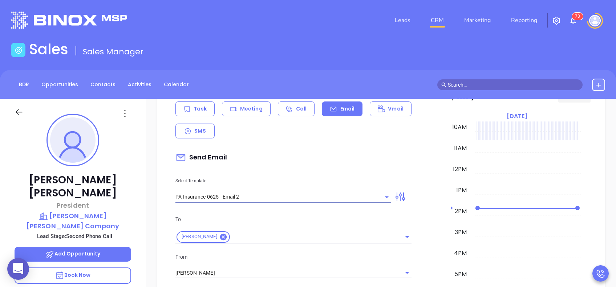
type input "[PERSON_NAME] You’re not alone — most PA agencies haven’t done this yet"
click at [240, 267] on div "[PERSON_NAME]" at bounding box center [293, 273] width 236 height 12
type input "PA Insurance 0625 - Email 2"
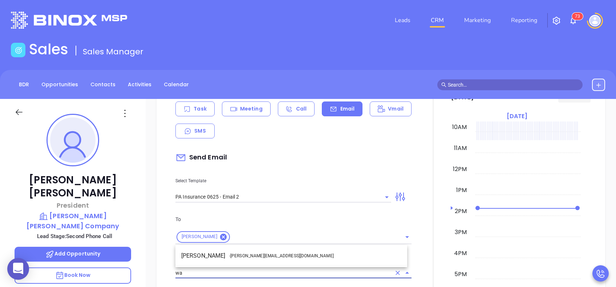
click at [252, 256] on span "- [PERSON_NAME][EMAIL_ADDRESS][DOMAIN_NAME]" at bounding box center [281, 256] width 105 height 7
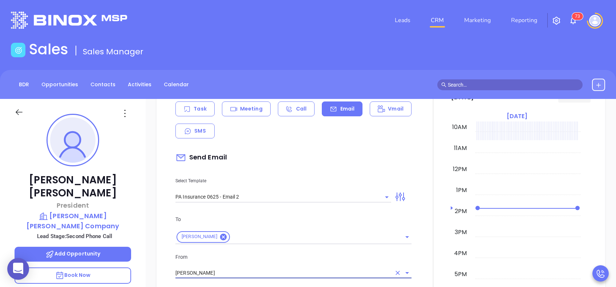
type input "[PERSON_NAME]"
click at [299, 255] on p "From" at bounding box center [293, 257] width 236 height 8
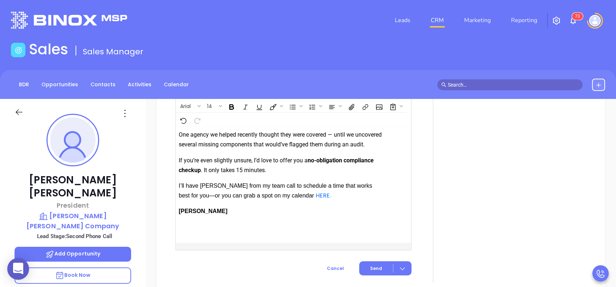
scroll to position [871, 0]
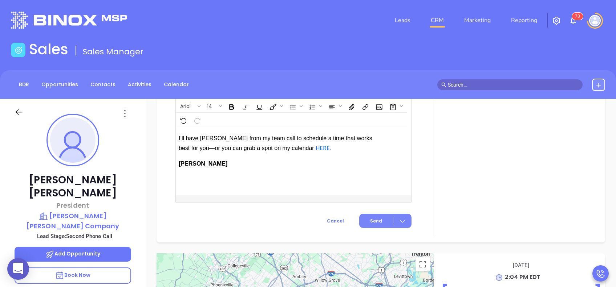
click at [376, 228] on button "Send" at bounding box center [385, 221] width 52 height 14
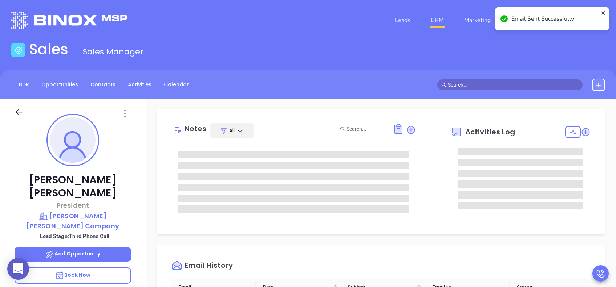
scroll to position [0, 0]
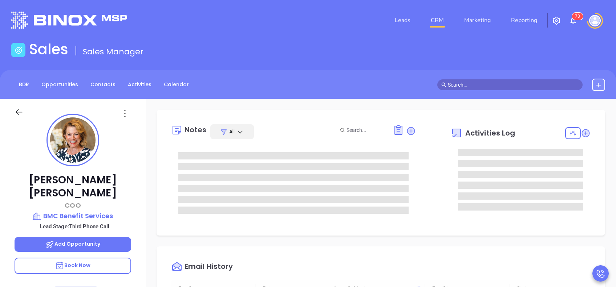
type input "10:00 am"
type input "[DATE]"
type input "[PERSON_NAME]"
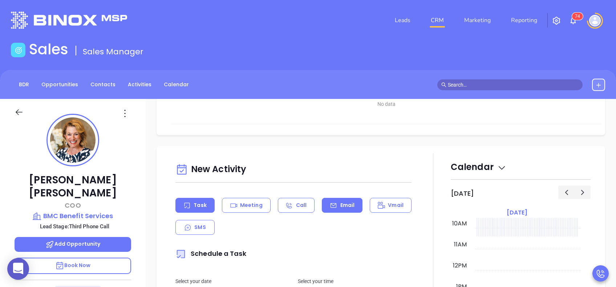
click at [347, 205] on p "Email" at bounding box center [347, 206] width 15 height 8
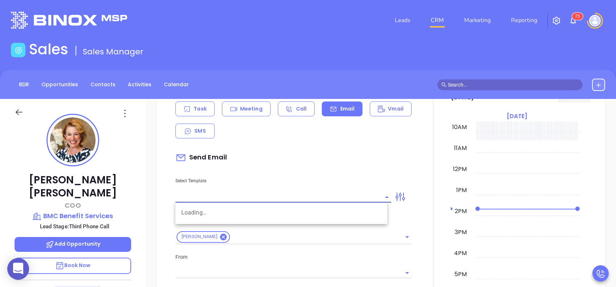
click at [360, 195] on input "text" at bounding box center [277, 197] width 205 height 11
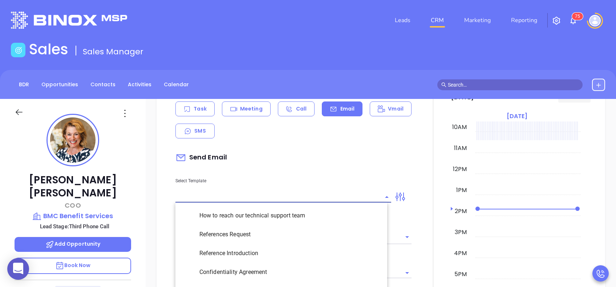
type input "[PERSON_NAME]"
click at [311, 272] on li "PA Insurance 0625 - Email 4" at bounding box center [281, 272] width 212 height 19
type input "PA Insurance 0625 - Email 4"
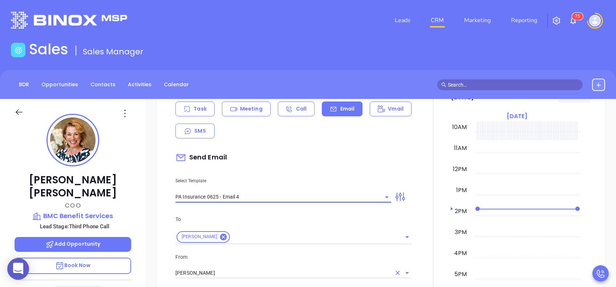
type input "Last attempt—are you still considering this?"
type input "PA Insurance 0625 - Email 4"
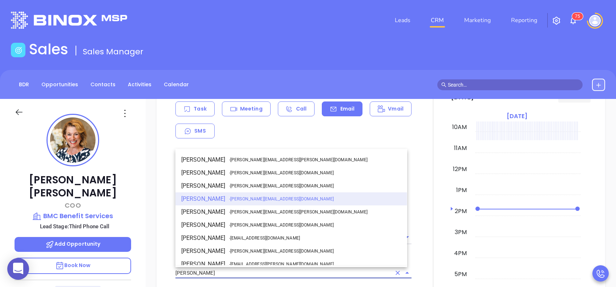
click at [307, 273] on input "[PERSON_NAME]" at bounding box center [283, 273] width 216 height 11
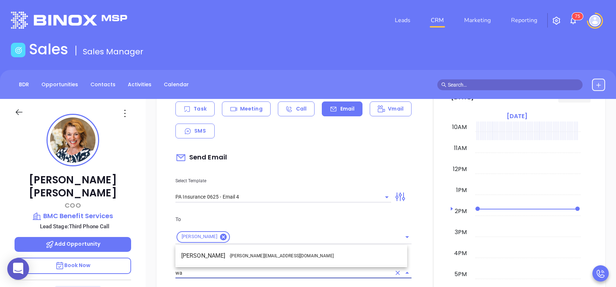
click at [297, 257] on li "Walter Contreras - [EMAIL_ADDRESS][DOMAIN_NAME]" at bounding box center [291, 256] width 232 height 13
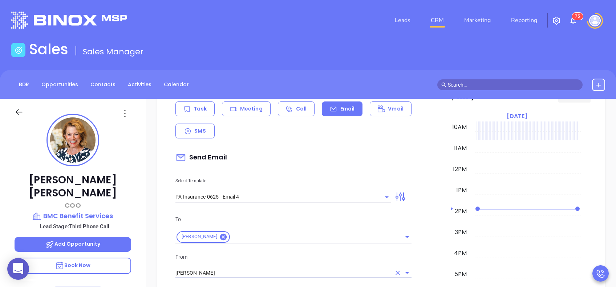
type input "[PERSON_NAME]"
click at [312, 263] on div "From Walter Contreras" at bounding box center [293, 266] width 245 height 26
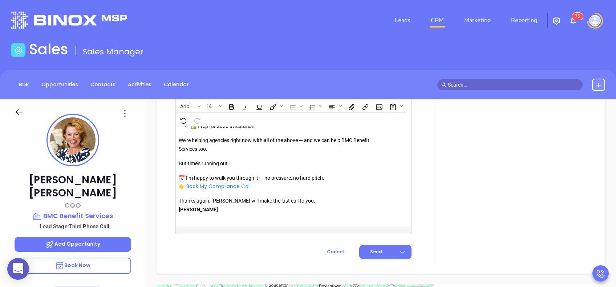
scroll to position [855, 0]
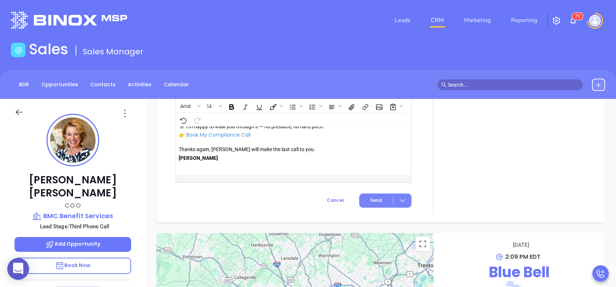
click at [372, 198] on span "Send" at bounding box center [376, 200] width 12 height 7
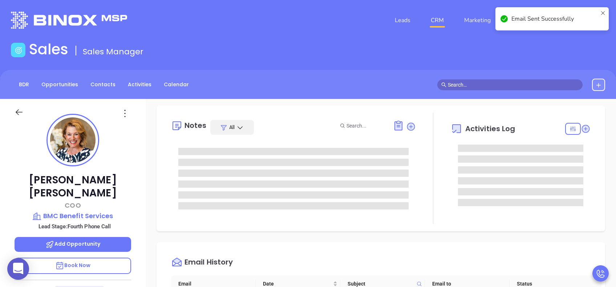
scroll to position [0, 0]
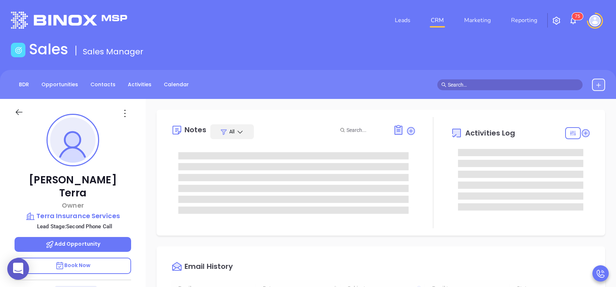
type input "[DATE]"
type input "[PERSON_NAME]"
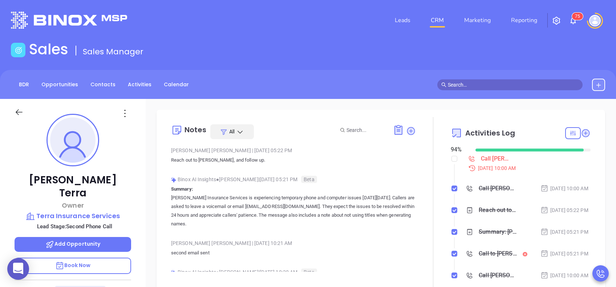
click at [328, 90] on div "BDR Opportunities Contacts Activities Calendar" at bounding box center [308, 85] width 616 height 12
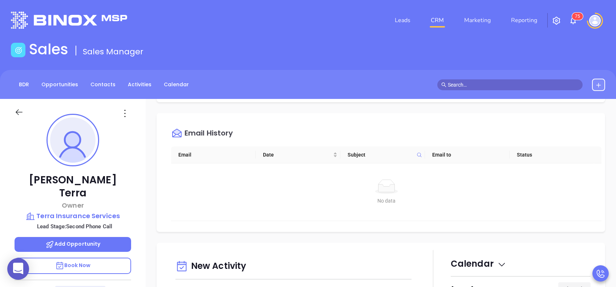
scroll to position [339, 0]
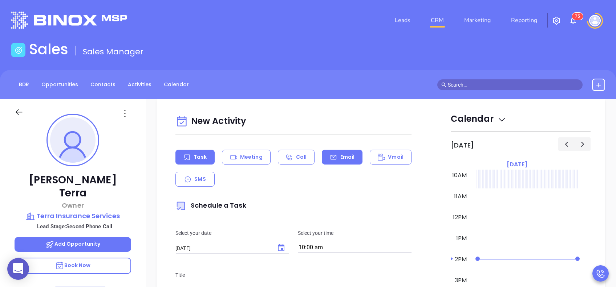
click at [343, 156] on p "Email" at bounding box center [347, 158] width 15 height 8
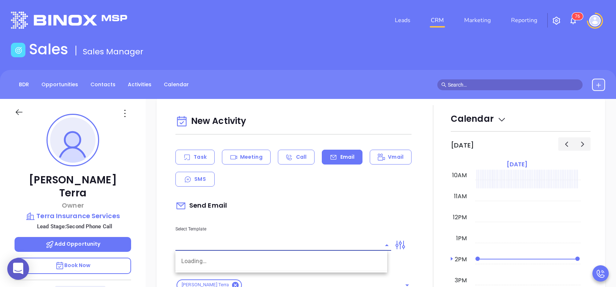
click at [345, 243] on input "text" at bounding box center [277, 245] width 205 height 11
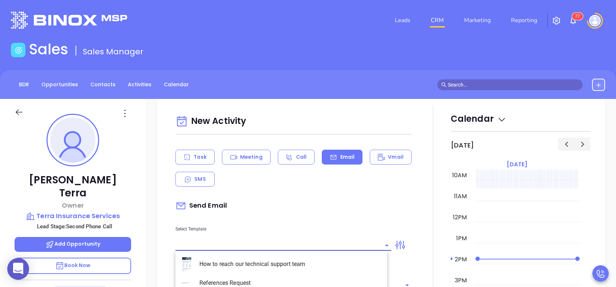
type input "[PERSON_NAME]"
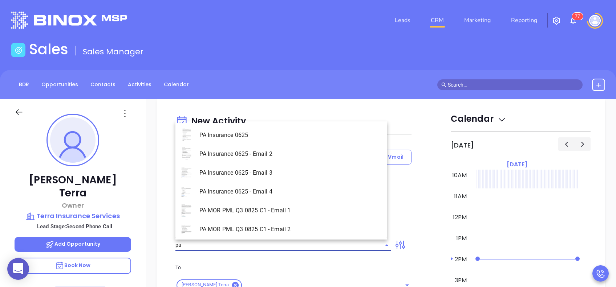
click at [277, 176] on li "PA Insurance 0625 - Email 3" at bounding box center [281, 173] width 212 height 19
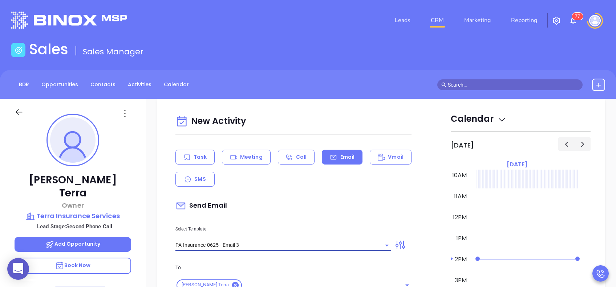
type input "PA Insurance 0625 - Email 3"
click at [309, 215] on div "Select Template PA Insurance 0625 - Email 3" at bounding box center [283, 233] width 224 height 37
type input "What one PA agency discovered (and why it mattered)"
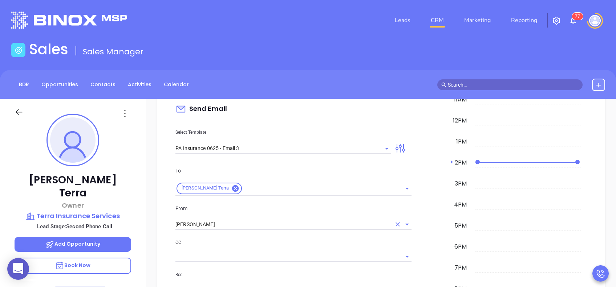
click at [247, 220] on input "[PERSON_NAME]" at bounding box center [283, 225] width 216 height 11
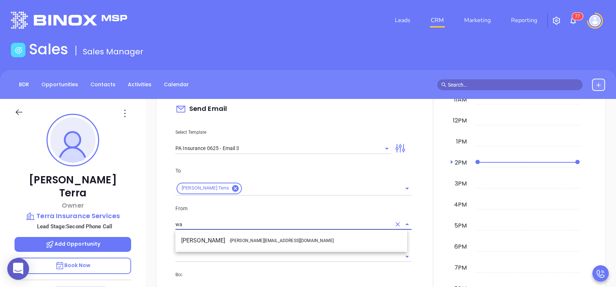
drag, startPoint x: 265, startPoint y: 242, endPoint x: 276, endPoint y: 242, distance: 11.3
click at [266, 242] on span "- [PERSON_NAME][EMAIL_ADDRESS][DOMAIN_NAME]" at bounding box center [281, 241] width 105 height 7
type input "[PERSON_NAME]"
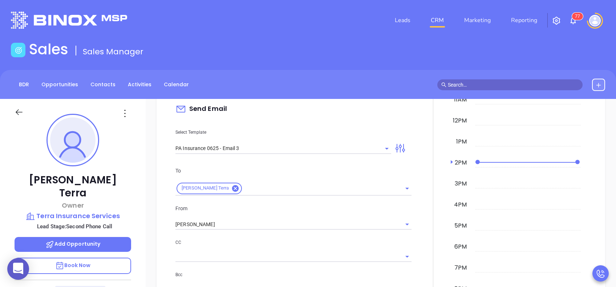
click at [283, 241] on p "CC" at bounding box center [293, 243] width 236 height 8
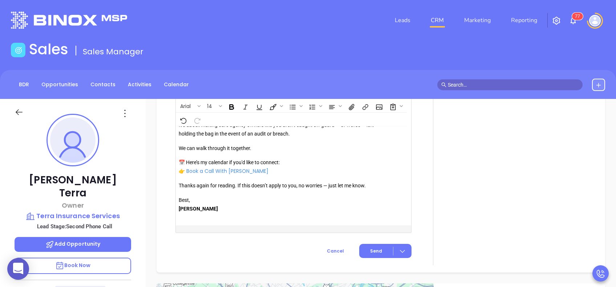
scroll to position [864, 0]
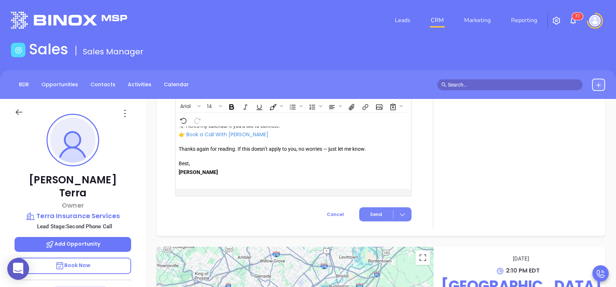
click at [377, 219] on button "Send" at bounding box center [385, 215] width 52 height 14
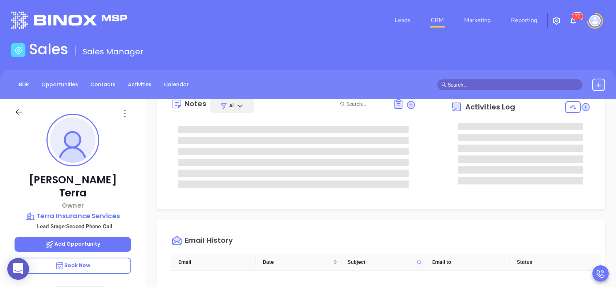
scroll to position [48, 0]
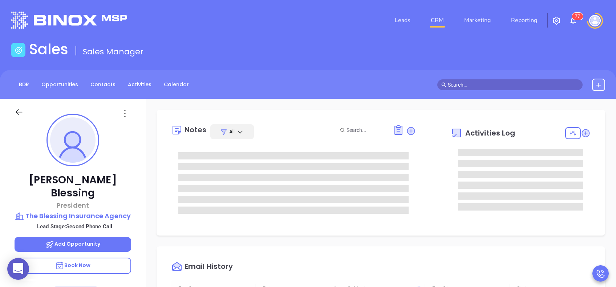
type input "[DATE]"
type input "[PERSON_NAME]"
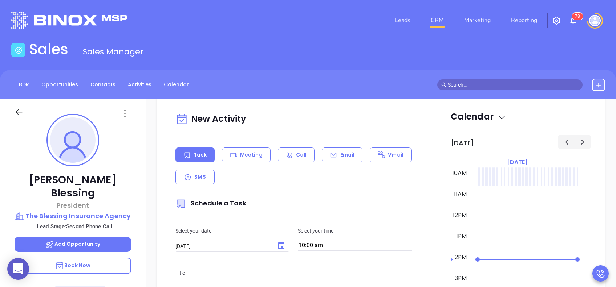
scroll to position [387, 0]
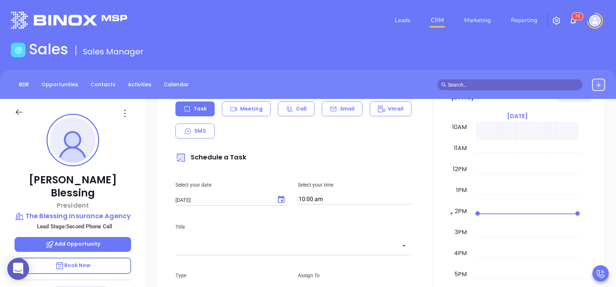
click at [344, 111] on p "Email" at bounding box center [347, 109] width 15 height 8
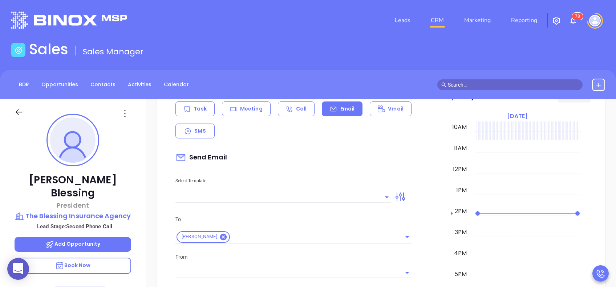
click at [332, 196] on input "text" at bounding box center [277, 197] width 205 height 11
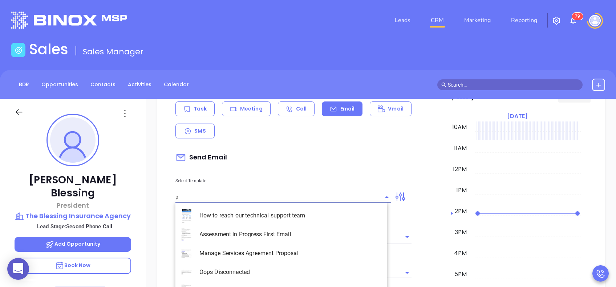
type input "pa"
type input "[PERSON_NAME]"
click at [297, 245] on li "PA Insurance 0625 - Email 3" at bounding box center [281, 253] width 212 height 19
type input "PA Insurance 0625 - Email 3"
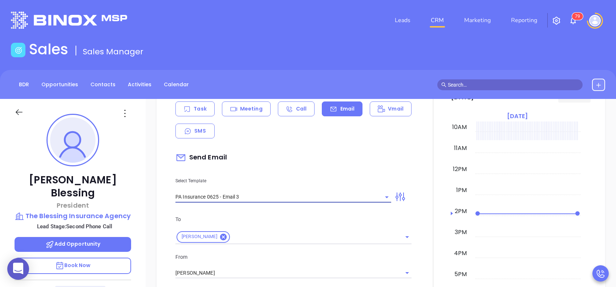
type input "What one PA agency discovered (and why it mattered)"
type input "PA Insurance 0625 - Email 3"
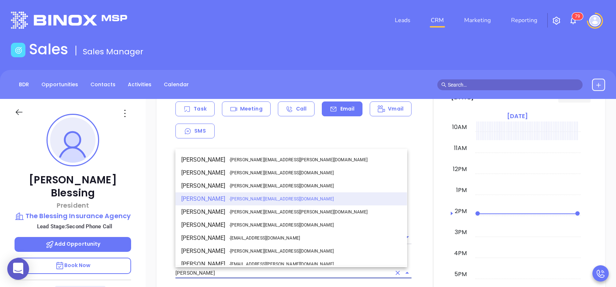
click at [294, 271] on input "[PERSON_NAME]" at bounding box center [283, 273] width 216 height 11
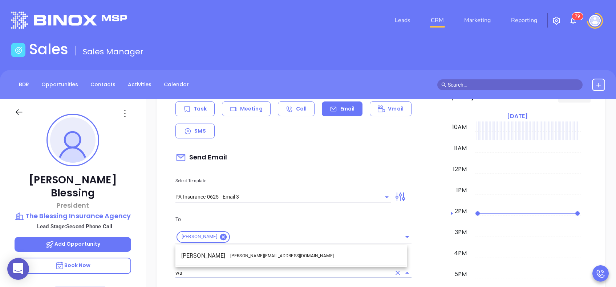
click at [270, 254] on li "Walter Contreras - [EMAIL_ADDRESS][DOMAIN_NAME]" at bounding box center [291, 256] width 232 height 13
type input "[PERSON_NAME]"
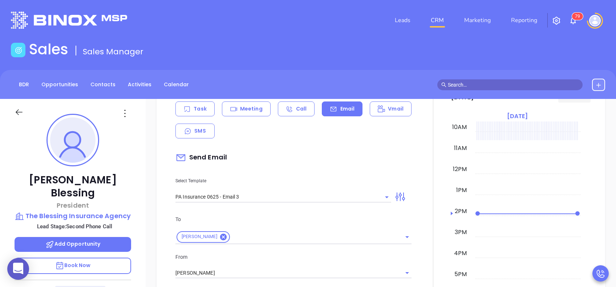
click at [294, 258] on p "From" at bounding box center [293, 257] width 236 height 8
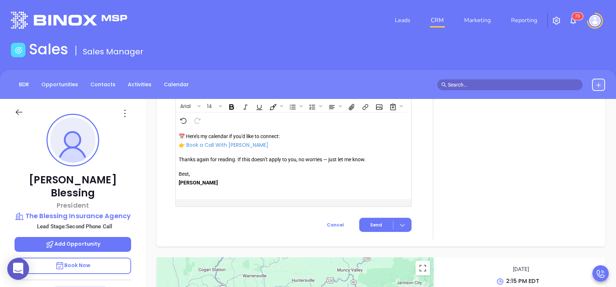
scroll to position [855, 0]
click at [370, 225] on span "Send" at bounding box center [376, 224] width 12 height 7
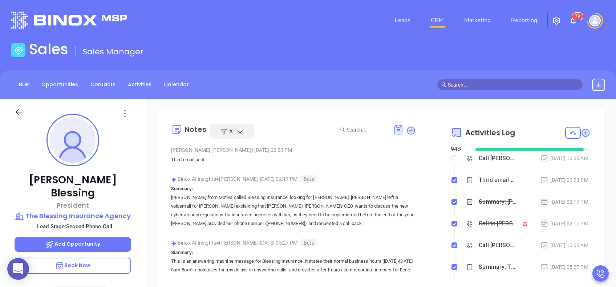
scroll to position [0, 0]
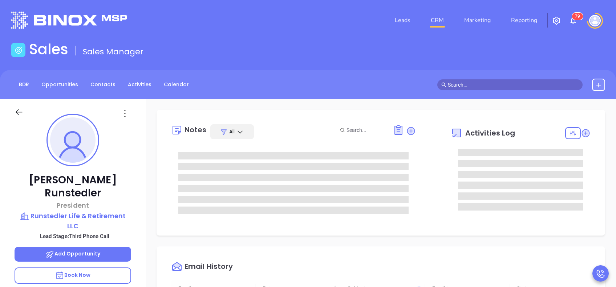
type input "[DATE]"
type input "[PERSON_NAME]"
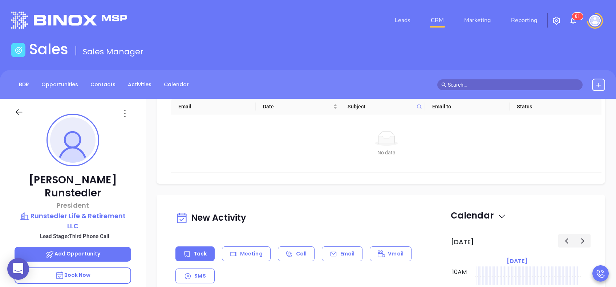
scroll to position [339, 0]
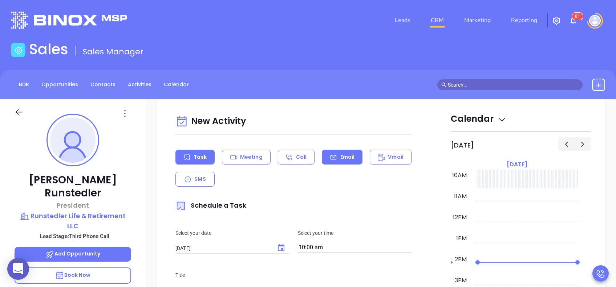
click at [343, 159] on p "Email" at bounding box center [347, 158] width 15 height 8
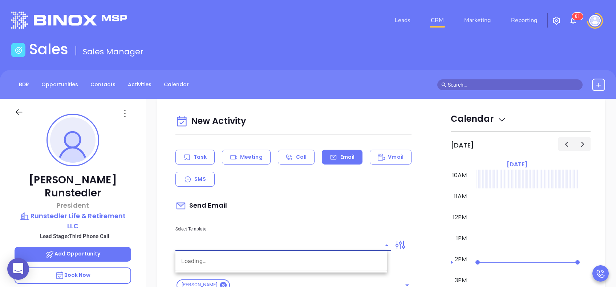
click at [352, 246] on input "text" at bounding box center [277, 245] width 205 height 11
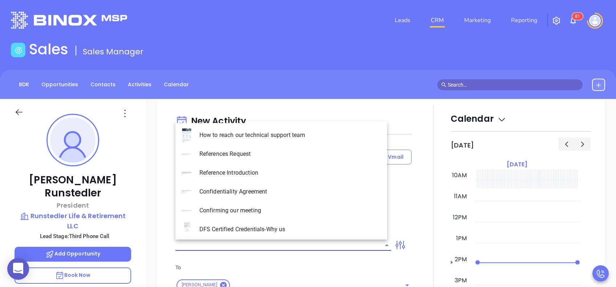
type input "[PERSON_NAME]"
click at [292, 193] on li "PA Insurance 0625 - Email 4" at bounding box center [281, 192] width 212 height 19
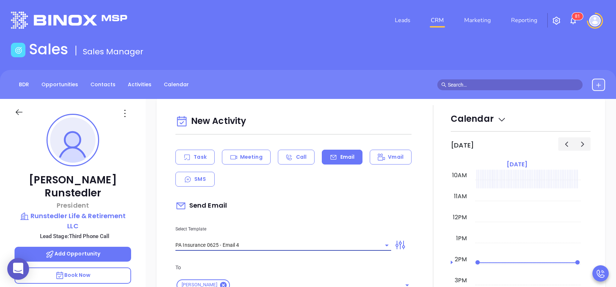
type input "PA Insurance 0625 - Email 4"
click at [326, 222] on div "Select Template PA Insurance 0625 - Email 4" at bounding box center [283, 233] width 224 height 37
type input "Last attempt—are you still considering this?"
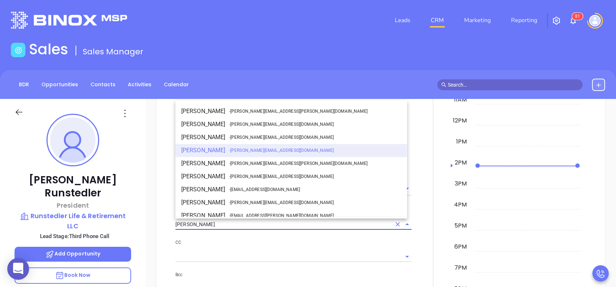
click at [254, 224] on input "[PERSON_NAME]" at bounding box center [283, 225] width 216 height 11
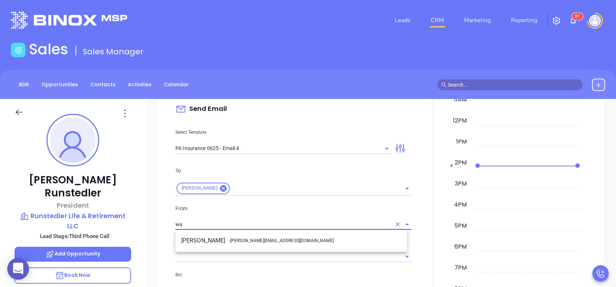
click at [262, 238] on span "- [PERSON_NAME][EMAIL_ADDRESS][DOMAIN_NAME]" at bounding box center [281, 241] width 105 height 7
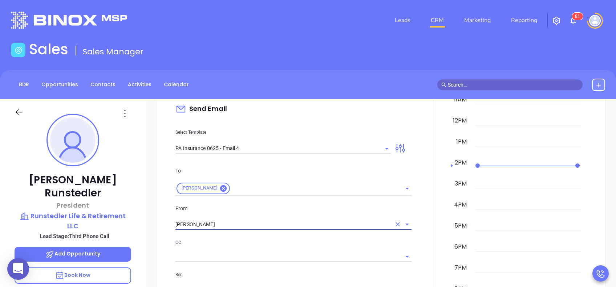
type input "[PERSON_NAME]"
click at [306, 243] on p "CC" at bounding box center [293, 243] width 236 height 8
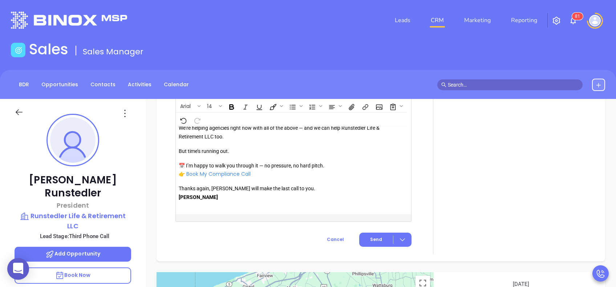
scroll to position [845, 0]
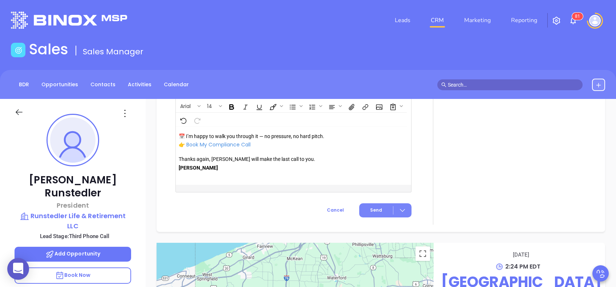
click at [372, 208] on span "Send" at bounding box center [376, 210] width 12 height 7
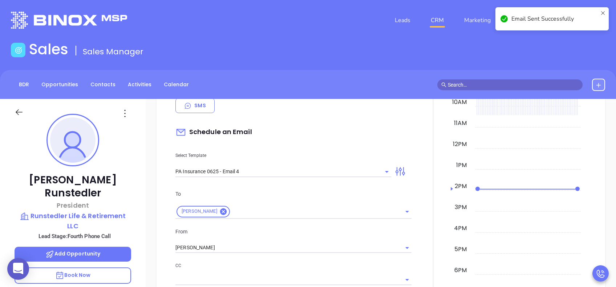
scroll to position [352, 0]
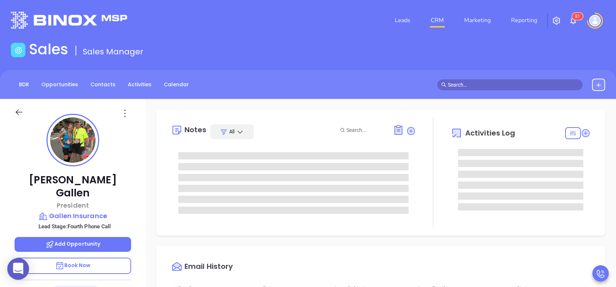
type input "[DATE]"
type input "[PERSON_NAME]"
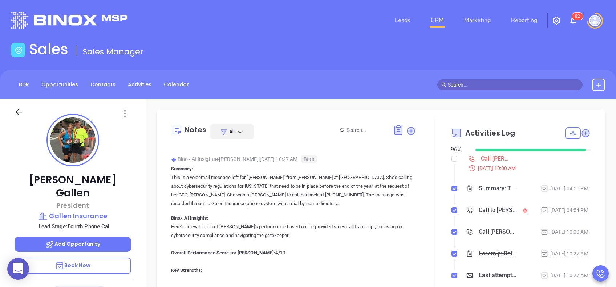
scroll to position [0, 0]
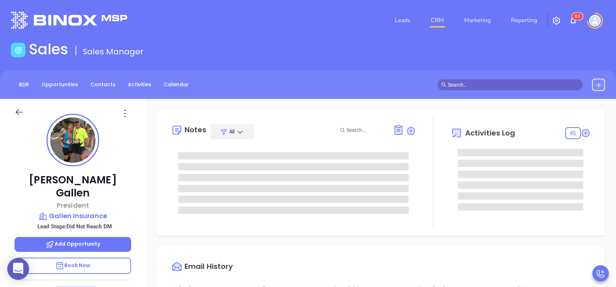
type input "[DATE]"
type input "[PERSON_NAME]"
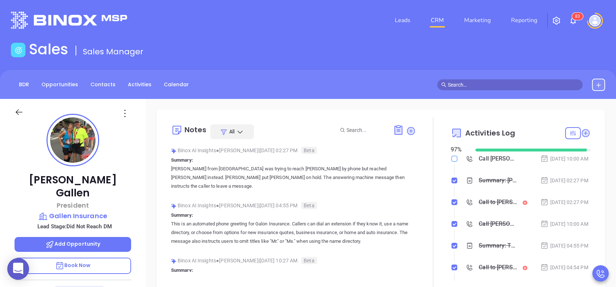
click at [451, 158] on input "checkbox" at bounding box center [454, 159] width 6 height 6
checkbox input "true"
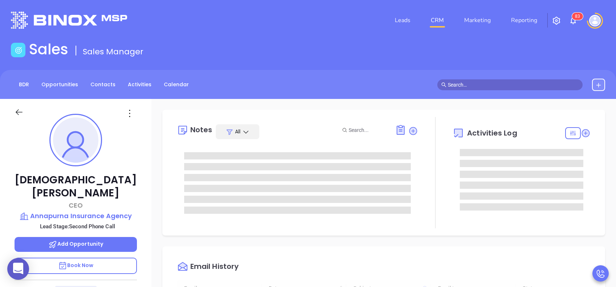
type input "[DATE]"
type input "[PERSON_NAME]"
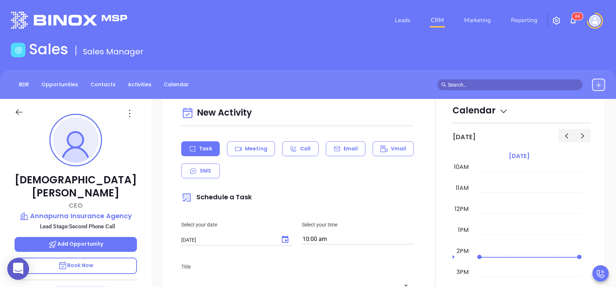
scroll to position [387, 0]
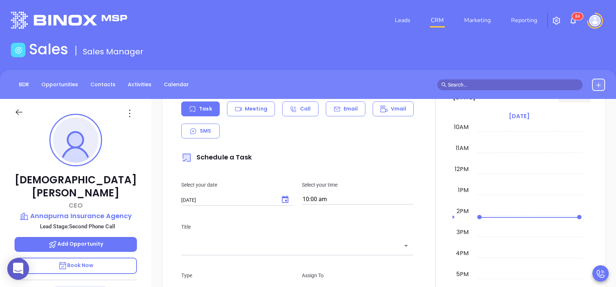
click div "Email"
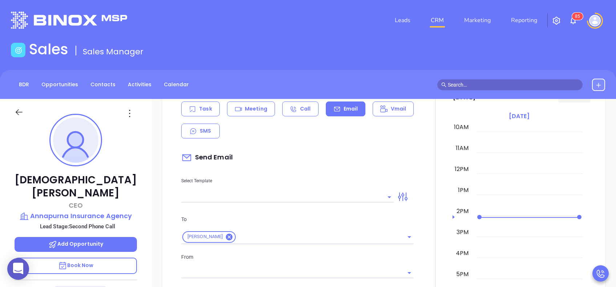
click div "Select Template"
type input "[PERSON_NAME]"
click input "text"
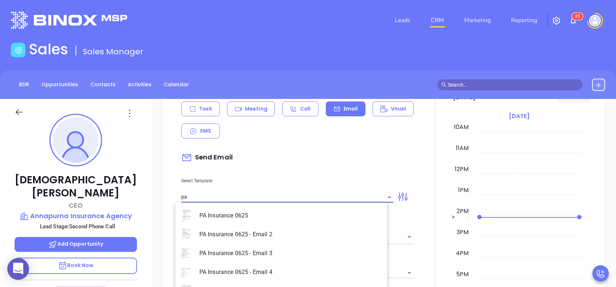
click li "PA Insurance 0625 - Email 3"
type input "PA Insurance 0625 - Email 3"
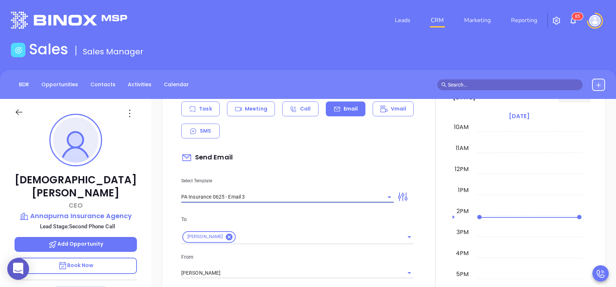
type input "What one PA agency discovered (and why it mattered)"
type input "PA Insurance 0625 - Email 3"
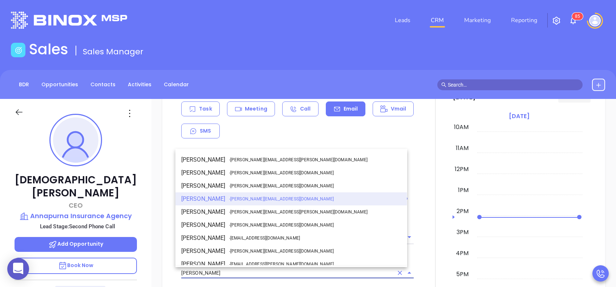
click input "[PERSON_NAME]"
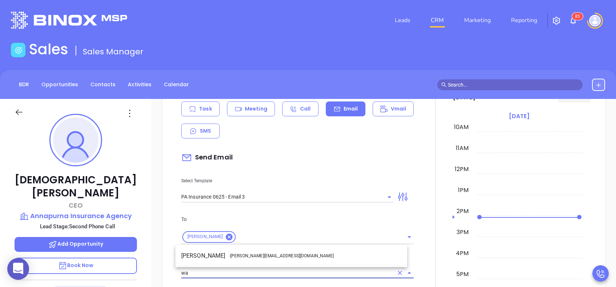
click li "Walter Contreras - walter@motiva.net"
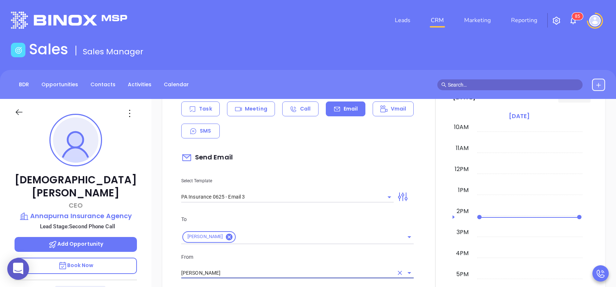
type input "[PERSON_NAME]"
drag, startPoint x: 294, startPoint y: 255, endPoint x: 299, endPoint y: 254, distance: 5.3
click p "From"
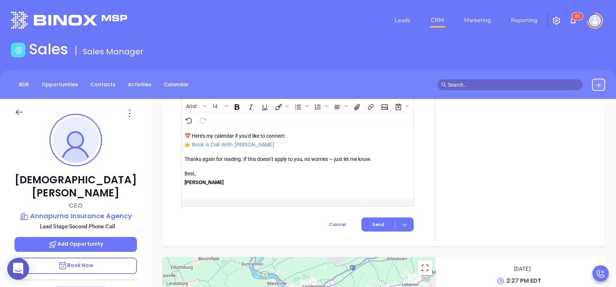
scroll to position [869, 0]
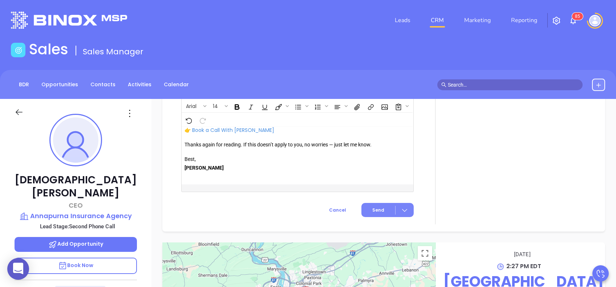
click span "Send"
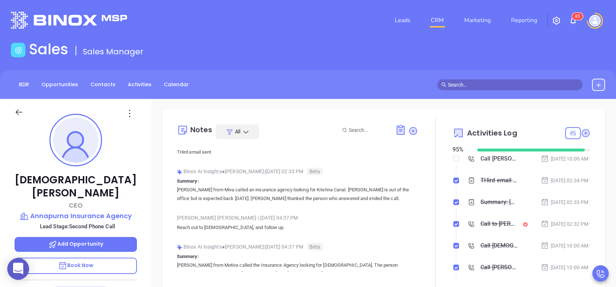
scroll to position [0, 0]
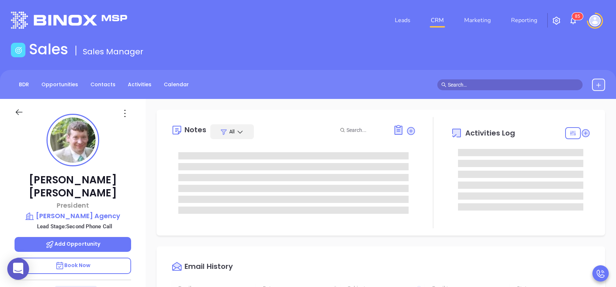
type input "[DATE]"
type input "[PERSON_NAME]"
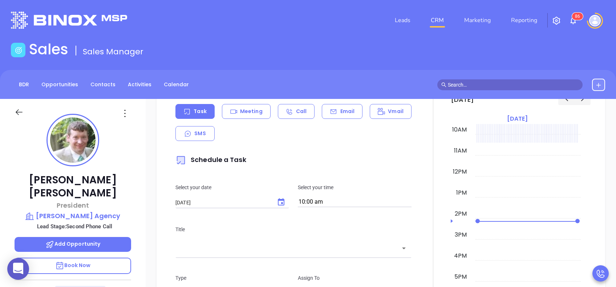
scroll to position [387, 0]
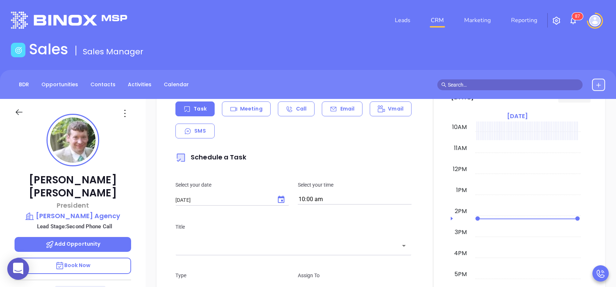
click at [338, 200] on input "10:00 am" at bounding box center [355, 200] width 114 height 10
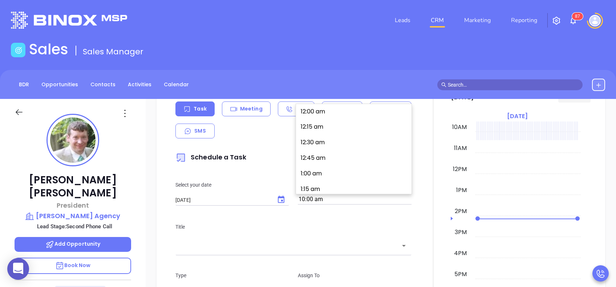
scroll to position [609, 0]
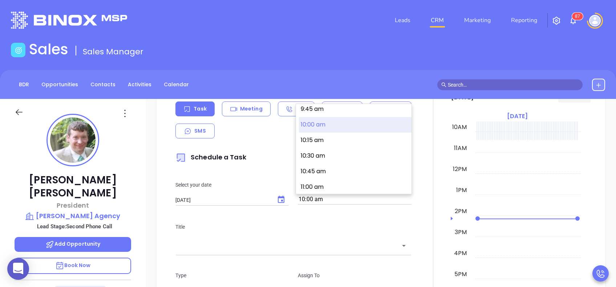
click at [262, 128] on div "Task Meeting Call Email Vmail SMS" at bounding box center [293, 120] width 236 height 37
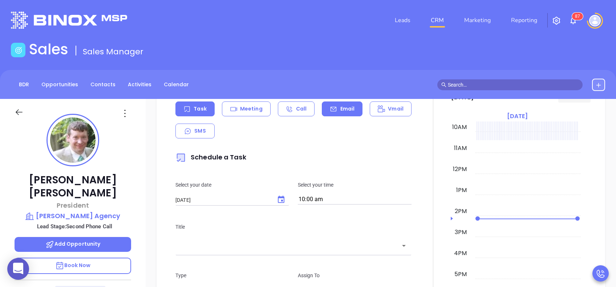
click at [334, 108] on div "Email" at bounding box center [342, 109] width 41 height 15
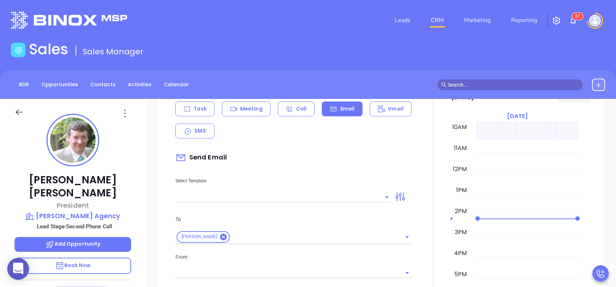
click at [334, 195] on input "text" at bounding box center [277, 197] width 205 height 11
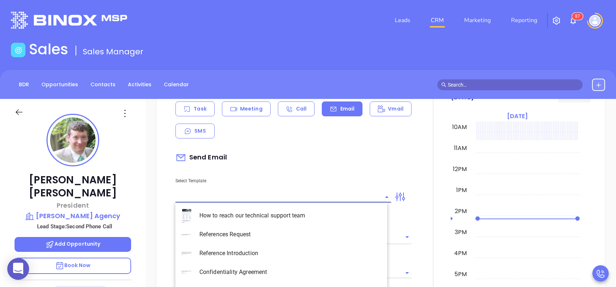
type input "[PERSON_NAME]"
click at [292, 250] on li "PA Insurance 0625 - Email 3" at bounding box center [281, 253] width 212 height 19
type input "PA Insurance 0625 - Email 3"
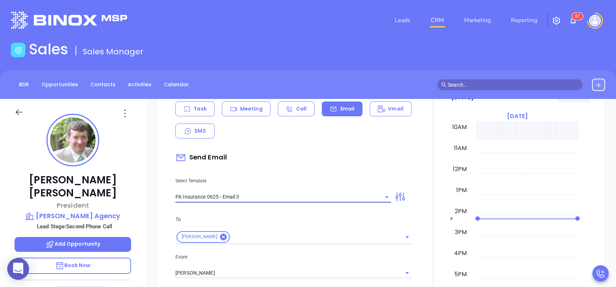
type input "What one PA agency discovered (and why it mattered)"
type input "PA Insurance 0625 - Email 3"
click at [246, 273] on input "[PERSON_NAME]" at bounding box center [283, 273] width 216 height 11
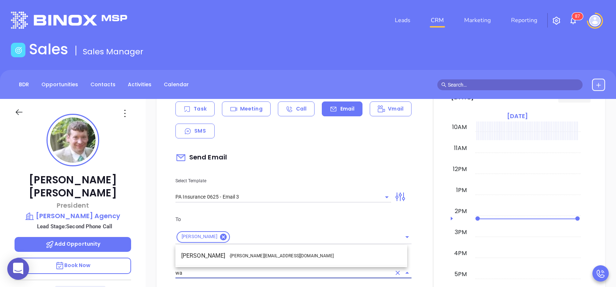
click at [261, 256] on span "- walter@motiva.net" at bounding box center [281, 256] width 105 height 7
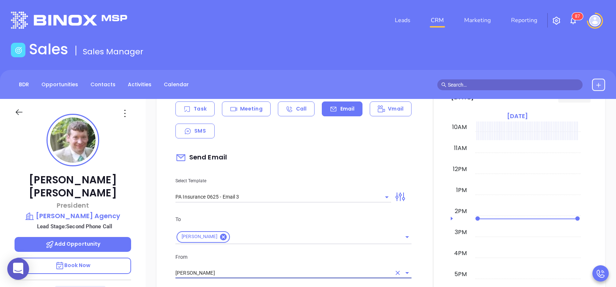
type input "Walter Contreras"
drag, startPoint x: 294, startPoint y: 264, endPoint x: 298, endPoint y: 261, distance: 5.0
click at [296, 263] on div "From Walter Contreras" at bounding box center [293, 266] width 245 height 26
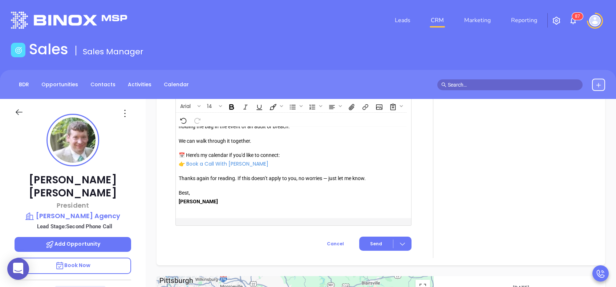
scroll to position [841, 0]
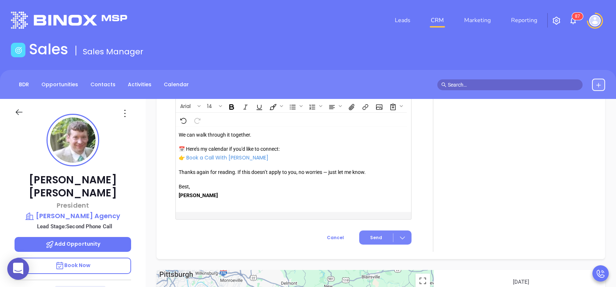
click at [370, 237] on span "Send" at bounding box center [376, 238] width 12 height 7
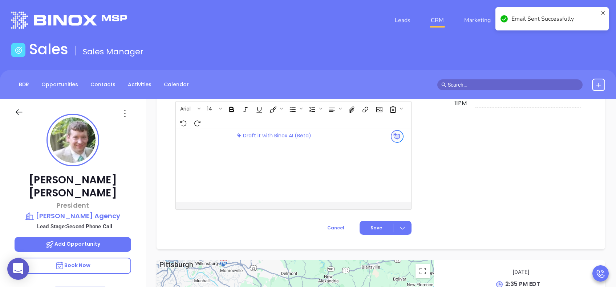
scroll to position [615, 0]
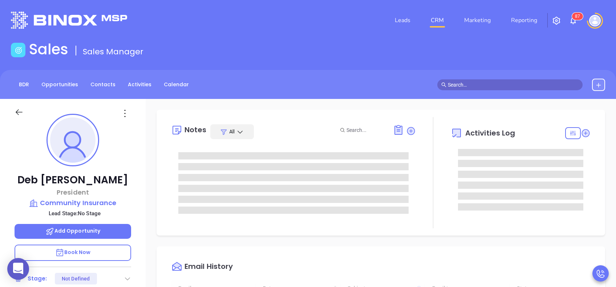
type input "[DATE]"
type input "[PERSON_NAME]"
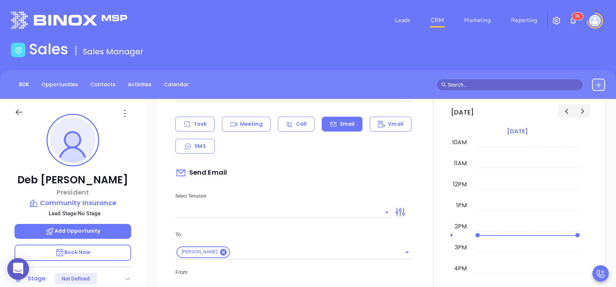
scroll to position [387, 0]
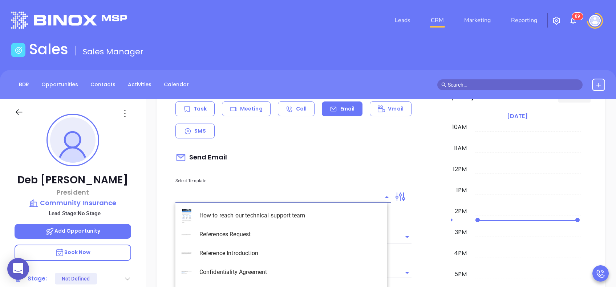
click at [354, 197] on input "text" at bounding box center [277, 197] width 205 height 11
type input "[PERSON_NAME]"
click at [311, 233] on li "PA Insurance 0625 - Email 2" at bounding box center [281, 234] width 212 height 19
type input "PA Insurance 0625 - Email 2"
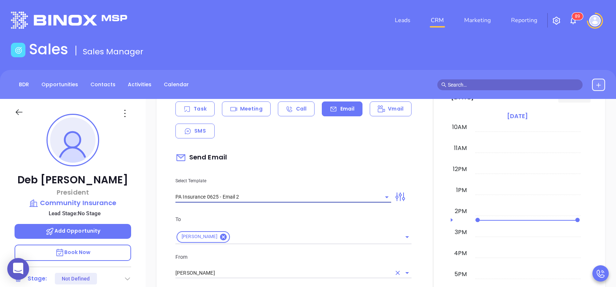
type input "Deb You’re not alone — most PA agencies haven’t done this yet"
type input "PA Insurance 0625 - Email 2"
click at [270, 277] on input "[PERSON_NAME]" at bounding box center [283, 273] width 216 height 11
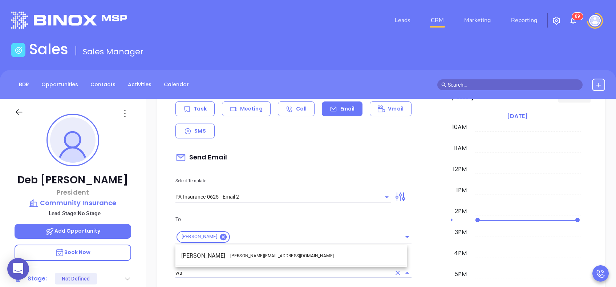
click at [264, 252] on li "Walter Contreras - [EMAIL_ADDRESS][DOMAIN_NAME]" at bounding box center [291, 256] width 232 height 13
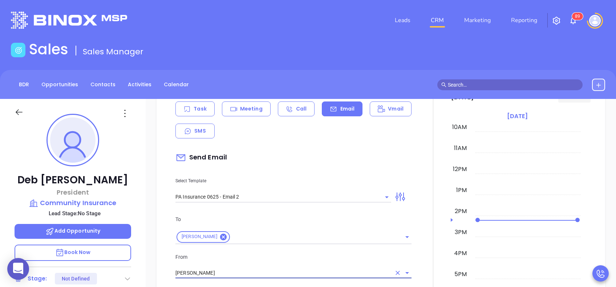
type input "[PERSON_NAME]"
drag, startPoint x: 285, startPoint y: 260, endPoint x: 297, endPoint y: 256, distance: 12.1
click at [287, 260] on p "From" at bounding box center [293, 257] width 236 height 8
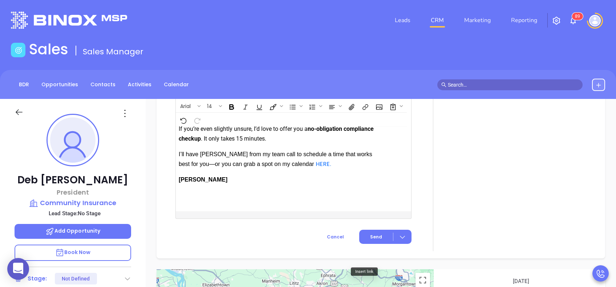
scroll to position [878, 0]
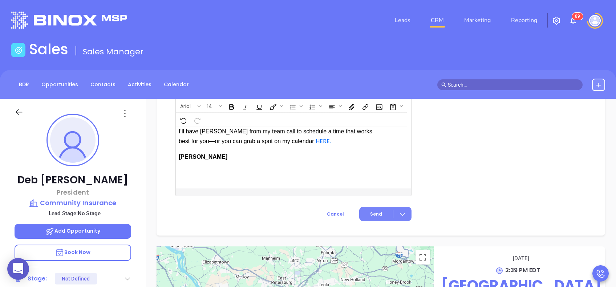
click at [366, 221] on button "Send" at bounding box center [385, 214] width 52 height 14
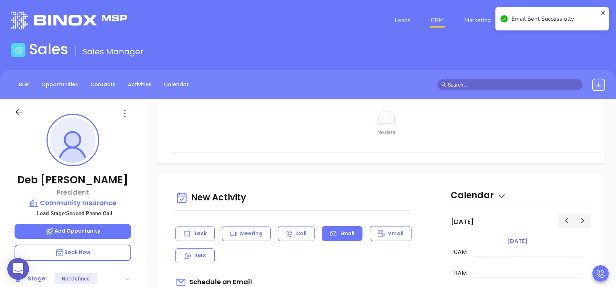
scroll to position [97, 0]
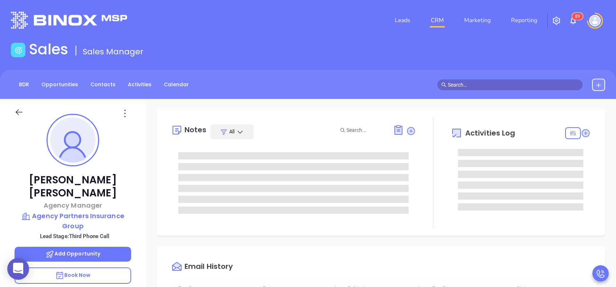
type input "[DATE]"
type input "[PERSON_NAME]"
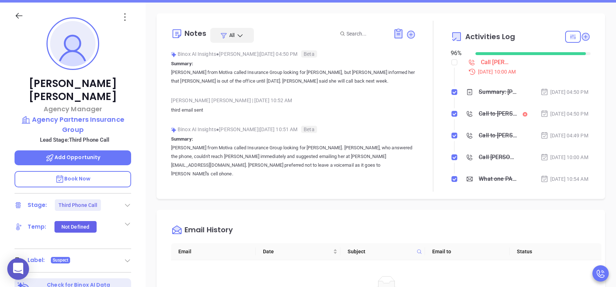
scroll to position [242, 0]
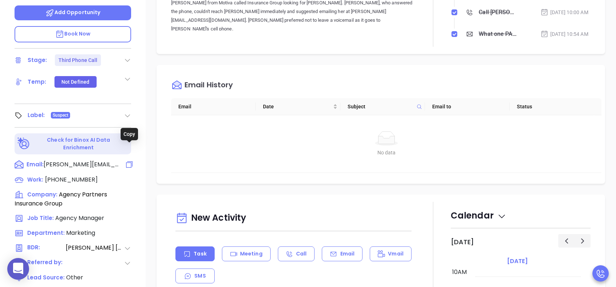
click at [128, 160] on icon at bounding box center [129, 164] width 9 height 9
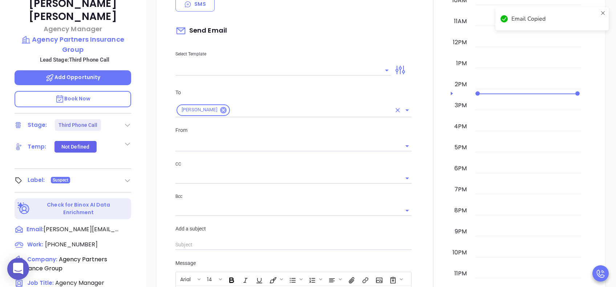
scroll to position [99, 0]
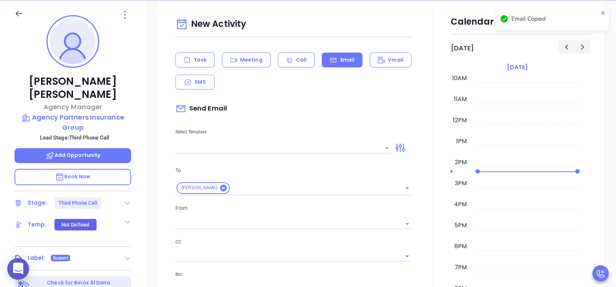
click at [227, 151] on input "text" at bounding box center [277, 148] width 205 height 11
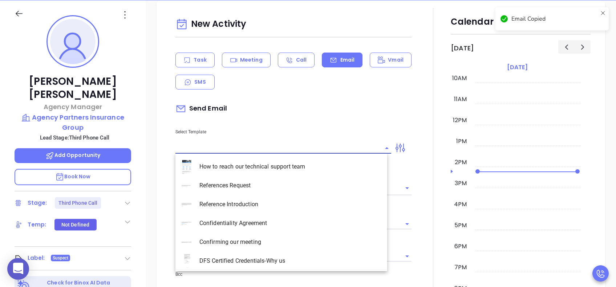
paste input "[PERSON_NAME][EMAIL_ADDRESS][DOMAIN_NAME]"
type input "[PERSON_NAME][EMAIL_ADDRESS][DOMAIN_NAME]"
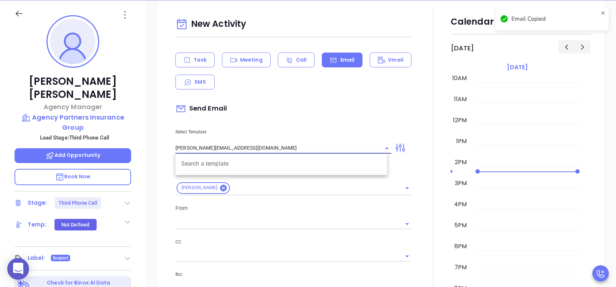
type input "[PERSON_NAME]"
drag, startPoint x: 253, startPoint y: 148, endPoint x: 183, endPoint y: 141, distance: 69.7
click at [183, 142] on div "[PERSON_NAME][EMAIL_ADDRESS][DOMAIN_NAME]" at bounding box center [283, 148] width 216 height 12
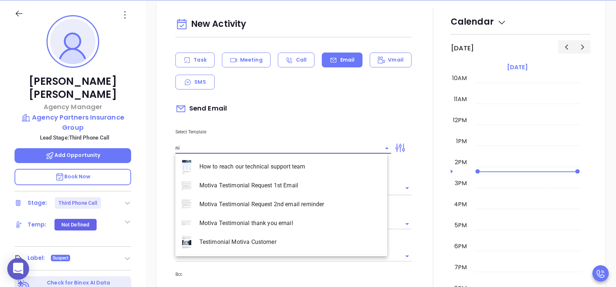
type input "n"
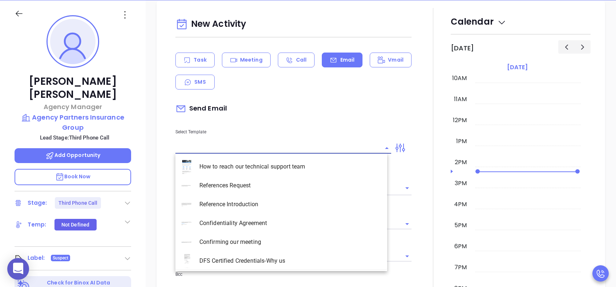
click at [253, 118] on div "Select Template How to reach our technical support team References Request Refe…" at bounding box center [283, 135] width 224 height 37
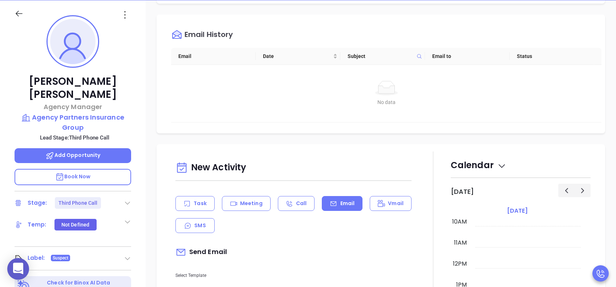
scroll to position [339, 0]
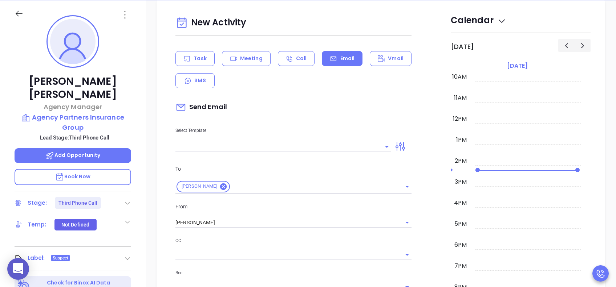
click at [315, 144] on input "text" at bounding box center [277, 147] width 205 height 11
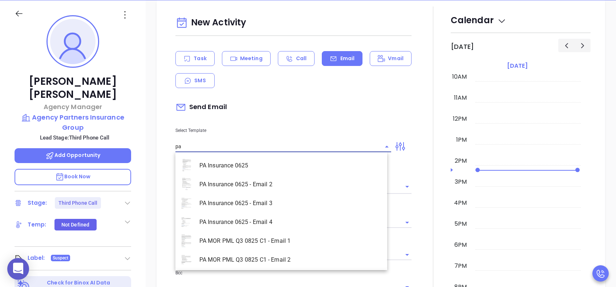
click at [296, 223] on li "PA Insurance 0625 - Email 4" at bounding box center [281, 222] width 212 height 19
type input "PA Insurance 0625 - Email 4"
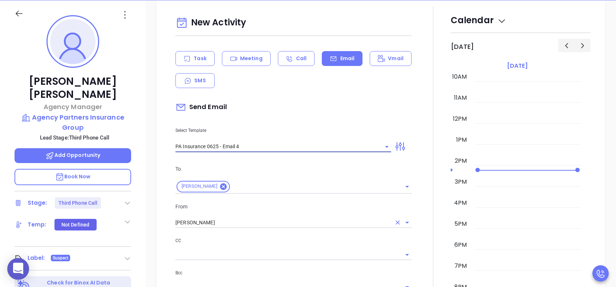
type input "Last attempt—are you still considering this?"
type input "PA Insurance 0625 - Email 4"
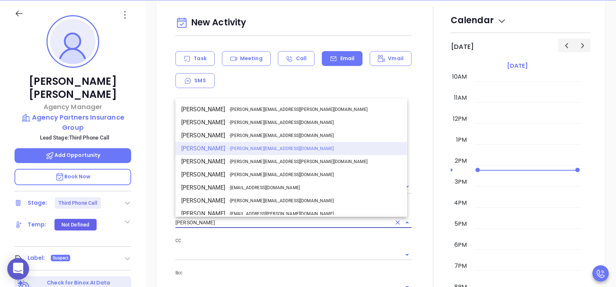
click at [252, 225] on input "[PERSON_NAME]" at bounding box center [283, 223] width 216 height 11
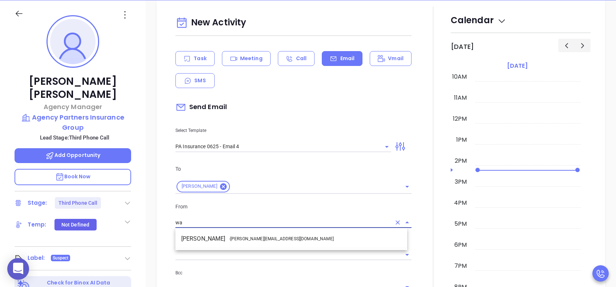
click at [252, 232] on ul "Walter Contreras - walter@motiva.net" at bounding box center [291, 239] width 232 height 19
click at [267, 238] on span "- walter@motiva.net" at bounding box center [281, 239] width 105 height 7
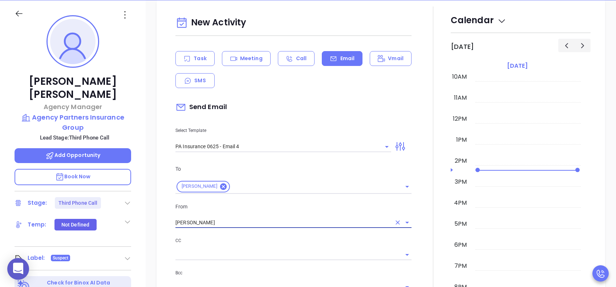
type input "Walter Contreras"
drag, startPoint x: 282, startPoint y: 238, endPoint x: 288, endPoint y: 239, distance: 6.2
click at [283, 238] on p "CC" at bounding box center [293, 241] width 236 height 8
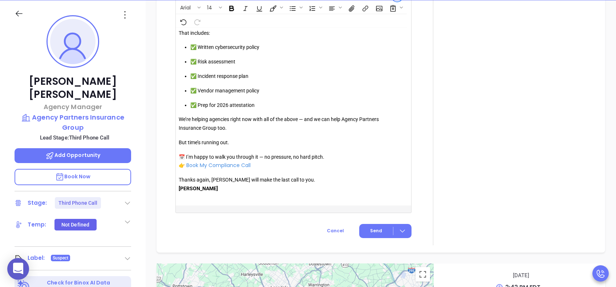
scroll to position [726, 0]
click at [374, 229] on span "Send" at bounding box center [376, 231] width 12 height 7
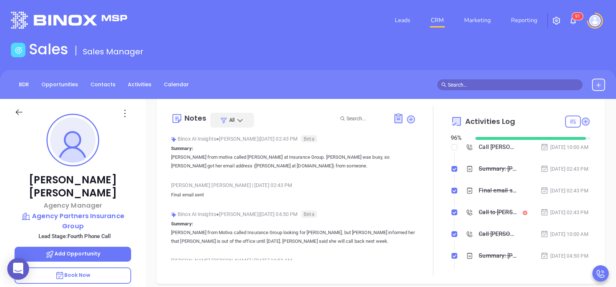
scroll to position [0, 0]
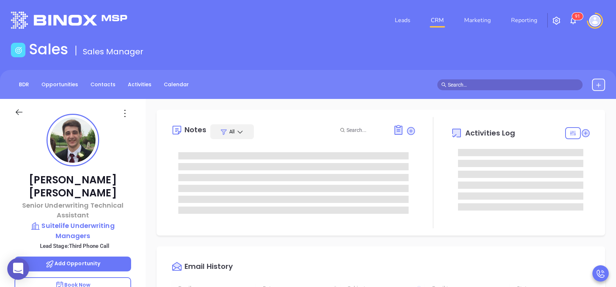
type input "[DATE]"
type input "[PERSON_NAME]"
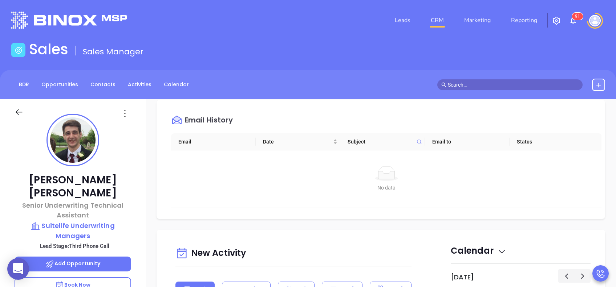
scroll to position [242, 0]
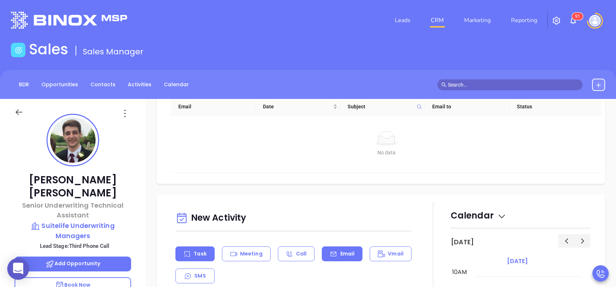
click at [335, 251] on div "Email" at bounding box center [342, 254] width 41 height 15
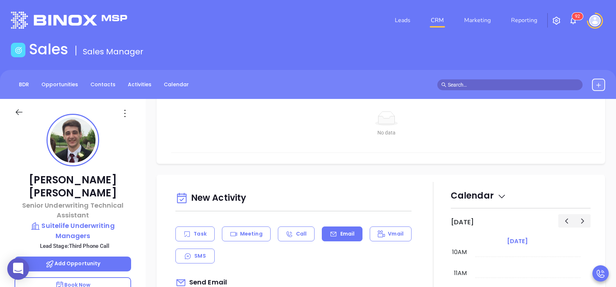
scroll to position [339, 0]
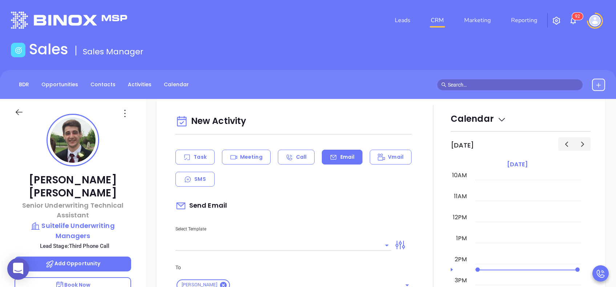
click at [342, 243] on input "text" at bounding box center [277, 245] width 205 height 11
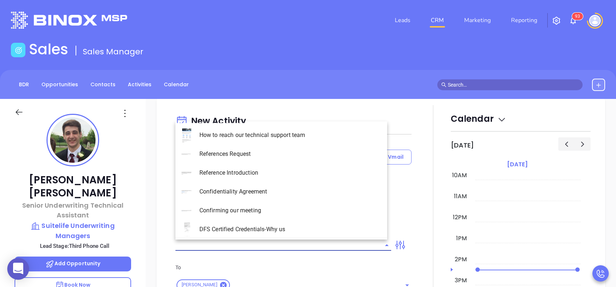
type input "[PERSON_NAME]"
click at [334, 198] on li "PA Insurance 0625 - Email 4" at bounding box center [281, 192] width 212 height 19
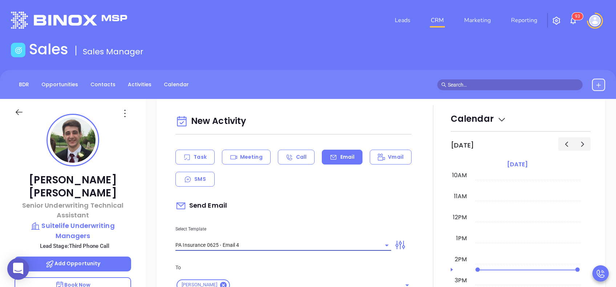
type input "PA Insurance 0625 - Email 4"
type input "Last attempt—are you still considering this?"
click at [337, 201] on div "Send Email" at bounding box center [293, 206] width 236 height 17
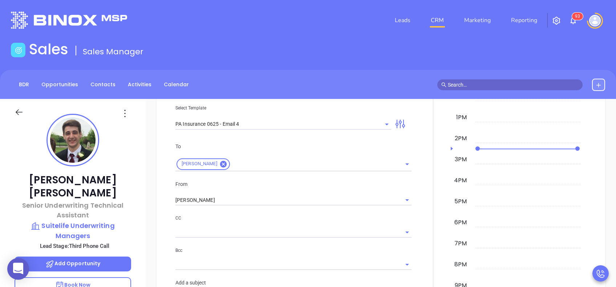
scroll to position [532, 0]
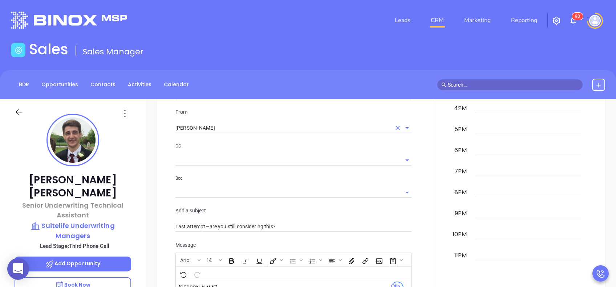
click at [197, 128] on input "[PERSON_NAME]" at bounding box center [283, 128] width 216 height 11
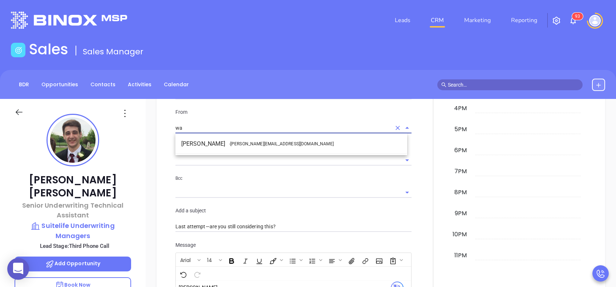
click at [220, 144] on li "Walter Contreras - [EMAIL_ADDRESS][DOMAIN_NAME]" at bounding box center [291, 144] width 232 height 13
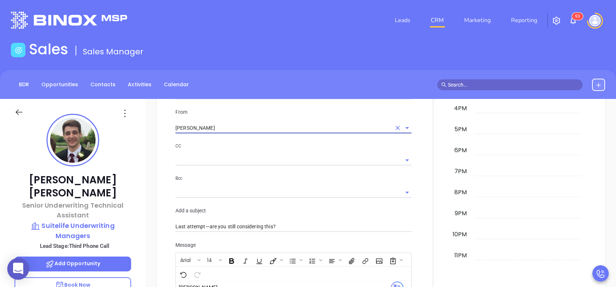
click at [265, 154] on div at bounding box center [293, 160] width 236 height 12
type input "[PERSON_NAME]"
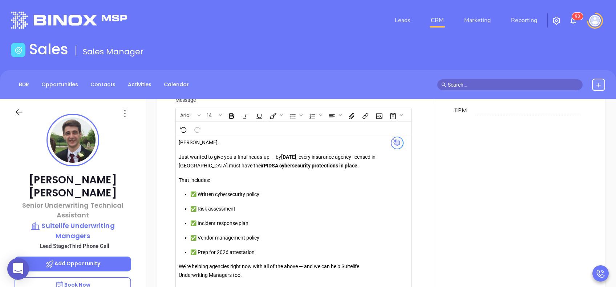
scroll to position [869, 0]
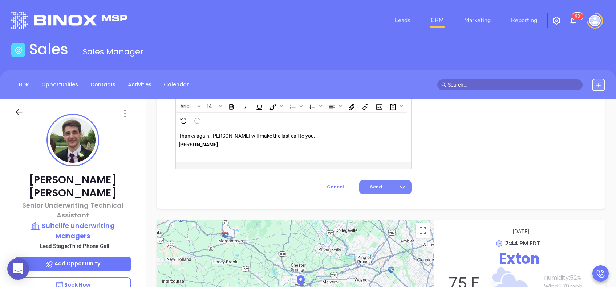
click at [373, 186] on span "Send" at bounding box center [376, 187] width 12 height 7
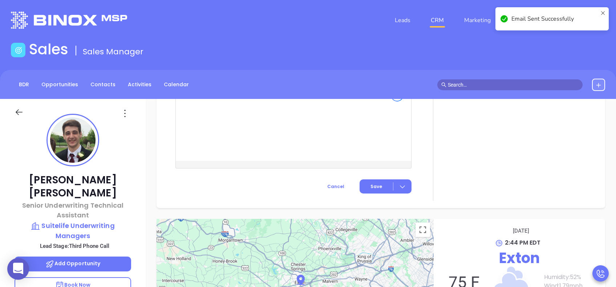
scroll to position [666, 0]
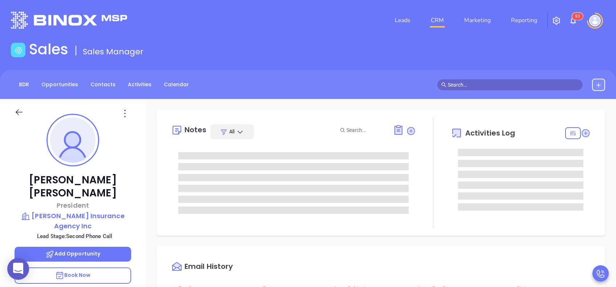
scroll to position [211, 0]
type input "[PERSON_NAME]"
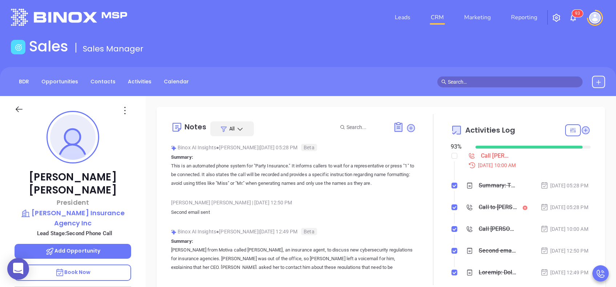
scroll to position [0, 0]
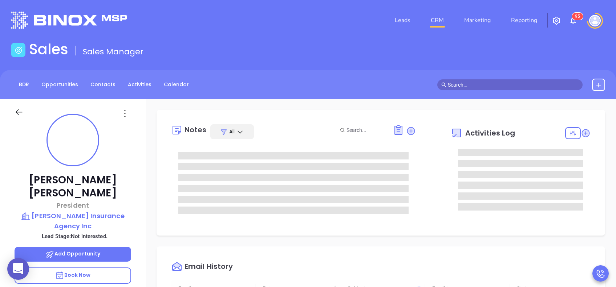
type input "[DATE]"
type input "[PERSON_NAME]"
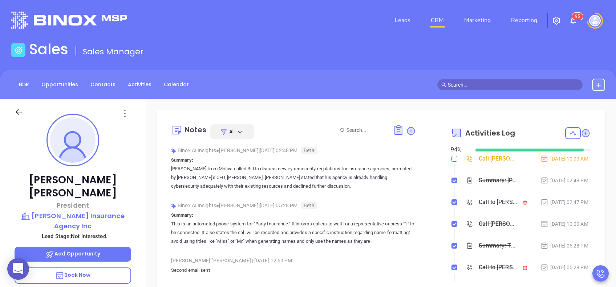
click at [451, 158] on input "checkbox" at bounding box center [454, 159] width 6 height 6
checkbox input "true"
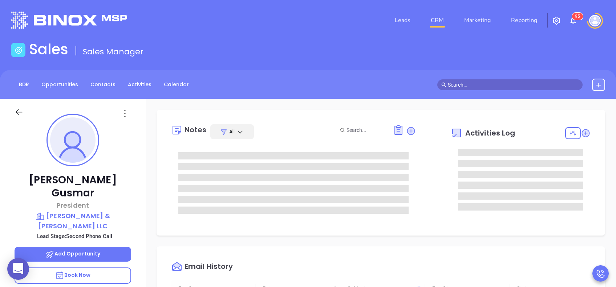
type input "[DATE]"
type input "[PERSON_NAME]"
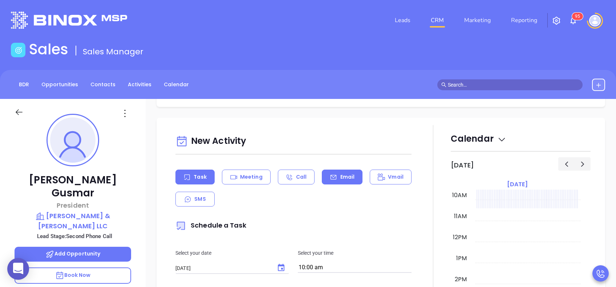
scroll to position [339, 0]
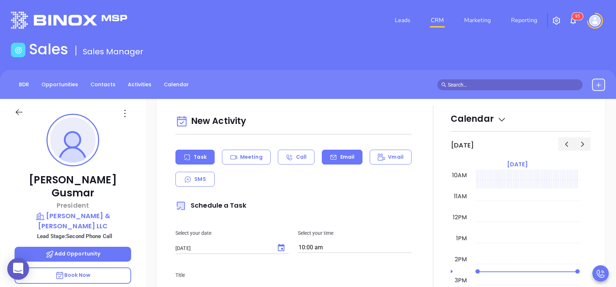
click at [340, 154] on p "Email" at bounding box center [347, 158] width 15 height 8
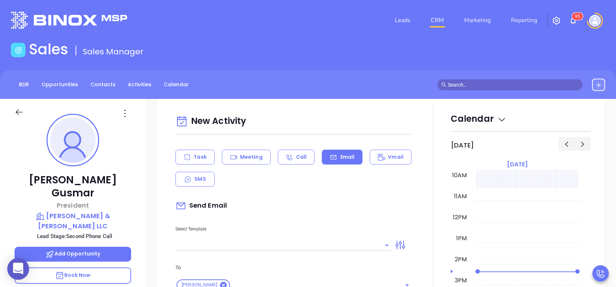
click at [335, 244] on input "text" at bounding box center [277, 245] width 205 height 11
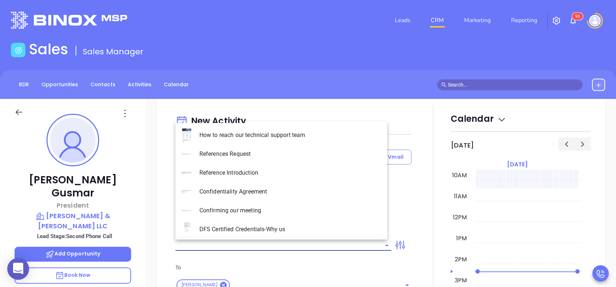
type input "p"
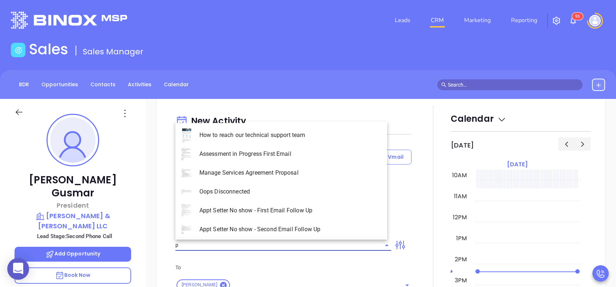
type input "[PERSON_NAME]"
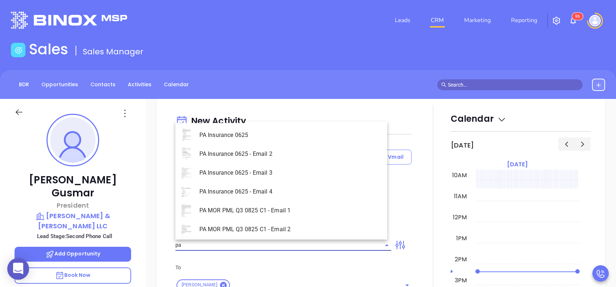
click at [311, 180] on li "PA Insurance 0625 - Email 3" at bounding box center [281, 173] width 212 height 19
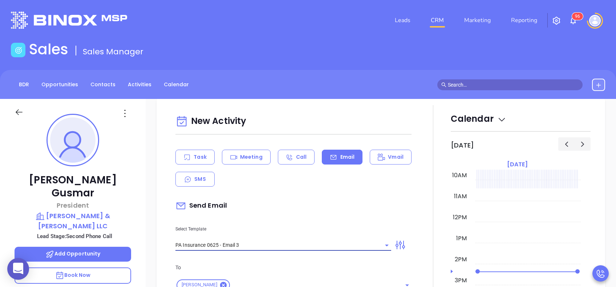
type input "PA Insurance 0625 - Email 3"
click at [323, 199] on div "Send Email" at bounding box center [293, 206] width 236 height 17
type input "What one PA agency discovered (and why it mattered)"
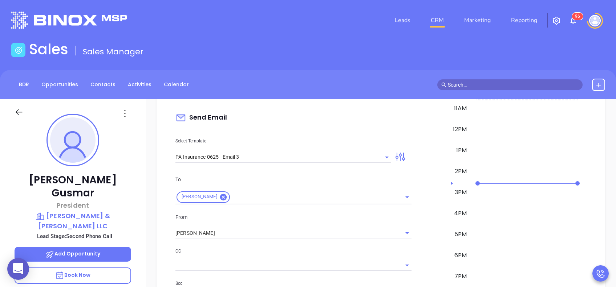
scroll to position [484, 0]
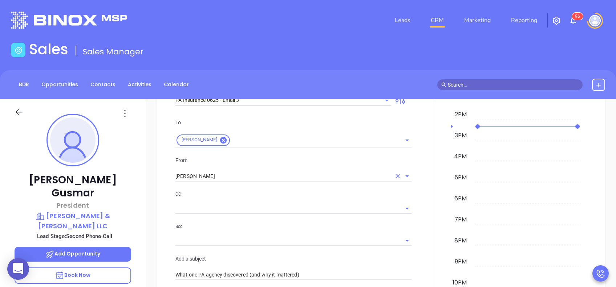
click at [242, 172] on input "[PERSON_NAME]" at bounding box center [283, 176] width 216 height 11
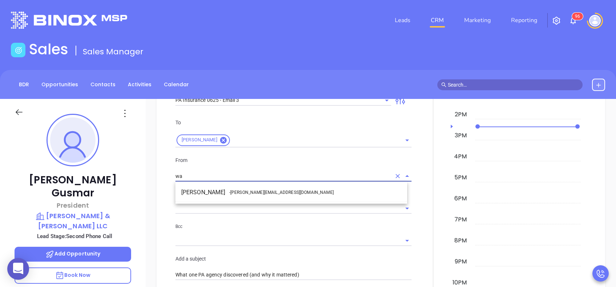
click at [248, 190] on span "- walter@motiva.net" at bounding box center [281, 192] width 105 height 7
type input "Walter Contreras"
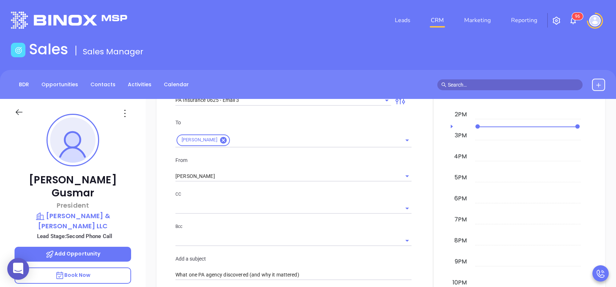
click at [282, 197] on p "CC" at bounding box center [293, 195] width 236 height 8
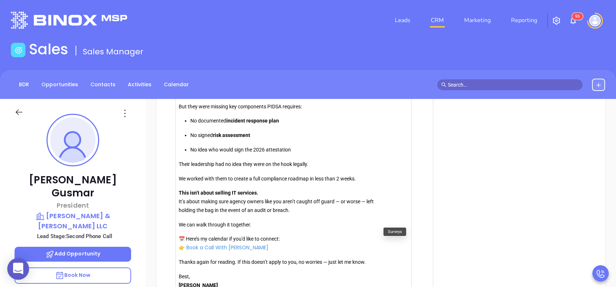
scroll to position [864, 0]
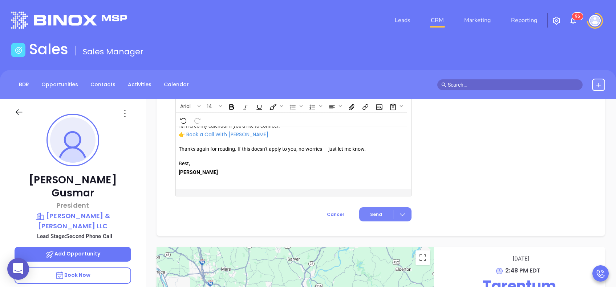
click at [380, 213] on button "Send" at bounding box center [385, 215] width 52 height 14
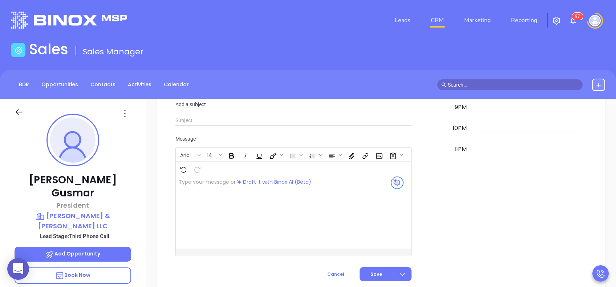
scroll to position [698, 0]
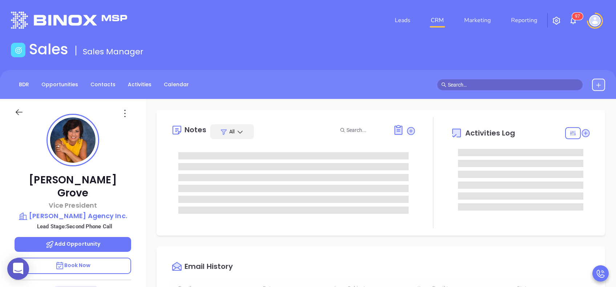
type input "[DATE]"
type input "[PERSON_NAME]"
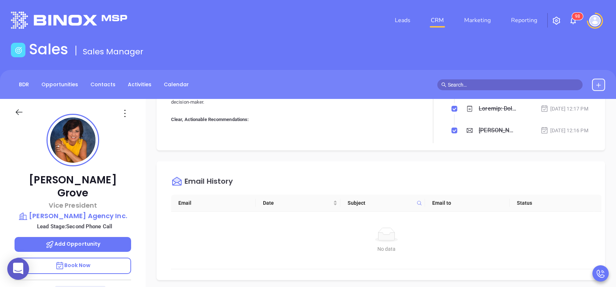
scroll to position [242, 0]
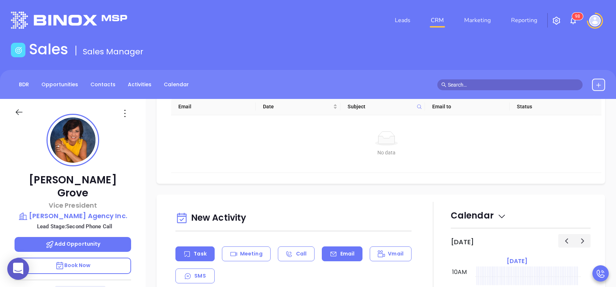
click at [347, 251] on p "Email" at bounding box center [347, 254] width 15 height 8
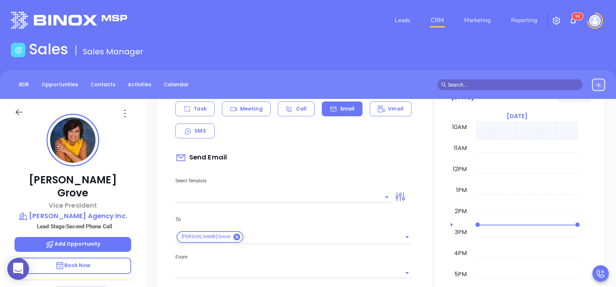
click at [340, 195] on input "text" at bounding box center [277, 197] width 205 height 11
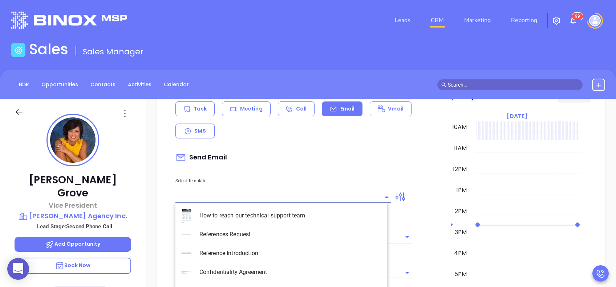
type input "[PERSON_NAME]"
click at [311, 255] on li "PA Insurance 0625 - Email 3" at bounding box center [281, 253] width 212 height 19
type input "PA Insurance 0625 - Email 3"
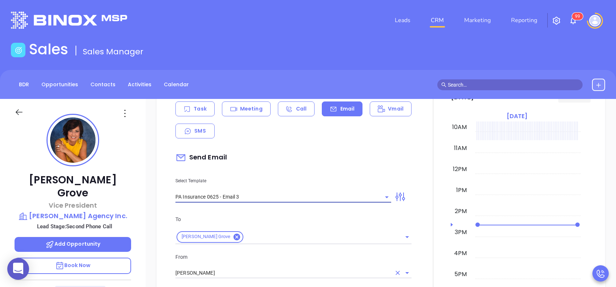
type input "What one PA agency discovered (and why it mattered)"
type input "PA Insurance 0625 - Email 3"
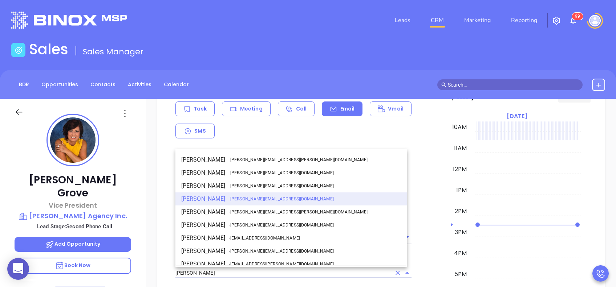
click at [271, 270] on input "[PERSON_NAME]" at bounding box center [283, 273] width 216 height 11
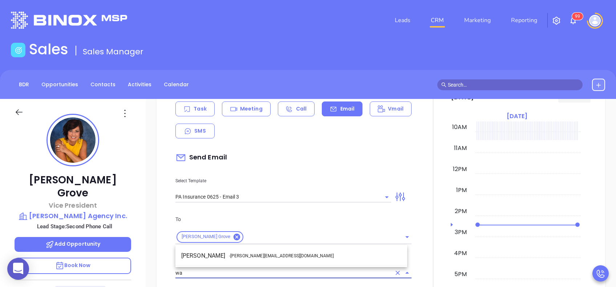
click at [279, 261] on li "Walter Contreras - walter@motiva.net" at bounding box center [291, 256] width 232 height 13
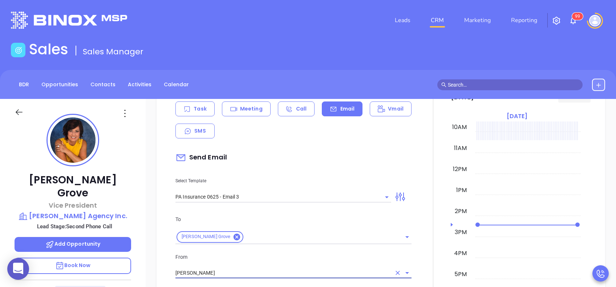
type input "Walter Contreras"
click at [284, 257] on p "From" at bounding box center [293, 257] width 236 height 8
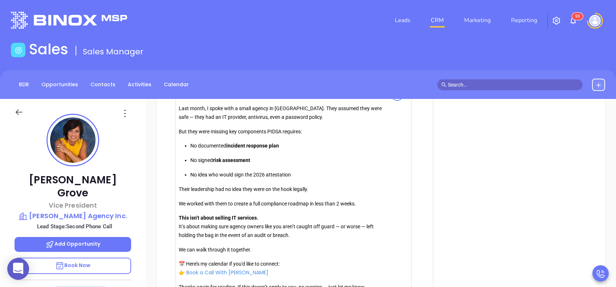
scroll to position [822, 0]
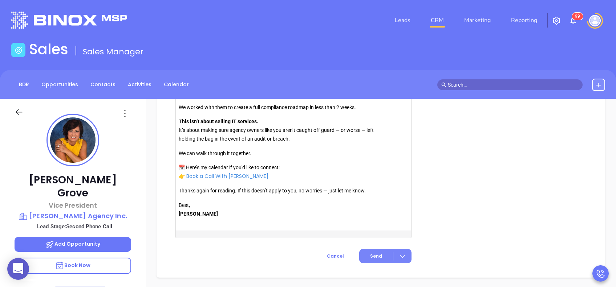
click at [375, 256] on span "Send" at bounding box center [376, 256] width 12 height 7
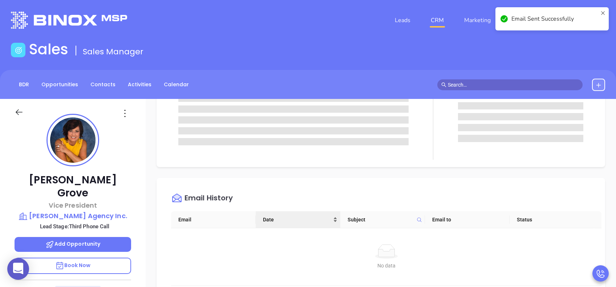
scroll to position [0, 0]
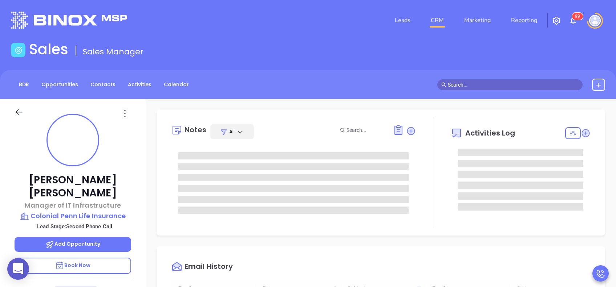
type input "[DATE]"
type input "[PERSON_NAME]"
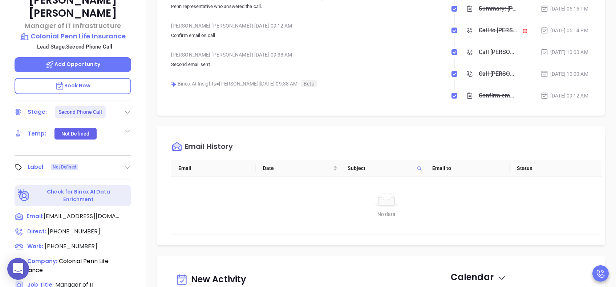
scroll to position [145, 0]
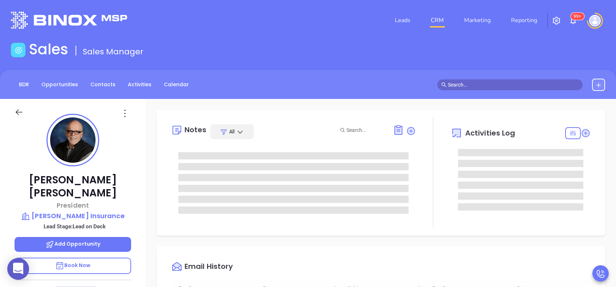
type input "[DATE]"
type input "[PERSON_NAME]"
